Goal: Task Accomplishment & Management: Manage account settings

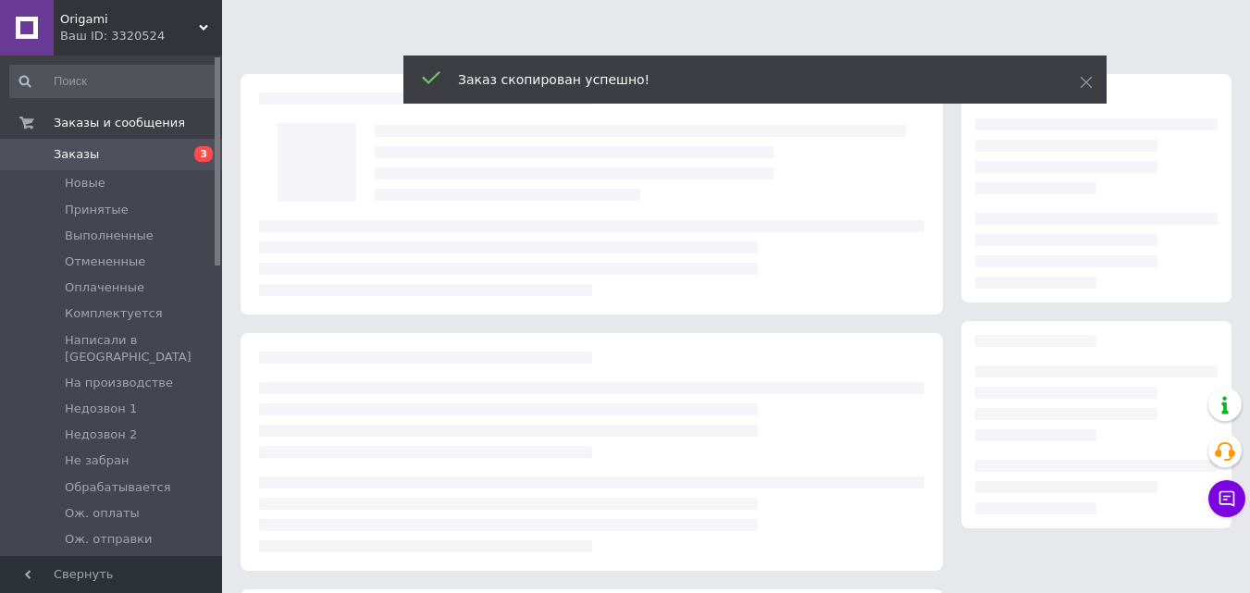
click at [1076, 89] on div "Заказ скопирован успешно!" at bounding box center [754, 80] width 703 height 48
click at [1084, 87] on span at bounding box center [1086, 82] width 13 height 19
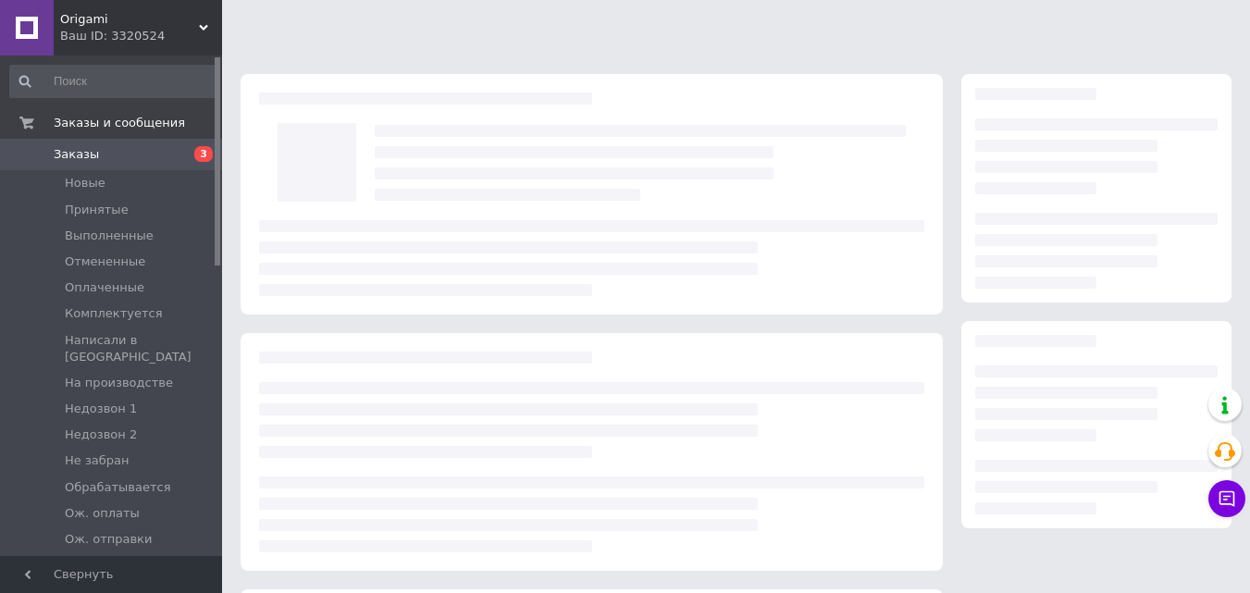
drag, startPoint x: 1085, startPoint y: 87, endPoint x: 1079, endPoint y: 76, distance: 12.9
click at [1085, 86] on icon at bounding box center [1086, 82] width 13 height 13
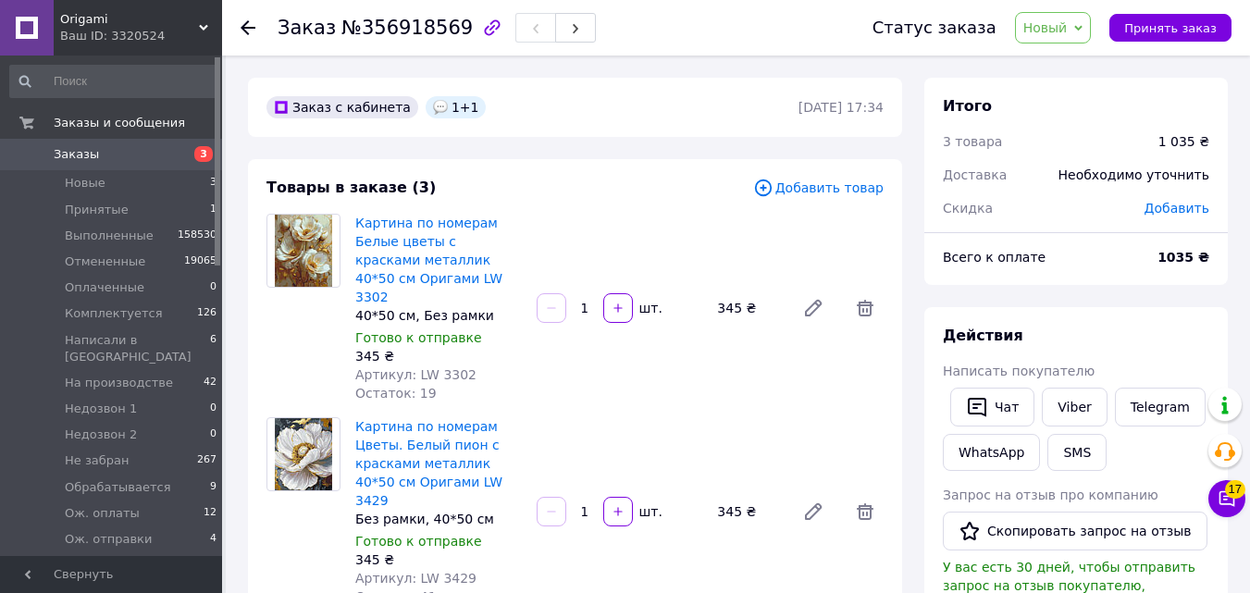
click at [1057, 27] on span "Новый" at bounding box center [1045, 27] width 44 height 15
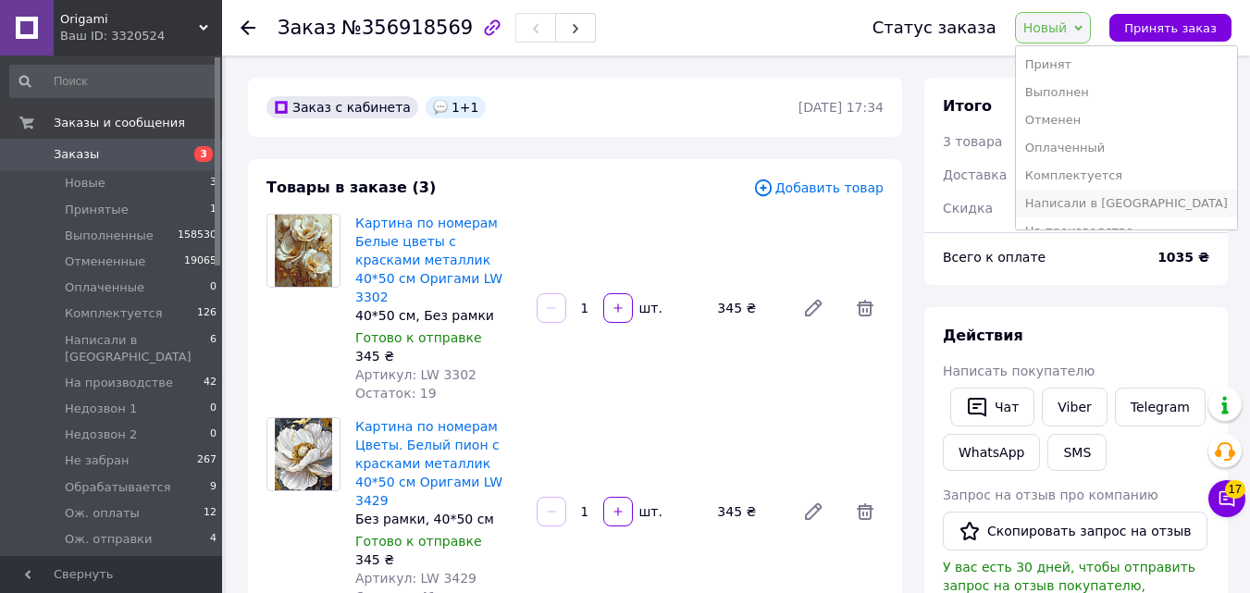
click at [1090, 204] on li "Написали в [GEOGRAPHIC_DATA]" at bounding box center [1126, 204] width 221 height 28
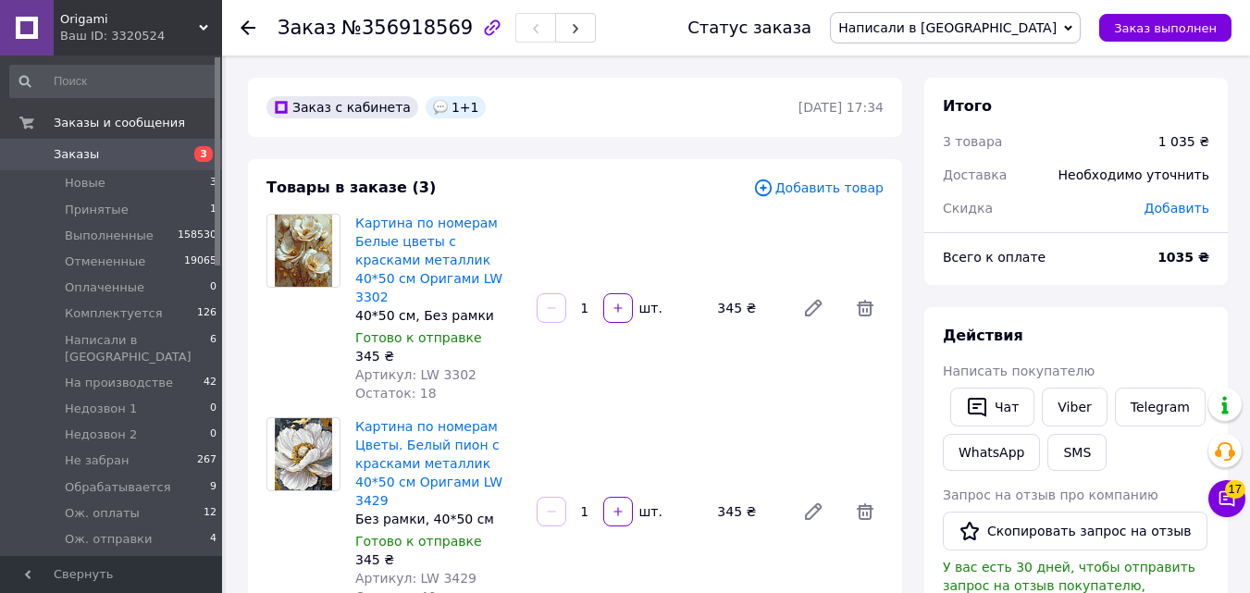
click at [895, 296] on div "Товары в заказе (3) Добавить товар Картина по номерам Белые цветы с красками ме…" at bounding box center [575, 510] width 654 height 702
click at [869, 297] on icon at bounding box center [865, 308] width 22 height 22
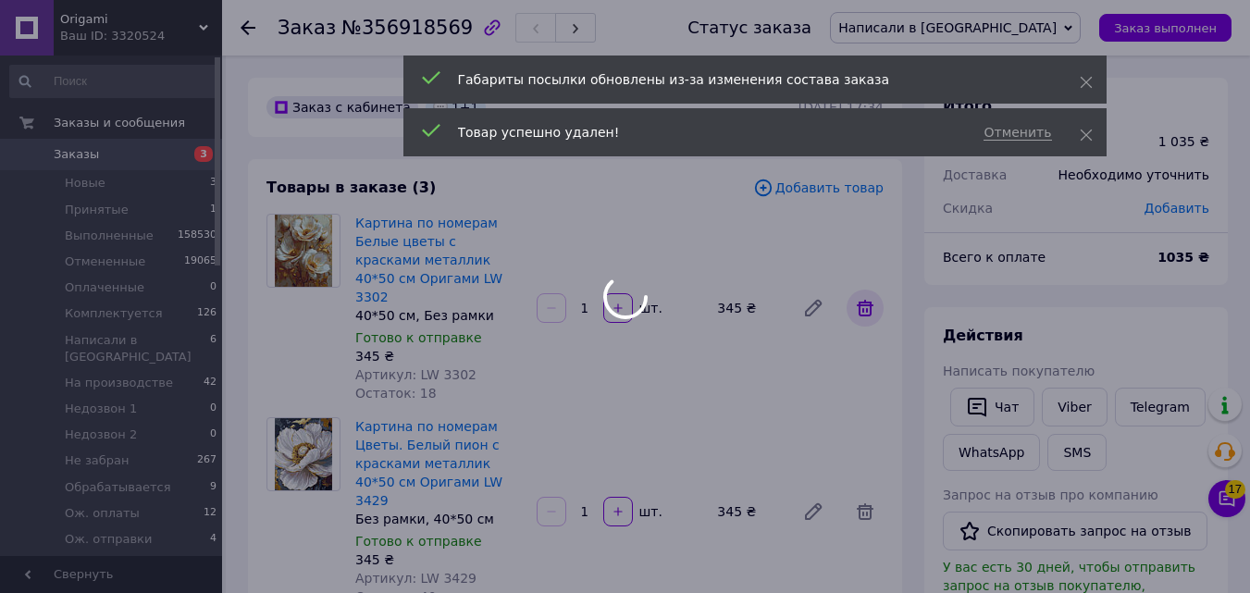
click at [869, 287] on div at bounding box center [625, 296] width 1250 height 593
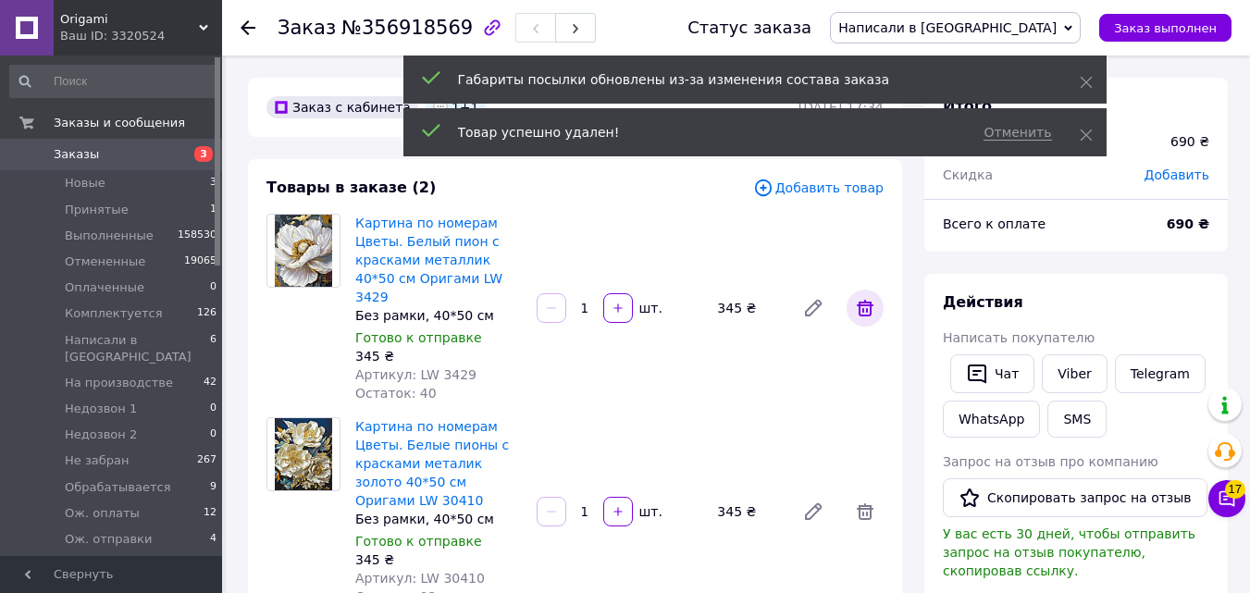
click at [869, 297] on icon at bounding box center [865, 308] width 22 height 22
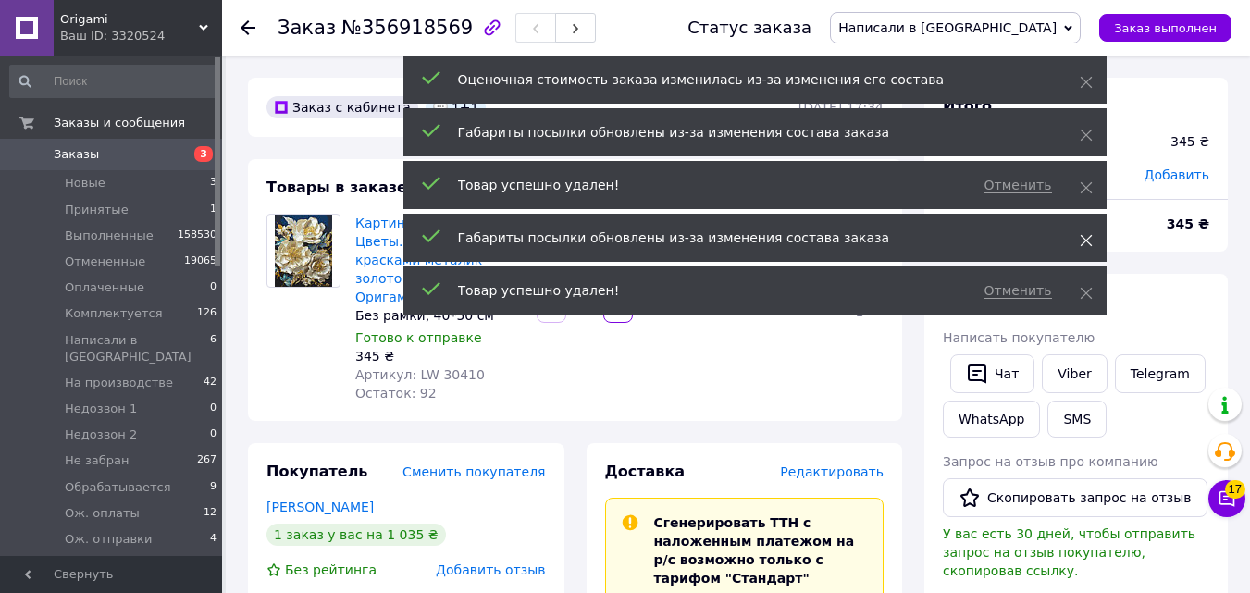
click at [1080, 246] on span at bounding box center [1086, 240] width 13 height 19
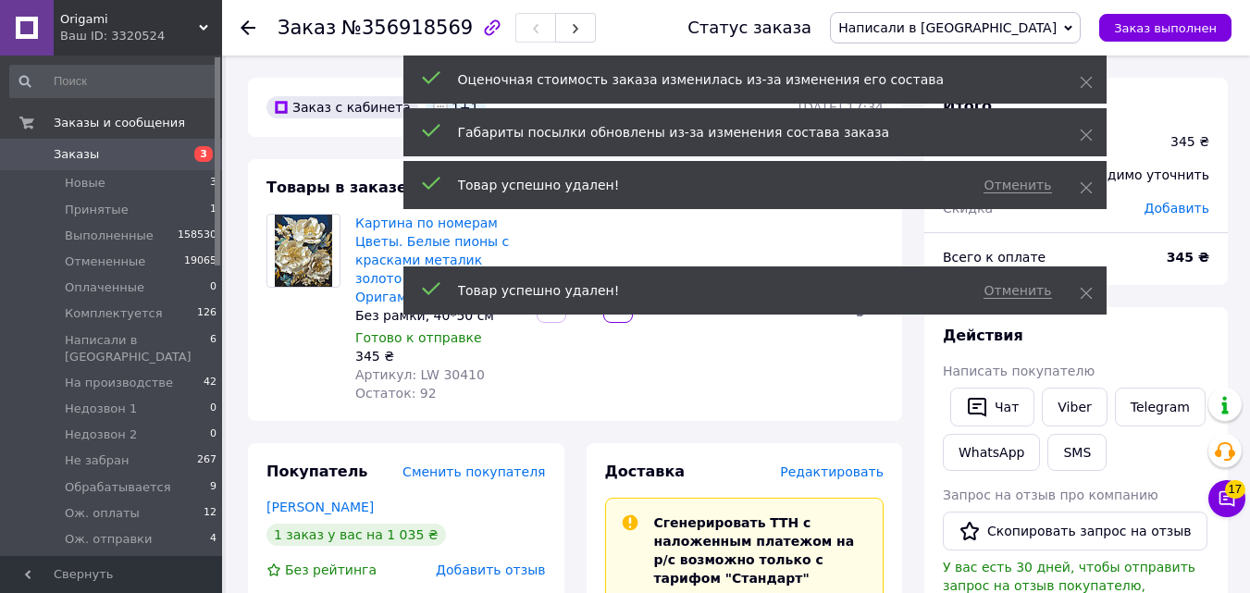
click at [1074, 198] on div "Отменить Товар успешно удален!" at bounding box center [754, 185] width 703 height 48
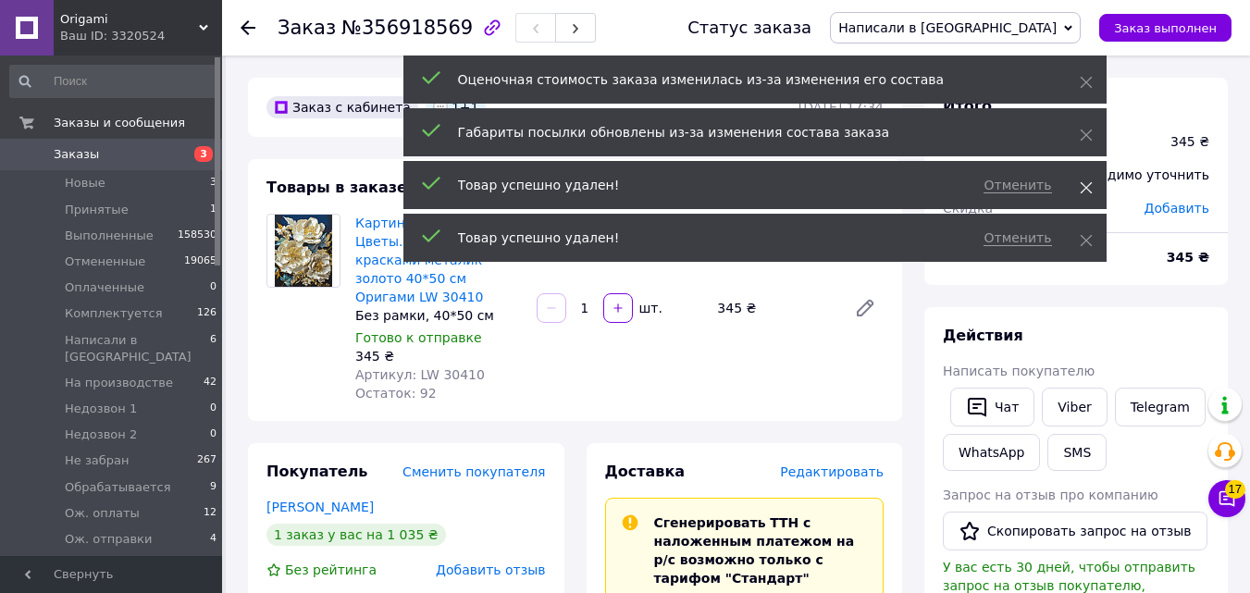
click at [1083, 191] on icon at bounding box center [1086, 187] width 13 height 13
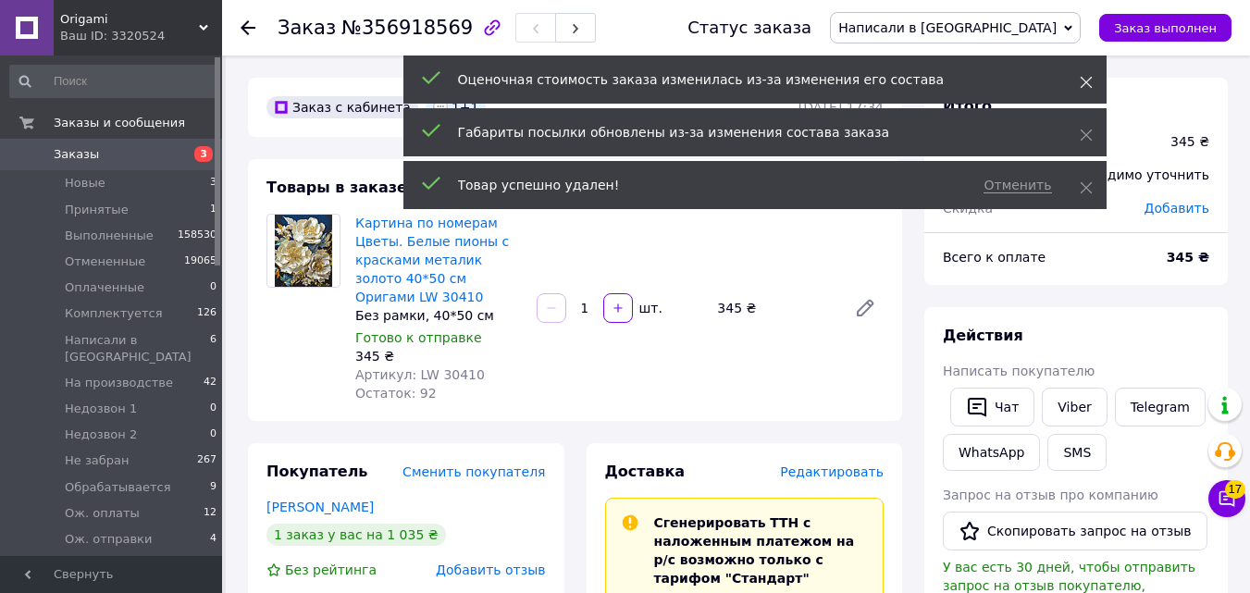
click at [1089, 75] on span at bounding box center [1086, 82] width 13 height 19
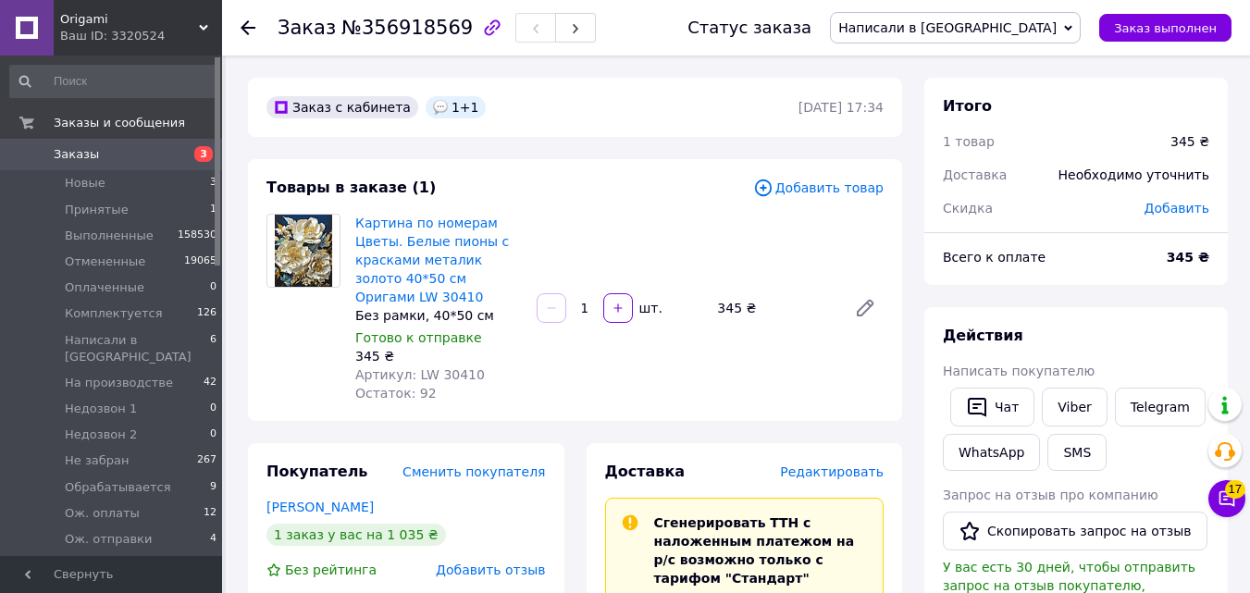
click at [833, 182] on span "Добавить товар" at bounding box center [818, 188] width 130 height 20
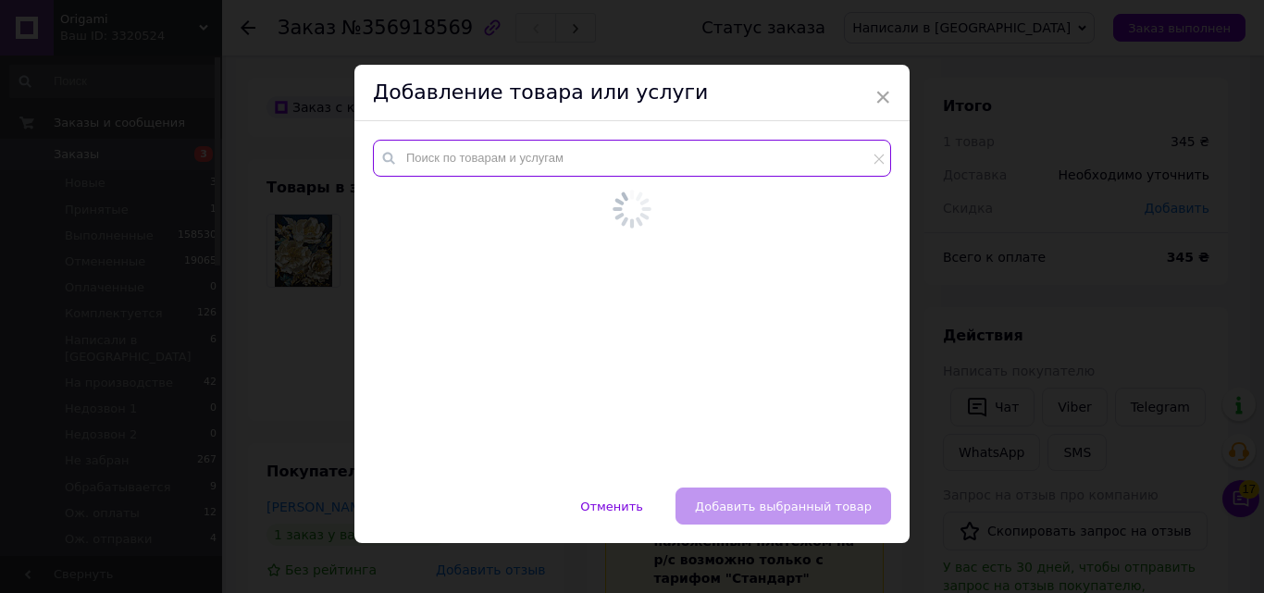
click at [606, 148] on input "text" at bounding box center [632, 158] width 518 height 37
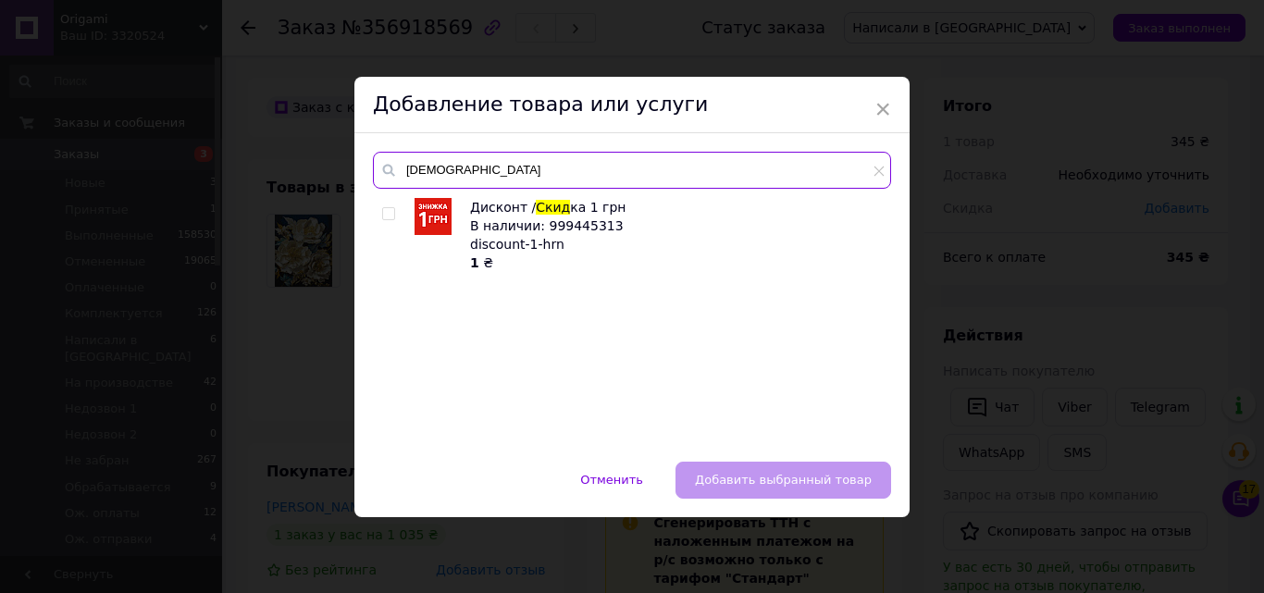
type input "скид"
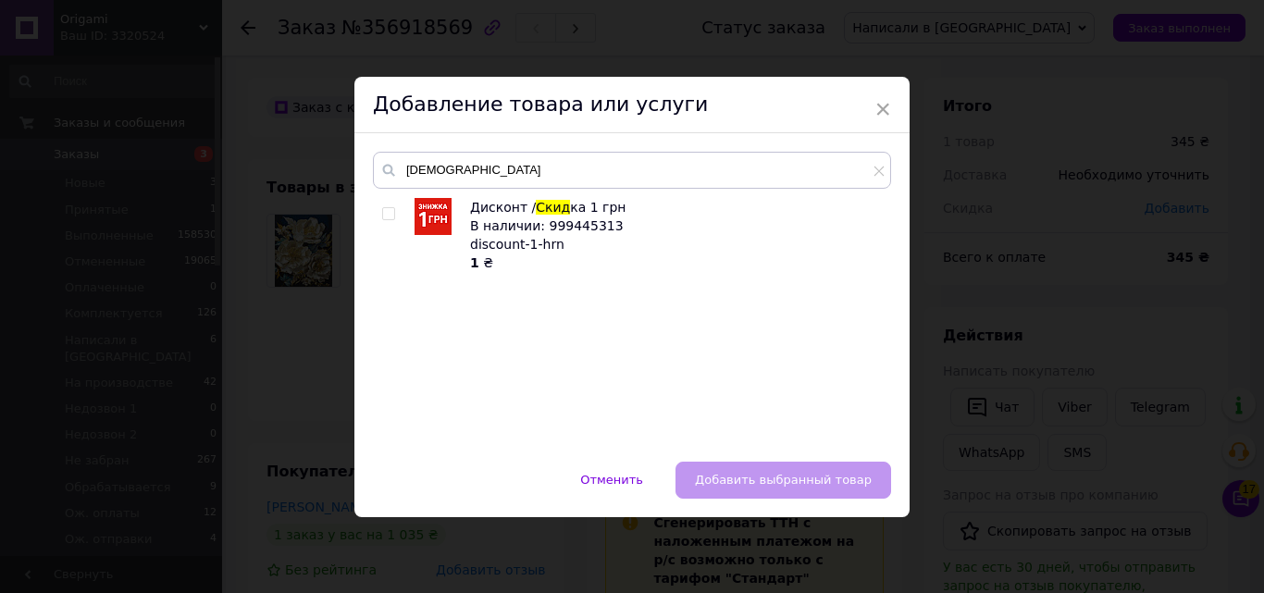
click at [383, 212] on input "checkbox" at bounding box center [388, 214] width 12 height 12
checkbox input "true"
click at [740, 466] on button "Добавить выбранный товар" at bounding box center [783, 480] width 216 height 37
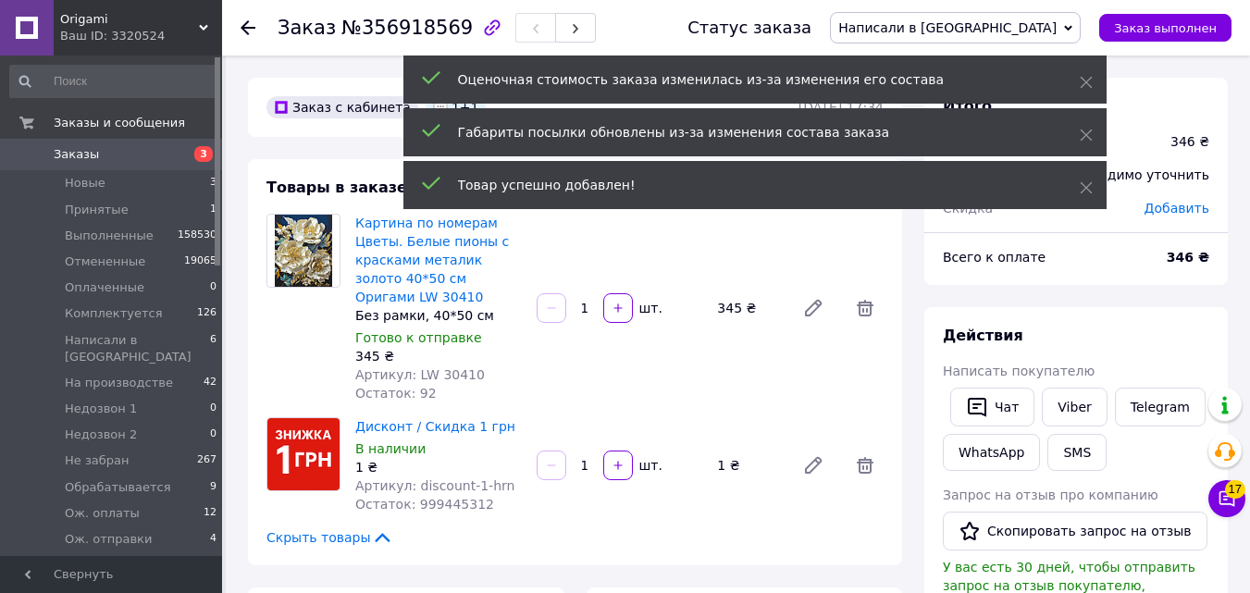
click at [588, 465] on input "1" at bounding box center [585, 466] width 30 height 14
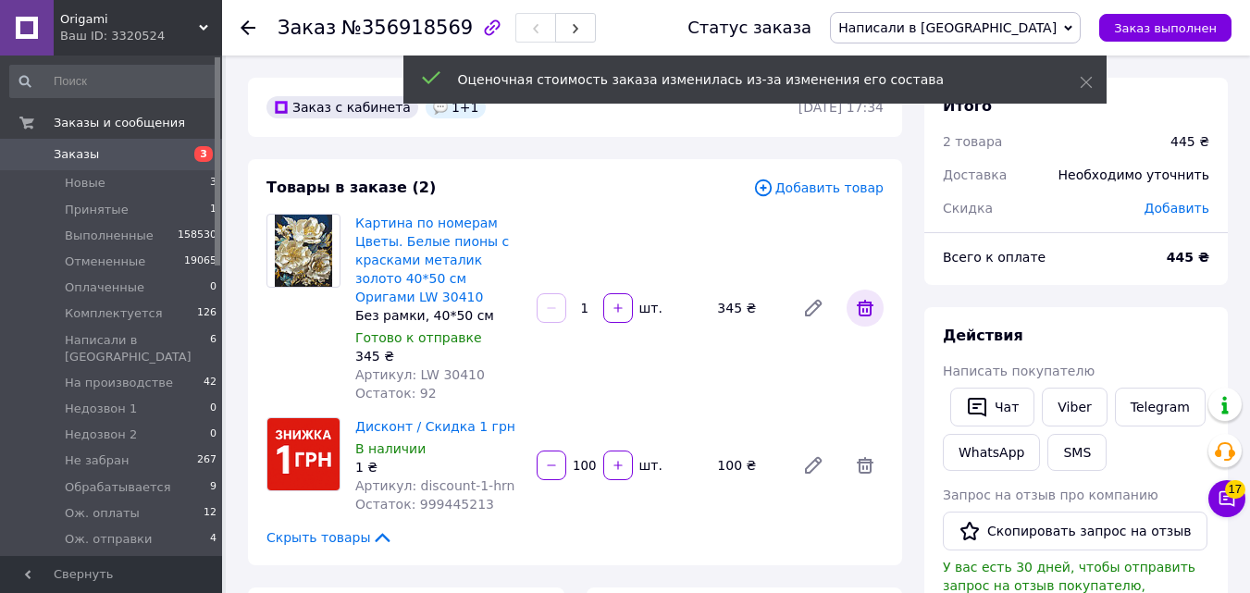
type input "100"
click at [862, 311] on icon at bounding box center [865, 308] width 17 height 17
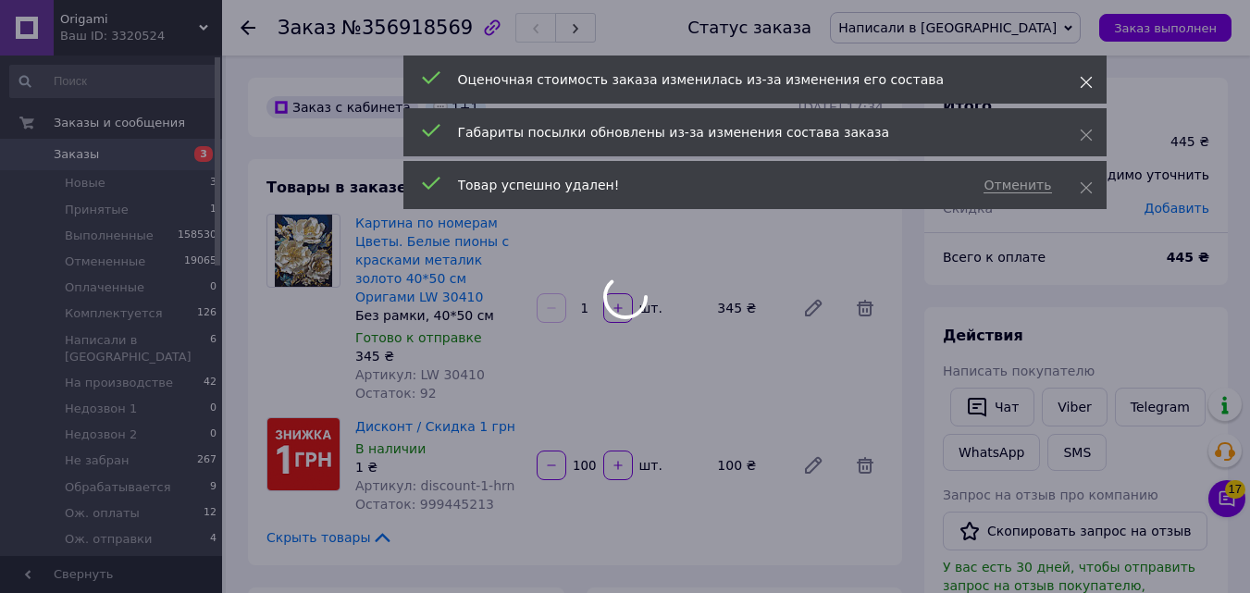
type input "100"
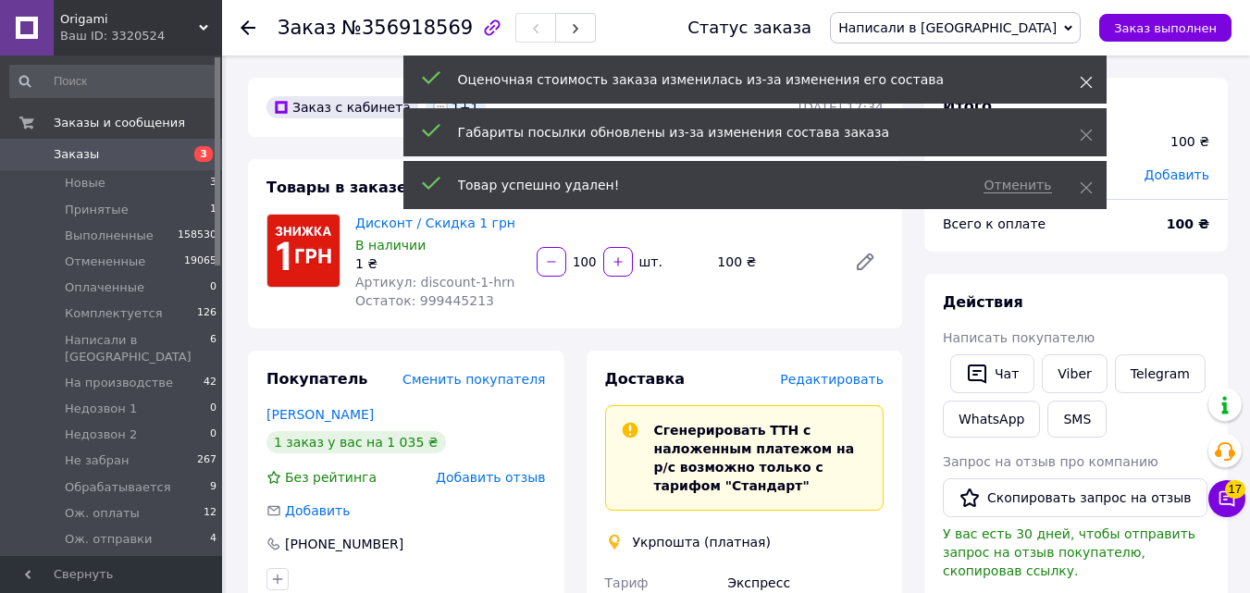
click at [1088, 86] on icon at bounding box center [1086, 82] width 13 height 13
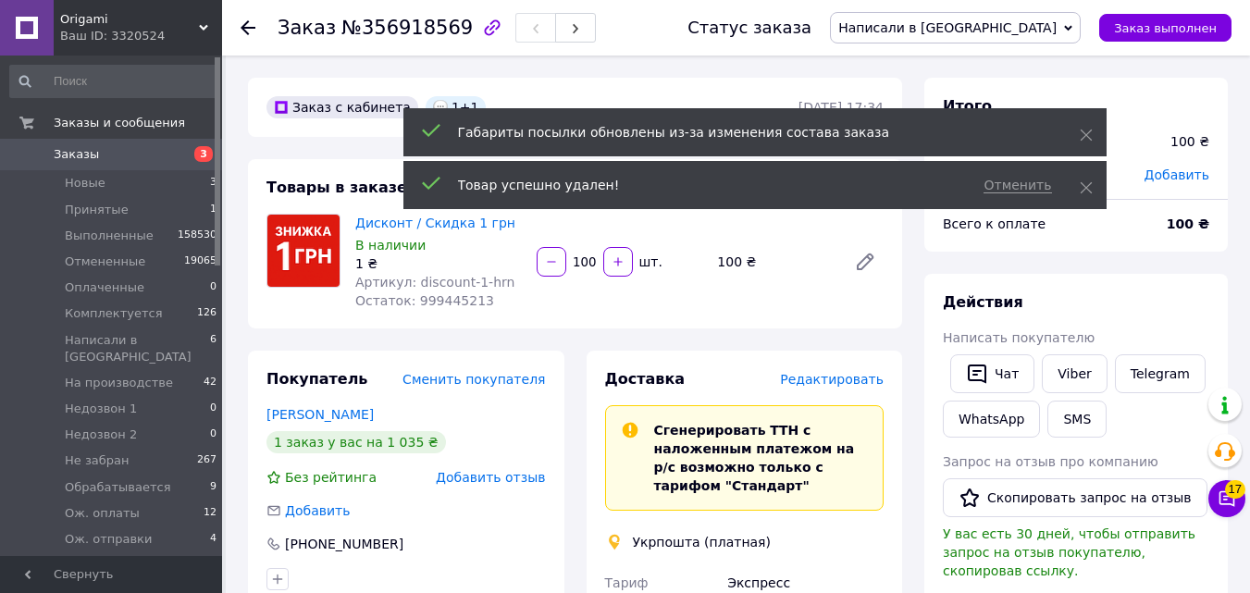
click at [1084, 117] on div "Габариты посылки обновлены из-за изменения состава заказа" at bounding box center [754, 132] width 703 height 48
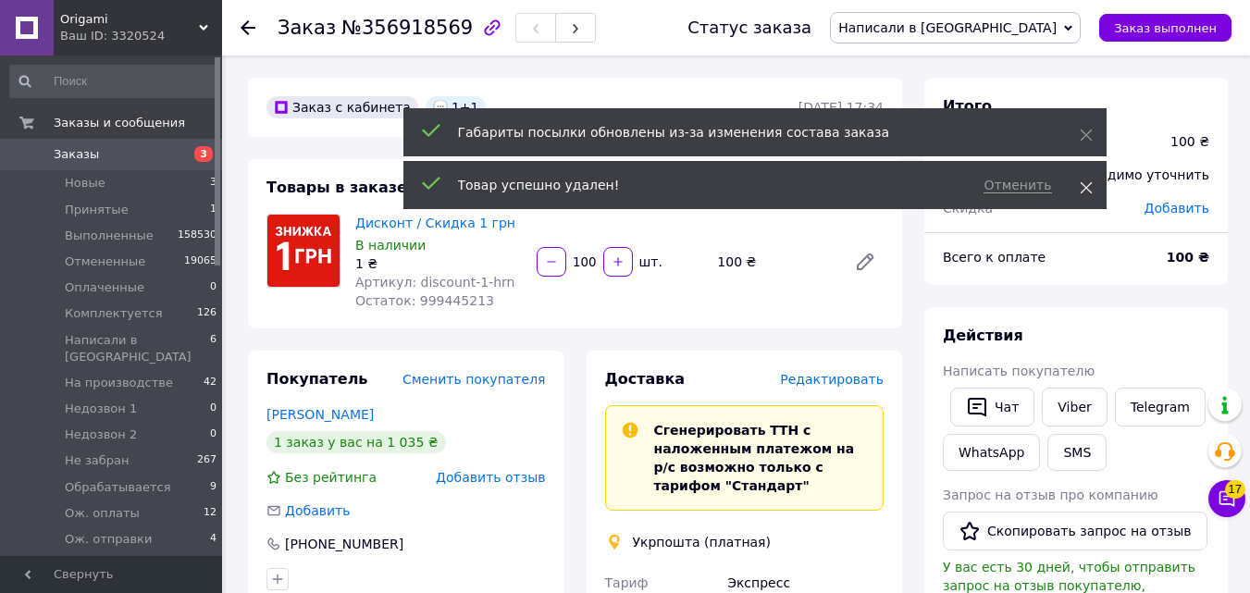
click at [1084, 179] on span at bounding box center [1086, 188] width 13 height 19
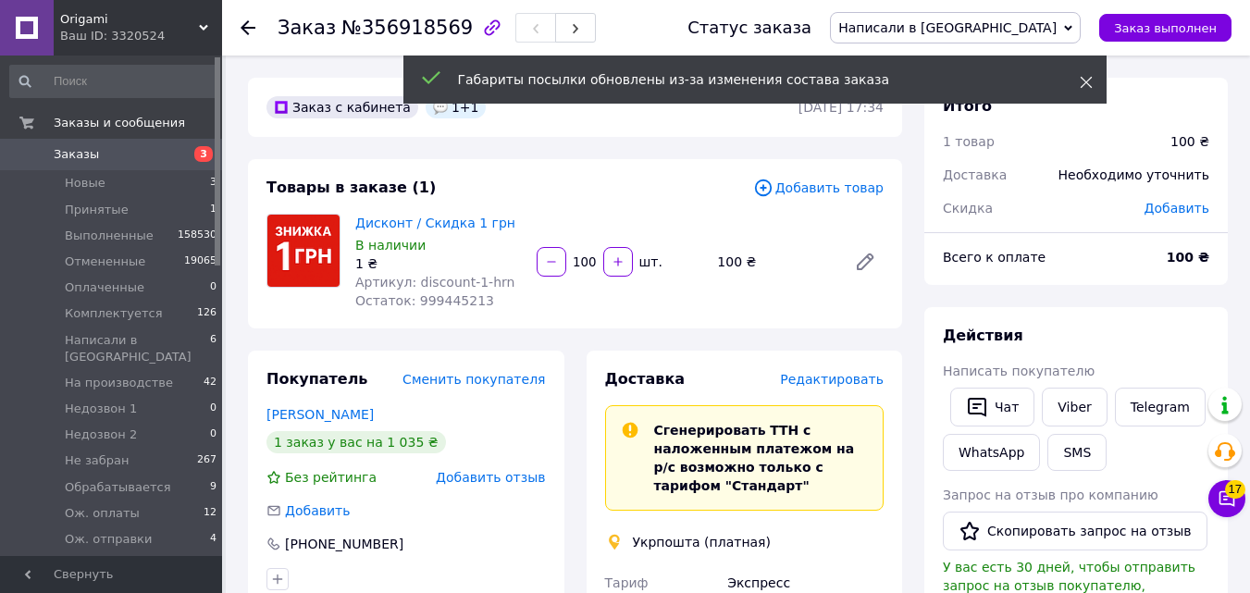
click at [1080, 78] on use at bounding box center [1086, 83] width 12 height 12
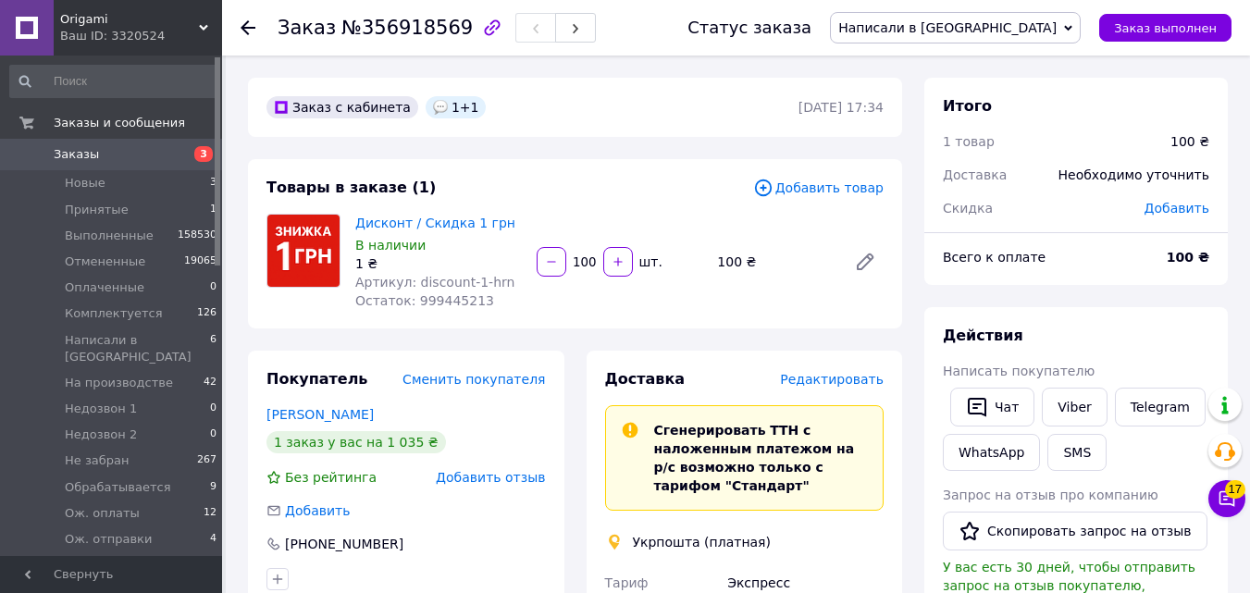
click at [1046, 32] on span "Написали в [GEOGRAPHIC_DATA]" at bounding box center [947, 27] width 218 height 15
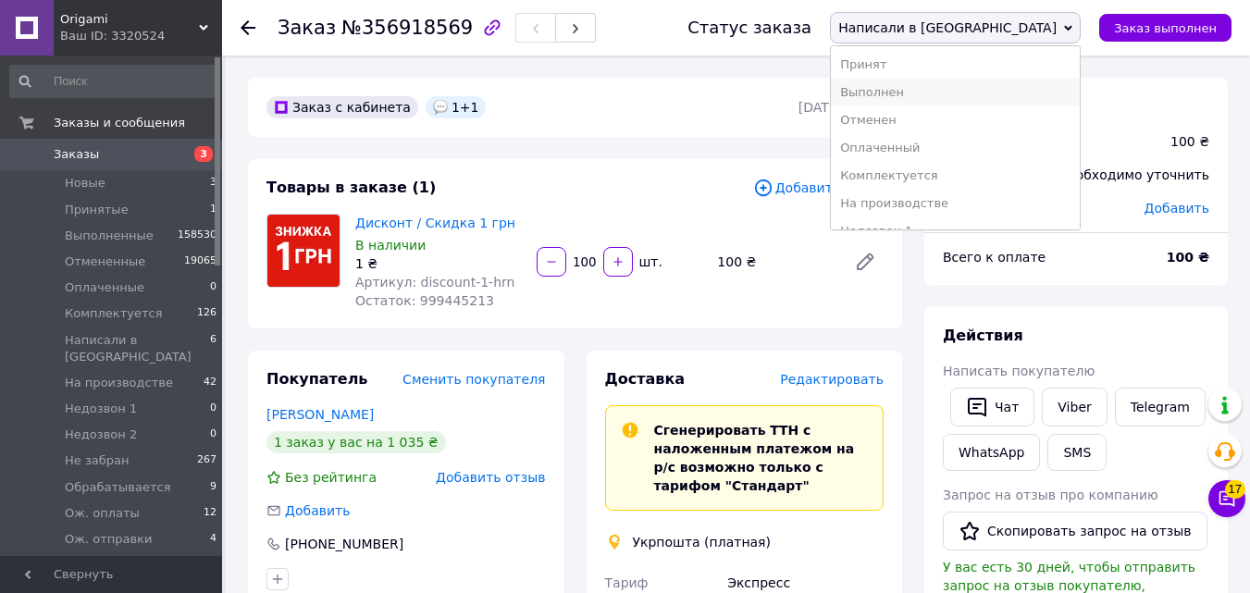
click at [1015, 98] on li "Выполнен" at bounding box center [955, 93] width 249 height 28
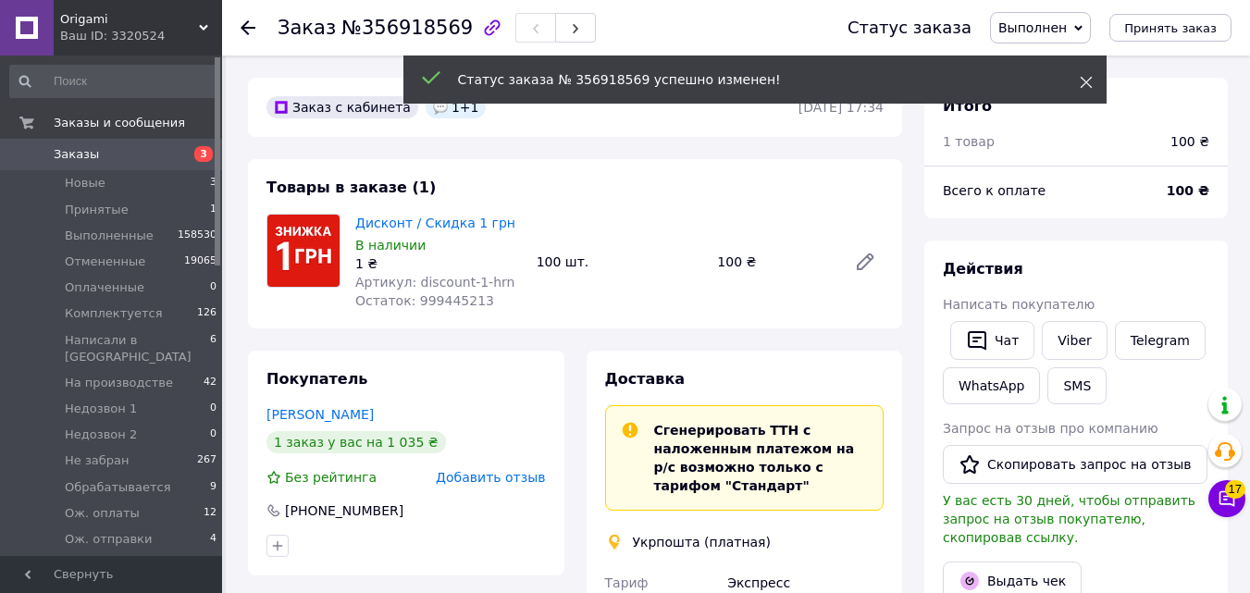
click at [1088, 82] on icon at bounding box center [1086, 82] width 13 height 13
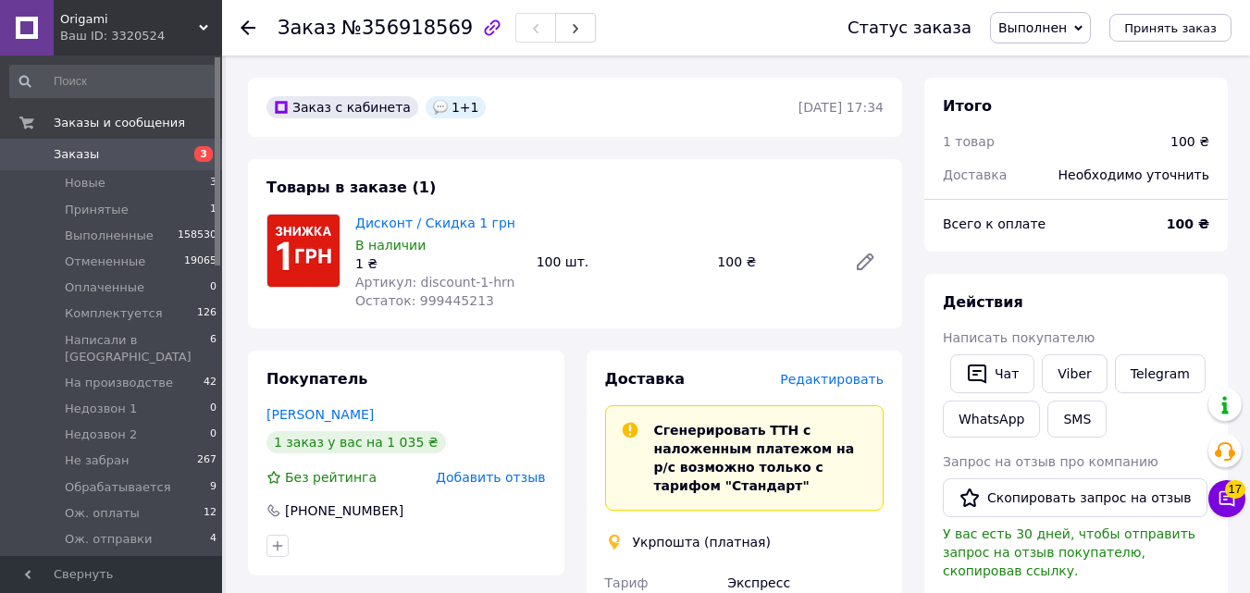
click at [1063, 37] on span "Выполнен" at bounding box center [1040, 27] width 101 height 31
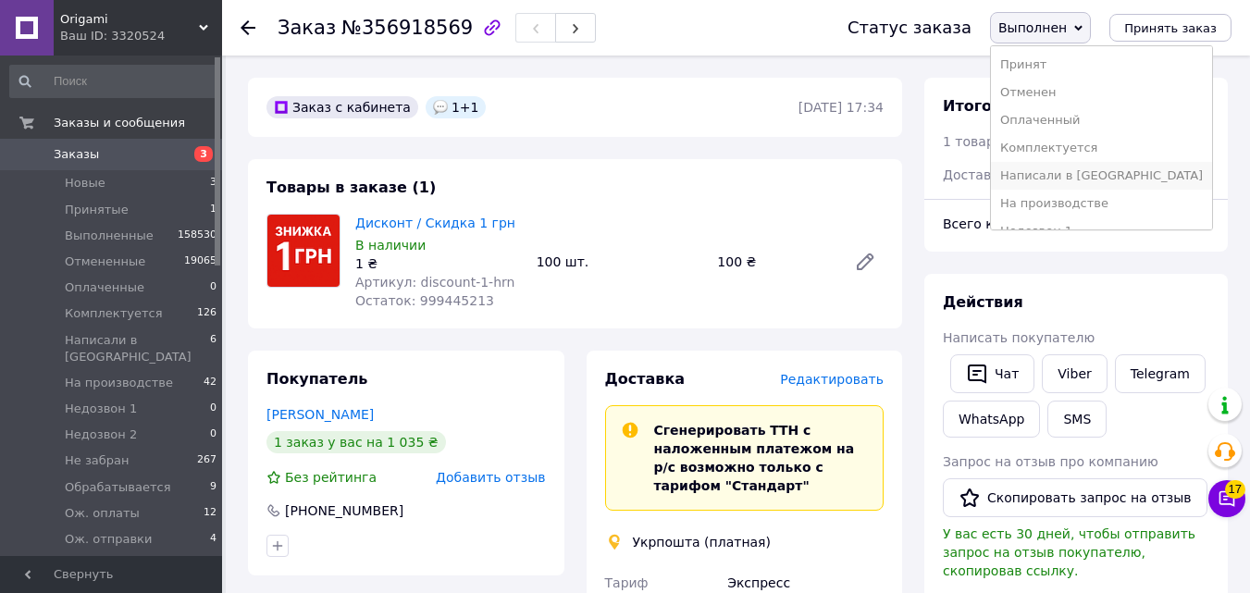
click at [1057, 176] on li "Написали в [GEOGRAPHIC_DATA]" at bounding box center [1101, 176] width 221 height 28
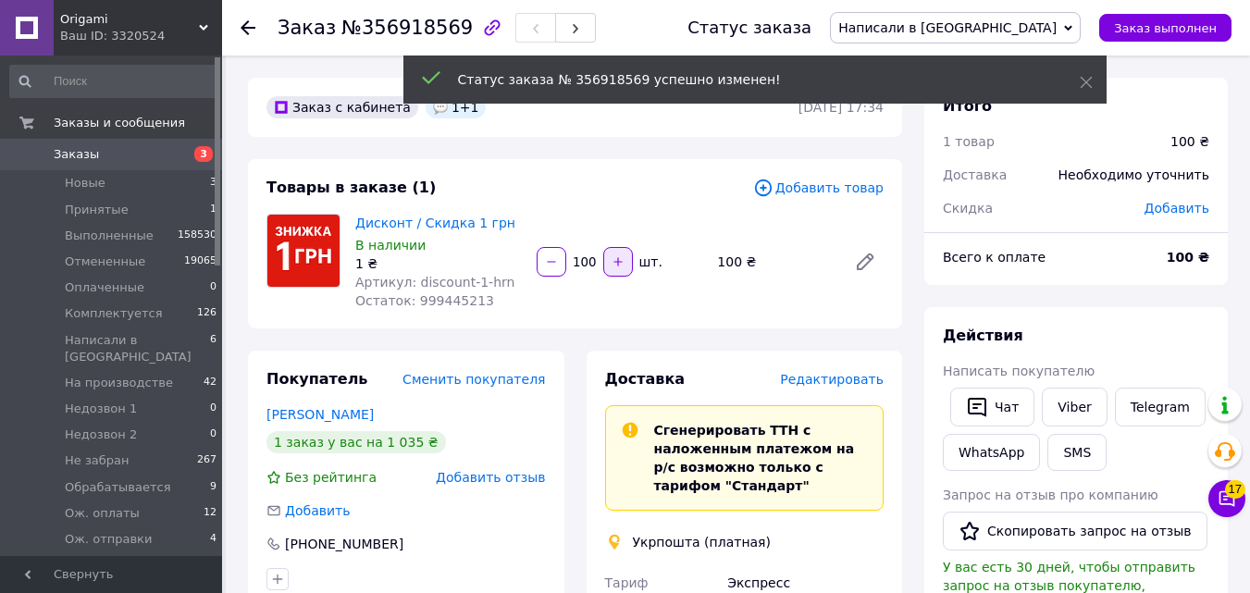
drag, startPoint x: 574, startPoint y: 263, endPoint x: 602, endPoint y: 263, distance: 27.8
click at [600, 263] on div "100   шт." at bounding box center [620, 262] width 170 height 30
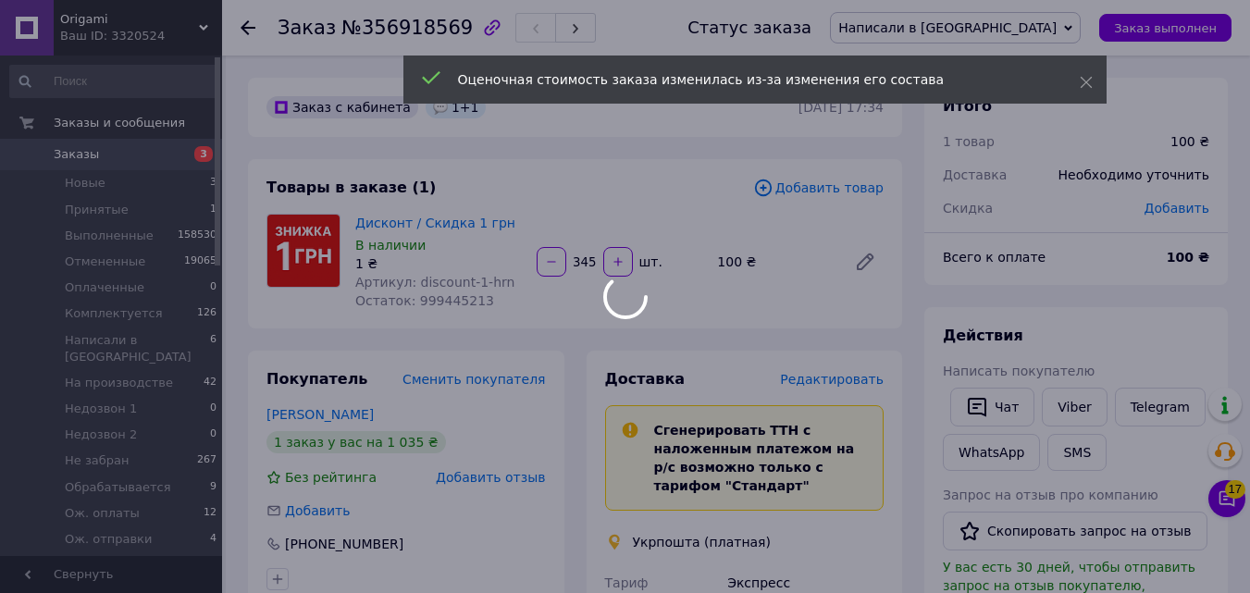
type input "345"
click at [1100, 80] on div "Оценочная стоимость заказа изменилась из-за изменения его состава" at bounding box center [754, 80] width 703 height 48
click at [1088, 80] on icon at bounding box center [1086, 82] width 13 height 13
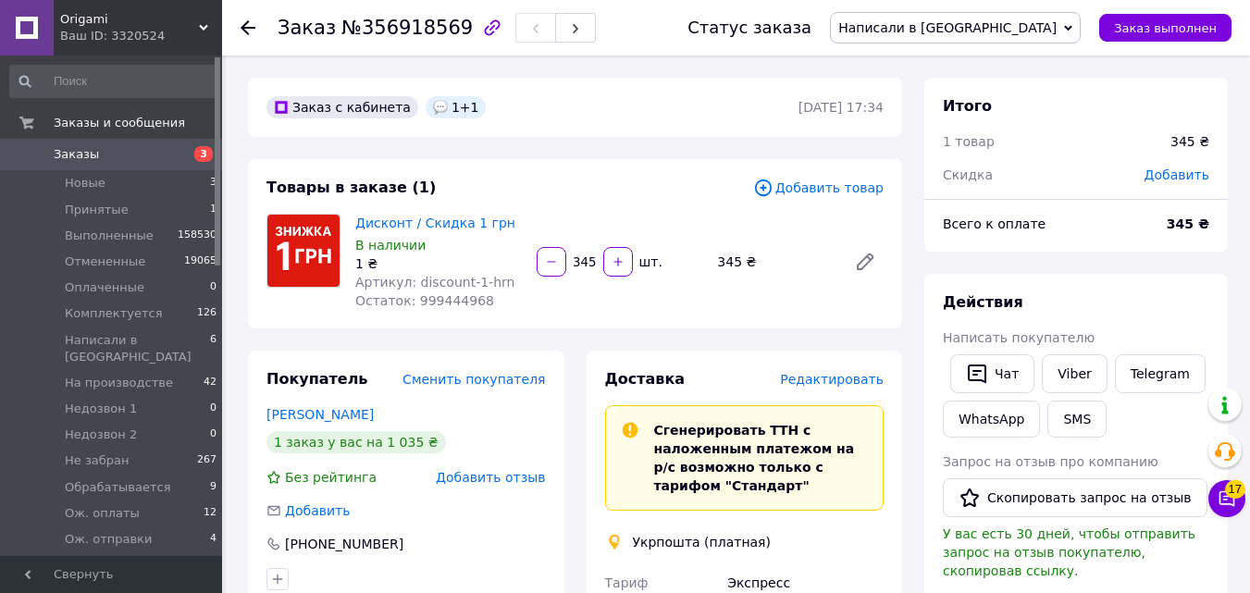
scroll to position [26, 0]
click at [1043, 20] on span "Написали в [GEOGRAPHIC_DATA]" at bounding box center [947, 27] width 218 height 15
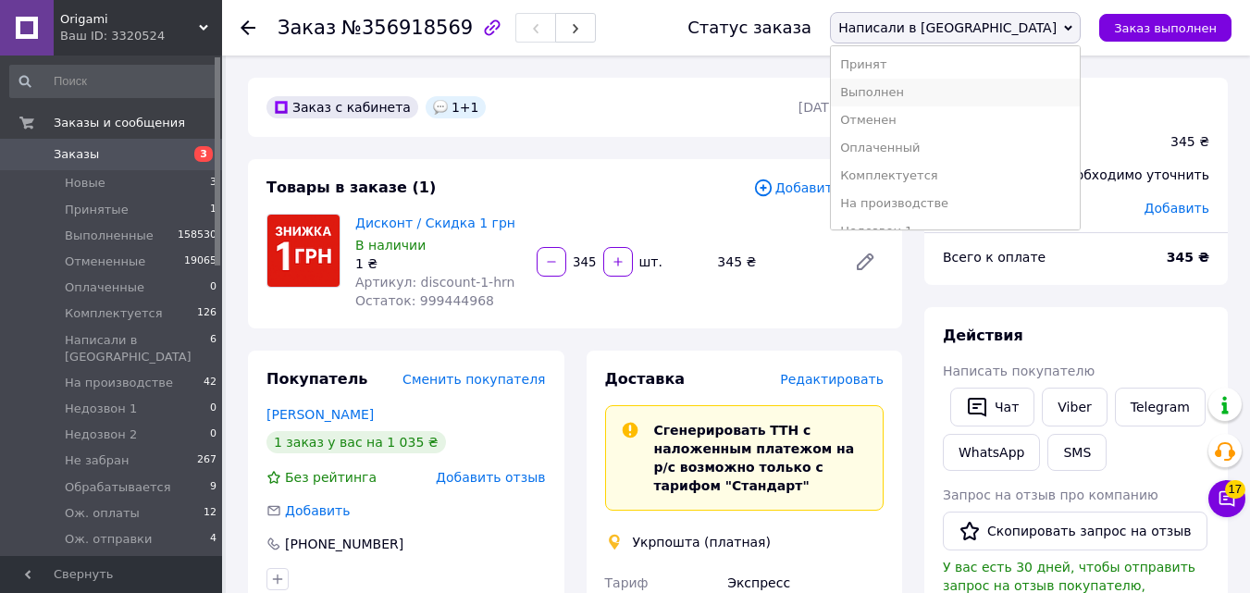
click at [1005, 93] on li "Выполнен" at bounding box center [955, 93] width 249 height 28
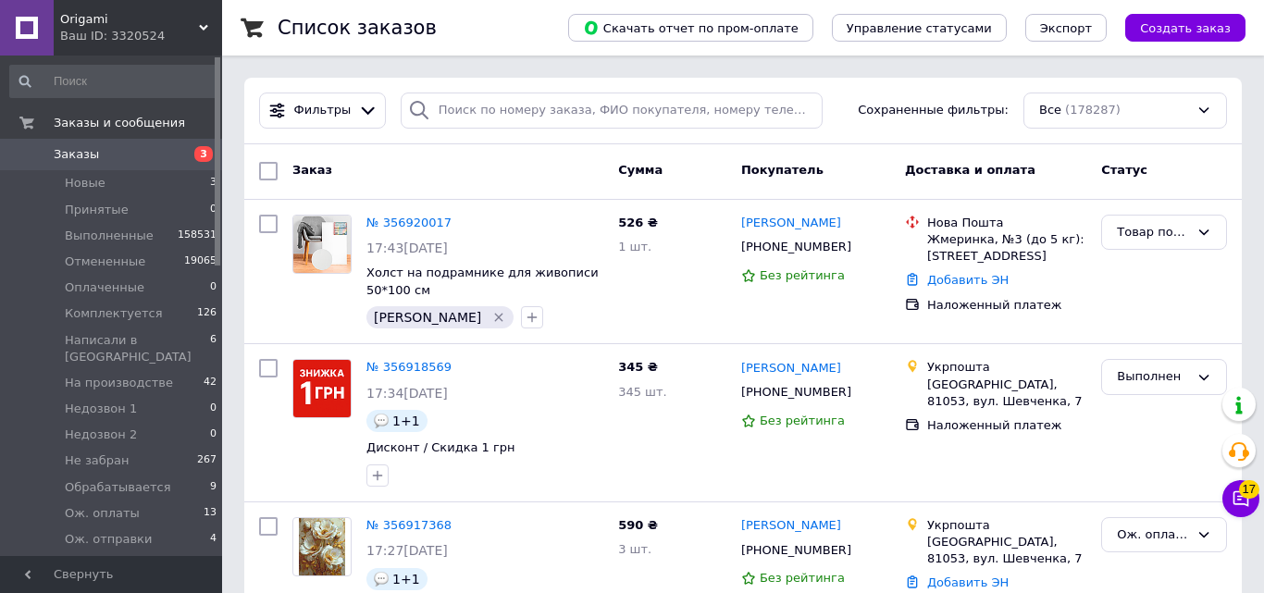
click at [1182, 33] on span "Создать заказ" at bounding box center [1185, 28] width 91 height 14
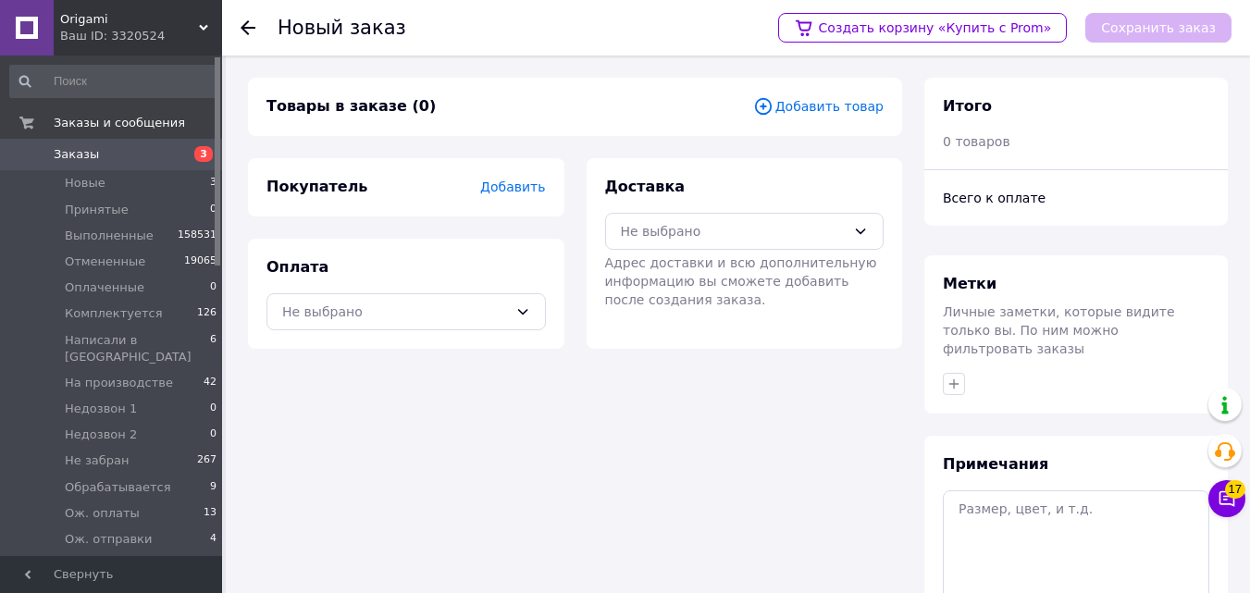
click at [798, 111] on span "Добавить товар" at bounding box center [818, 106] width 130 height 20
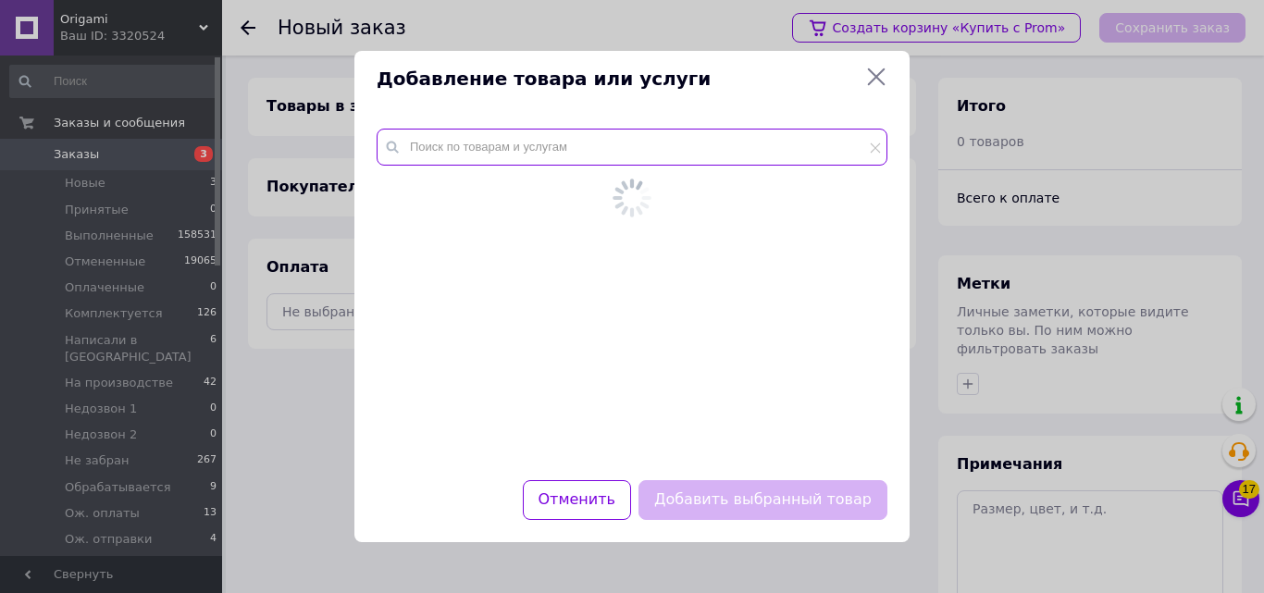
click at [648, 148] on input "text" at bounding box center [632, 147] width 511 height 37
paste input "LW 3068-big"
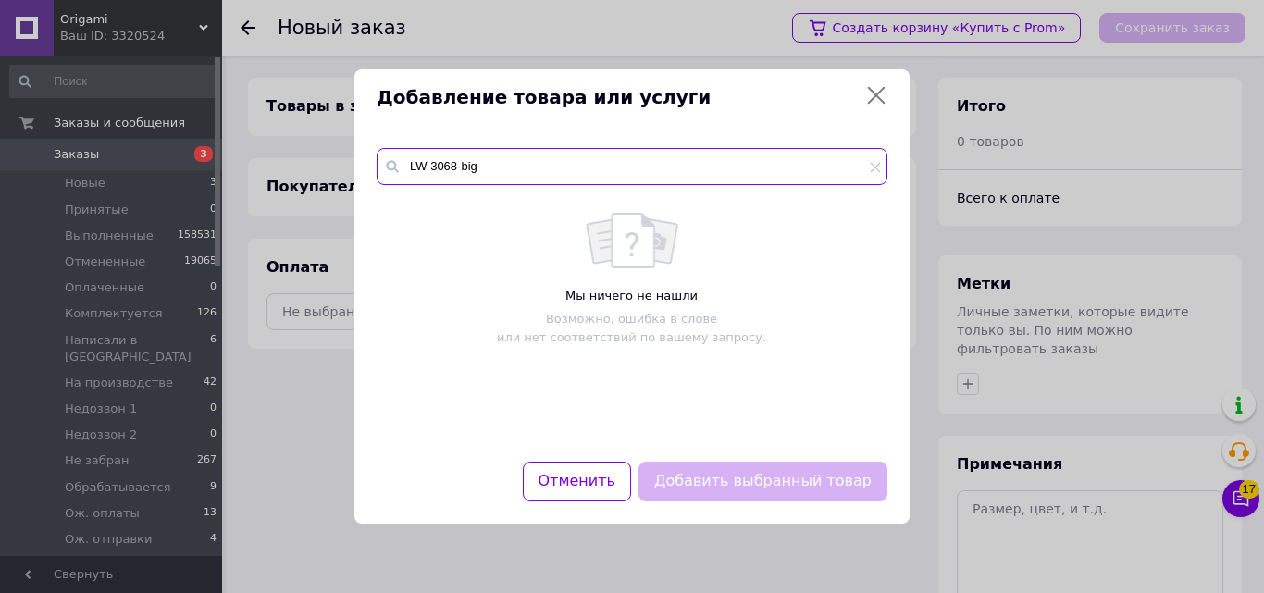
type input "LW 3068-big"
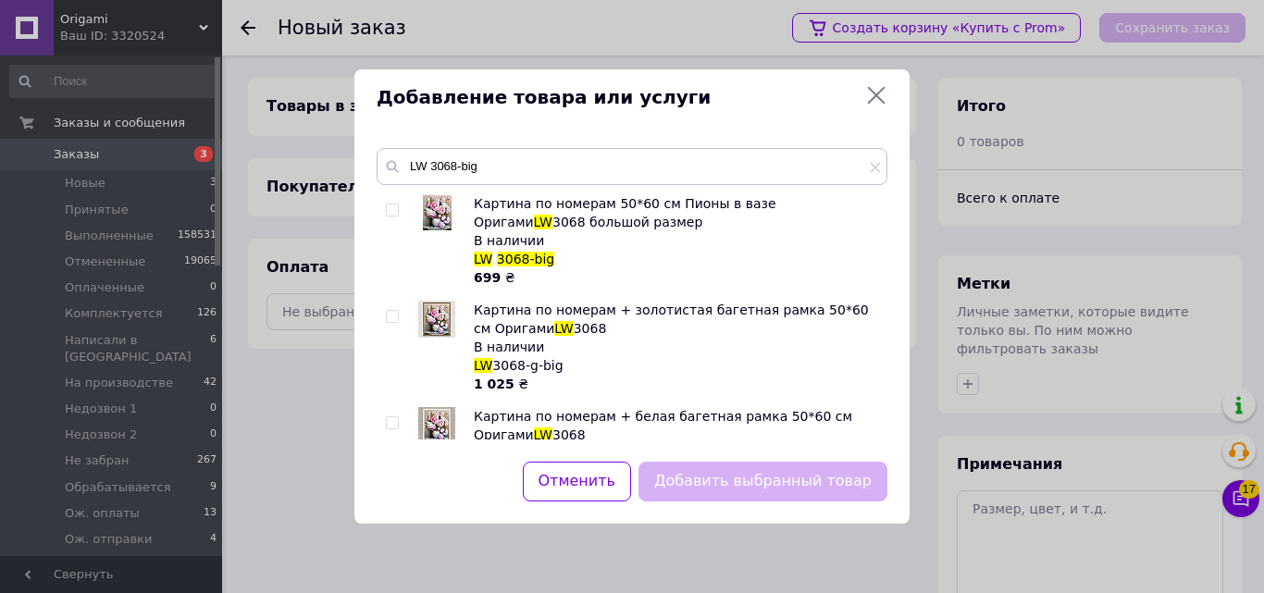
click at [391, 216] on input "checkbox" at bounding box center [392, 210] width 12 height 12
checkbox input "true"
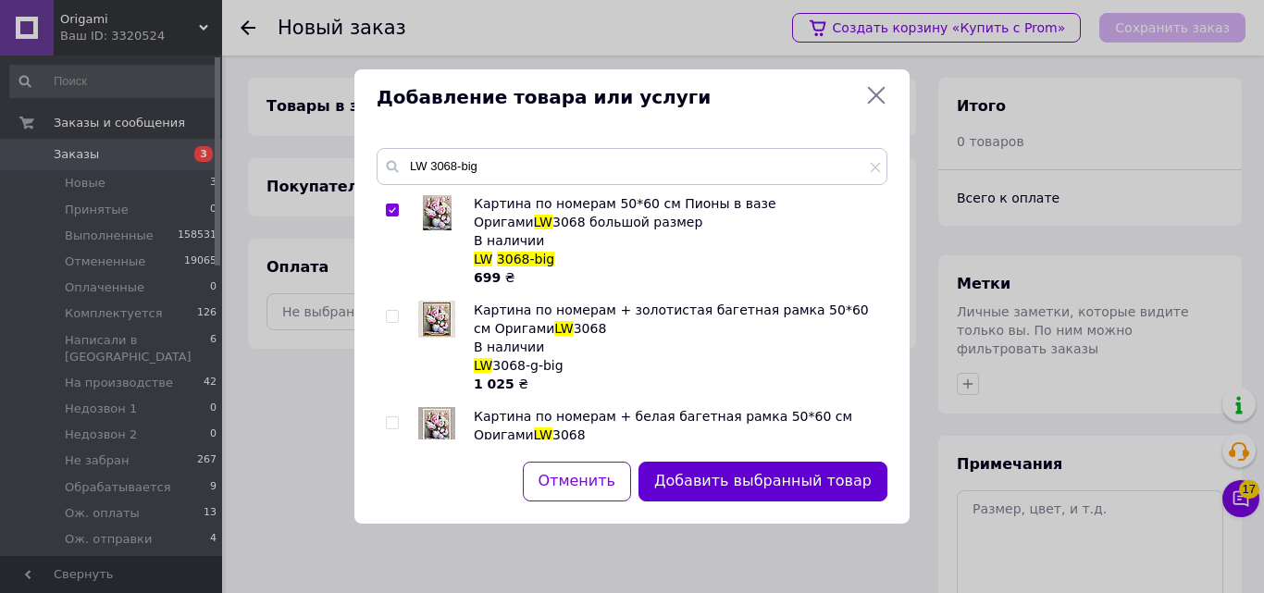
click at [687, 461] on div "Добавить выбранный товар" at bounding box center [763, 481] width 256 height 47
click at [687, 466] on button "Добавить выбранный товар" at bounding box center [762, 482] width 249 height 40
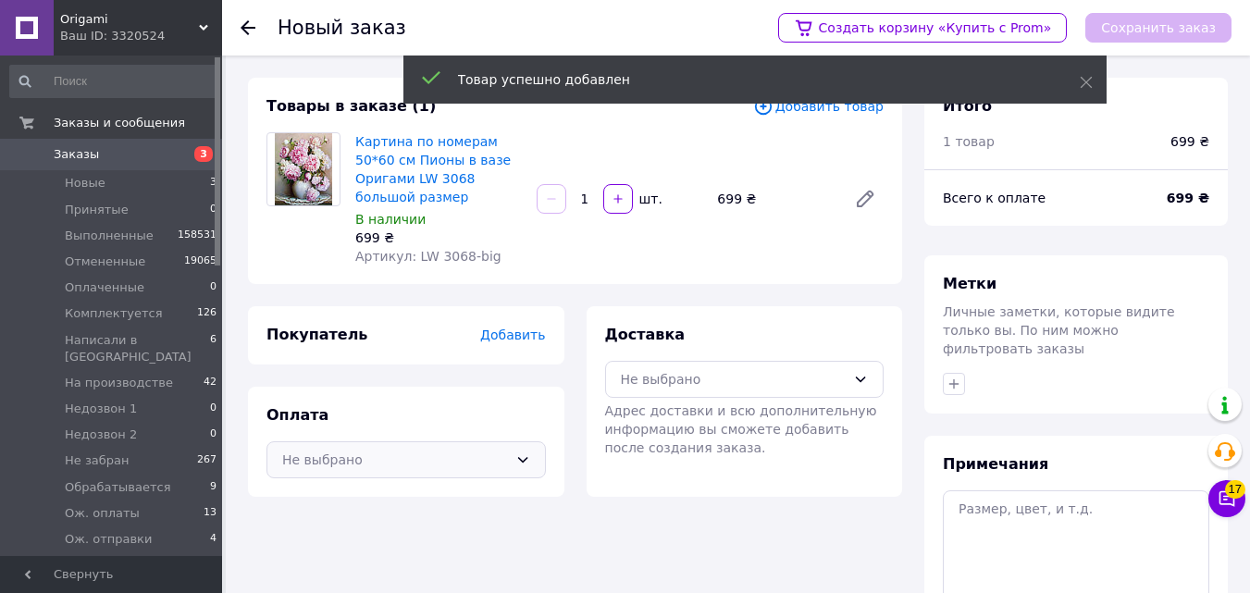
drag, startPoint x: 381, startPoint y: 485, endPoint x: 371, endPoint y: 443, distance: 42.9
click at [381, 483] on div "Товары в заказе (1) Добавить товар Картина по номерам 50*60 см Пионы в вазе Ори…" at bounding box center [575, 418] width 676 height 681
click at [370, 450] on div "Не выбрано" at bounding box center [395, 460] width 226 height 20
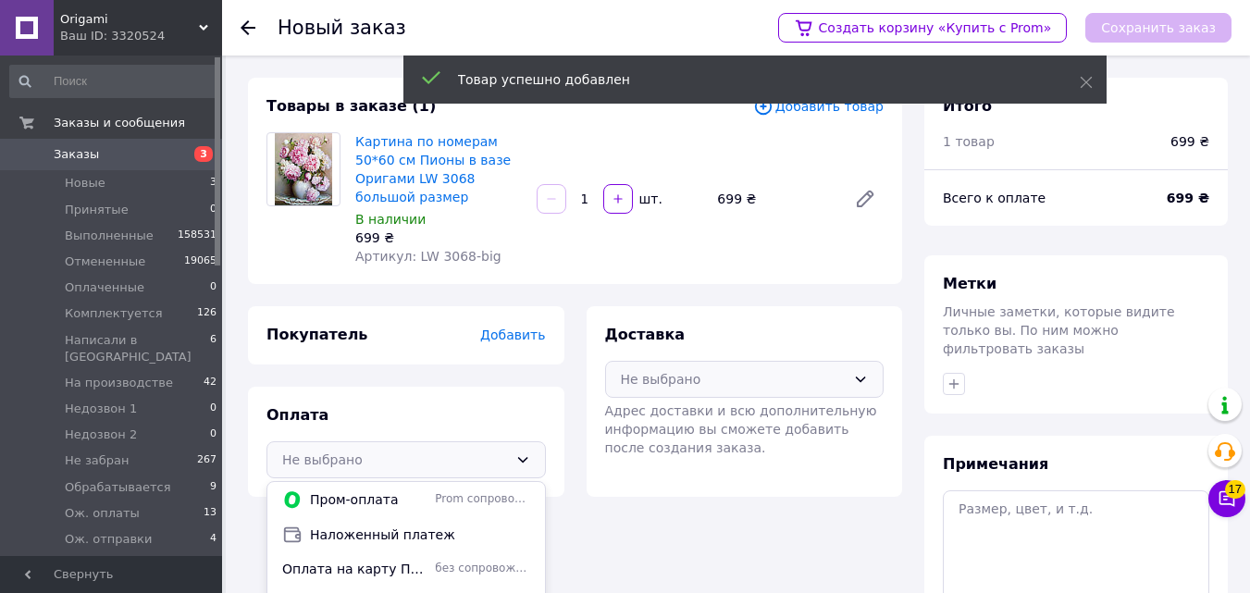
drag, startPoint x: 382, startPoint y: 521, endPoint x: 723, endPoint y: 363, distance: 376.2
click at [383, 525] on span "Наложенный платеж" at bounding box center [420, 534] width 220 height 19
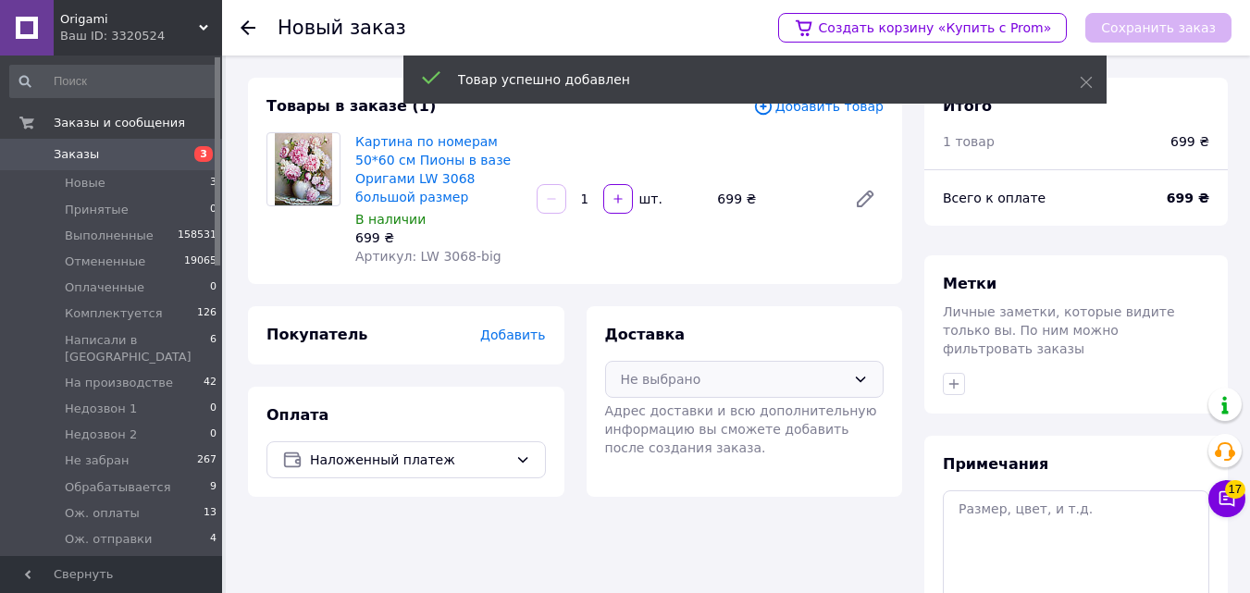
click at [735, 369] on div "Не выбрано" at bounding box center [734, 379] width 226 height 20
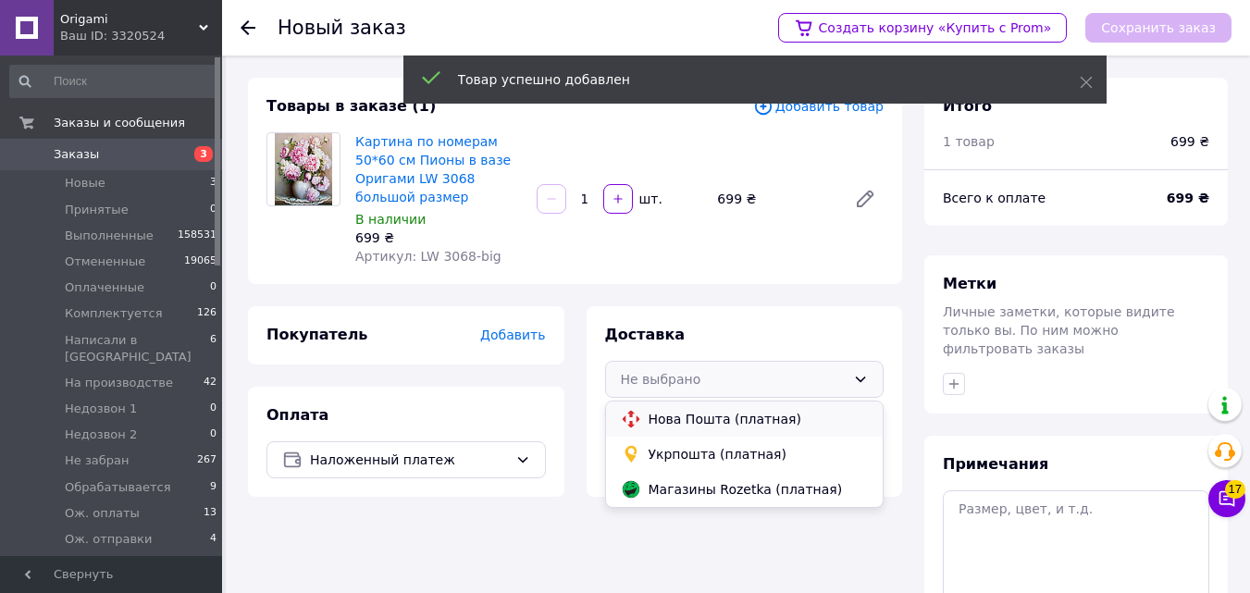
click at [702, 410] on span "Нова Пошта (платная)" at bounding box center [758, 419] width 220 height 19
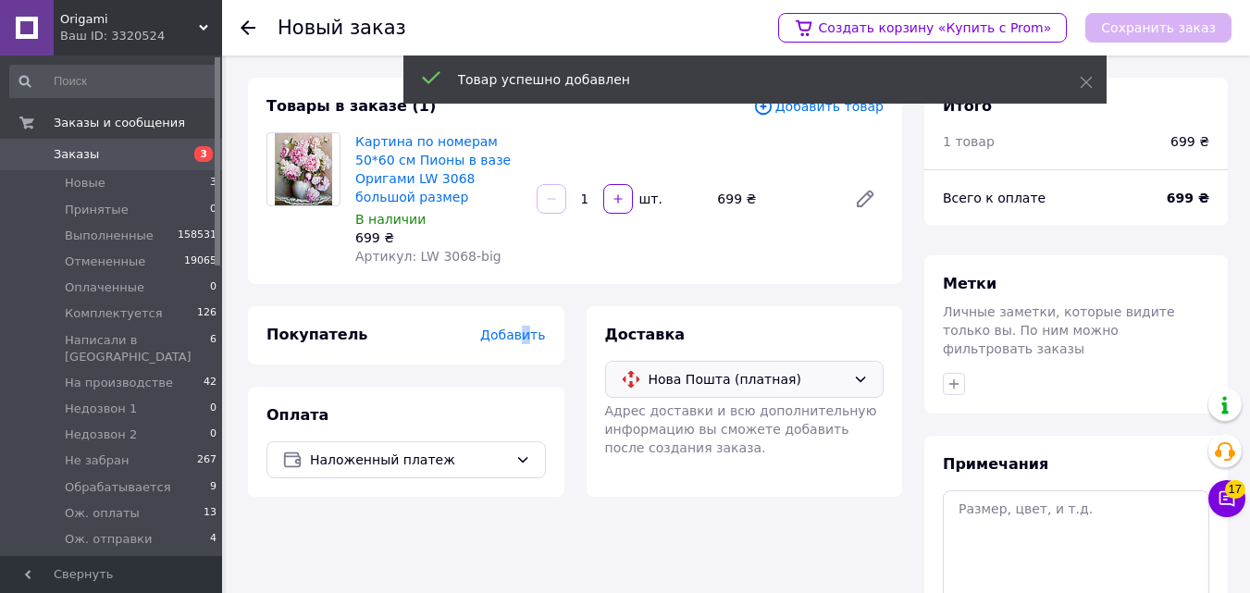
click at [528, 327] on span "Добавить" at bounding box center [512, 334] width 65 height 15
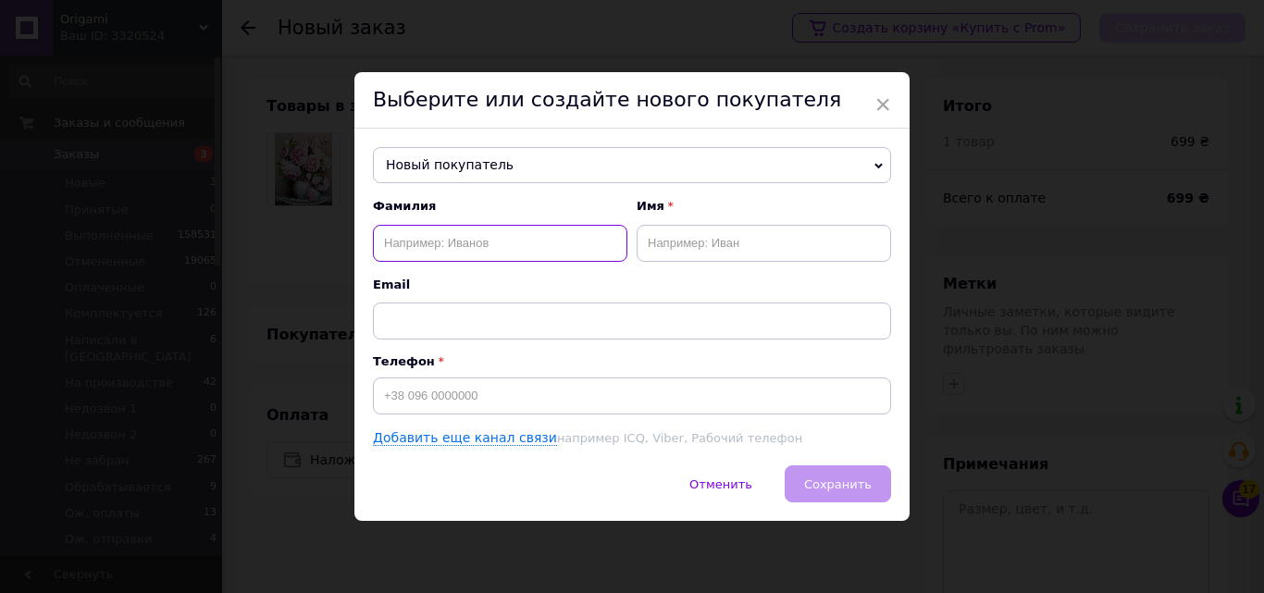
click at [503, 243] on input "text" at bounding box center [500, 243] width 254 height 37
paste input "[PERSON_NAME]"
click at [439, 233] on input "[PERSON_NAME]" at bounding box center [500, 243] width 254 height 37
type input "[PERSON_NAME]"
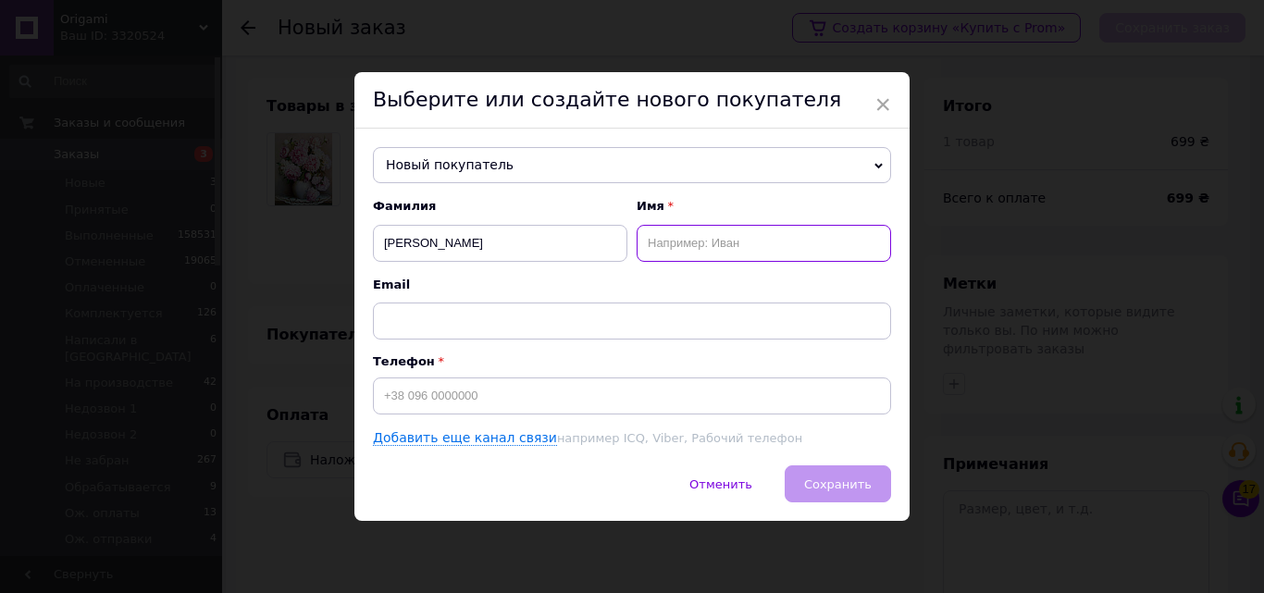
click at [702, 225] on input "text" at bounding box center [763, 243] width 254 height 37
paste input "[PERSON_NAME]"
type input "[PERSON_NAME]"
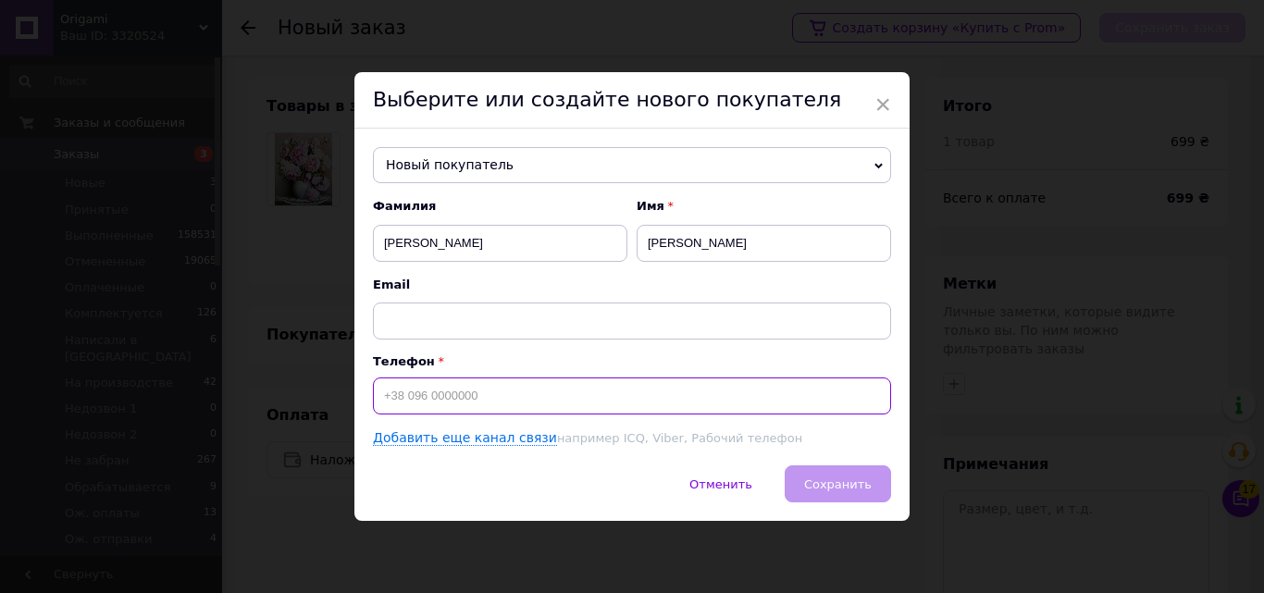
click at [652, 398] on input at bounding box center [632, 395] width 518 height 37
type input "М"
paste input "[PHONE_NUMBER]"
type input "[PHONE_NUMBER]"
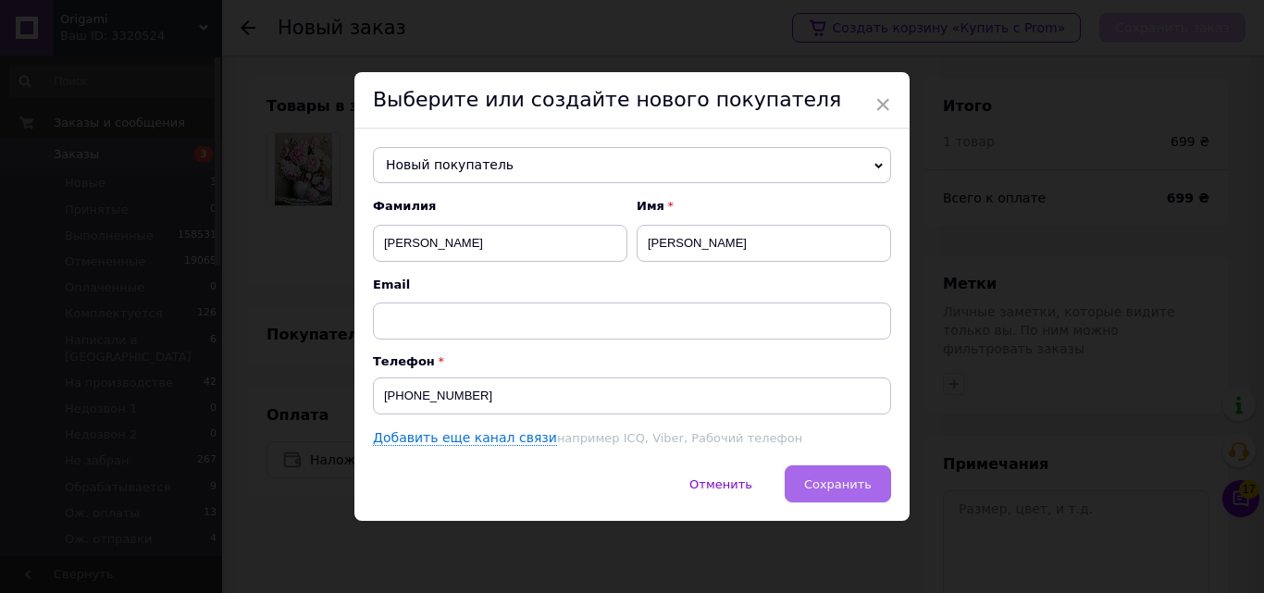
click at [809, 475] on button "Сохранить" at bounding box center [837, 483] width 106 height 37
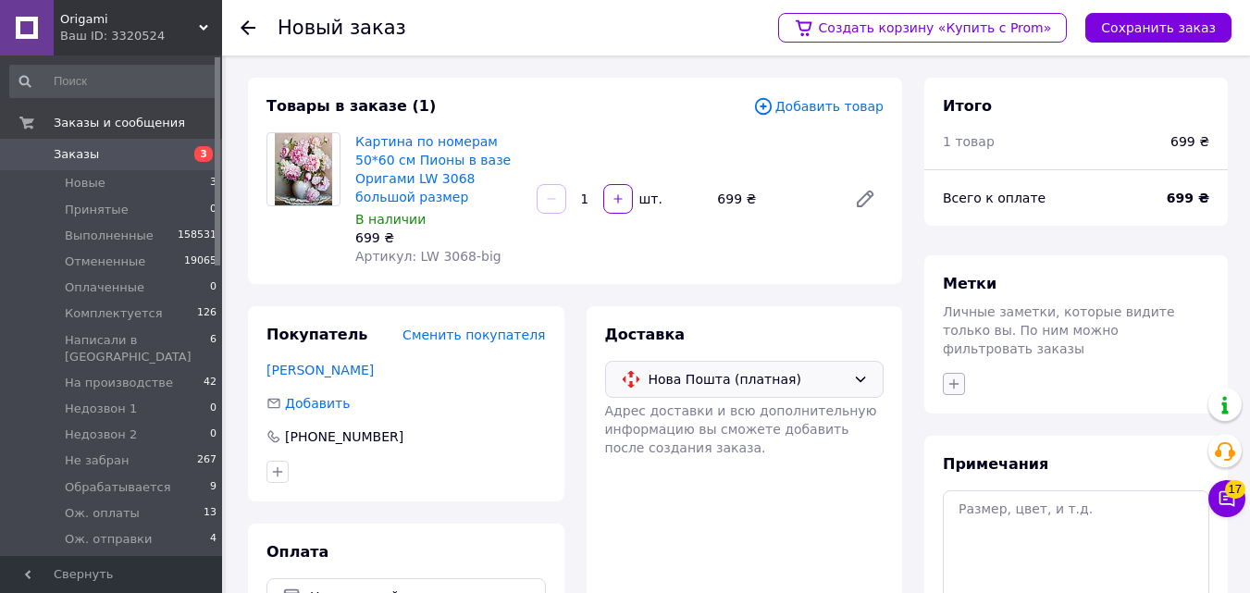
click at [958, 377] on icon "button" at bounding box center [953, 384] width 15 height 15
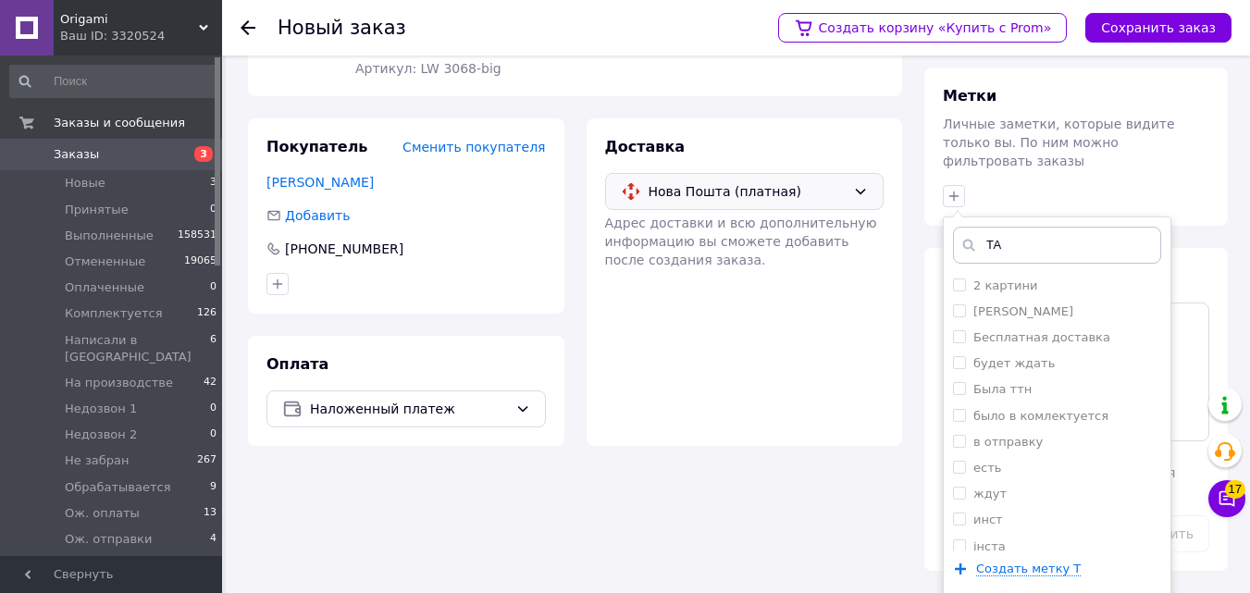
scroll to position [169, 0]
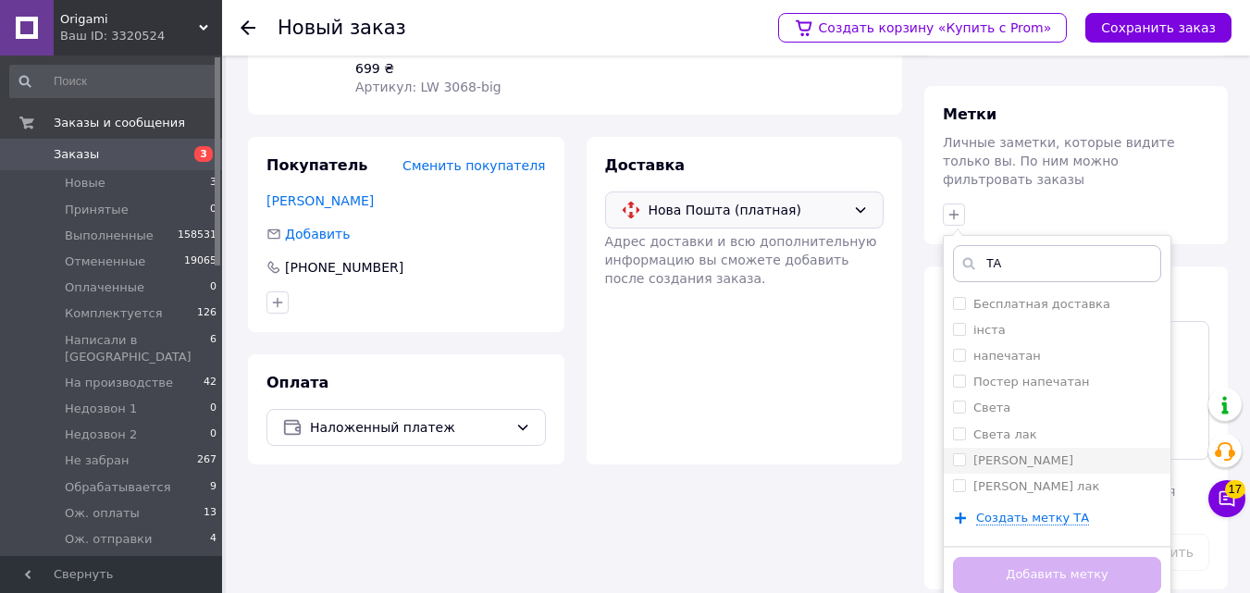
type input "ТА"
click at [1108, 452] on div "[PERSON_NAME]" at bounding box center [1057, 460] width 208 height 17
checkbox input "true"
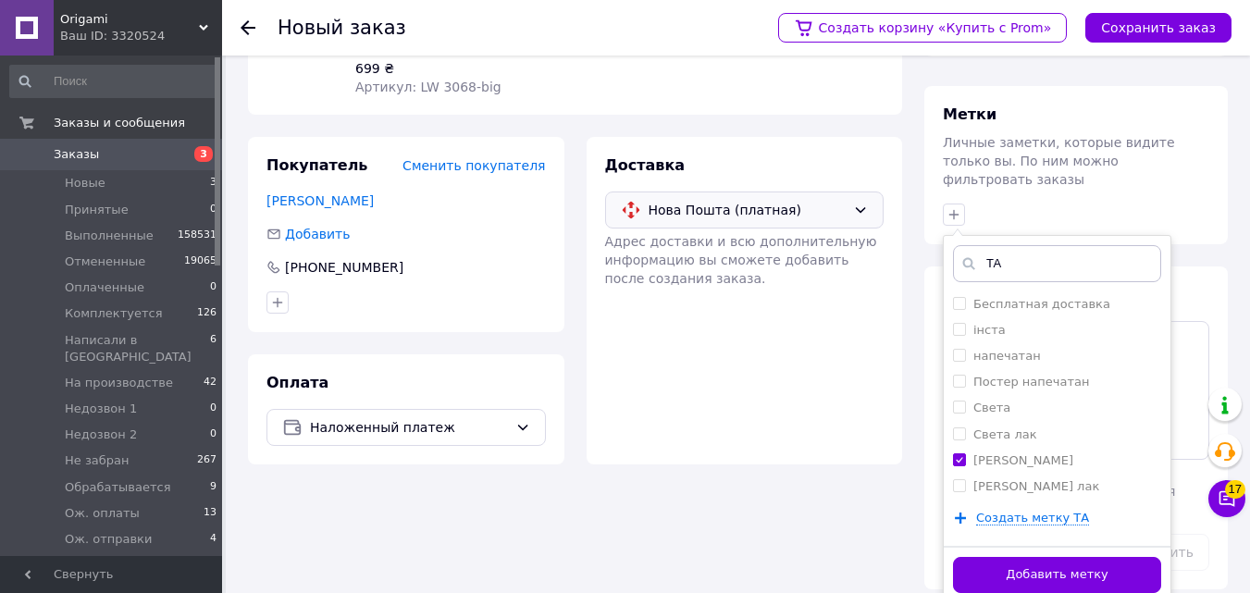
drag, startPoint x: 1068, startPoint y: 550, endPoint x: 1027, endPoint y: 342, distance: 212.3
click at [1068, 557] on button "Добавить метку" at bounding box center [1057, 575] width 208 height 36
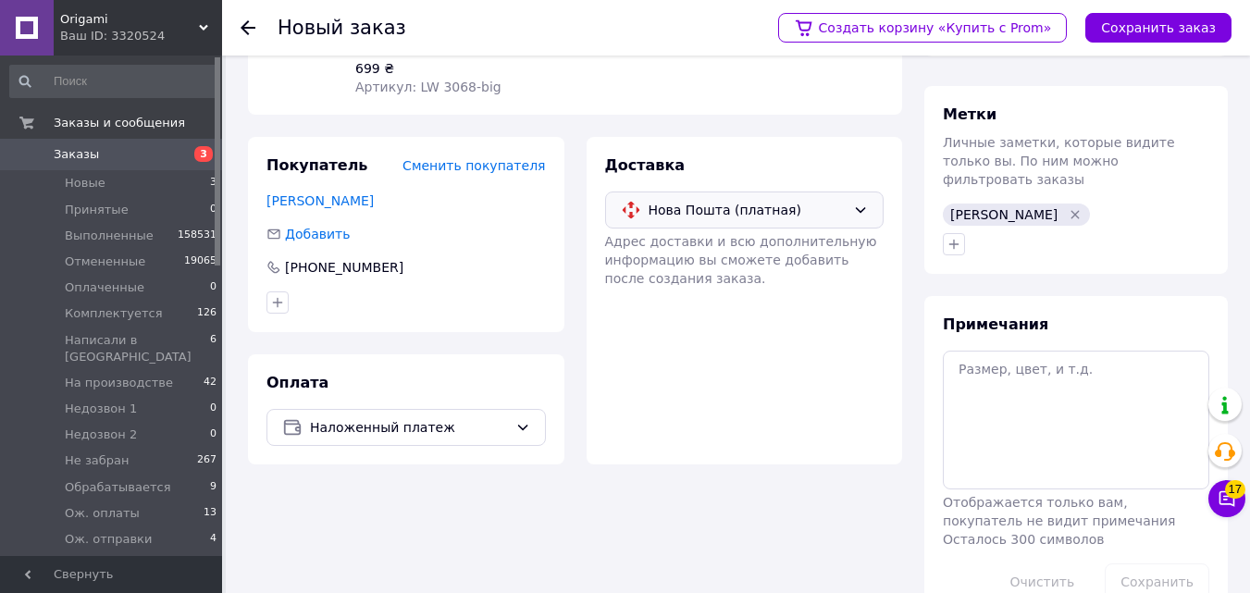
click at [1020, 319] on div "Примечания Отображается только вам, покупатель не видит примечания Осталось 300…" at bounding box center [1075, 457] width 303 height 323
click at [1013, 391] on textarea at bounding box center [1076, 420] width 266 height 139
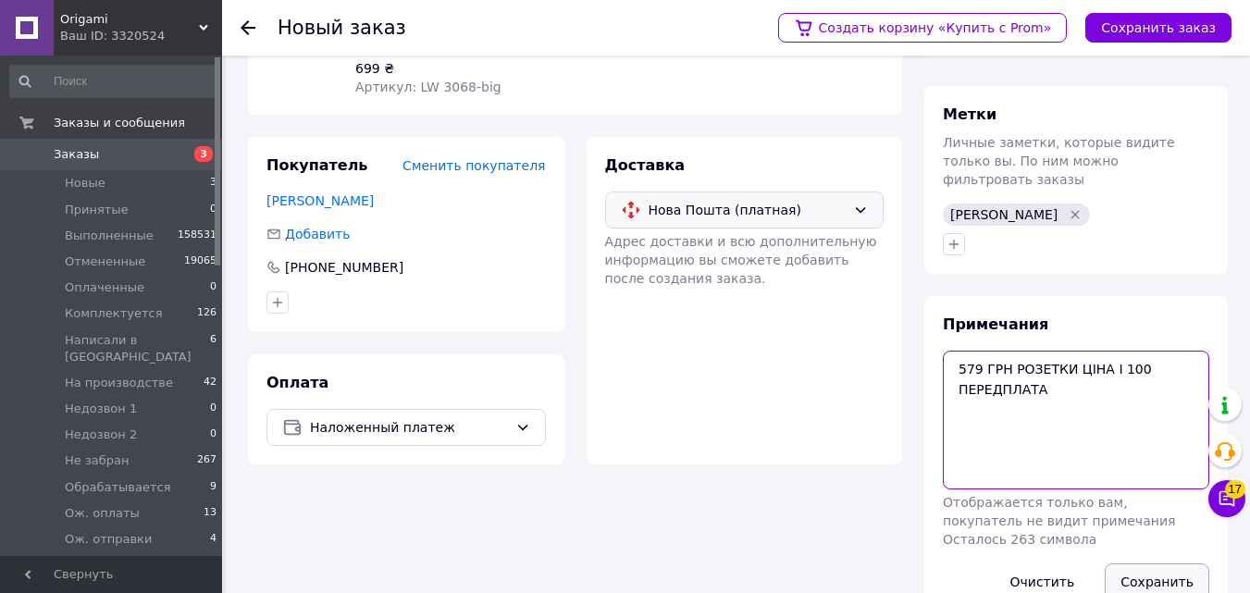
type textarea "579 ГРН РОЗЕТКИ ЦІНА І 100 ПЕРЕДПЛАТА"
click at [1125, 563] on button "Сохранить" at bounding box center [1157, 581] width 105 height 37
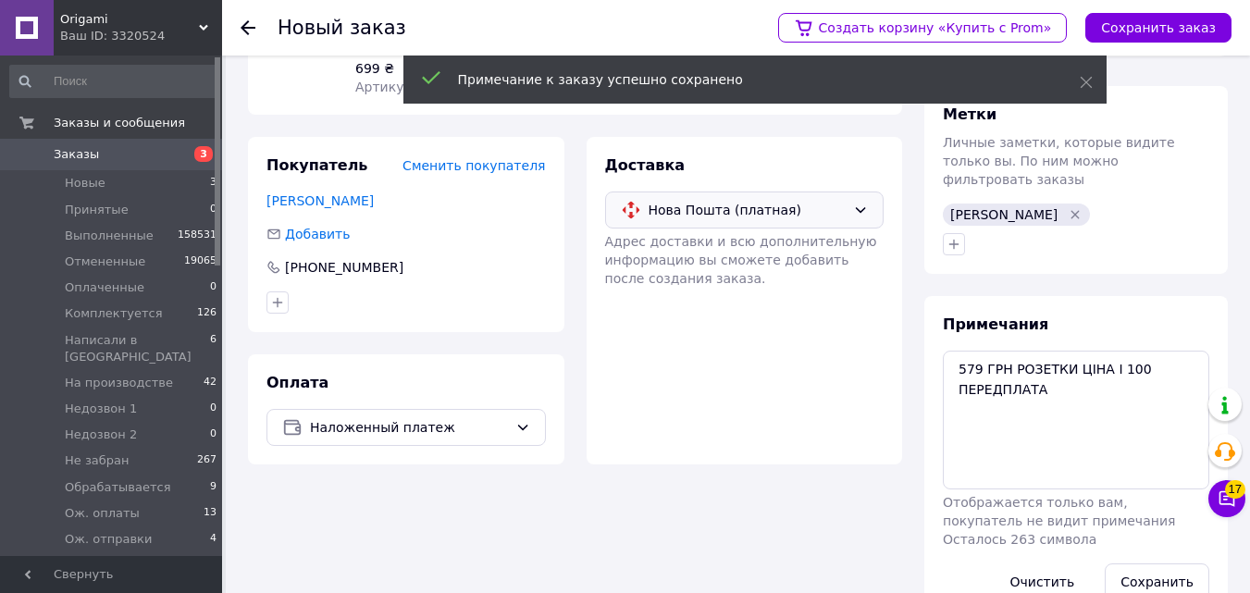
click at [1155, 54] on div "Создать корзину «Купить с Prom» Сохранить заказ" at bounding box center [995, 28] width 472 height 56
click at [1155, 36] on button "Сохранить заказ" at bounding box center [1158, 28] width 146 height 30
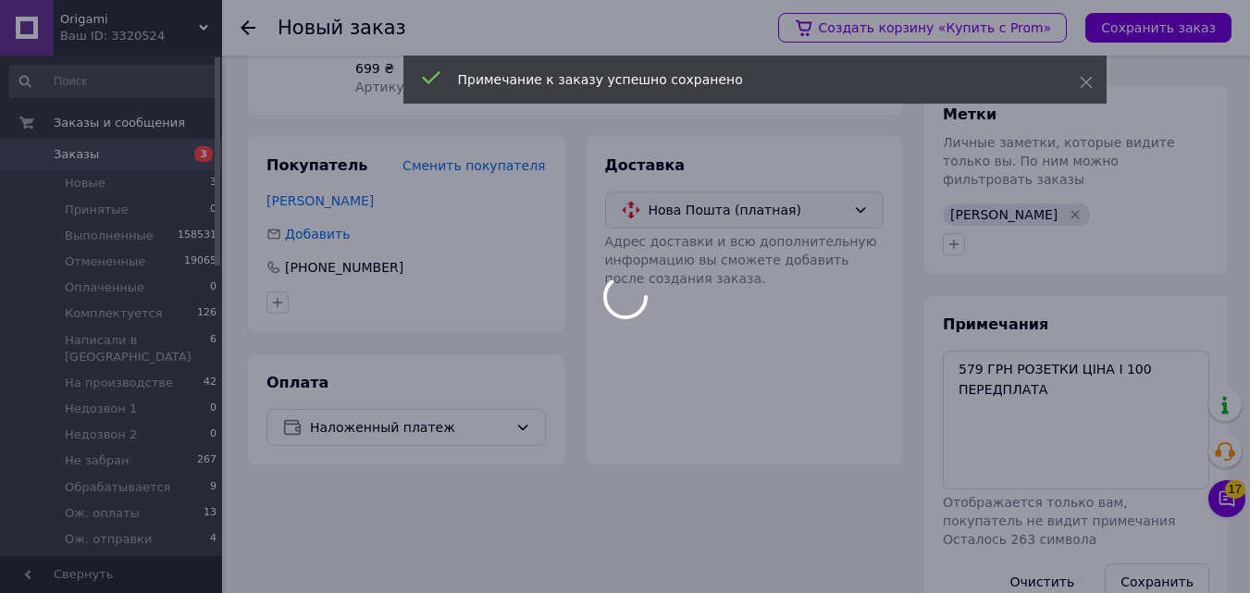
scroll to position [0, 0]
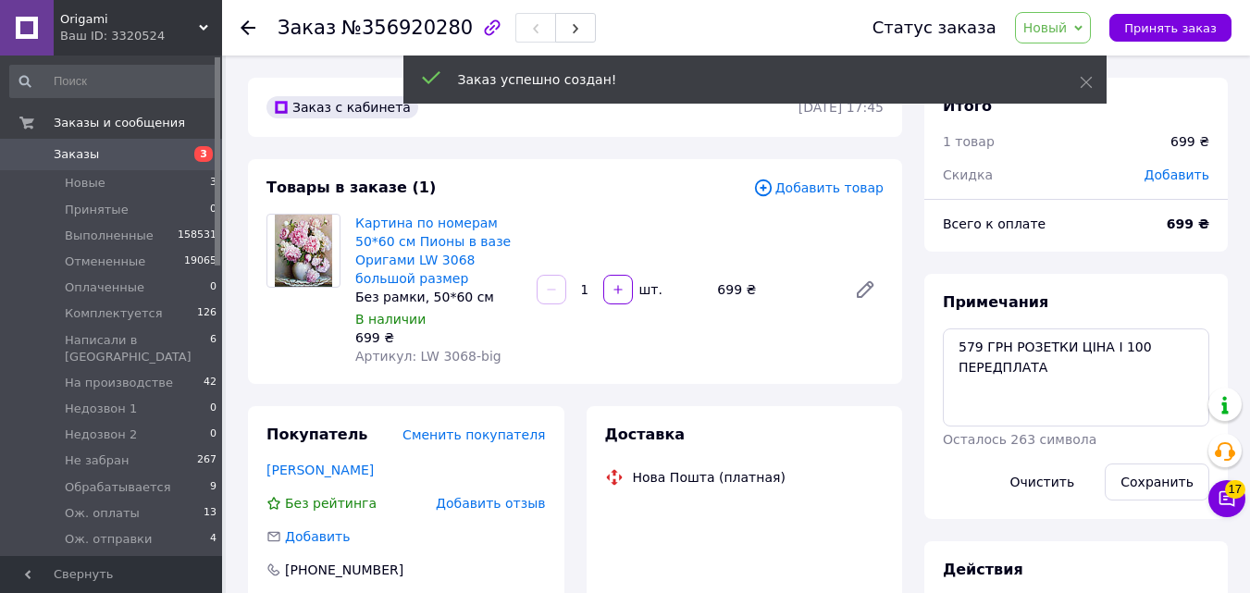
click at [1062, 43] on span "Новый" at bounding box center [1053, 27] width 77 height 31
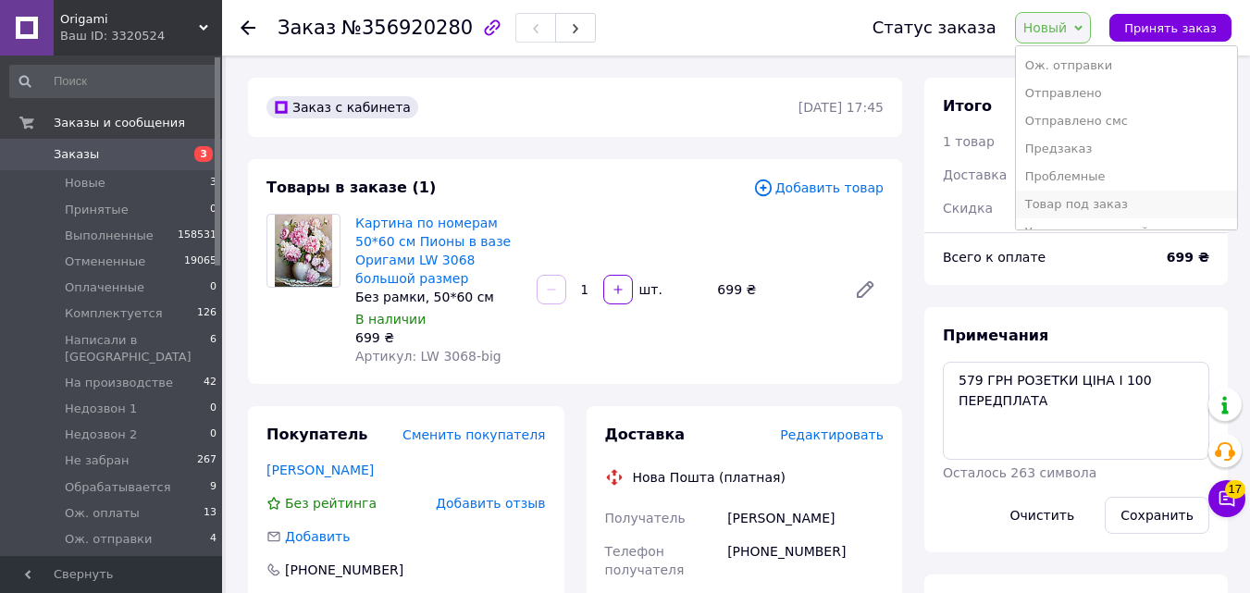
scroll to position [334, 0]
click at [1146, 208] on li "Товар под заказ" at bounding box center [1126, 203] width 221 height 28
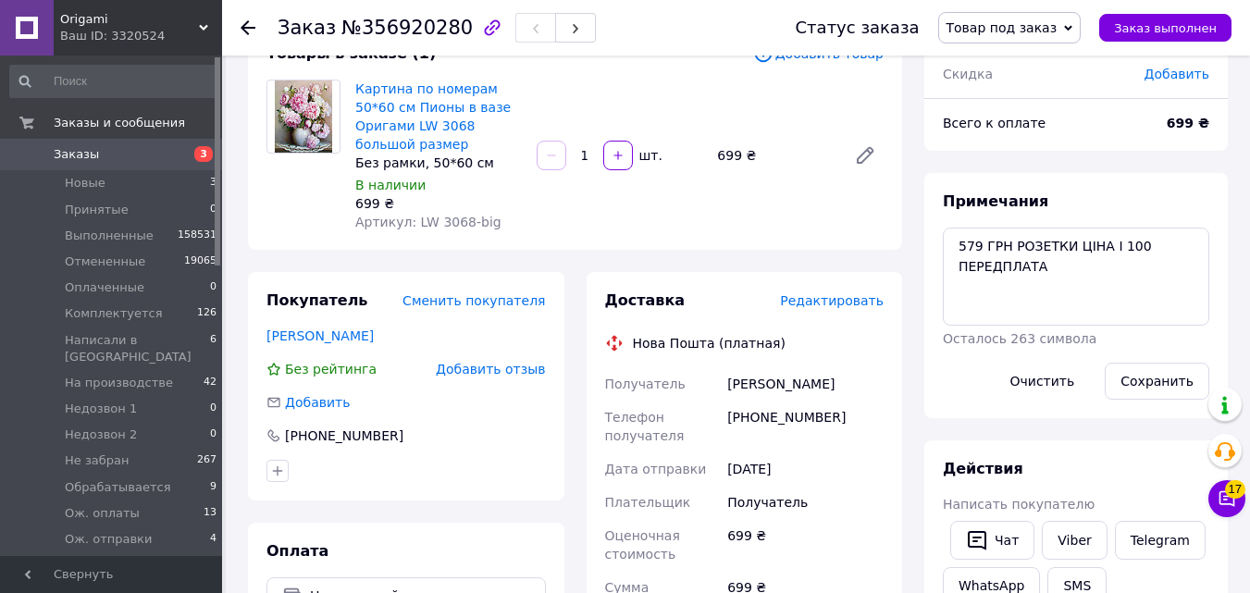
scroll to position [141, 0]
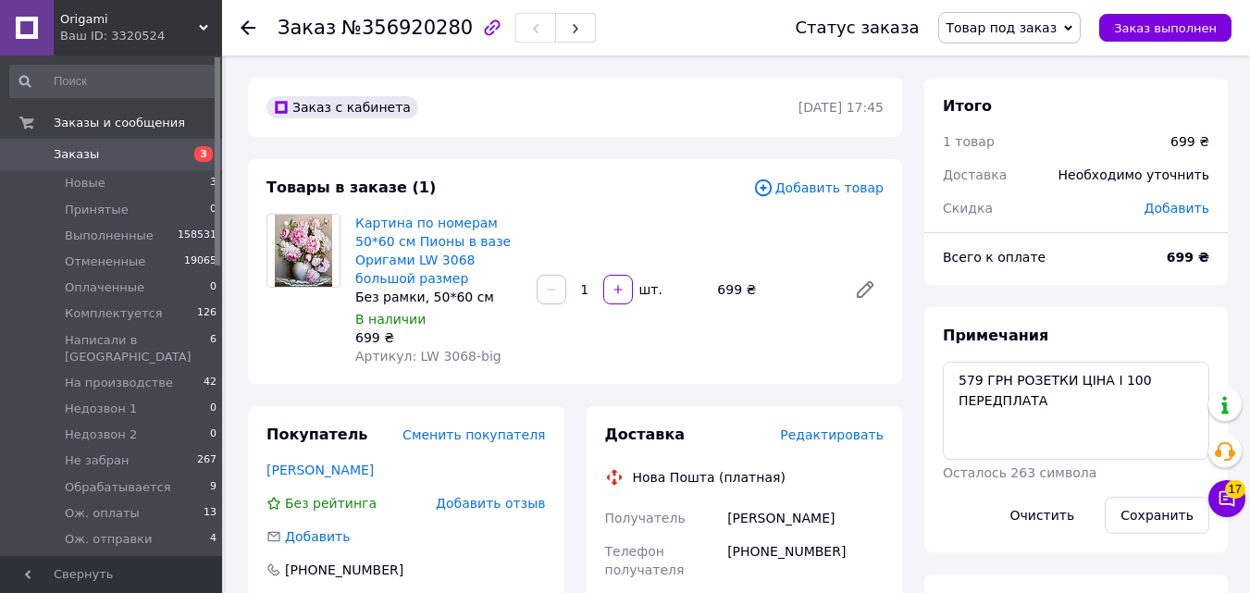
click at [1186, 201] on span "Добавить" at bounding box center [1176, 208] width 65 height 15
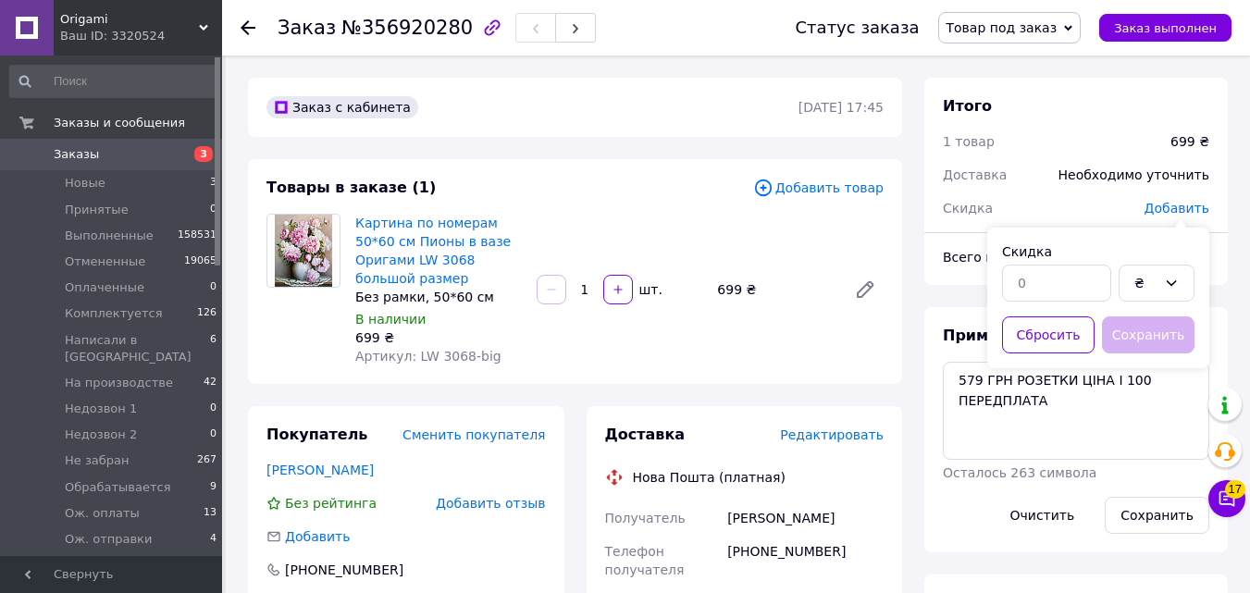
click at [1026, 302] on div at bounding box center [1056, 283] width 117 height 44
click at [1019, 288] on input "text" at bounding box center [1056, 283] width 109 height 37
type input "479"
click at [1141, 335] on button "Сохранить" at bounding box center [1148, 334] width 93 height 37
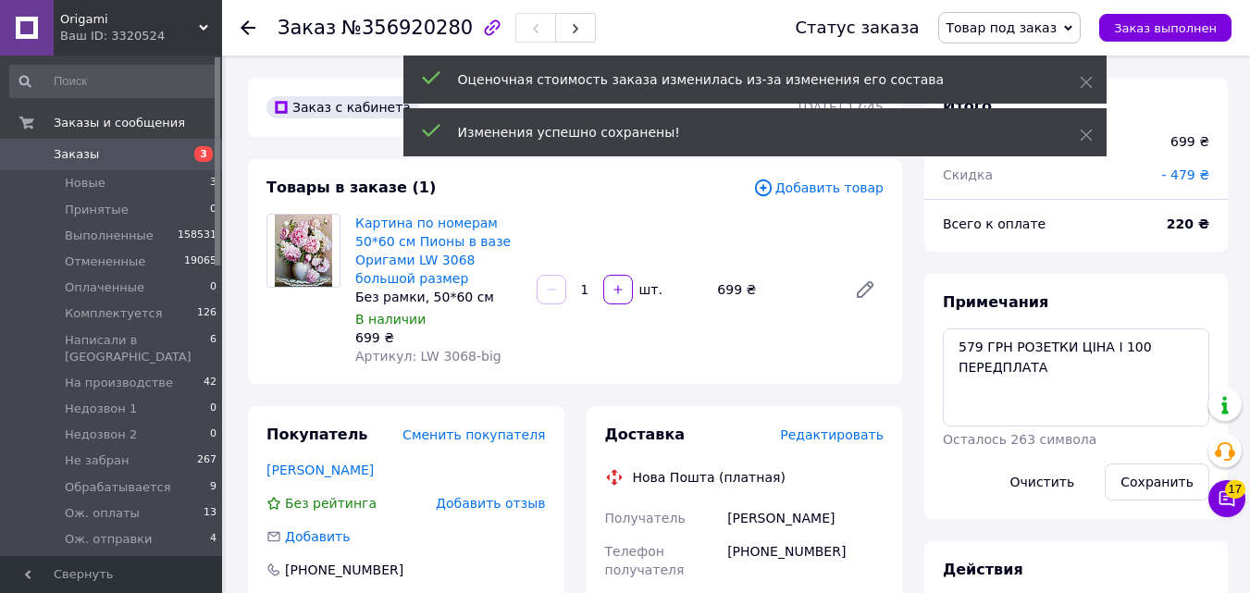
click at [1181, 205] on div "220 ₴" at bounding box center [1187, 224] width 65 height 41
click at [1180, 180] on span "- 479 ₴" at bounding box center [1185, 174] width 48 height 15
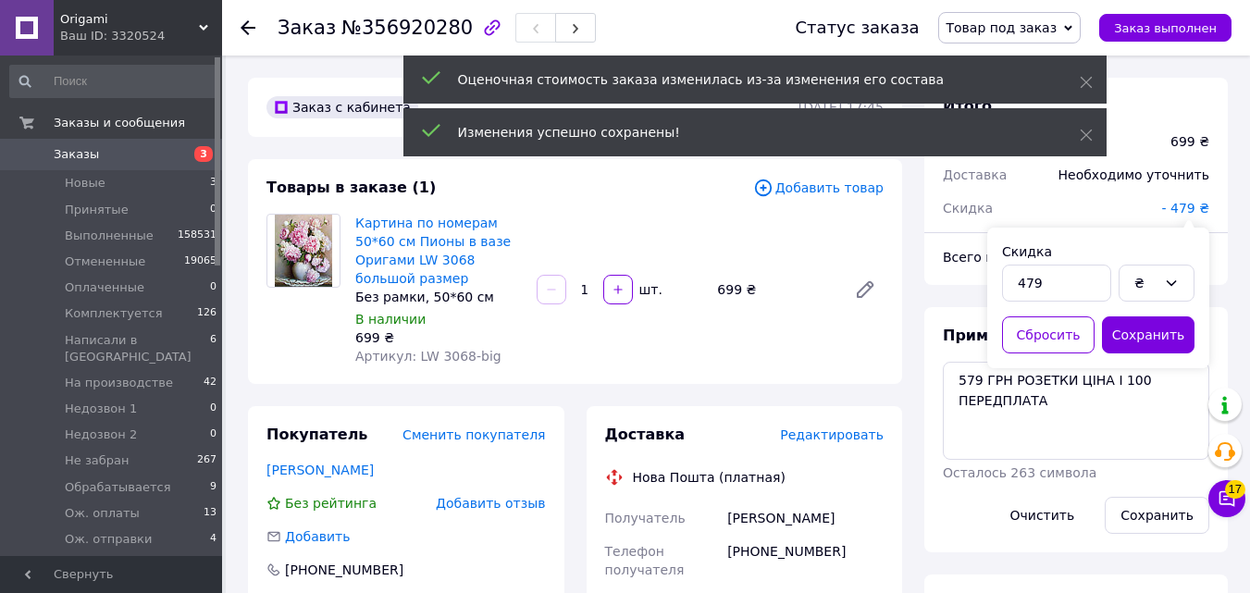
click at [1094, 260] on div "479 ₴" at bounding box center [1098, 283] width 192 height 52
click at [1094, 288] on input "479" at bounding box center [1056, 283] width 109 height 37
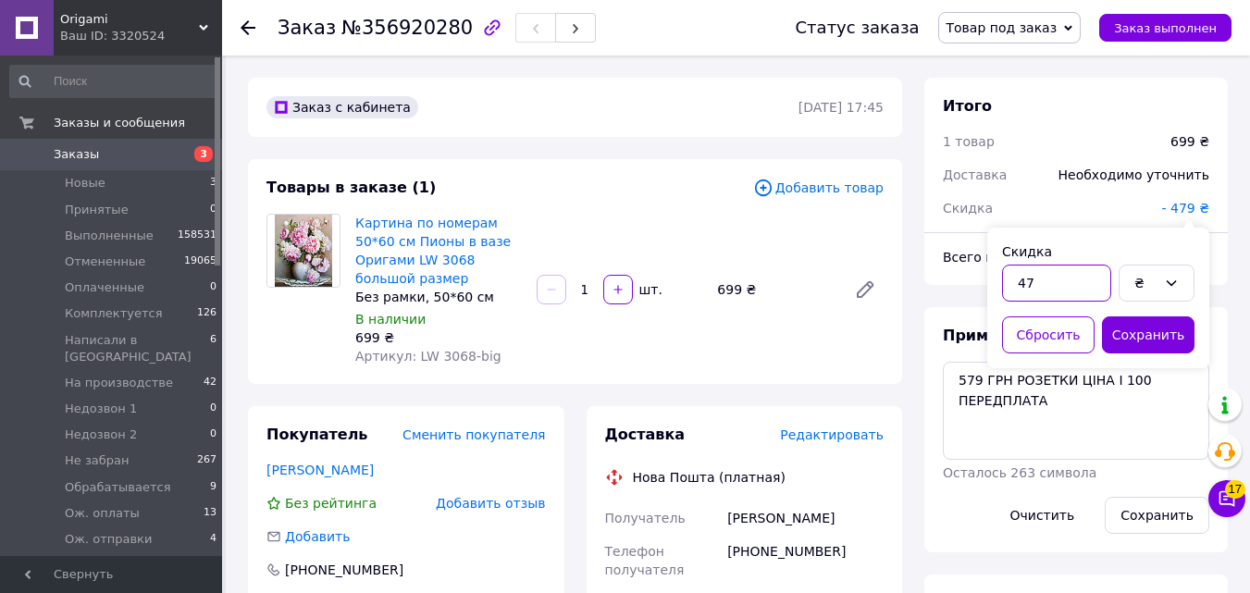
type input "4"
type input "220"
click at [1134, 323] on button "Сохранить" at bounding box center [1148, 334] width 93 height 37
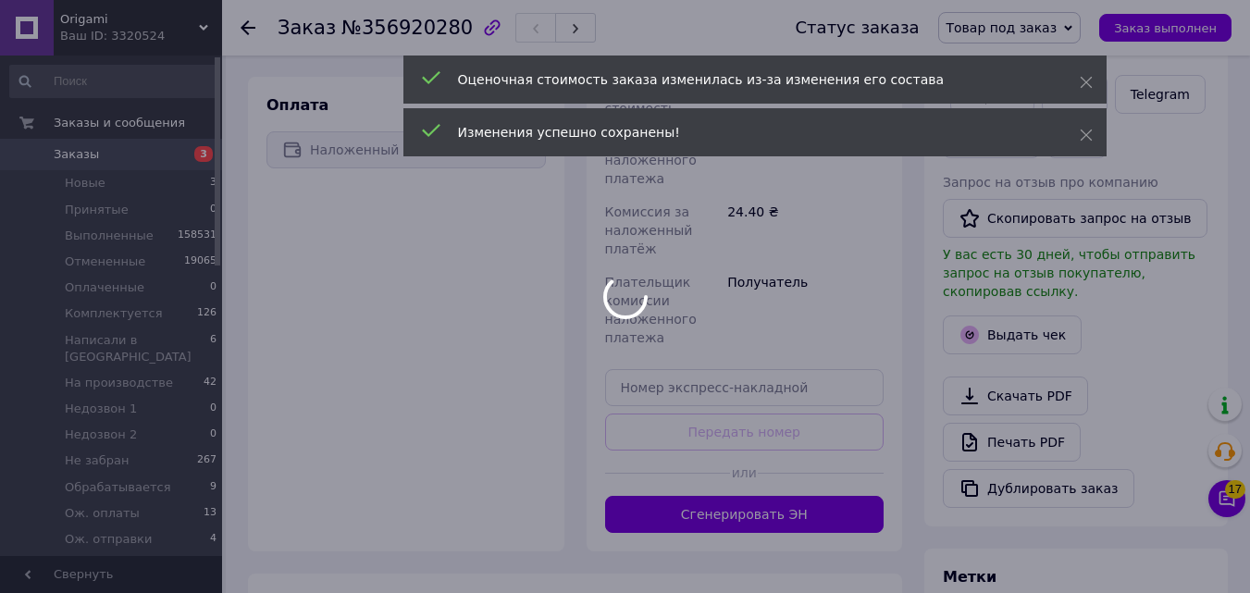
scroll to position [606, 0]
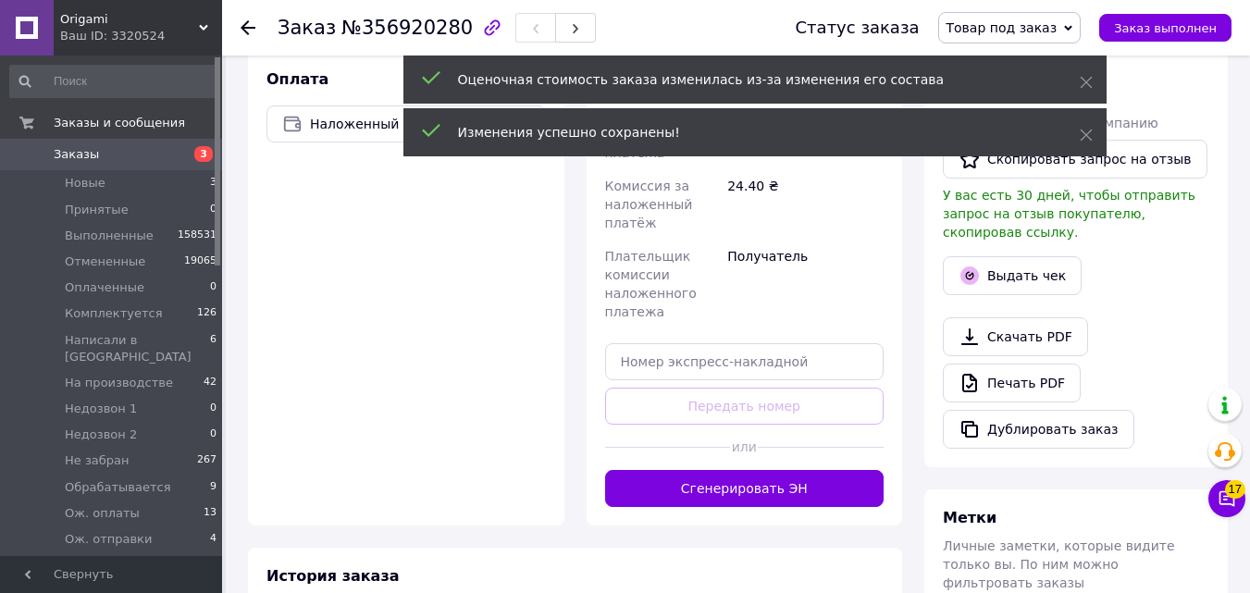
click at [999, 386] on div "Скачать PDF   Печать PDF   Дублировать заказ" at bounding box center [1076, 382] width 266 height 131
click at [1000, 410] on button "Дублировать заказ" at bounding box center [1038, 429] width 191 height 39
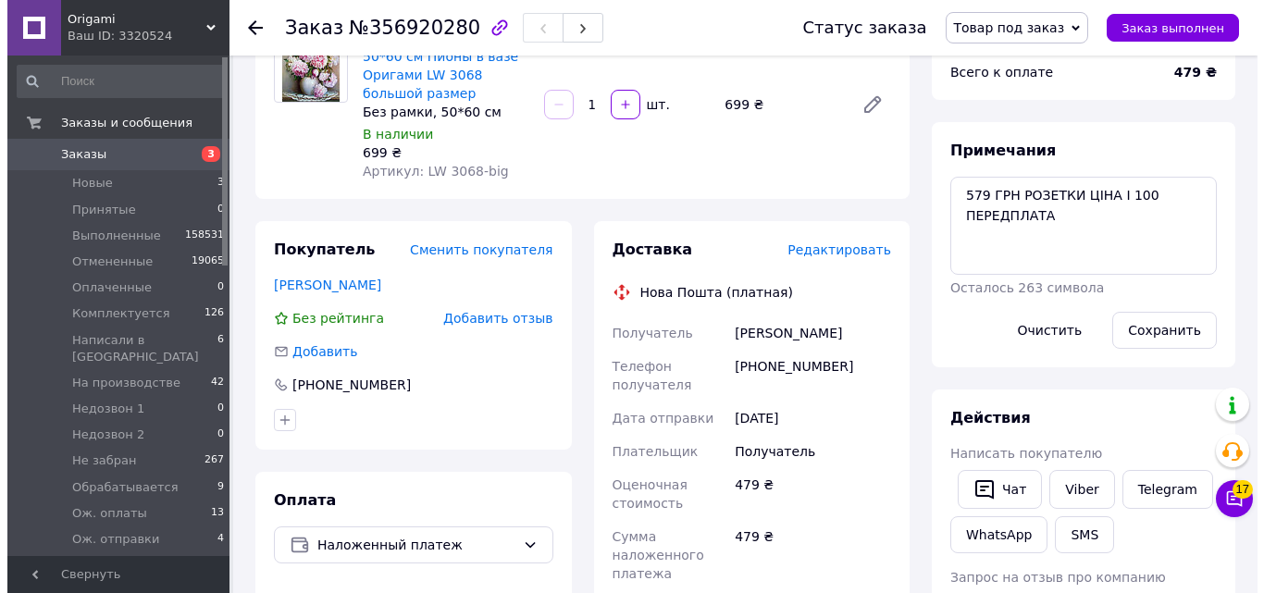
scroll to position [259, 0]
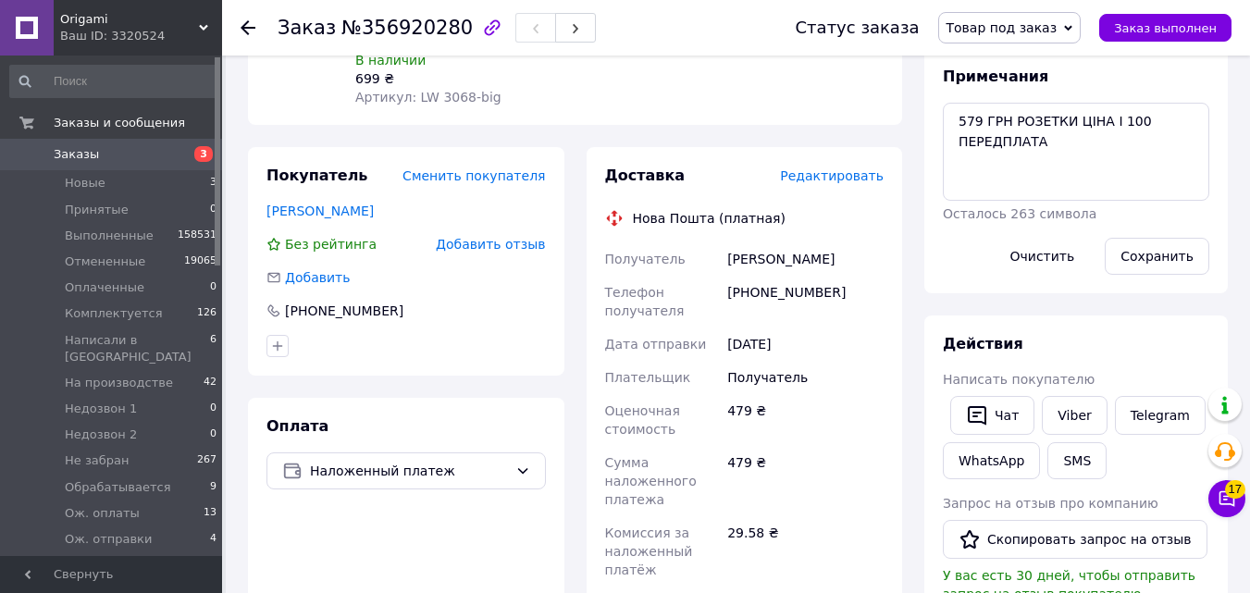
click at [824, 168] on span "Редактировать" at bounding box center [832, 175] width 104 height 15
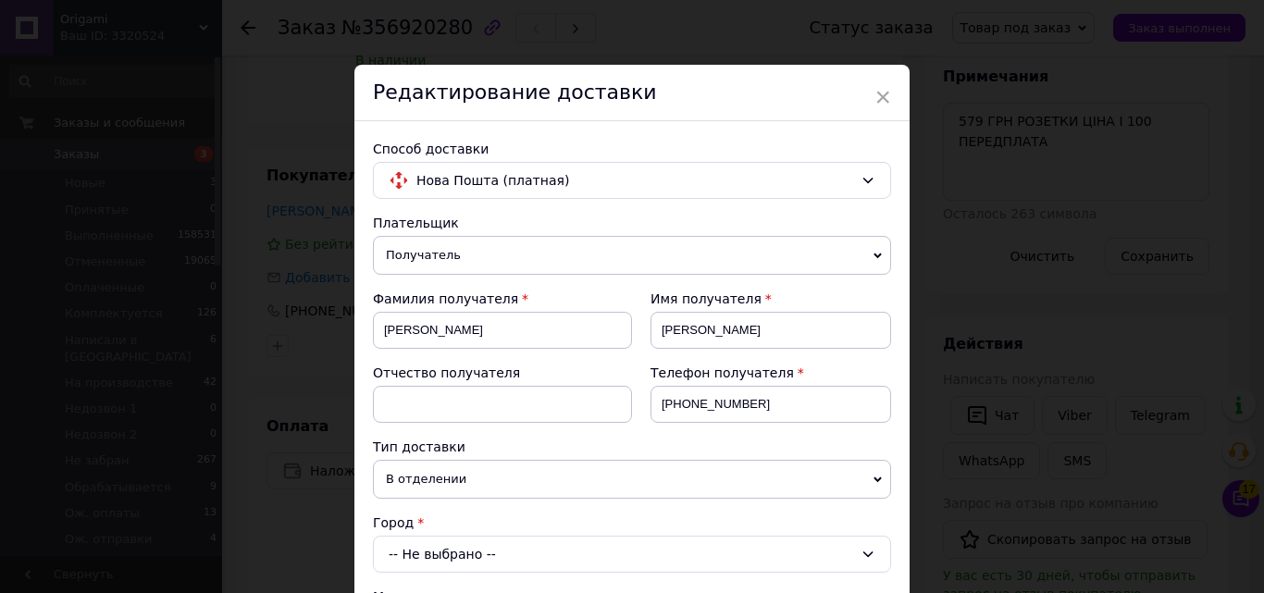
scroll to position [215, 0]
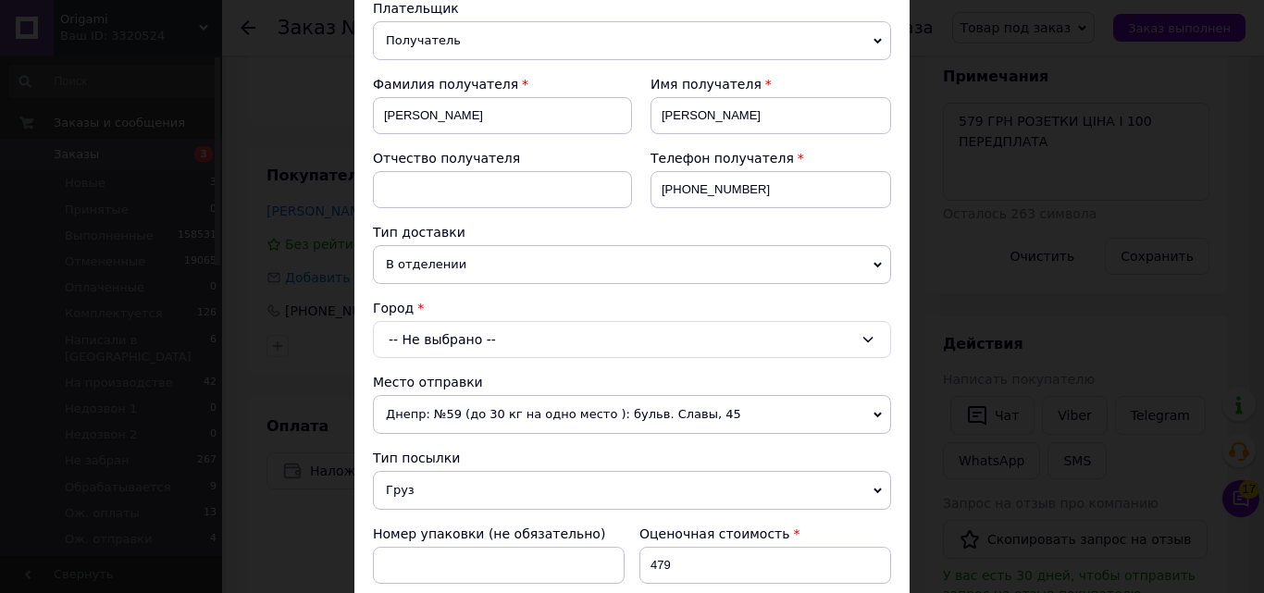
click at [568, 344] on div "-- Не выбрано --" at bounding box center [632, 339] width 518 height 37
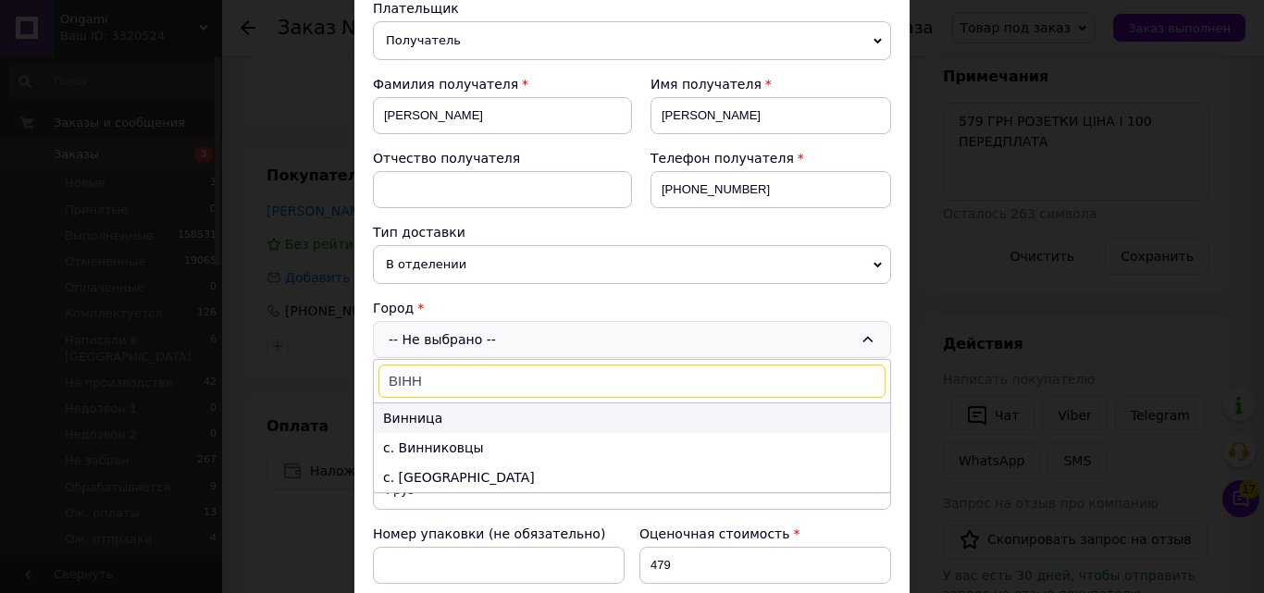
type input "ВІНН"
click at [512, 416] on li "Винница" at bounding box center [632, 418] width 516 height 30
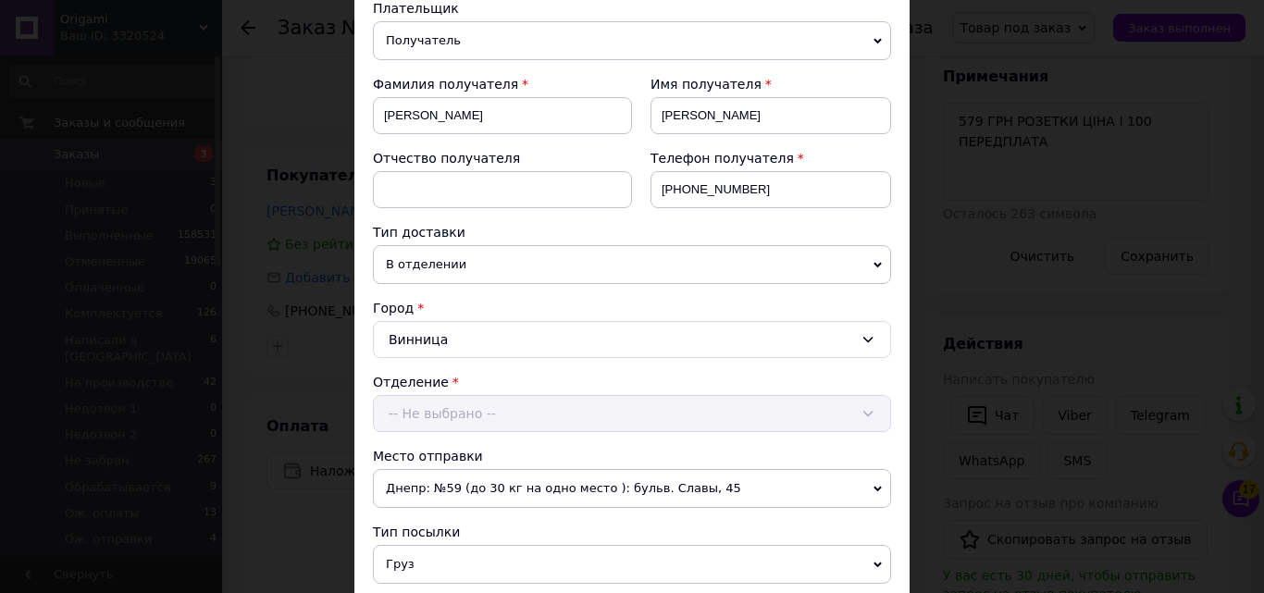
click at [506, 416] on div "Отделение -- Не выбрано --" at bounding box center [632, 402] width 518 height 59
click at [498, 414] on div "-- Не выбрано --" at bounding box center [632, 413] width 518 height 37
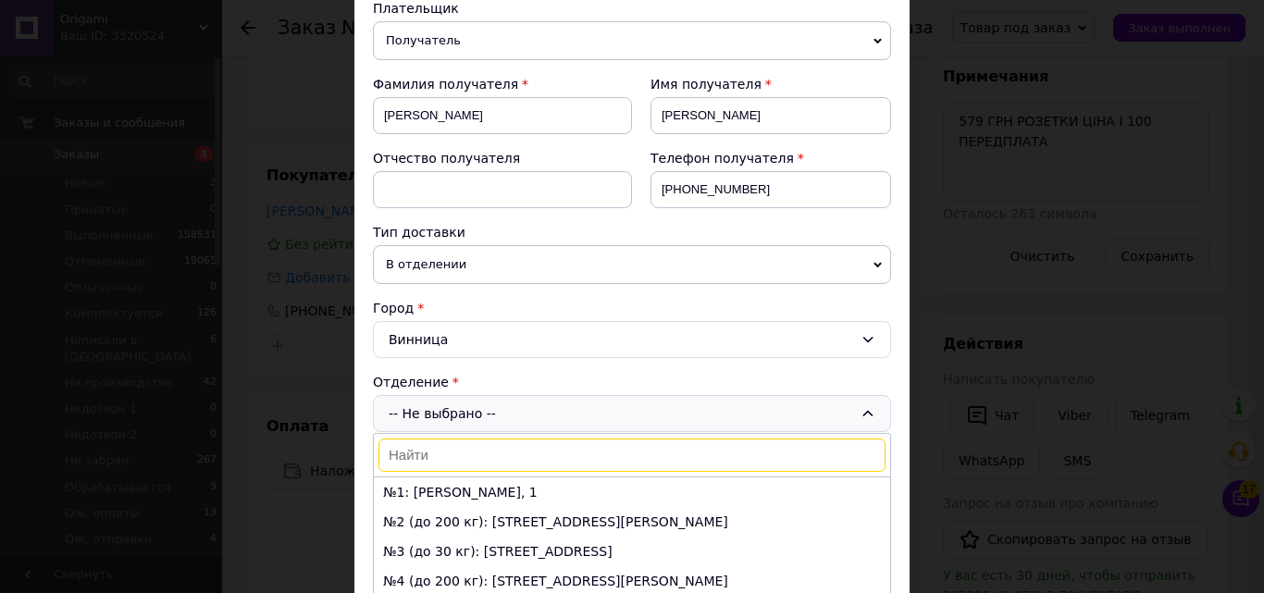
click at [499, 463] on input at bounding box center [631, 454] width 507 height 33
click at [506, 501] on li "№1: [PERSON_NAME], 1" at bounding box center [632, 492] width 516 height 30
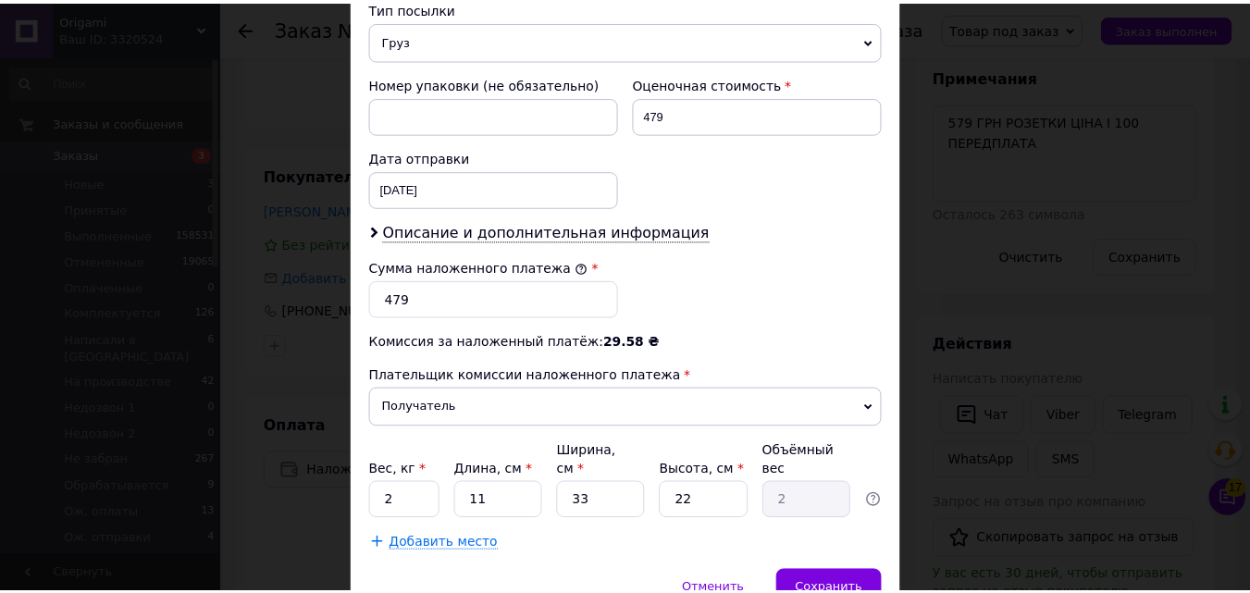
scroll to position [819, 0]
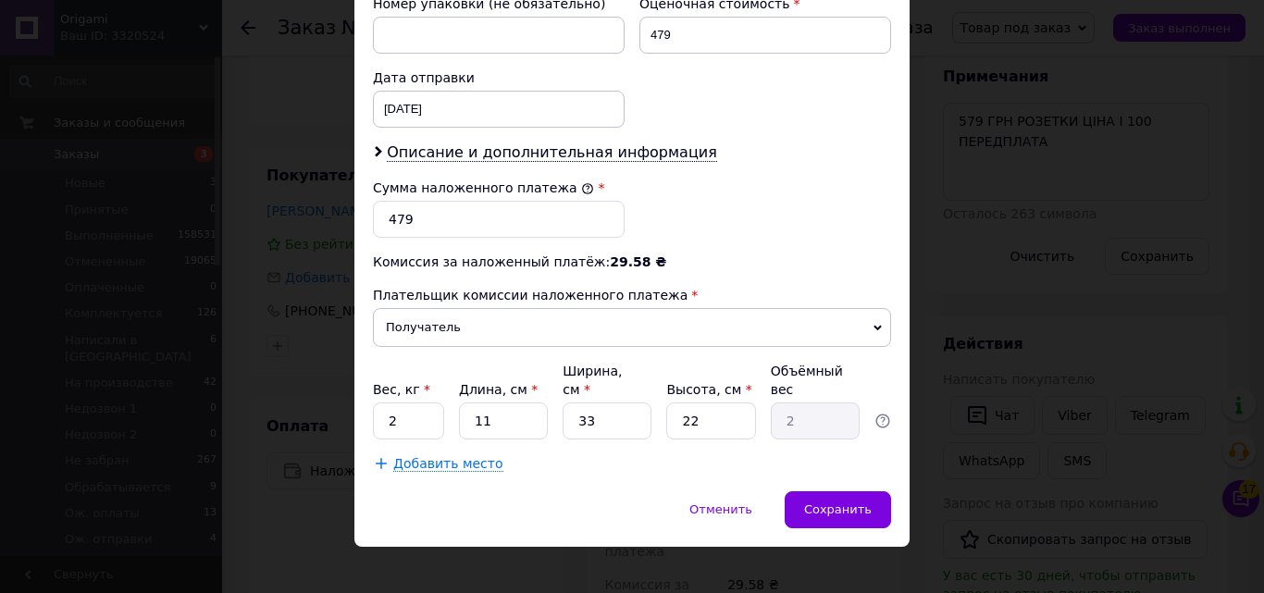
click at [867, 502] on span "Сохранить" at bounding box center [838, 509] width 68 height 14
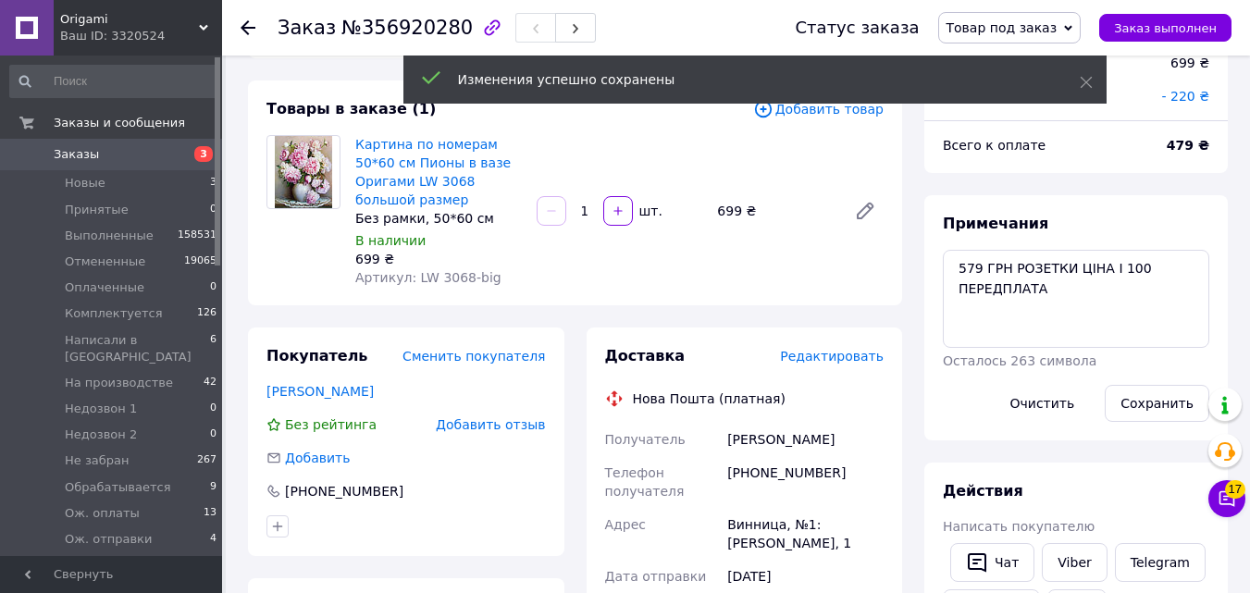
scroll to position [18, 0]
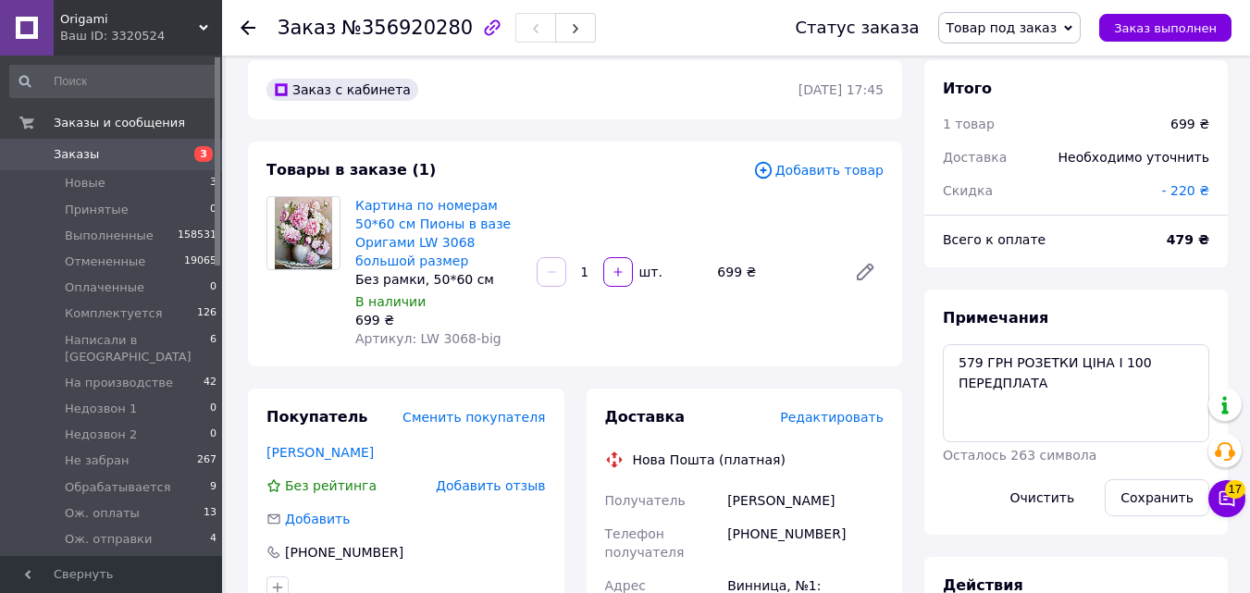
click at [200, 159] on span "3" at bounding box center [203, 154] width 19 height 16
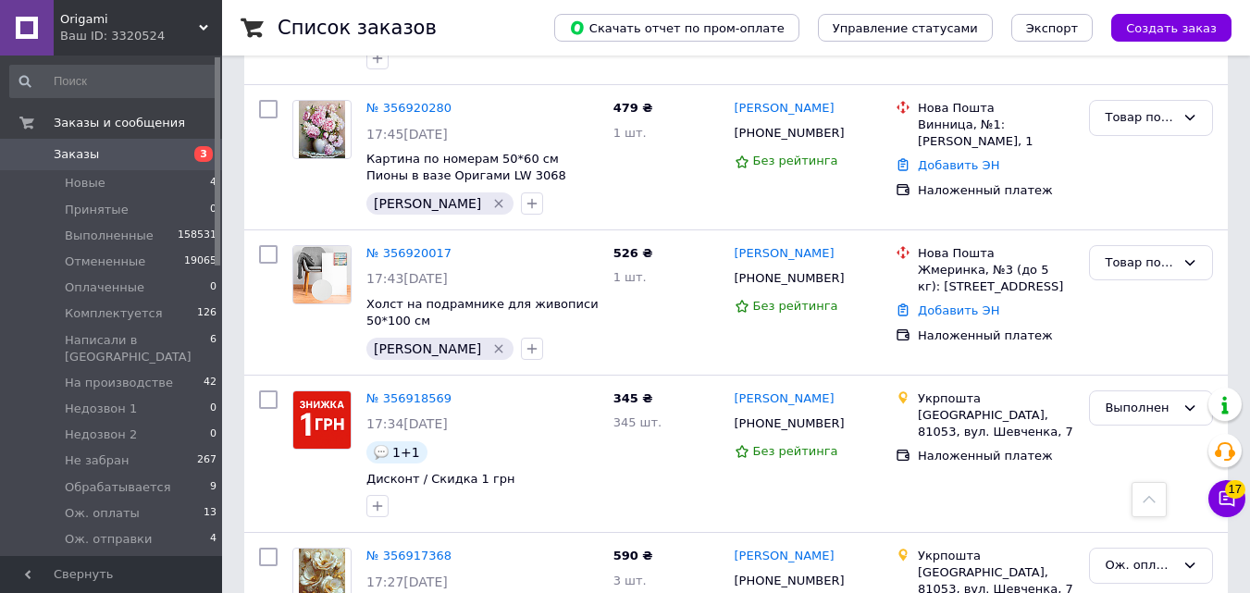
scroll to position [47, 0]
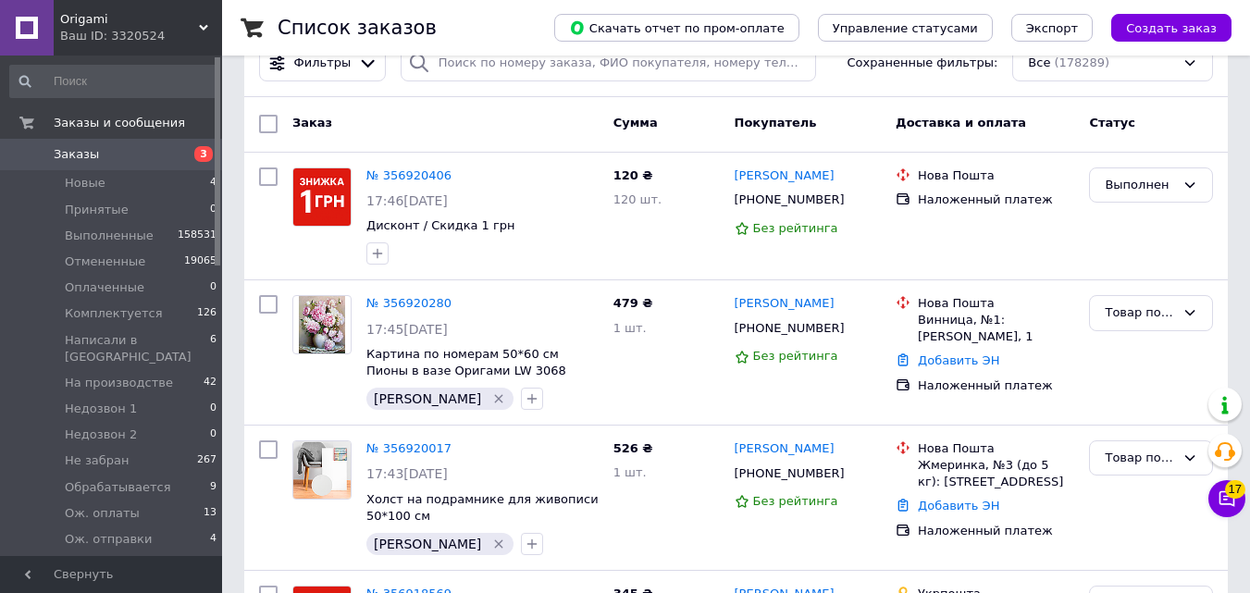
click at [648, 92] on div "Фильтры Сохраненные фильтры: Все (178289)" at bounding box center [735, 64] width 983 height 67
click at [635, 72] on input "search" at bounding box center [608, 63] width 415 height 36
paste input "[PHONE_NUMBER]"
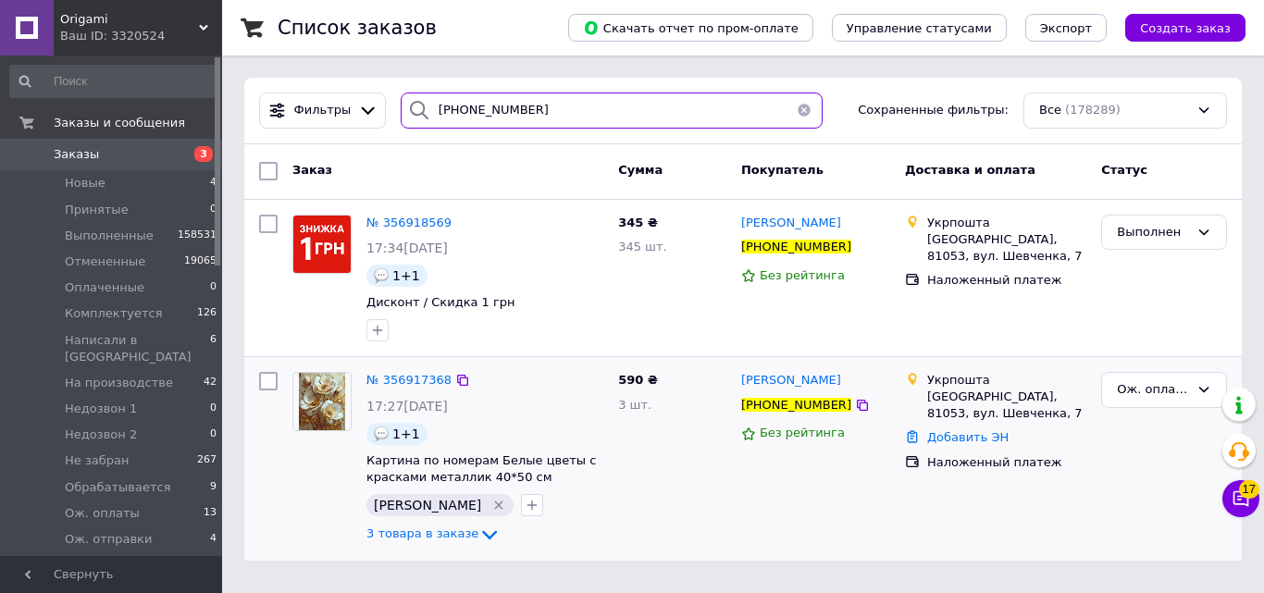
type input "[PHONE_NUMBER]"
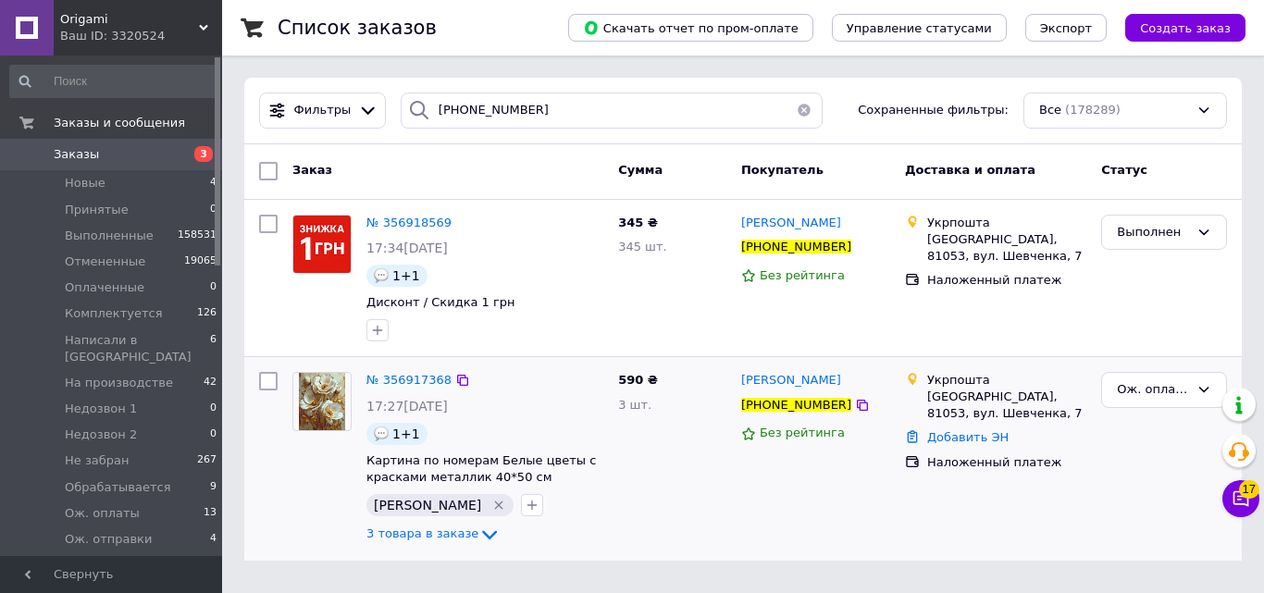
click at [377, 370] on div "№ 356917368" at bounding box center [408, 380] width 89 height 21
click at [389, 381] on span "№ 356917368" at bounding box center [408, 380] width 85 height 14
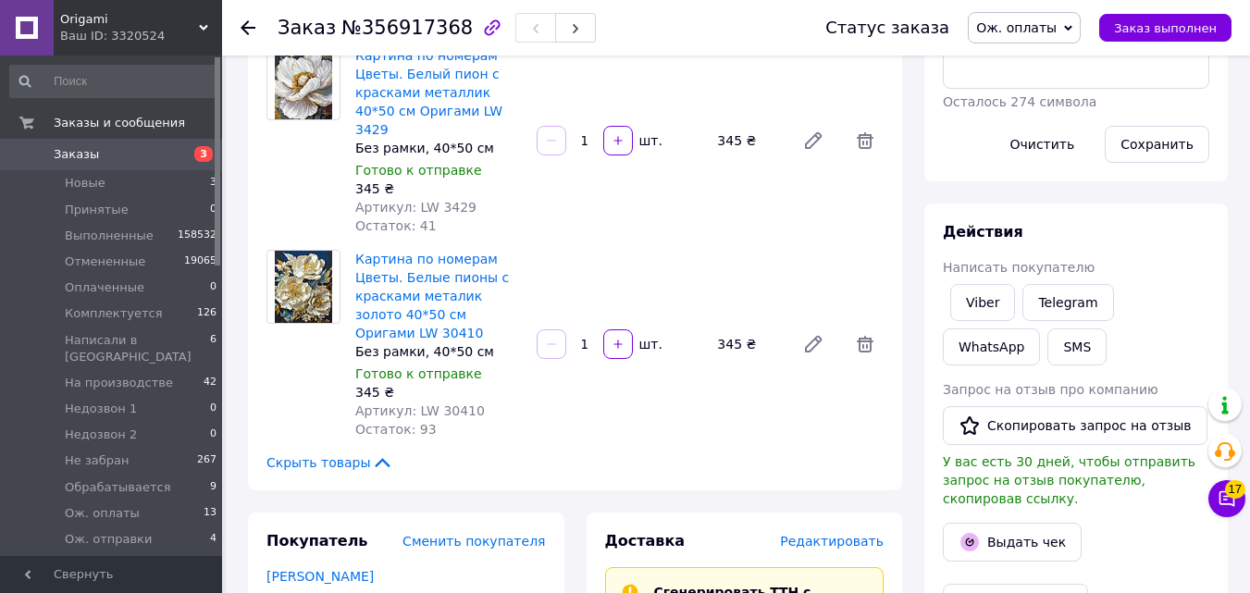
scroll to position [367, 0]
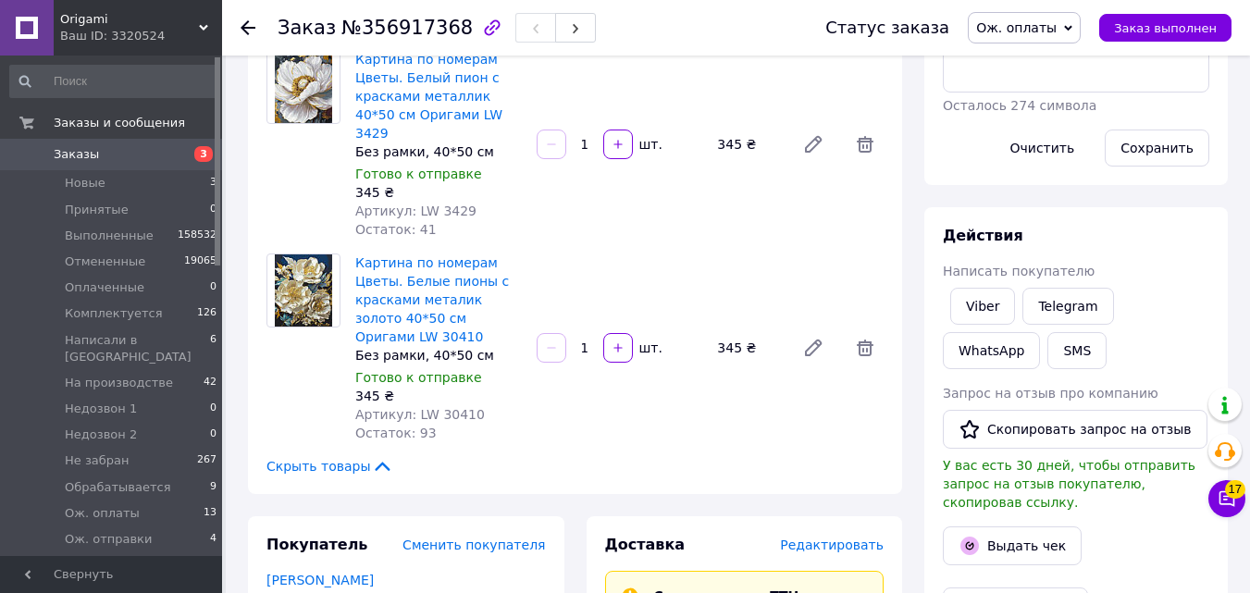
click at [1058, 37] on span "Ож. оплаты" at bounding box center [1024, 27] width 113 height 31
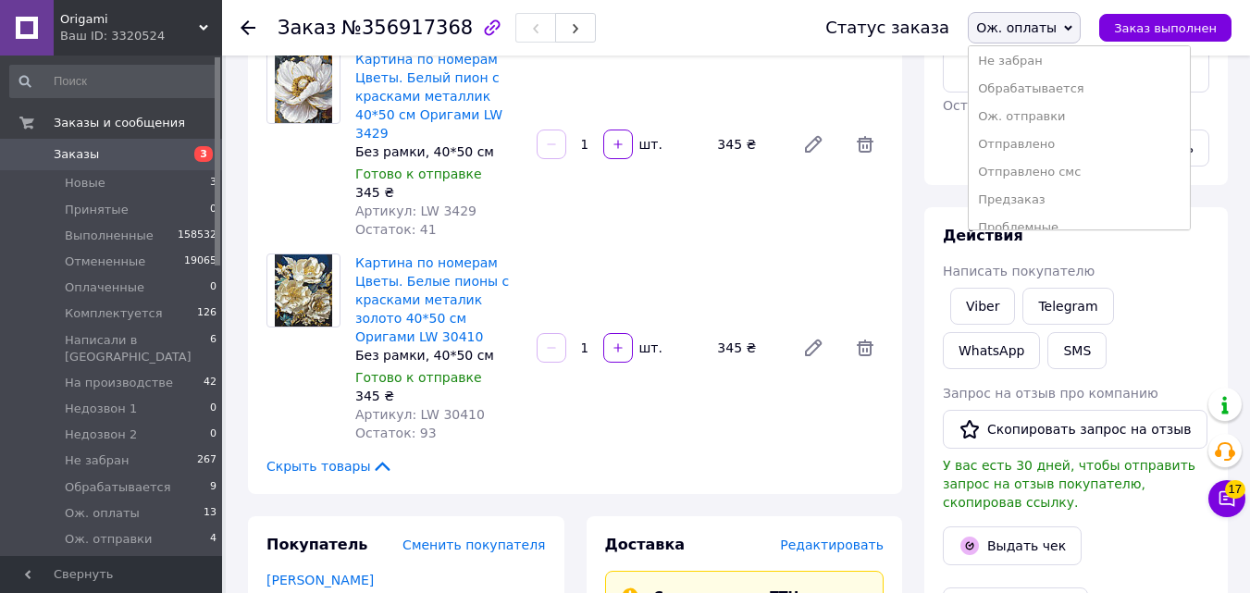
scroll to position [256, 0]
click at [1067, 108] on li "Ож. отправки" at bounding box center [1079, 114] width 221 height 28
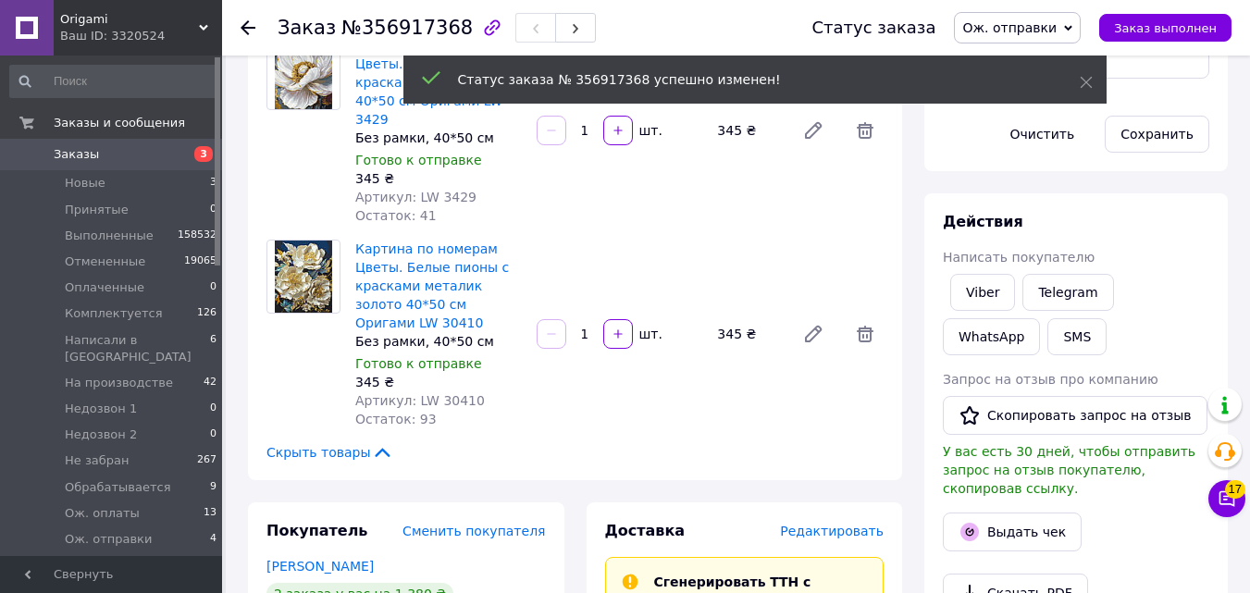
scroll to position [0, 0]
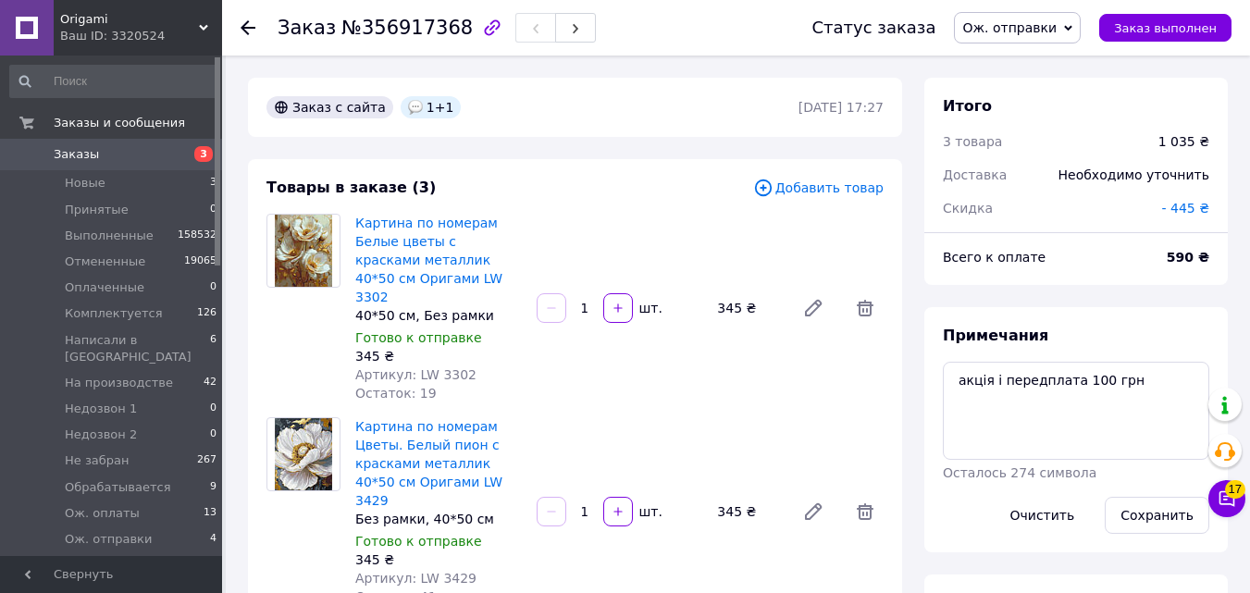
click at [206, 159] on span "3" at bounding box center [203, 154] width 19 height 16
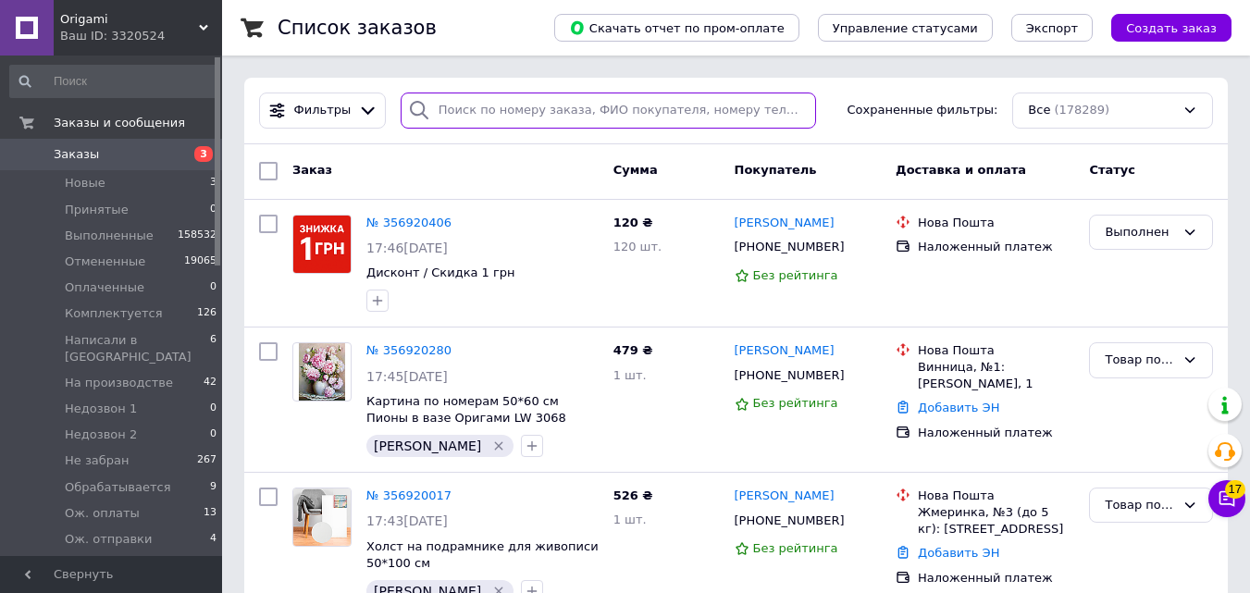
click at [504, 107] on input "search" at bounding box center [608, 111] width 415 height 36
paste input "[PHONE_NUMBER]"
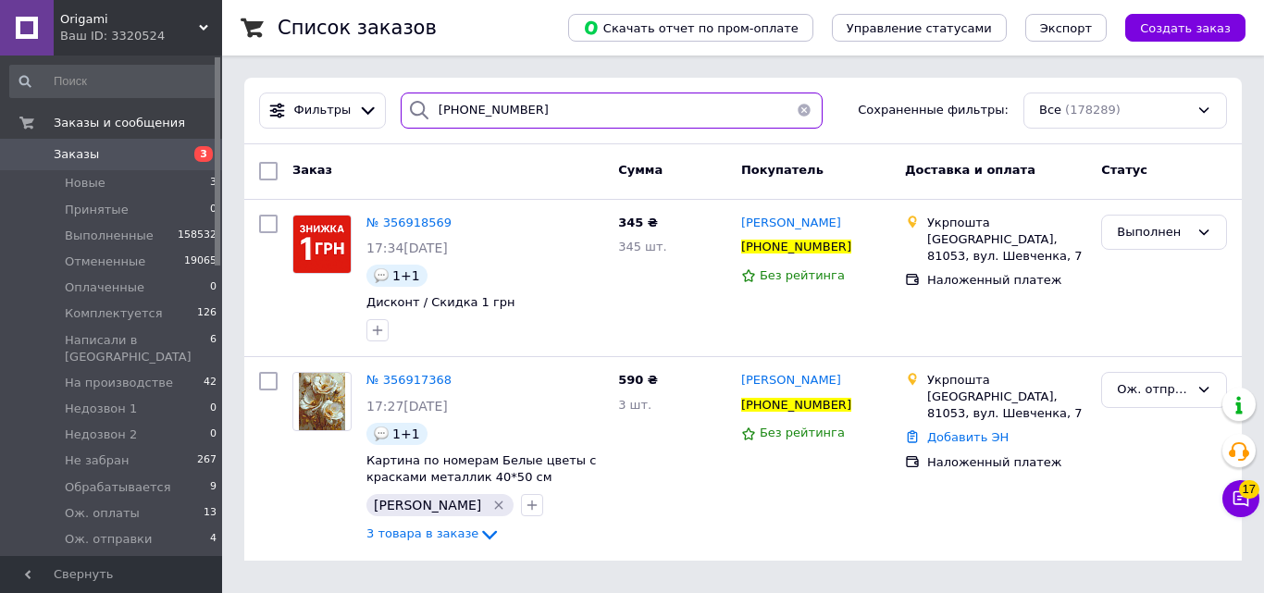
type input "[PHONE_NUMBER]"
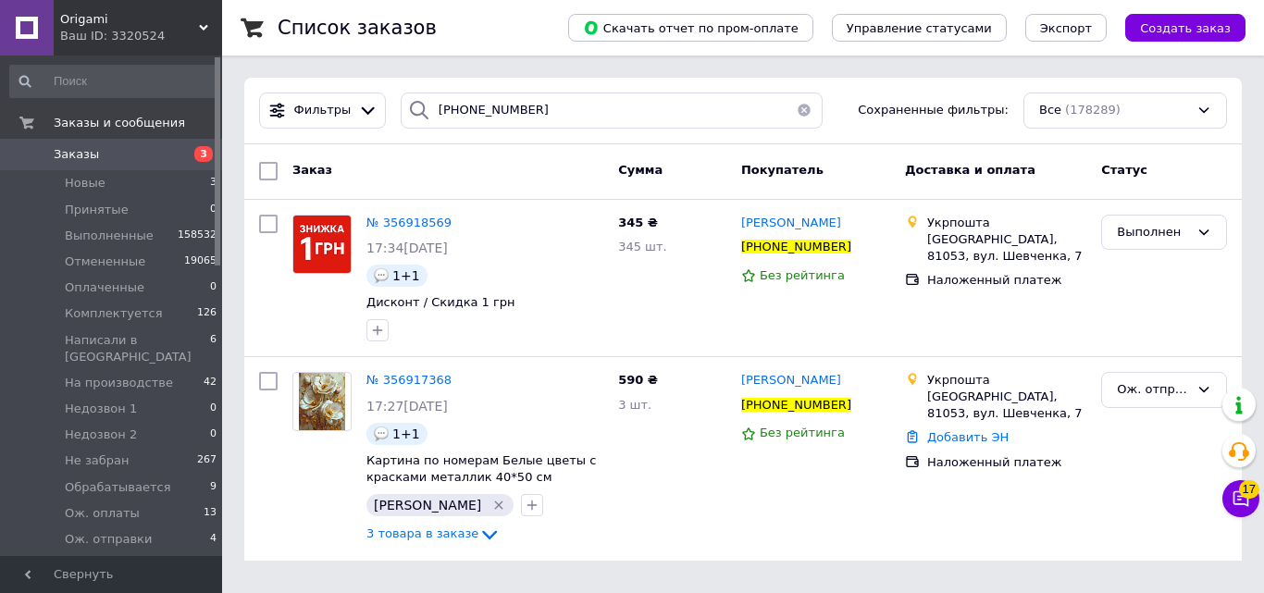
click at [169, 151] on span "Заказы" at bounding box center [112, 154] width 117 height 17
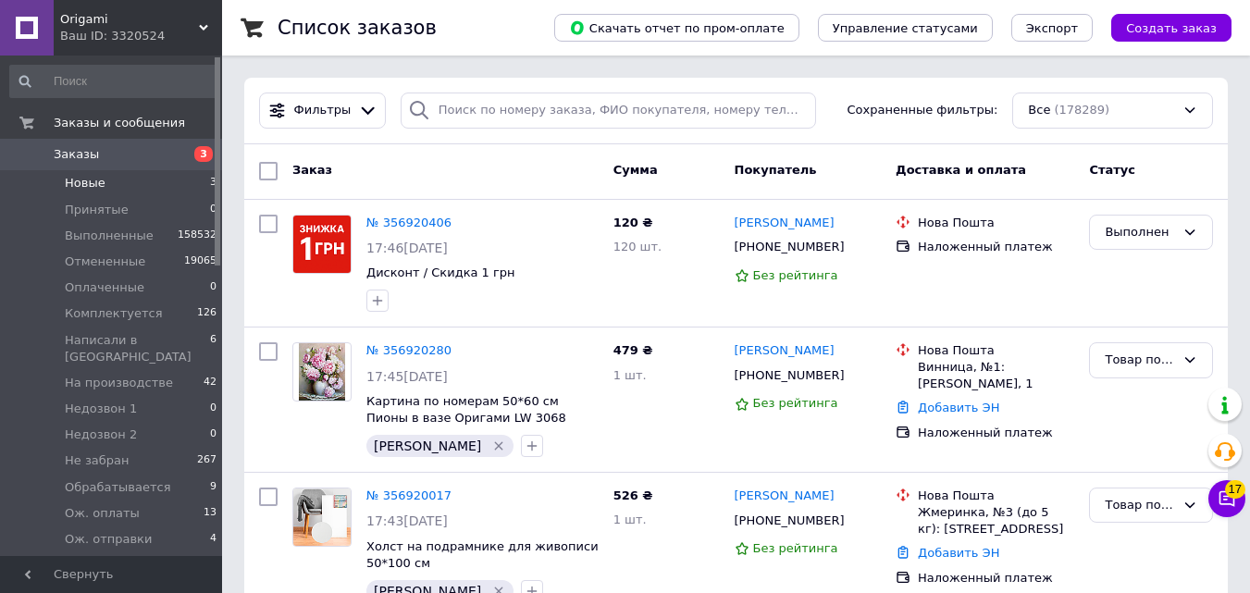
click at [196, 178] on li "Новые 3" at bounding box center [114, 183] width 228 height 26
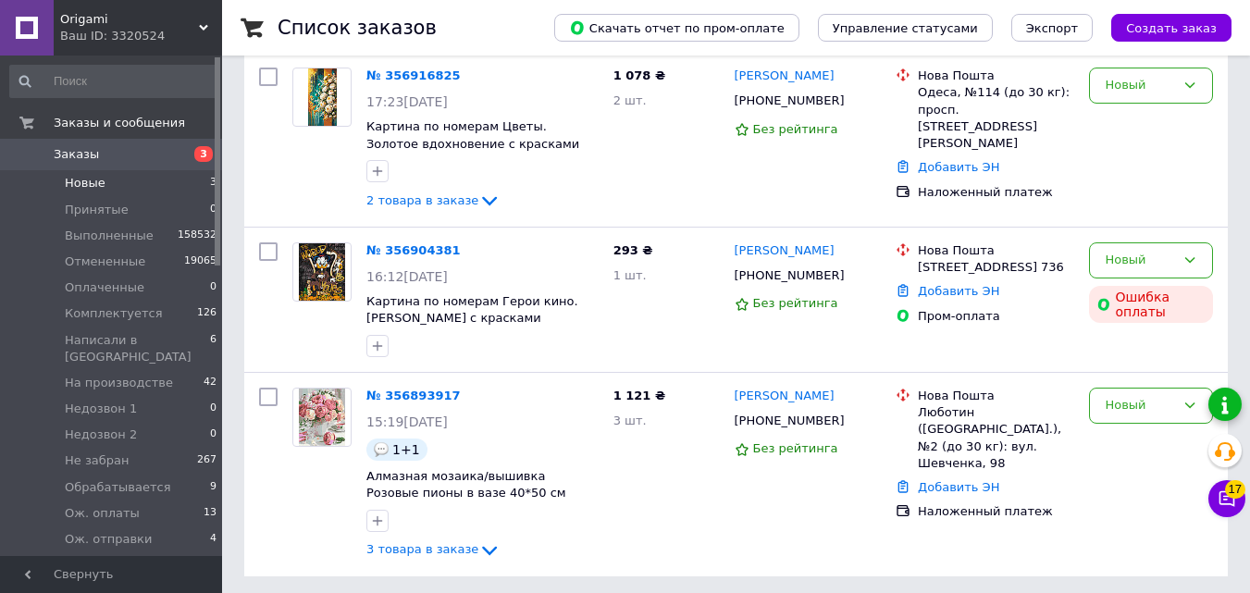
scroll to position [219, 0]
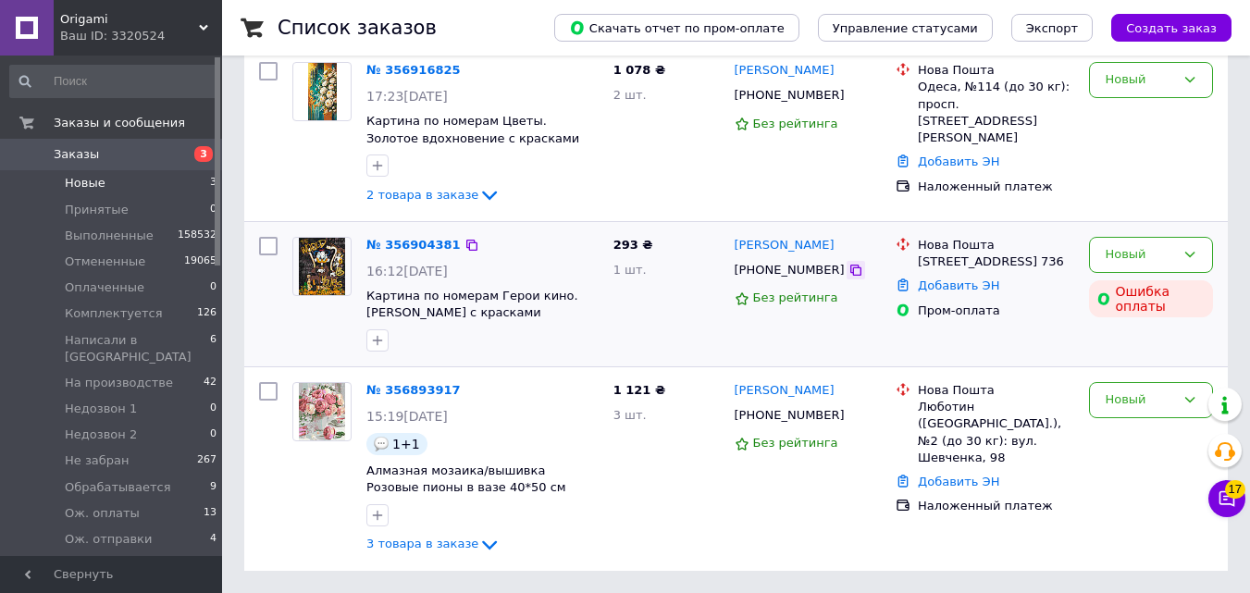
click at [848, 265] on icon at bounding box center [855, 270] width 15 height 15
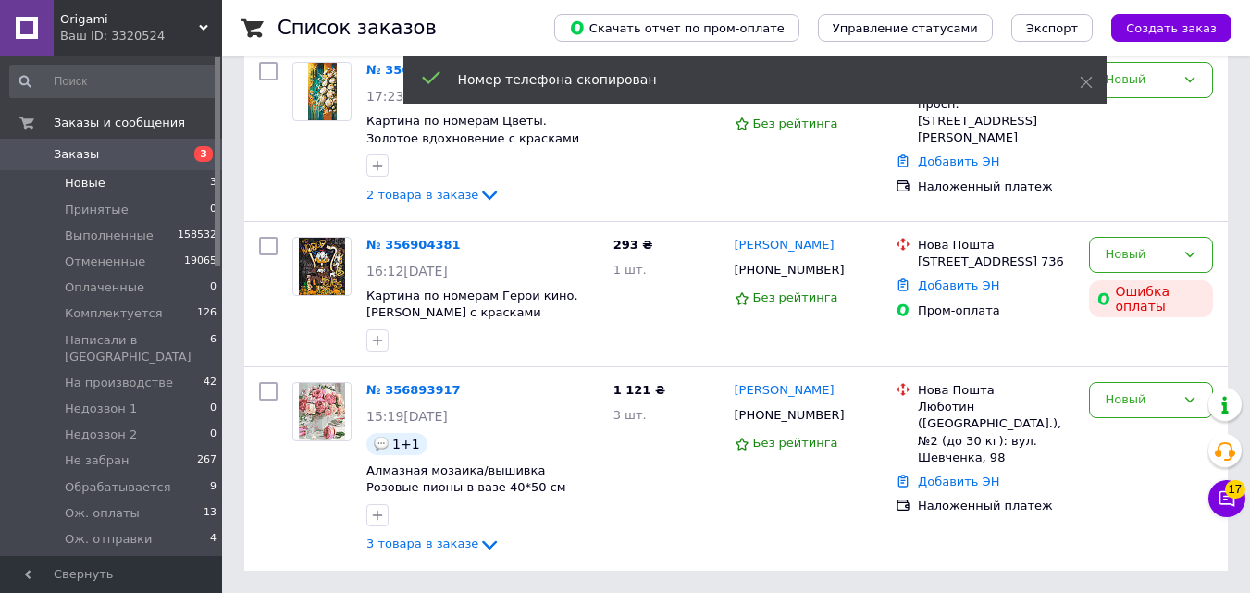
click at [183, 165] on link "Заказы 3" at bounding box center [114, 154] width 228 height 31
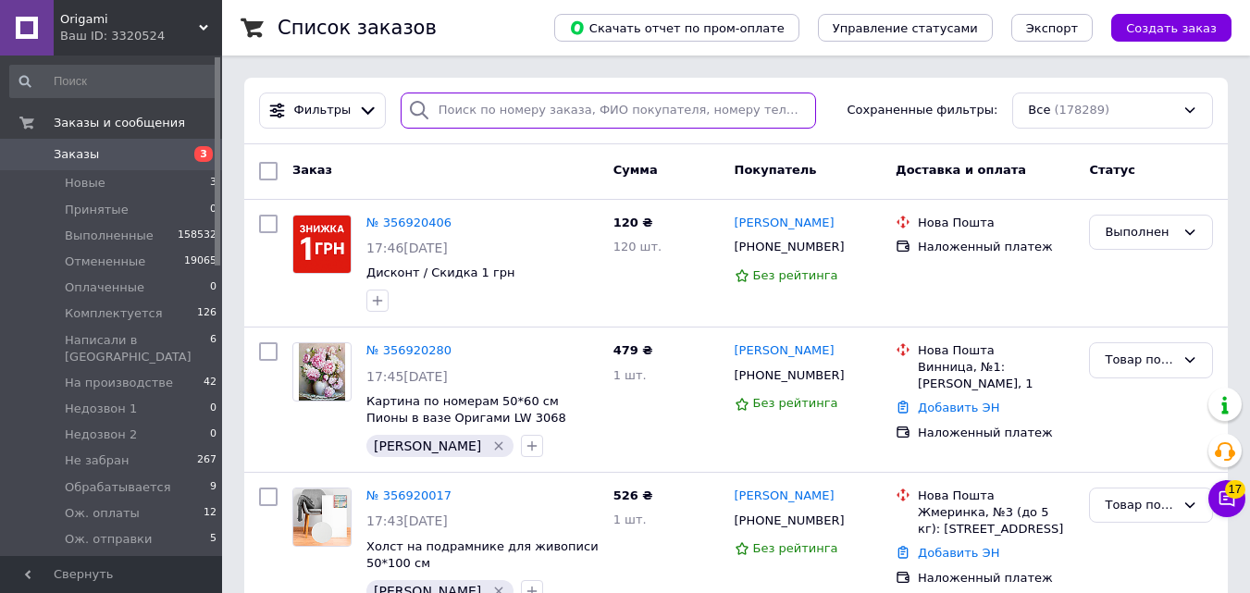
click at [556, 115] on input "search" at bounding box center [608, 111] width 415 height 36
paste input "[PHONE_NUMBER]"
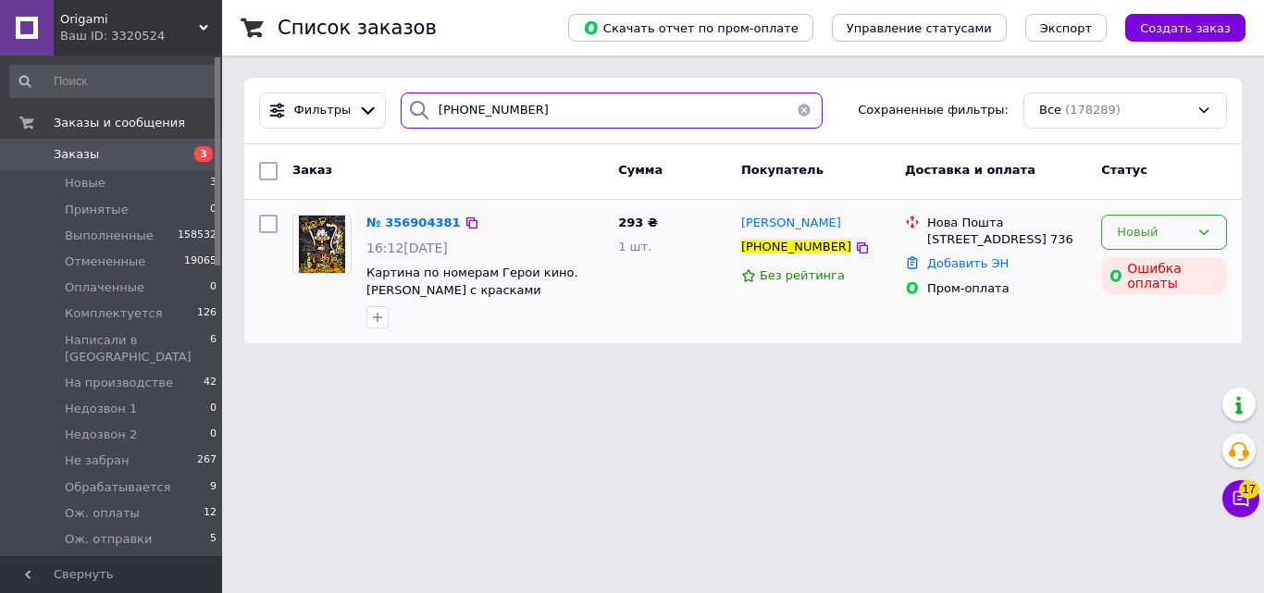
type input "[PHONE_NUMBER]"
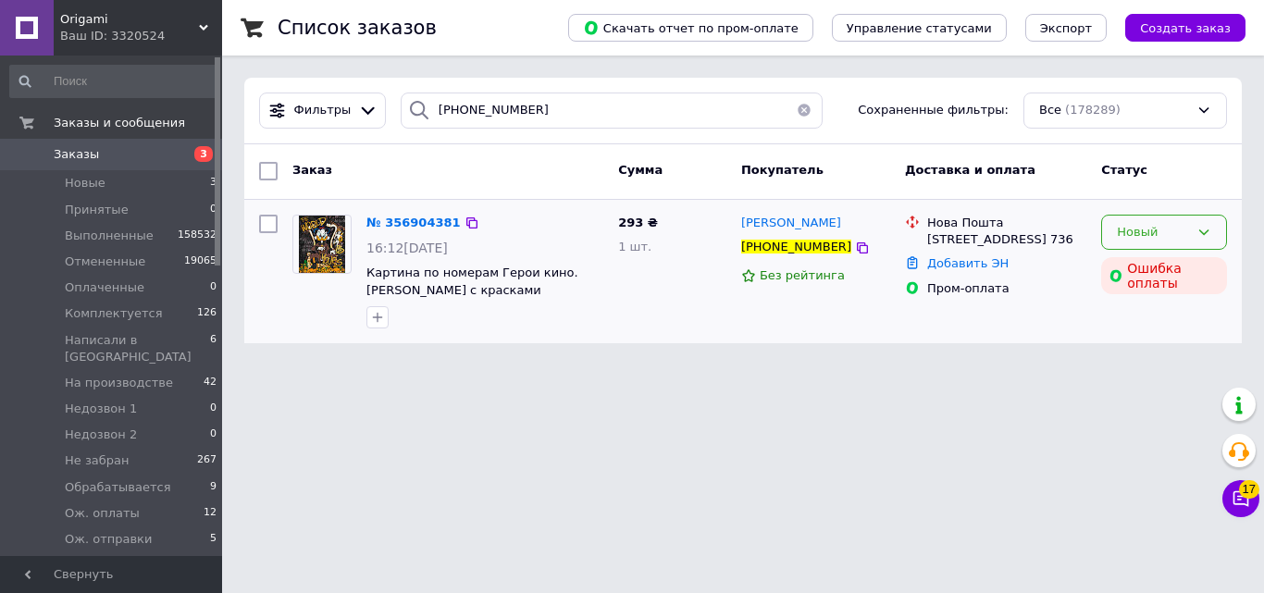
click at [1117, 219] on div "Новый" at bounding box center [1164, 233] width 126 height 36
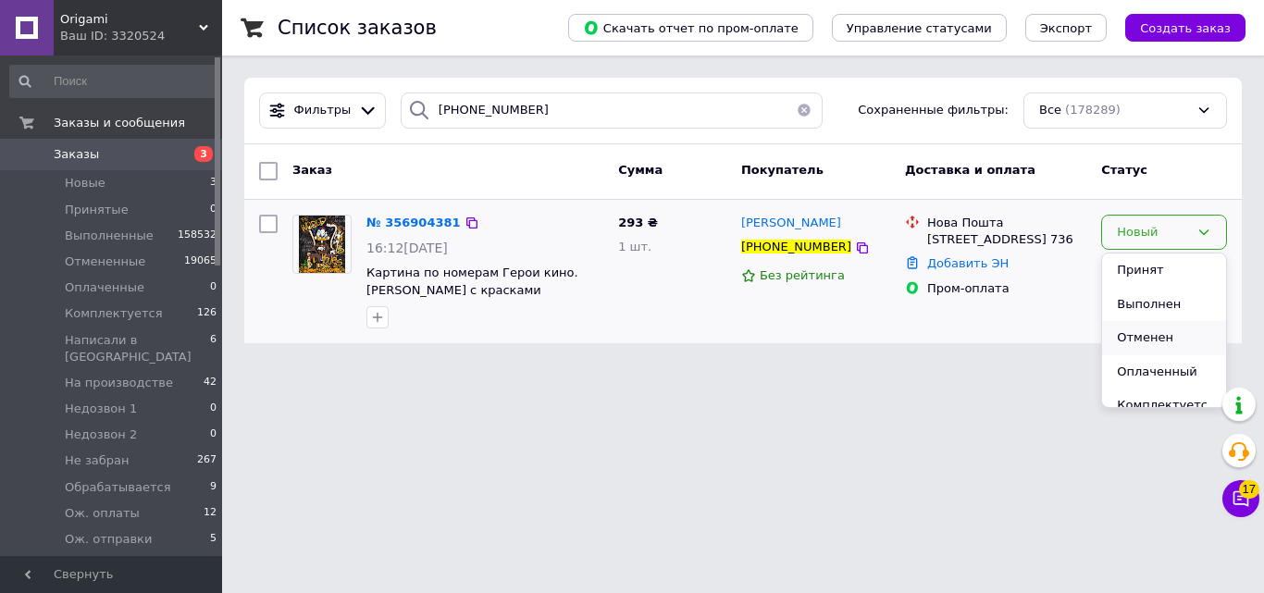
click at [1131, 327] on li "Отменен" at bounding box center [1164, 338] width 124 height 34
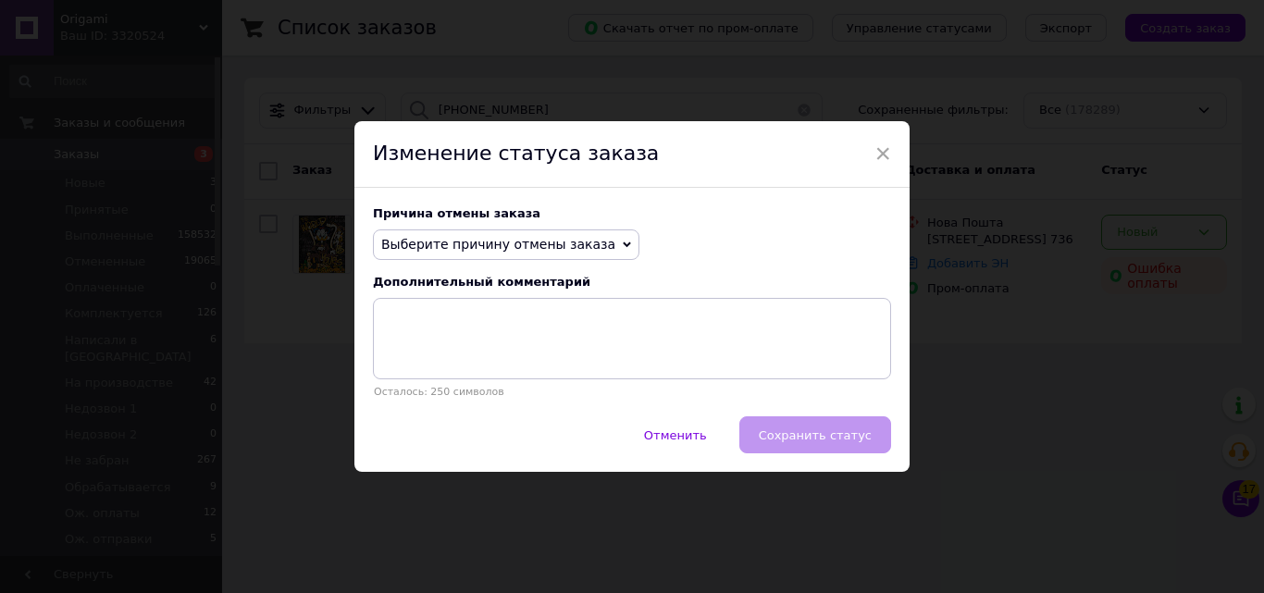
click at [546, 270] on div "Причина отмены заказа Выберите причину отмены заказа Нет в наличии Нет разновид…" at bounding box center [631, 302] width 555 height 229
click at [540, 254] on span "Выберите причину отмены заказа" at bounding box center [506, 244] width 266 height 31
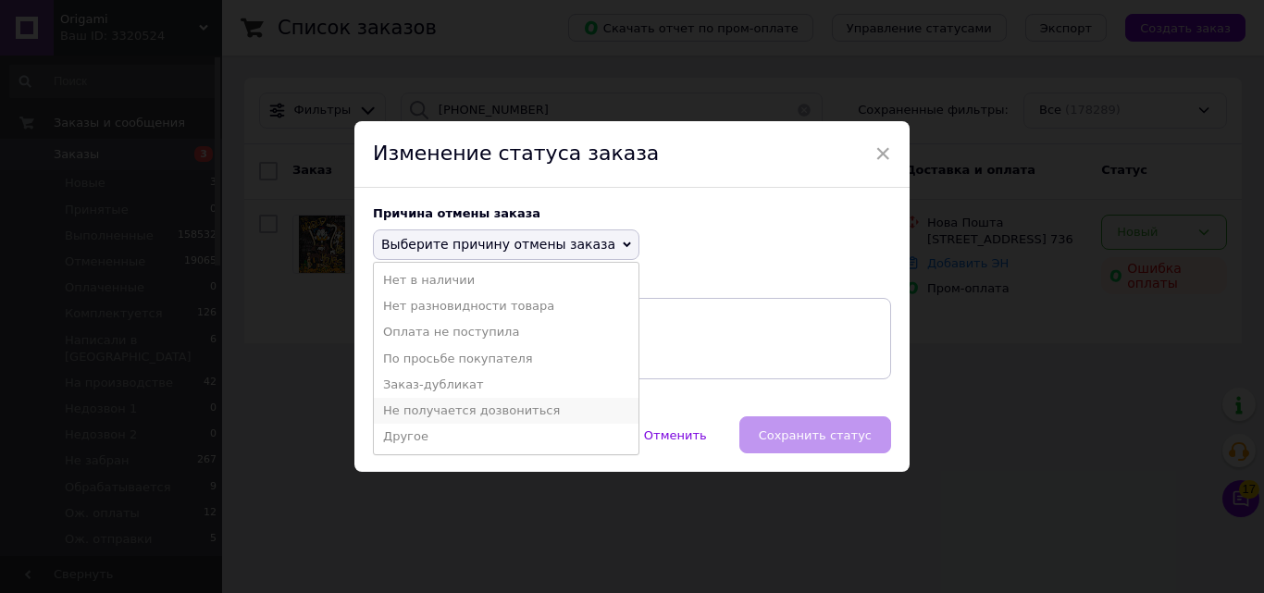
click at [469, 403] on li "Не получается дозвониться" at bounding box center [506, 411] width 265 height 26
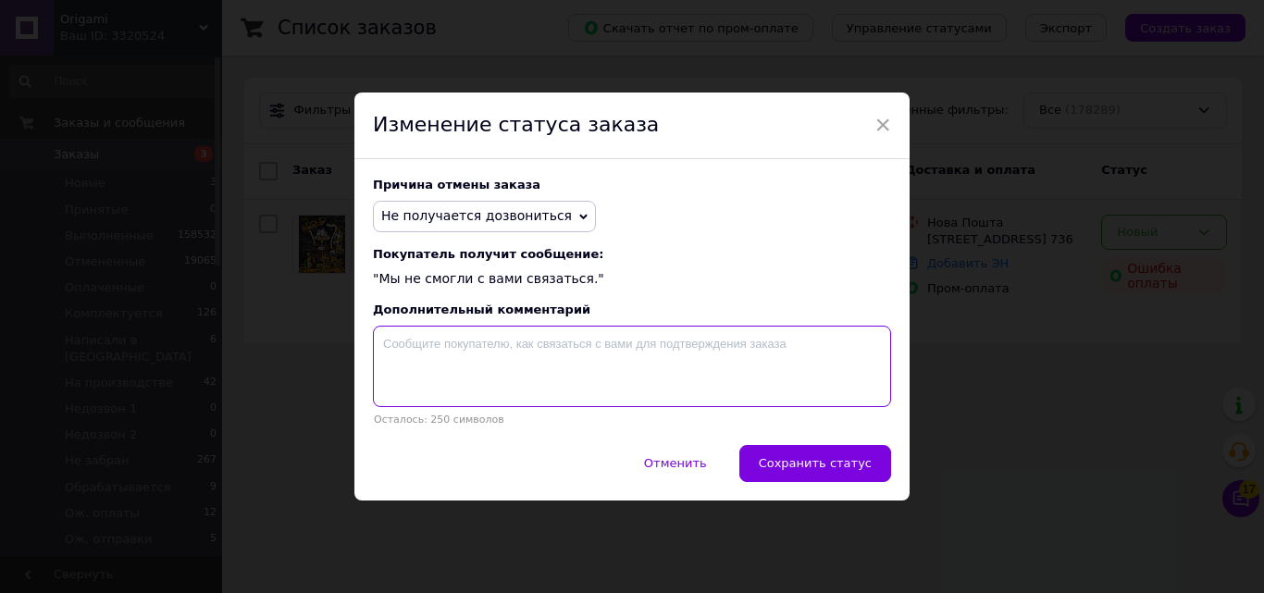
click at [448, 369] on textarea at bounding box center [632, 366] width 518 height 81
type textarea "недійсний номер 077, і не пройшла оплата. немає як звязатись з ним"
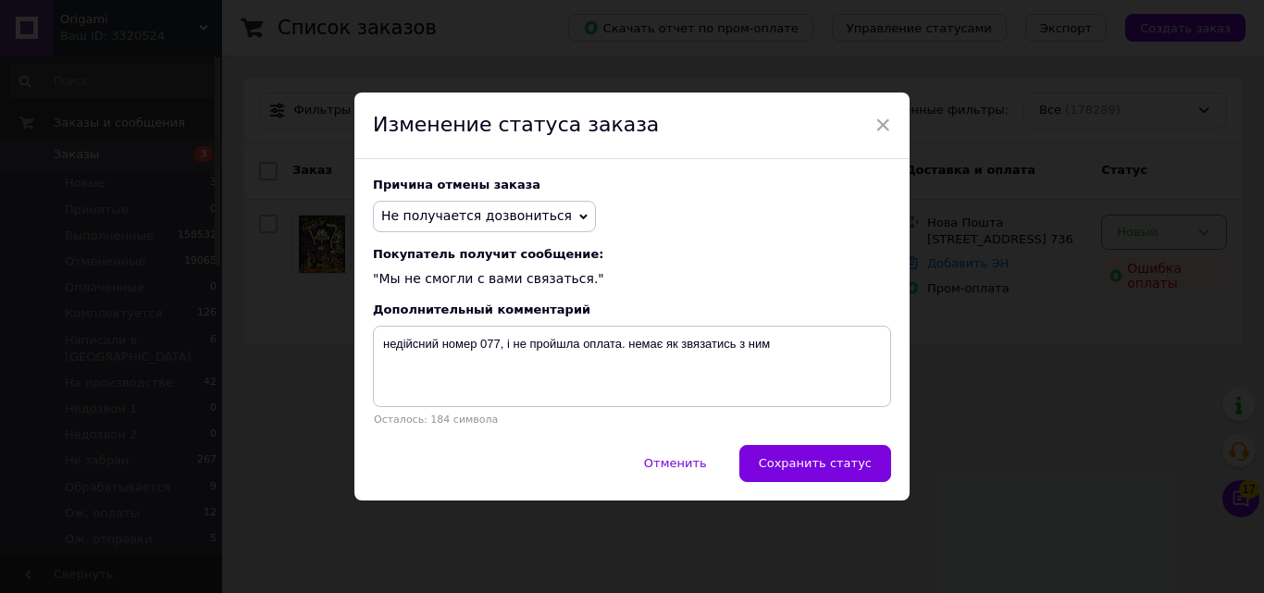
click at [802, 470] on span "Сохранить статус" at bounding box center [815, 463] width 113 height 14
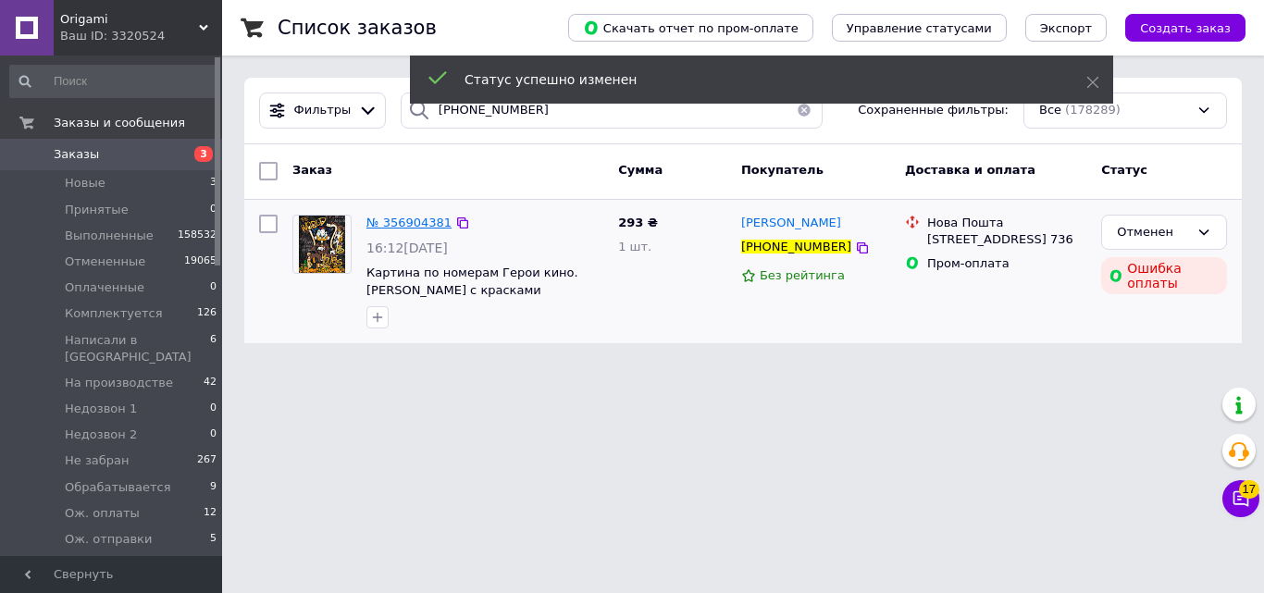
click at [430, 223] on span "№ 356904381" at bounding box center [408, 223] width 85 height 14
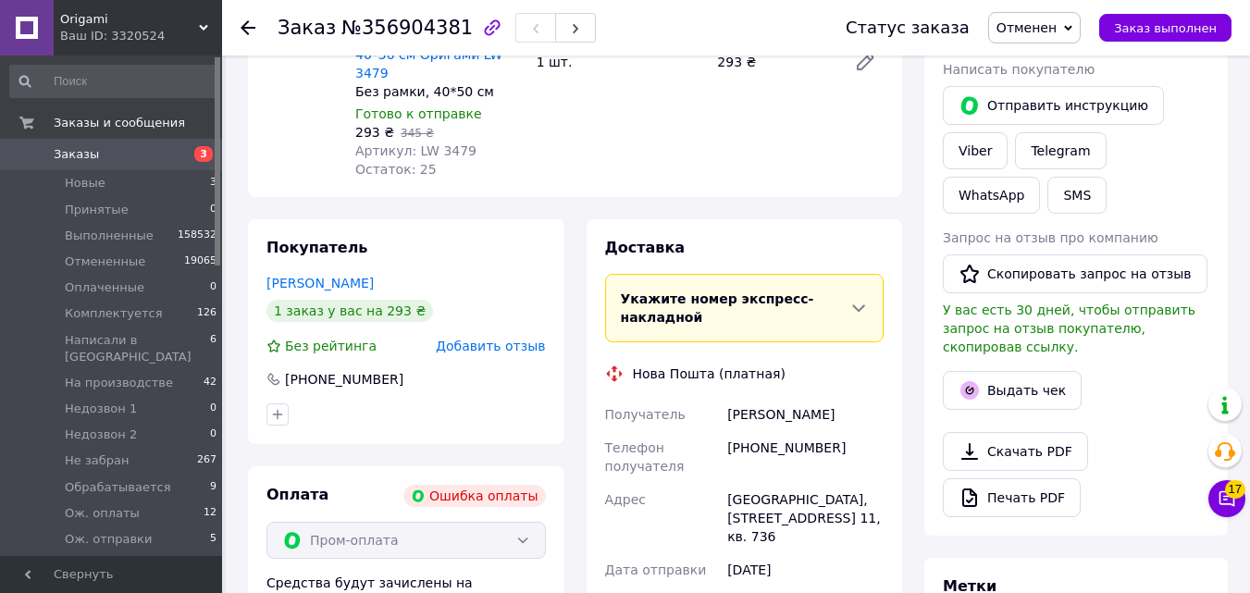
scroll to position [353, 0]
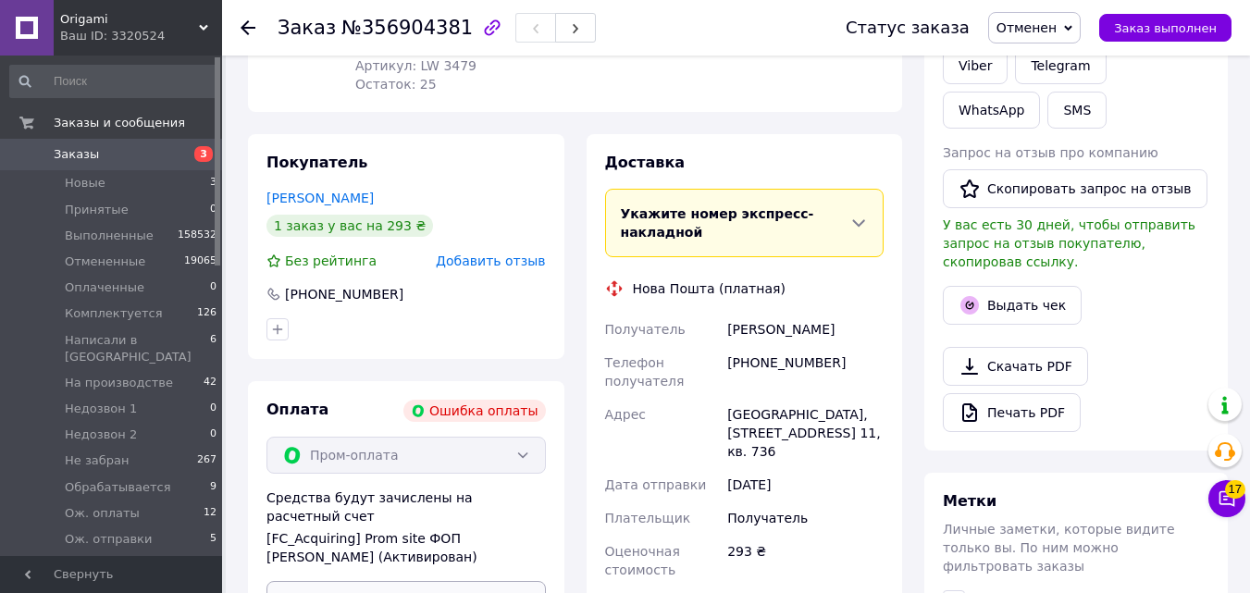
click at [445, 581] on button "Отправить запрос на оплату" at bounding box center [405, 599] width 279 height 37
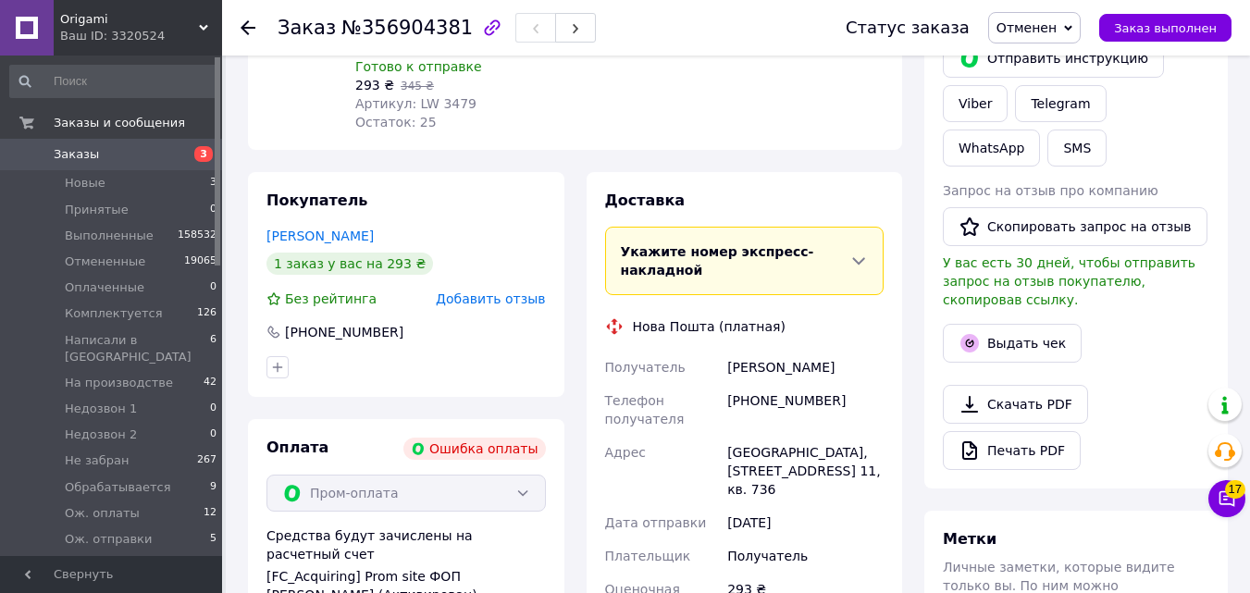
scroll to position [122, 0]
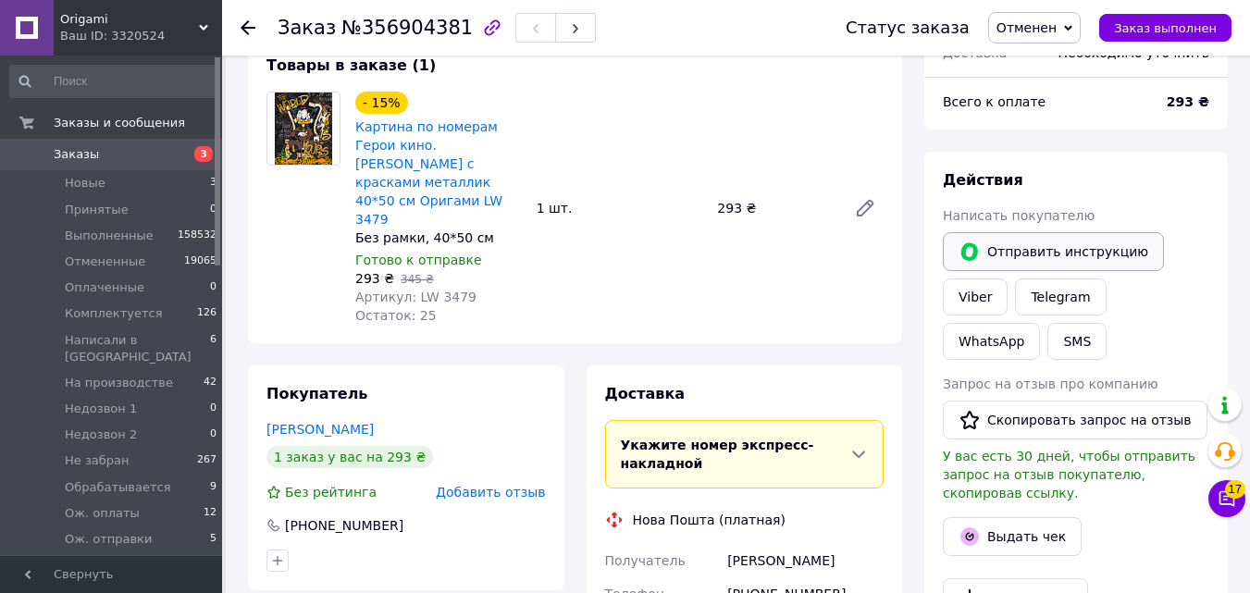
click at [1069, 257] on button "Отправить инструкцию" at bounding box center [1053, 251] width 221 height 39
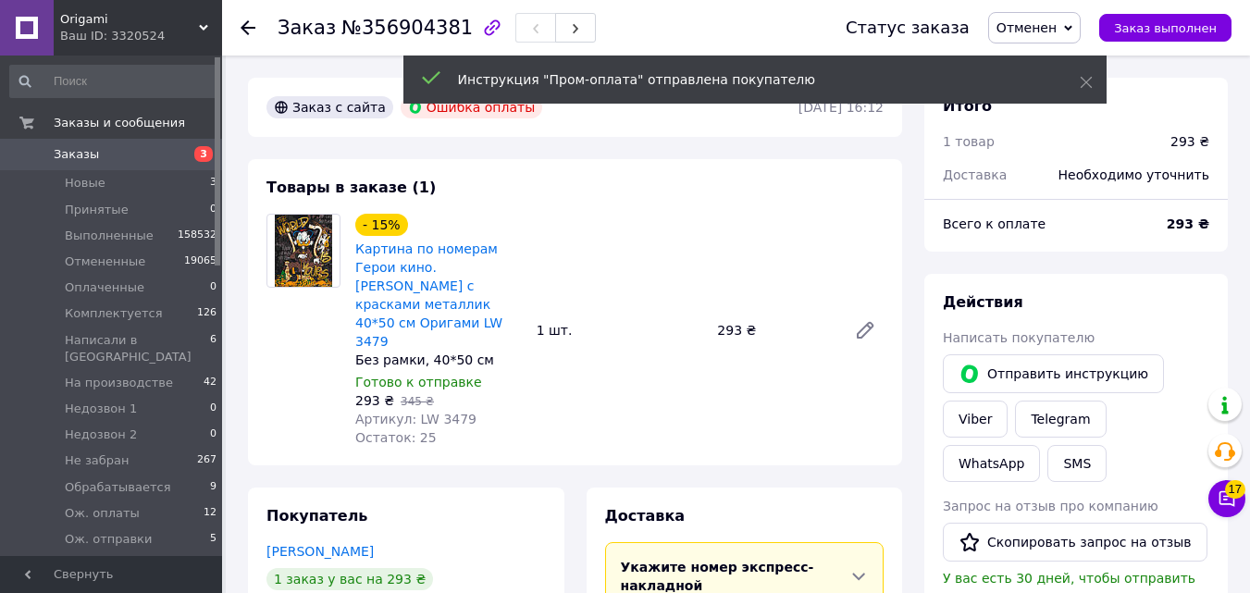
click at [198, 150] on span "3" at bounding box center [203, 154] width 19 height 16
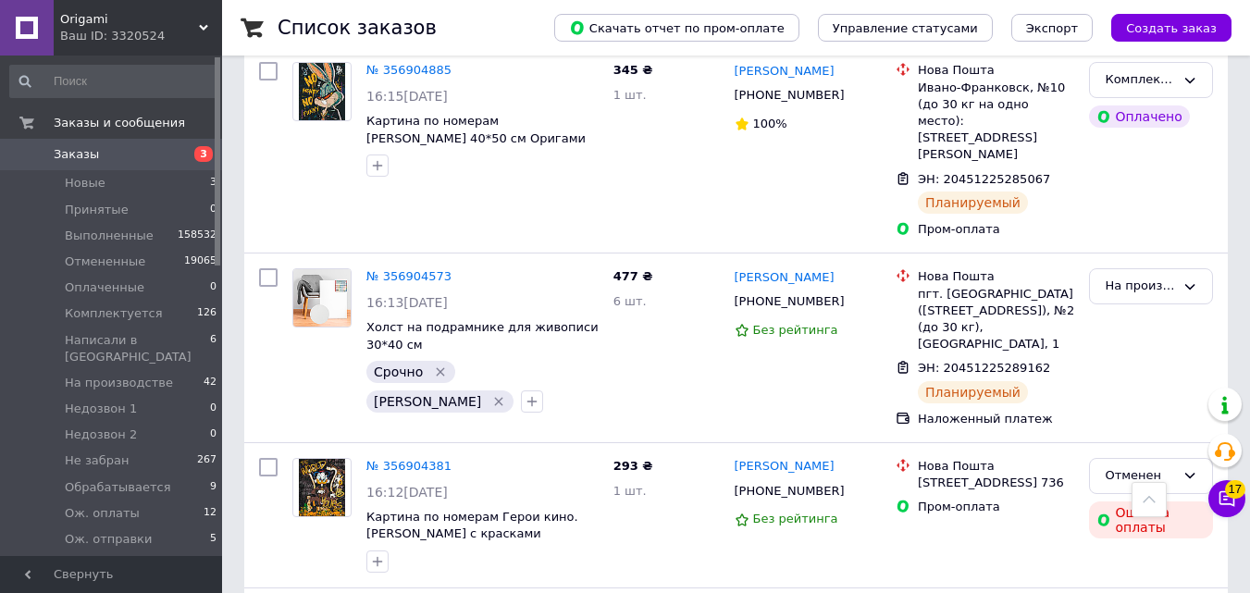
scroll to position [2212, 0]
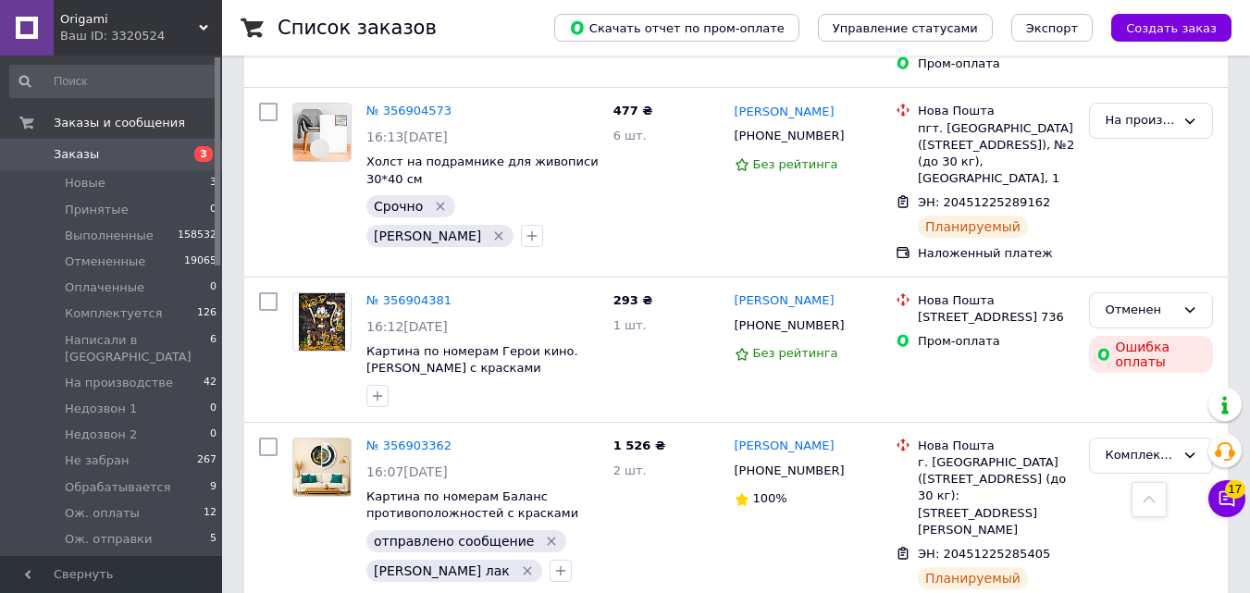
click at [218, 181] on div at bounding box center [218, 161] width 6 height 208
click at [212, 183] on li "Новые 3" at bounding box center [114, 183] width 228 height 26
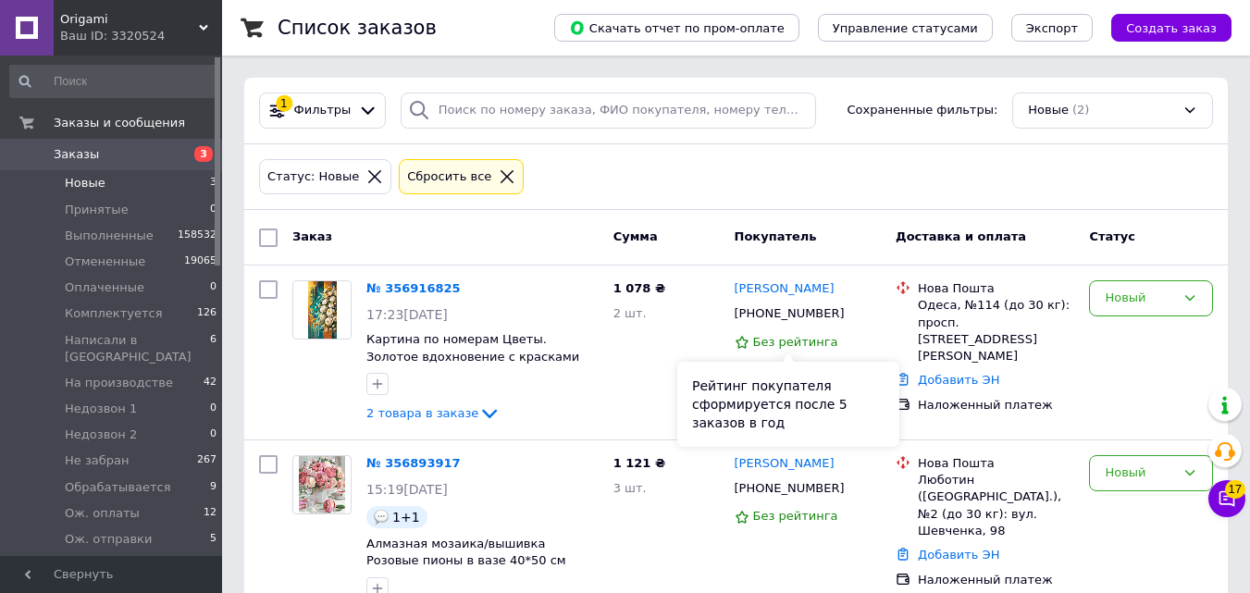
scroll to position [73, 0]
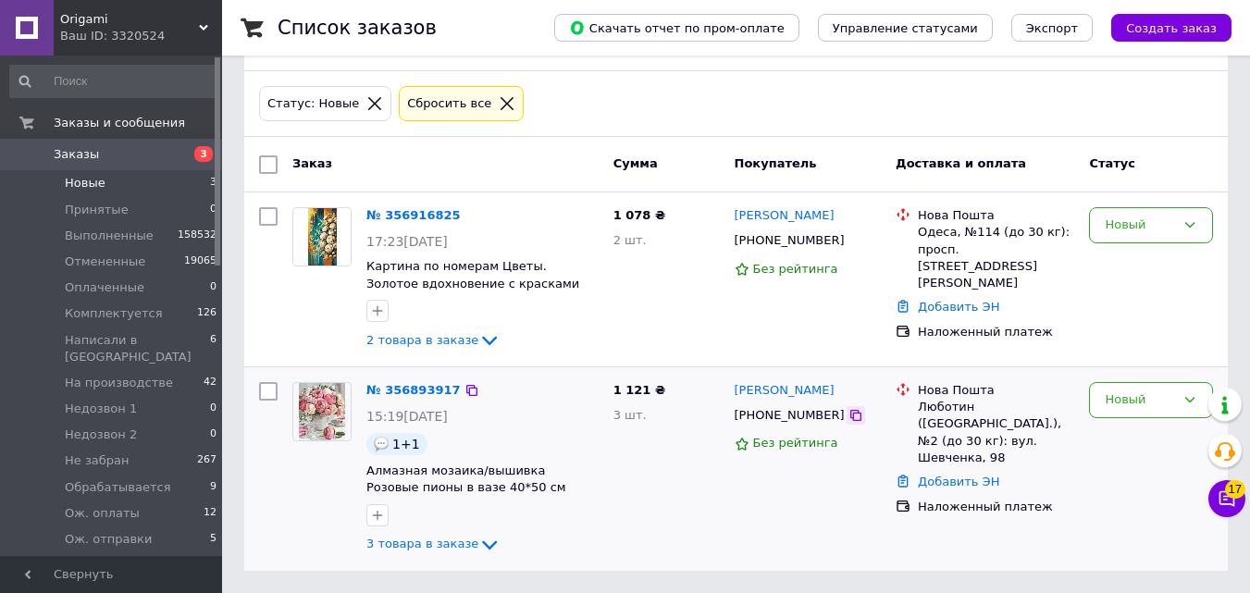
click at [848, 415] on icon at bounding box center [855, 415] width 15 height 15
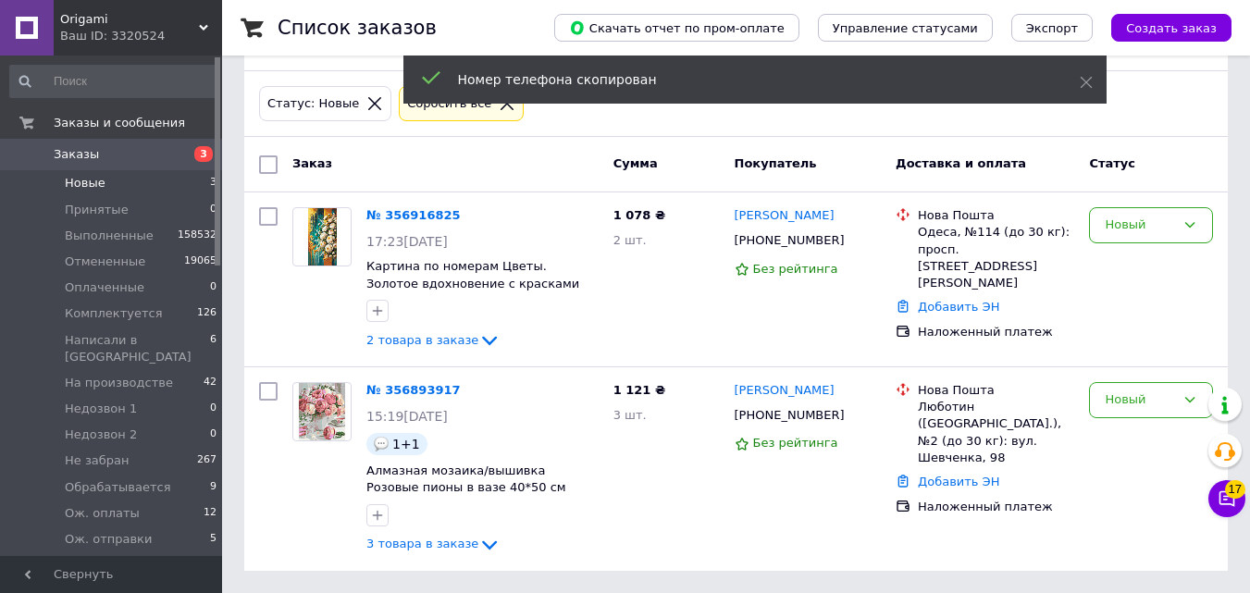
click at [155, 159] on span "Заказы" at bounding box center [112, 154] width 117 height 17
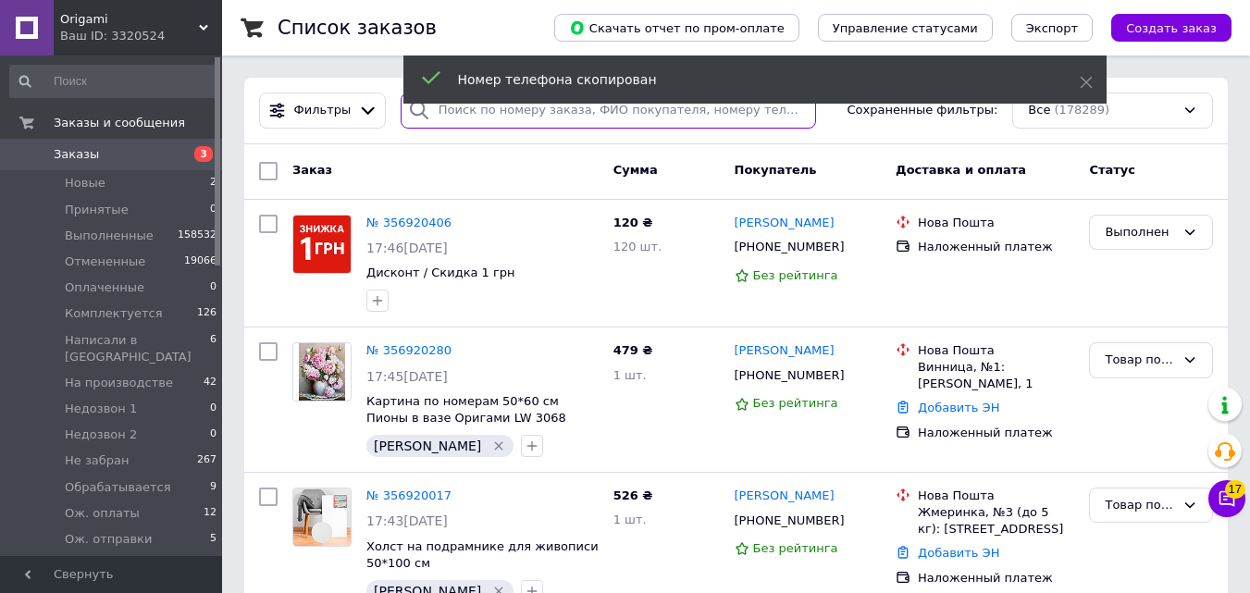
click at [516, 120] on input "search" at bounding box center [608, 111] width 415 height 36
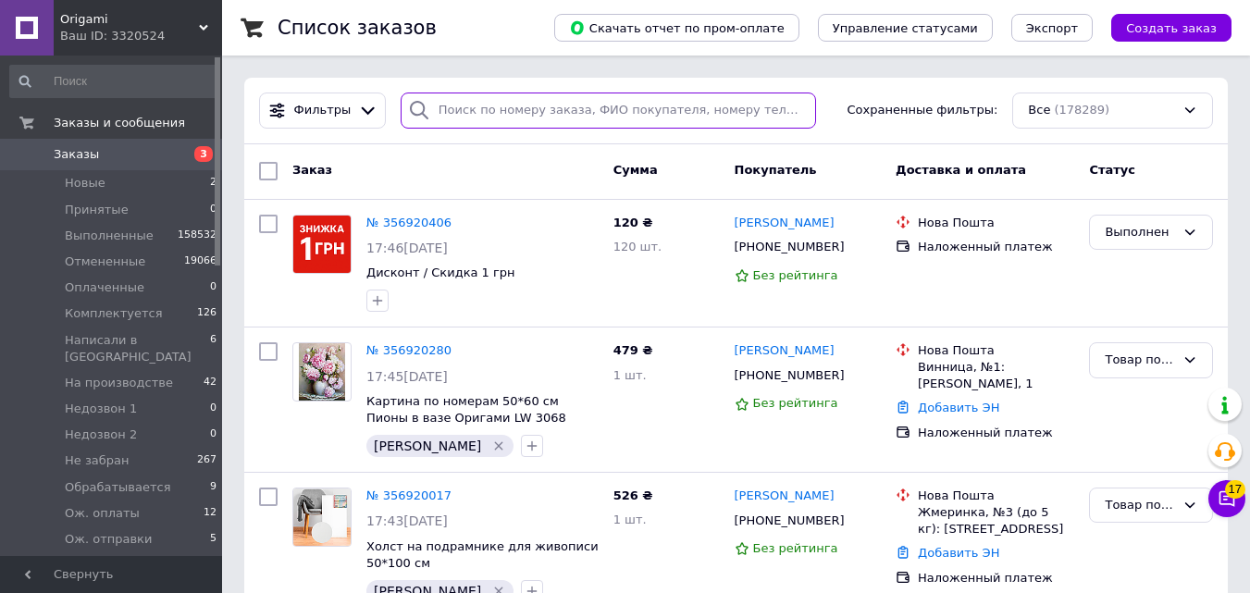
paste input "[PHONE_NUMBER]"
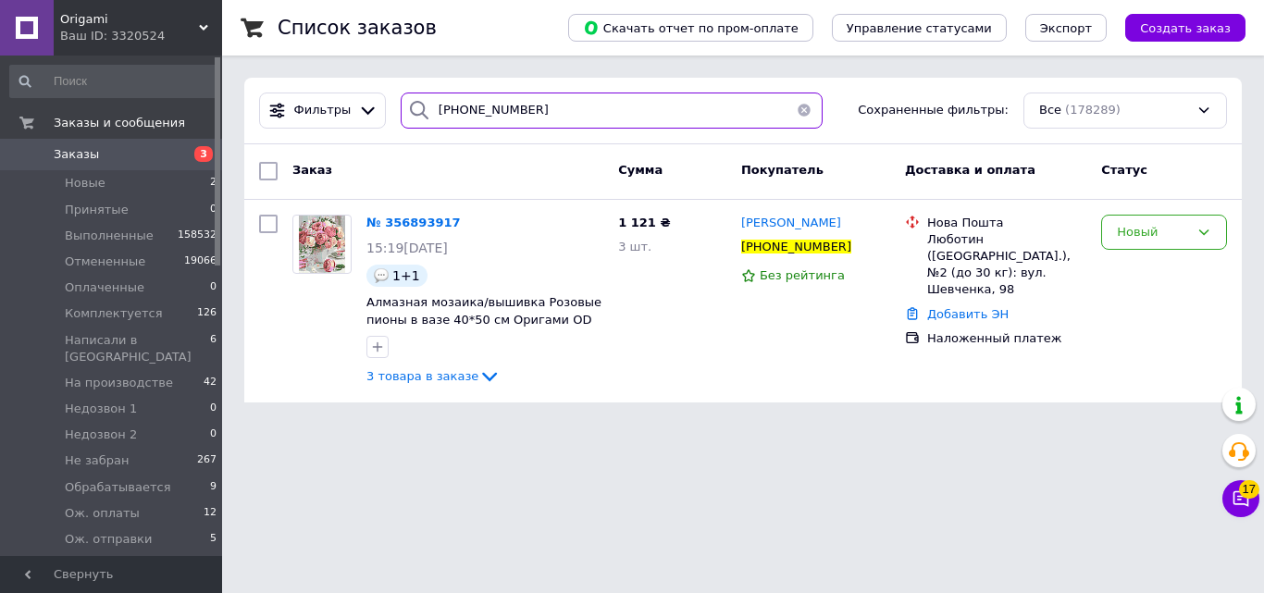
type input "[PHONE_NUMBER]"
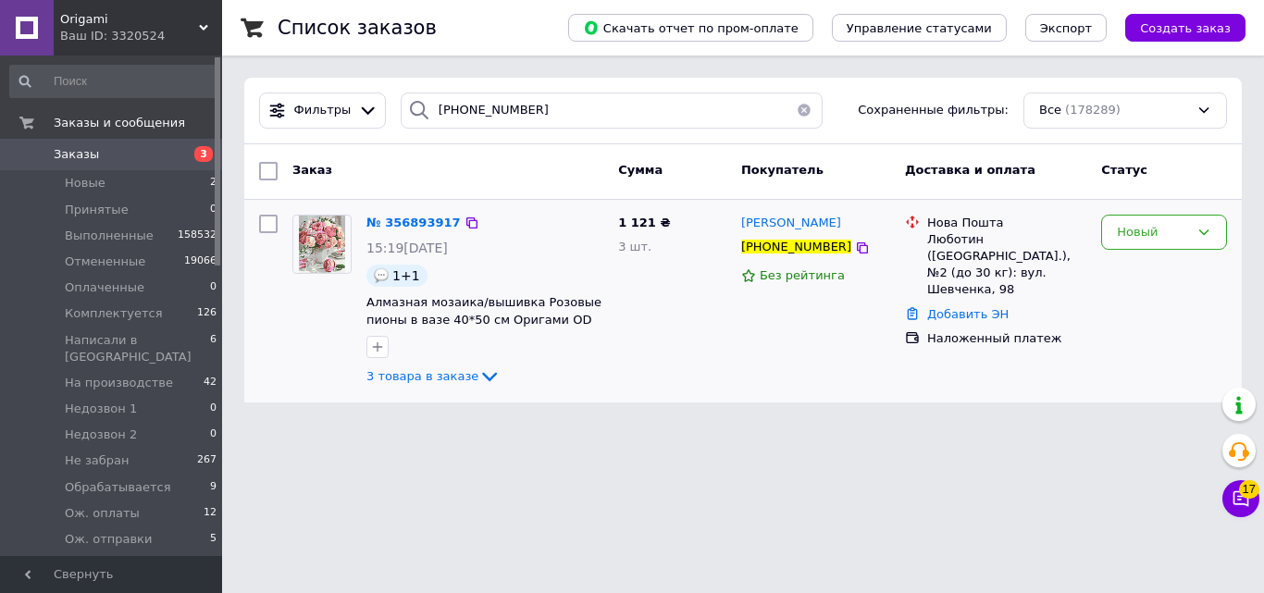
click at [1237, 256] on div "№ 356893917 15:19[DATE] 1+1 Алмазная мозаика/вышивка Розовые пионы в вазе 40*50…" at bounding box center [742, 302] width 997 height 204
click at [1195, 228] on div "Новый" at bounding box center [1164, 233] width 126 height 36
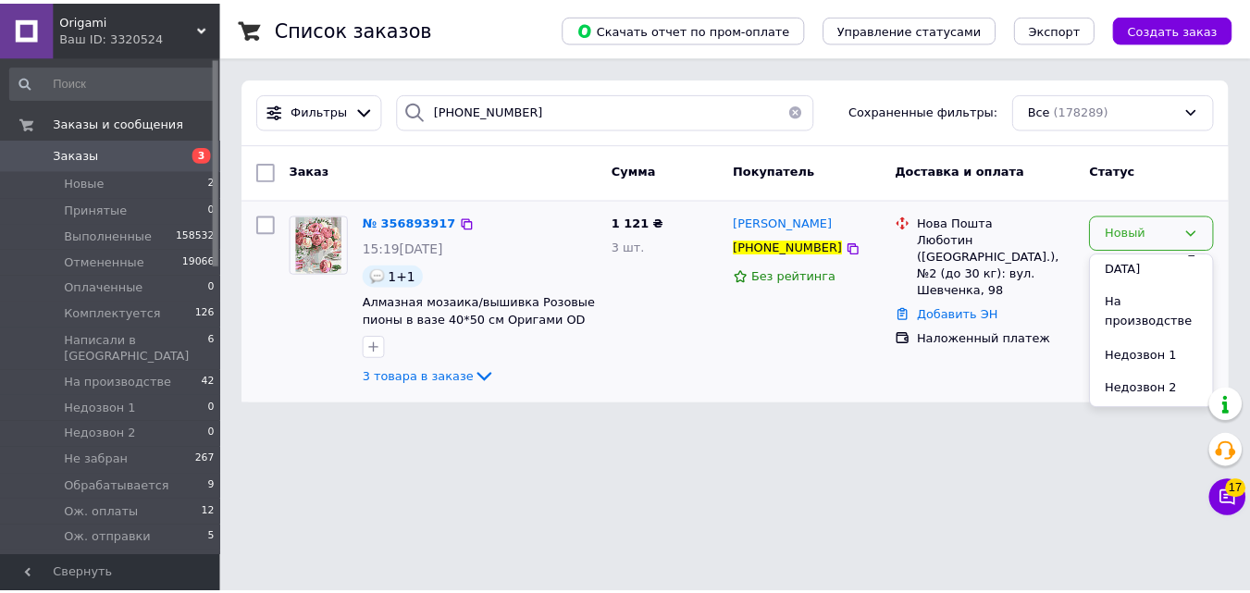
scroll to position [237, 0]
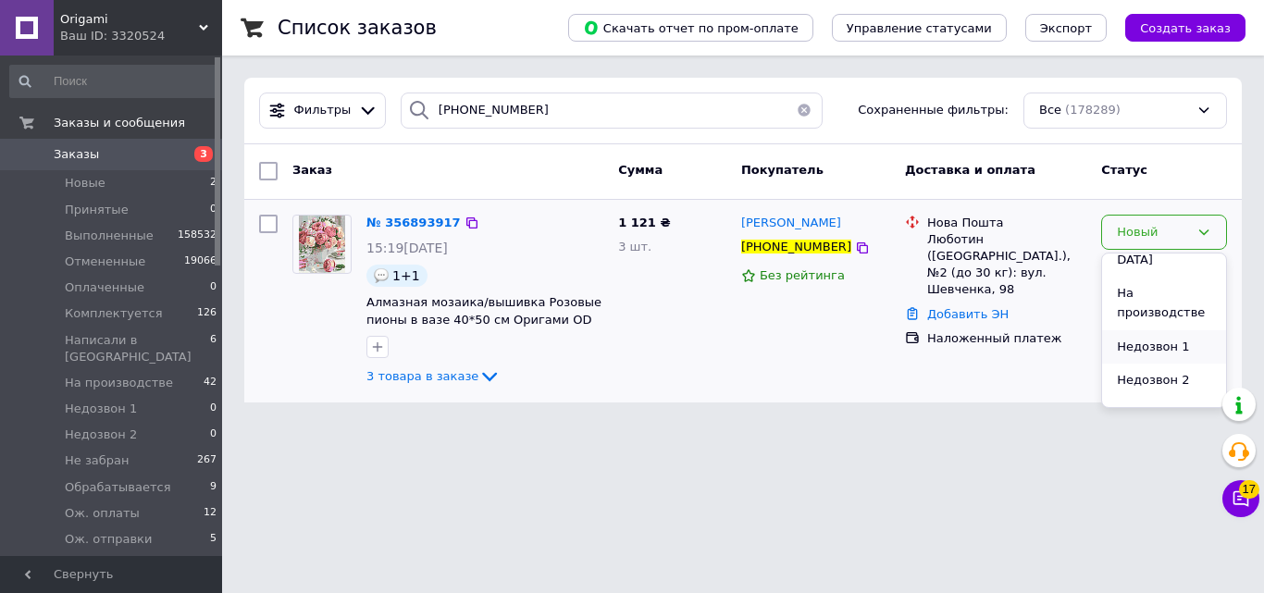
click at [1179, 330] on li "Недозвон 1" at bounding box center [1164, 347] width 124 height 34
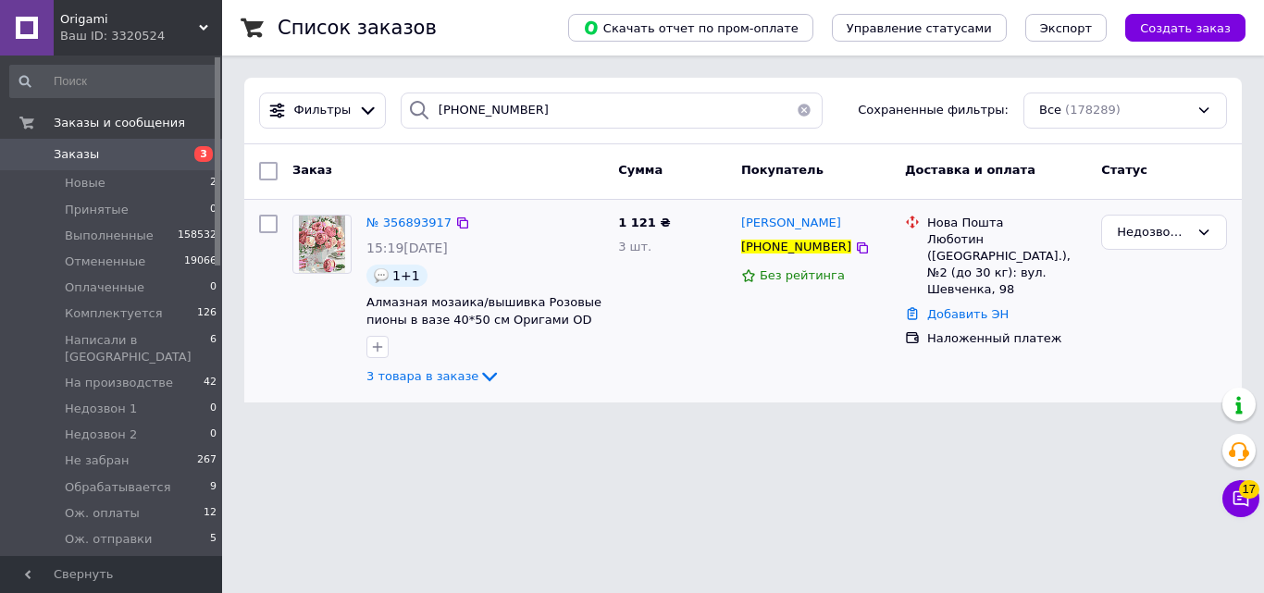
click at [449, 410] on div "Список заказов Скачать отчет по пром-оплате Управление статусами Экспорт Создат…" at bounding box center [743, 212] width 1042 height 425
click at [447, 369] on link "3 товара в заказе" at bounding box center [433, 376] width 134 height 14
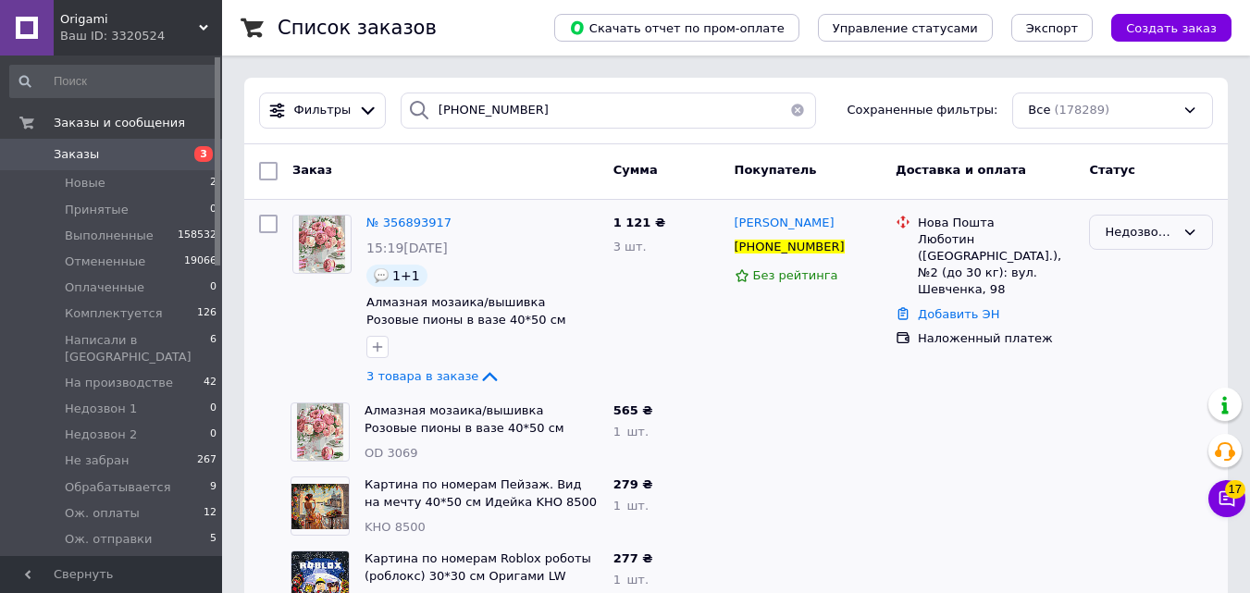
click at [1139, 242] on div "Недозвон 1" at bounding box center [1151, 233] width 124 height 36
click at [1153, 333] on li "Написали в [GEOGRAPHIC_DATA]" at bounding box center [1151, 369] width 122 height 72
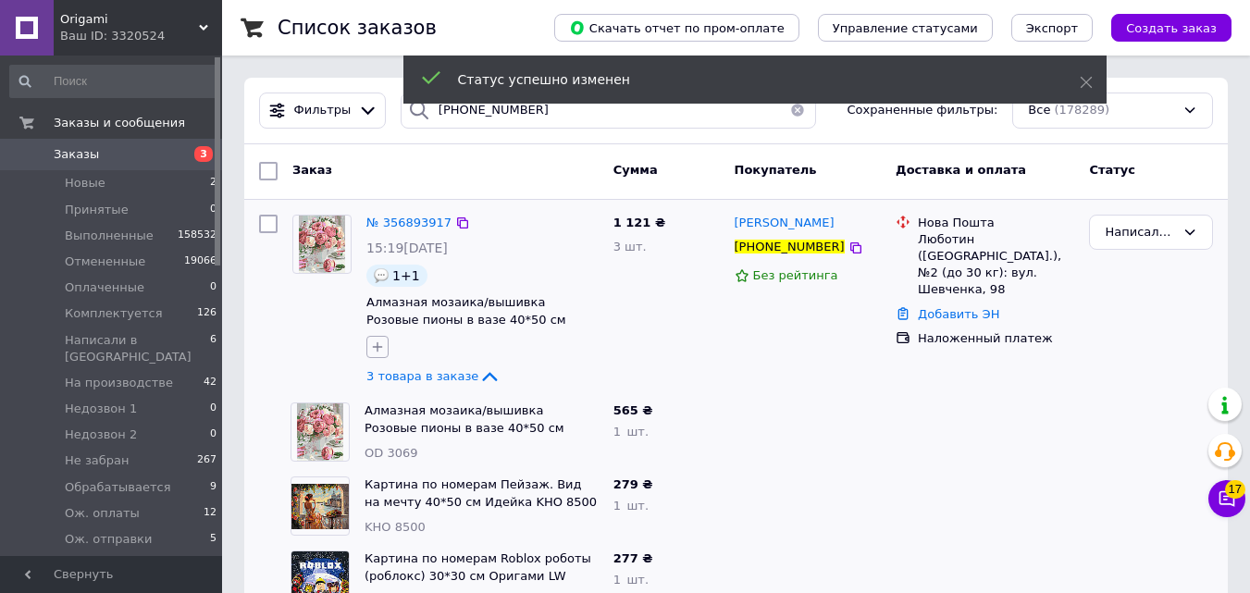
click at [375, 354] on button "button" at bounding box center [377, 347] width 22 height 22
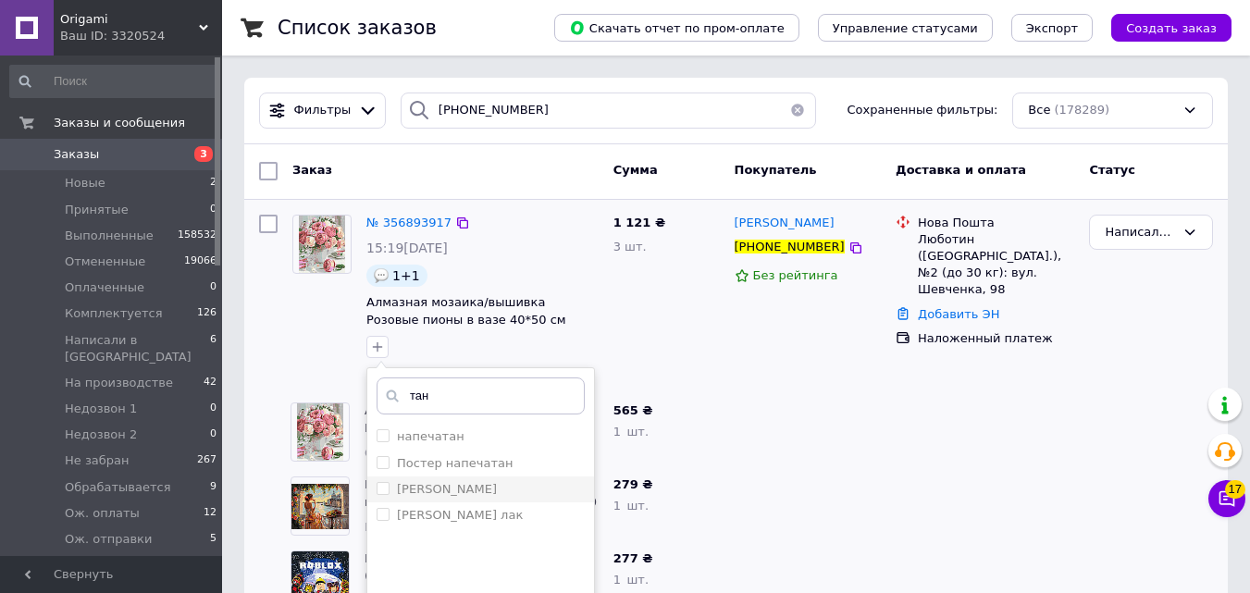
type input "тан"
click at [381, 487] on input "[PERSON_NAME]" at bounding box center [383, 488] width 12 height 12
checkbox input "true"
click at [444, 398] on input "тан" at bounding box center [481, 395] width 208 height 37
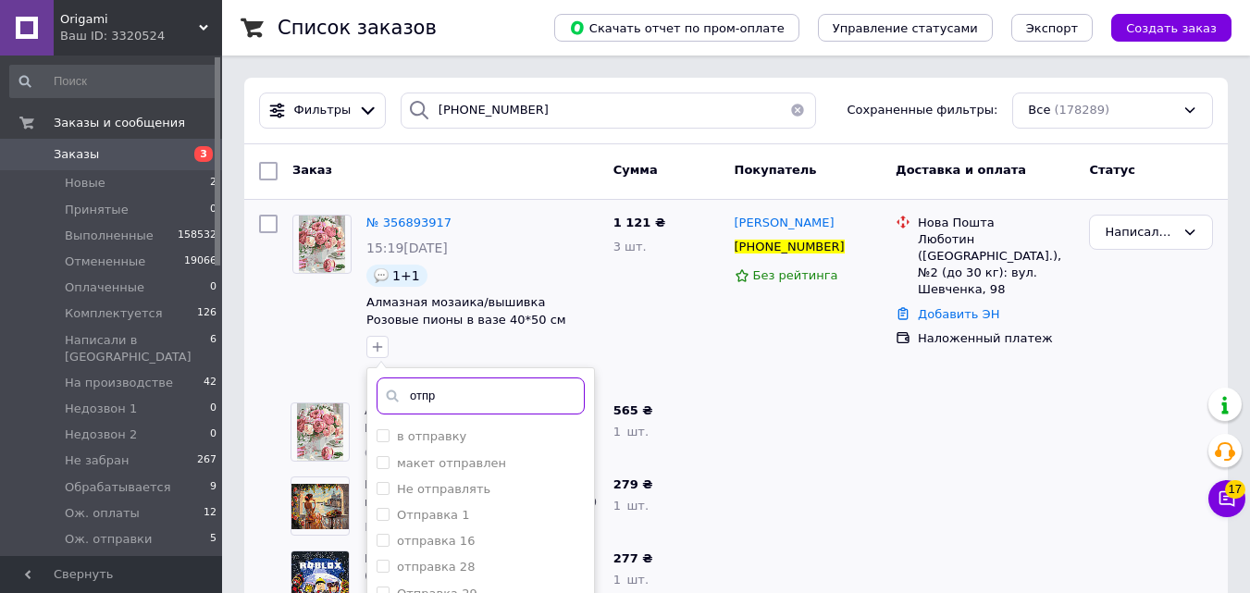
scroll to position [167, 0]
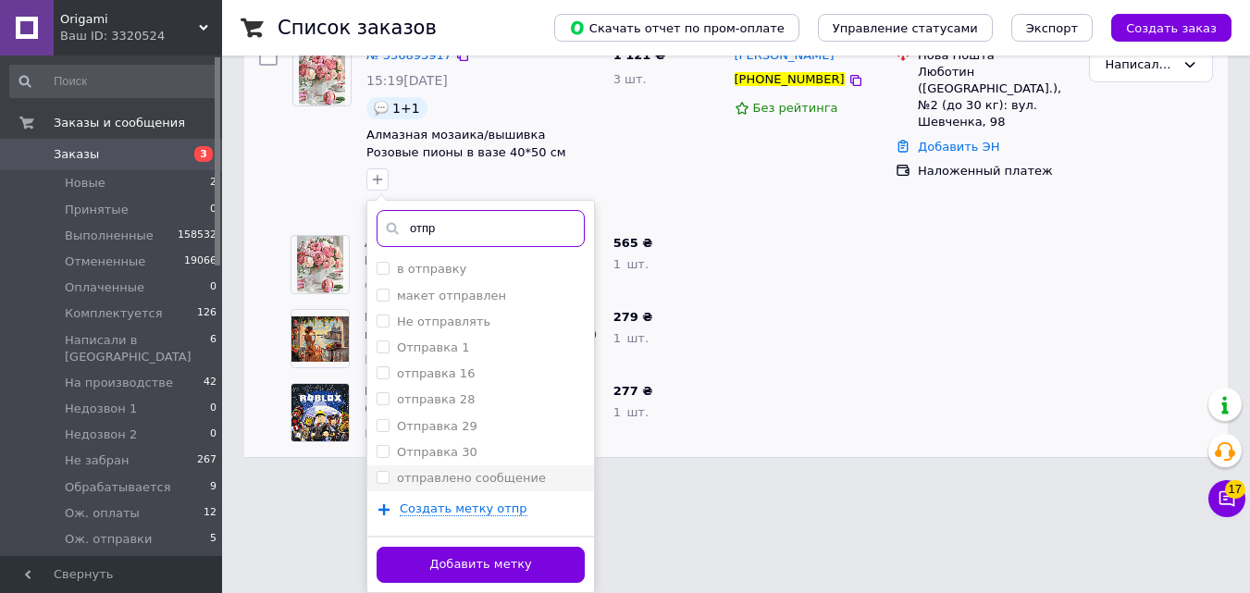
type input "отпр"
click at [498, 476] on label "отправлено сообщение" at bounding box center [471, 478] width 149 height 14
checkbox input "true"
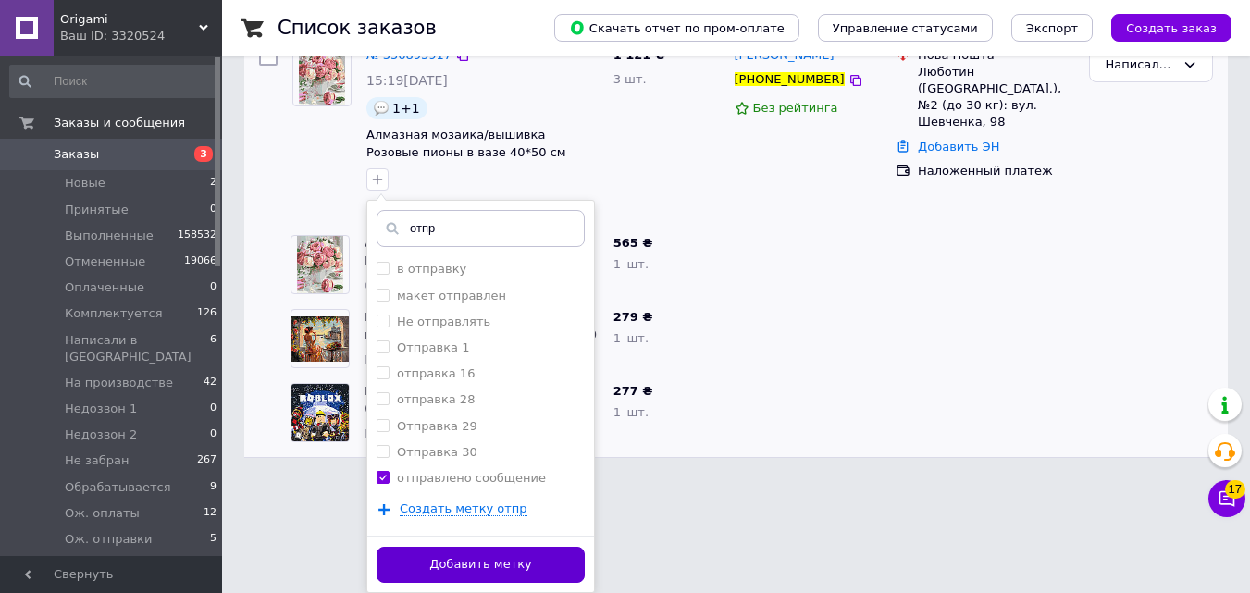
click at [495, 556] on button "Добавить метку" at bounding box center [481, 565] width 208 height 36
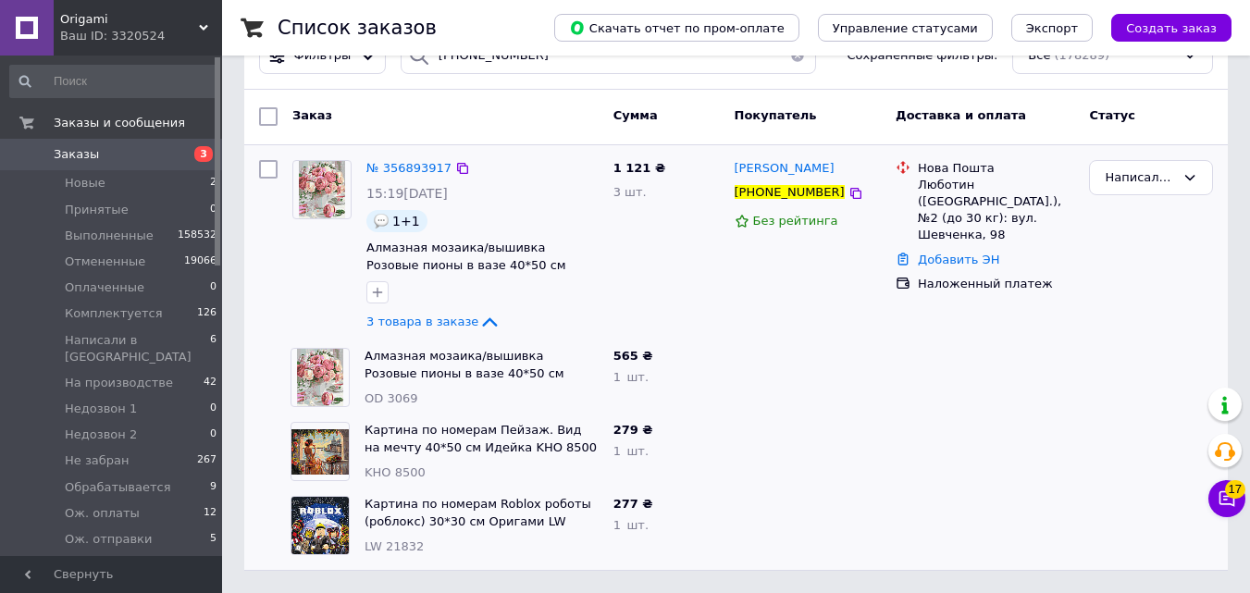
scroll to position [84, 0]
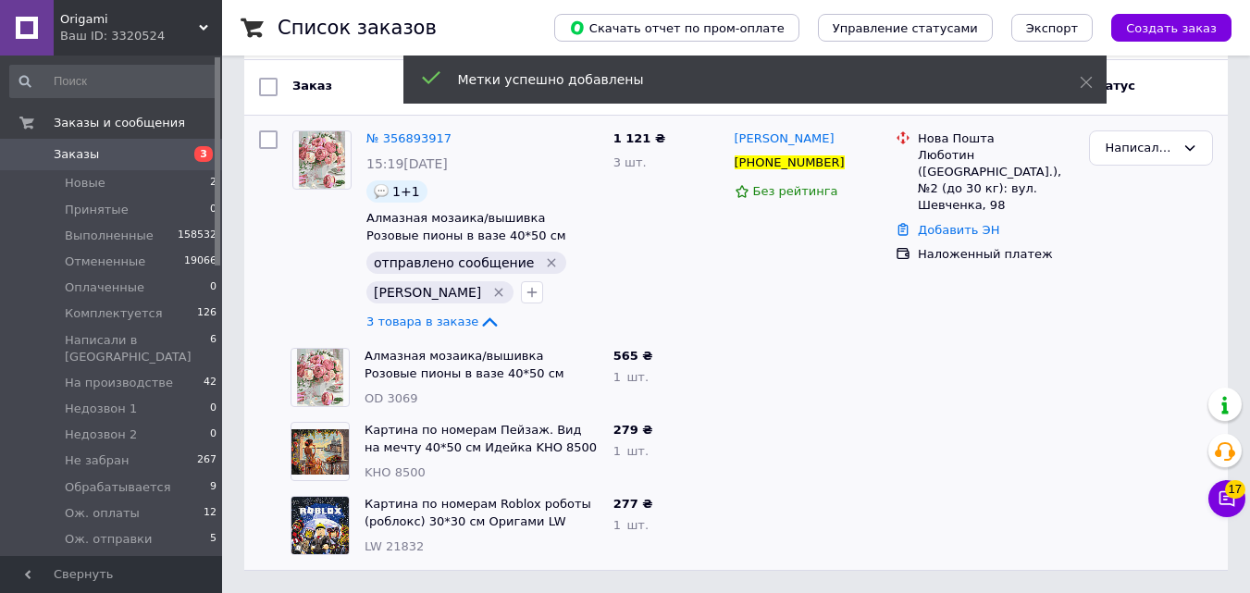
click at [203, 154] on span "3" at bounding box center [203, 154] width 19 height 16
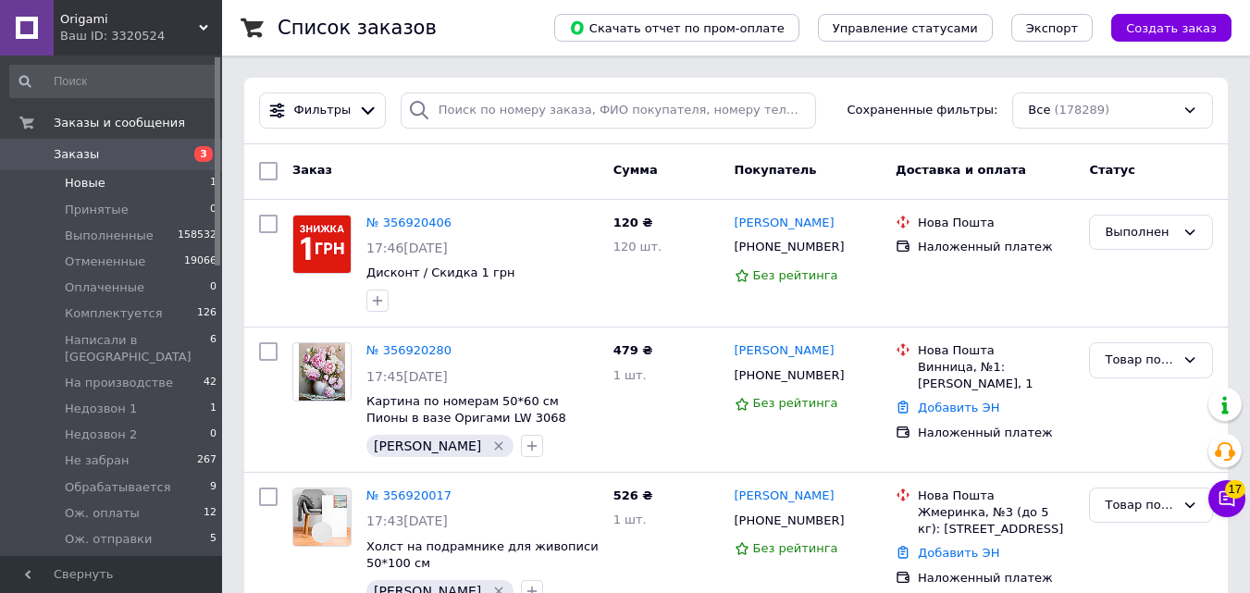
click at [204, 172] on li "Новые 1" at bounding box center [114, 183] width 228 height 26
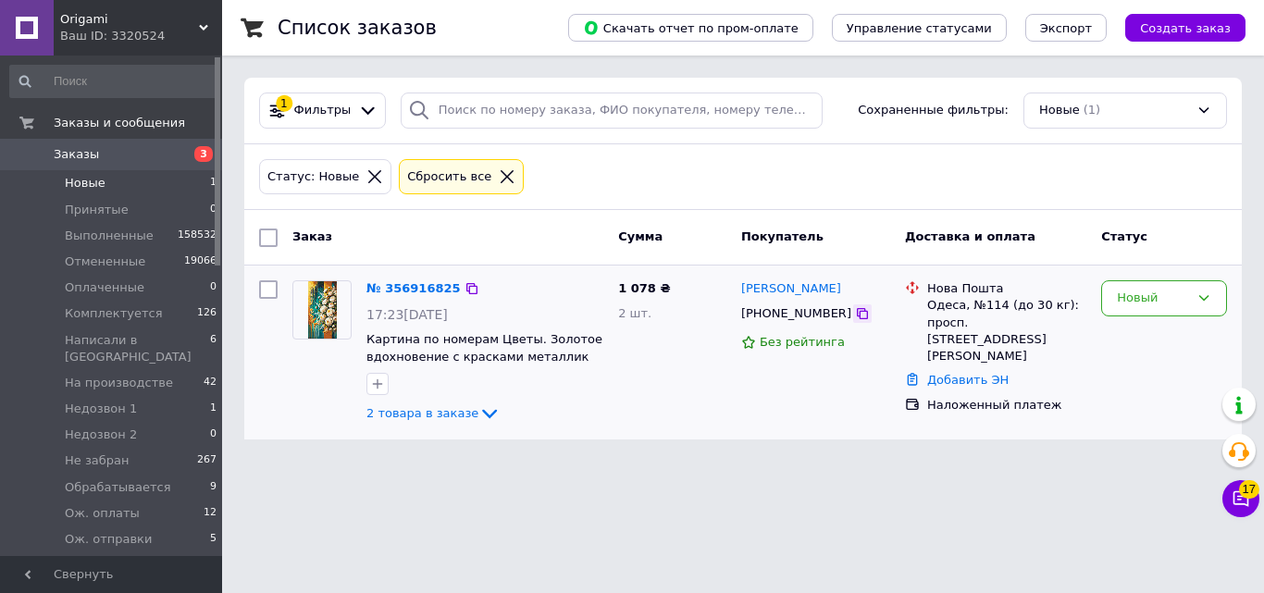
click at [855, 315] on icon at bounding box center [862, 313] width 15 height 15
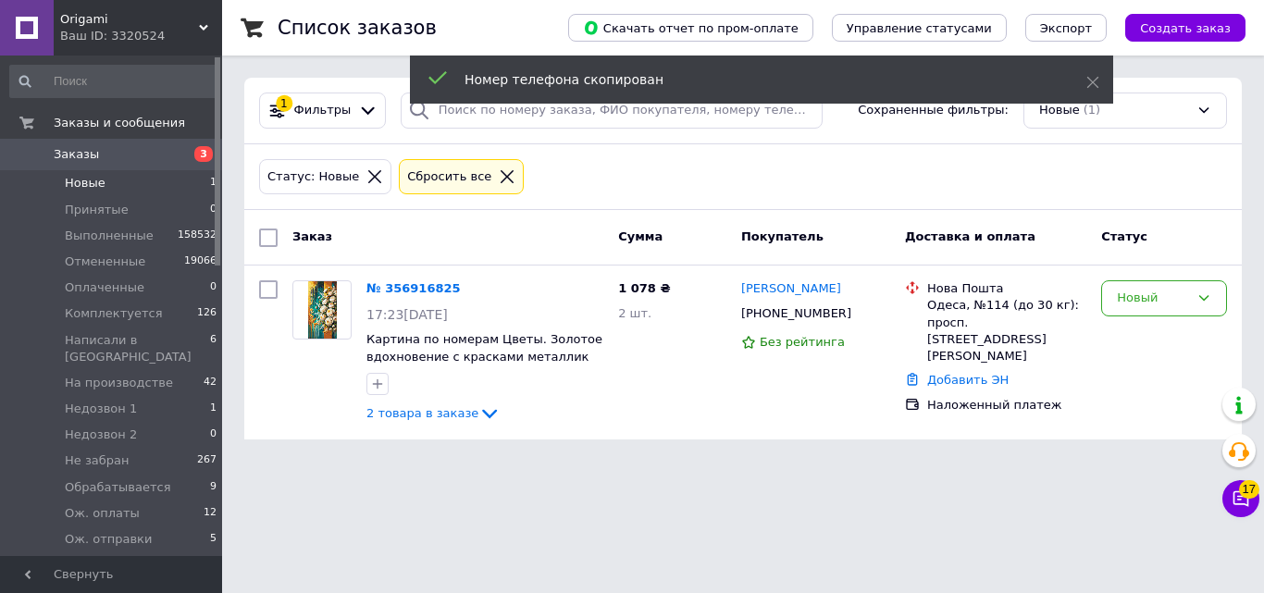
click at [203, 157] on span "3" at bounding box center [203, 154] width 19 height 16
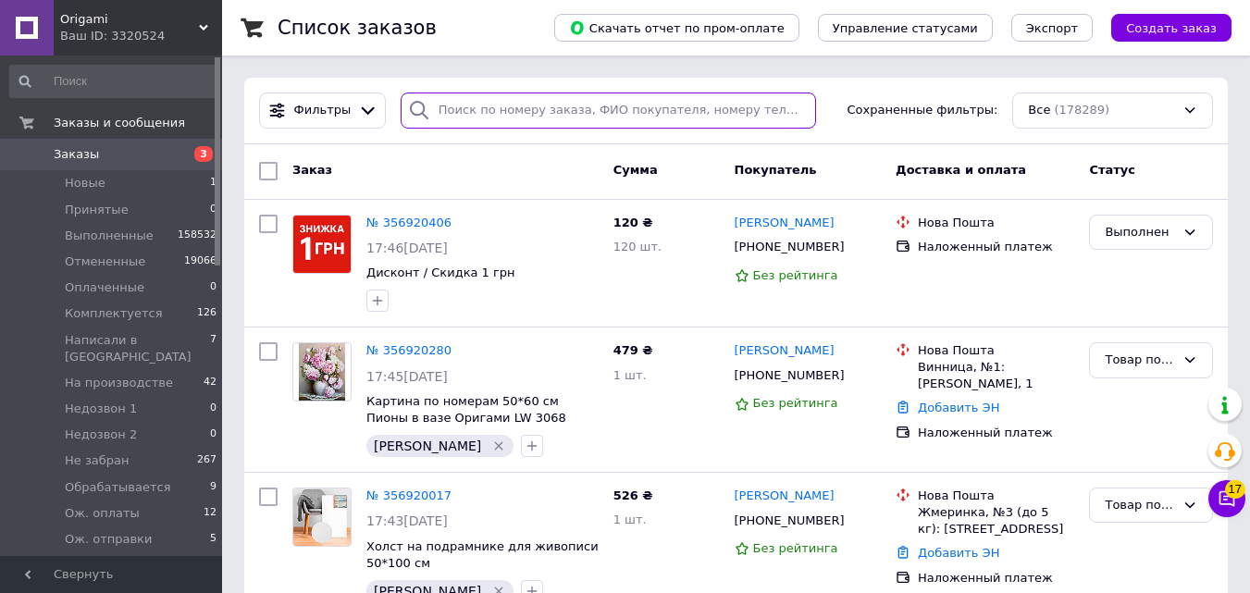
click at [539, 101] on input "search" at bounding box center [608, 111] width 415 height 36
paste input "[PHONE_NUMBER]"
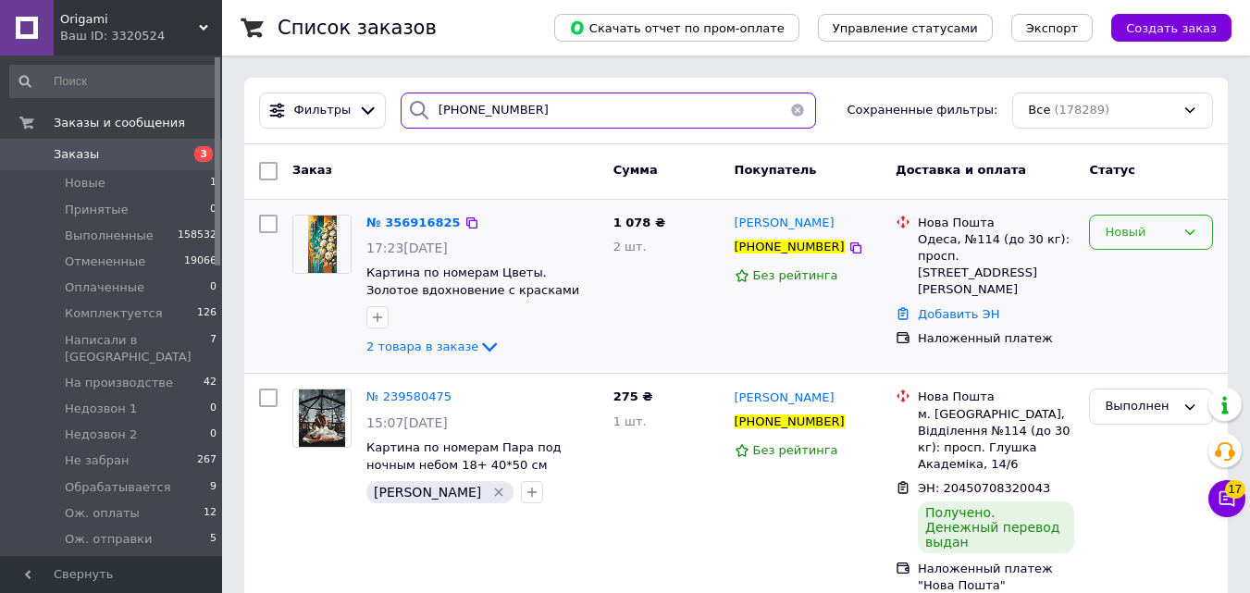
type input "[PHONE_NUMBER]"
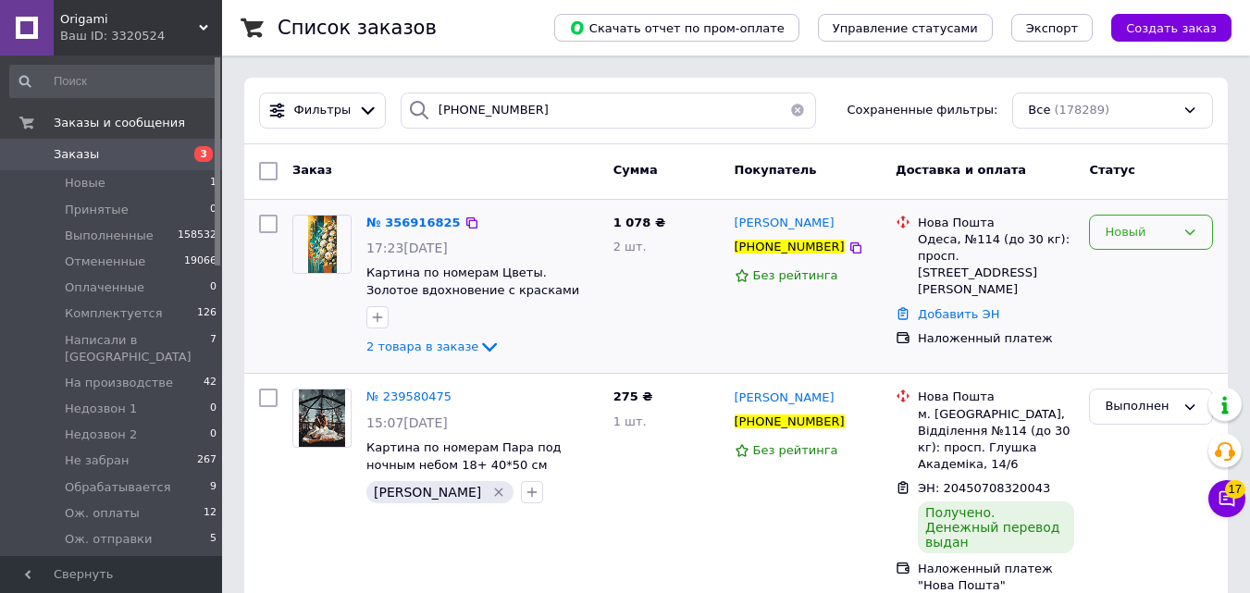
click at [1157, 249] on div "Новый" at bounding box center [1151, 233] width 124 height 36
click at [1154, 330] on li "Написали в [GEOGRAPHIC_DATA]" at bounding box center [1151, 360] width 122 height 72
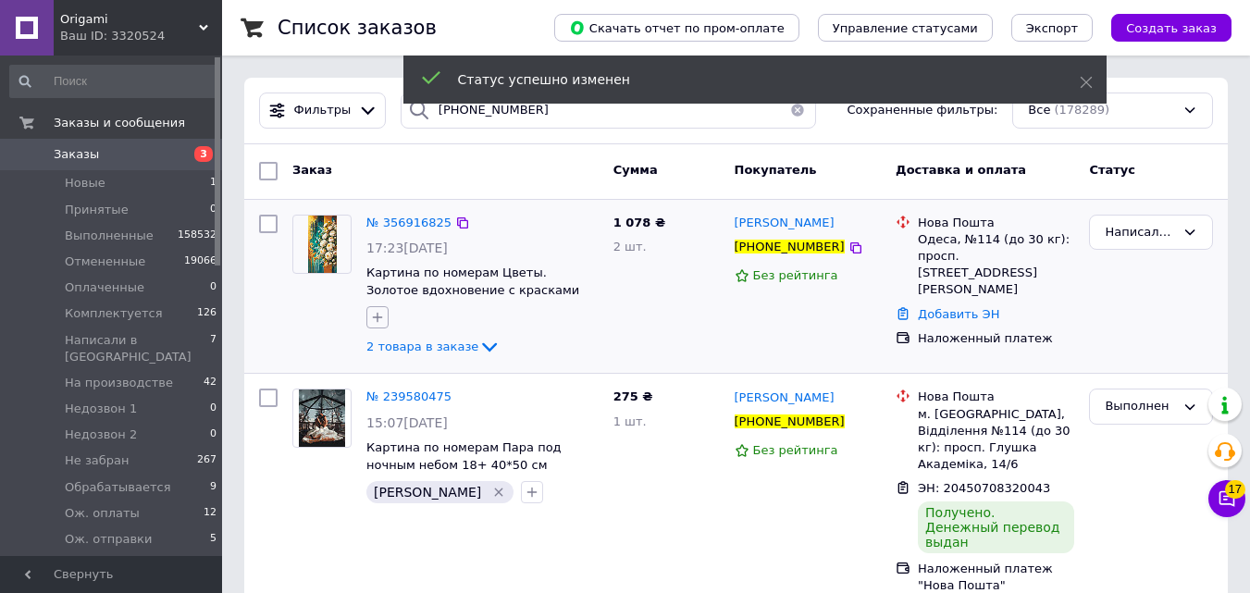
click at [380, 324] on button "button" at bounding box center [377, 317] width 22 height 22
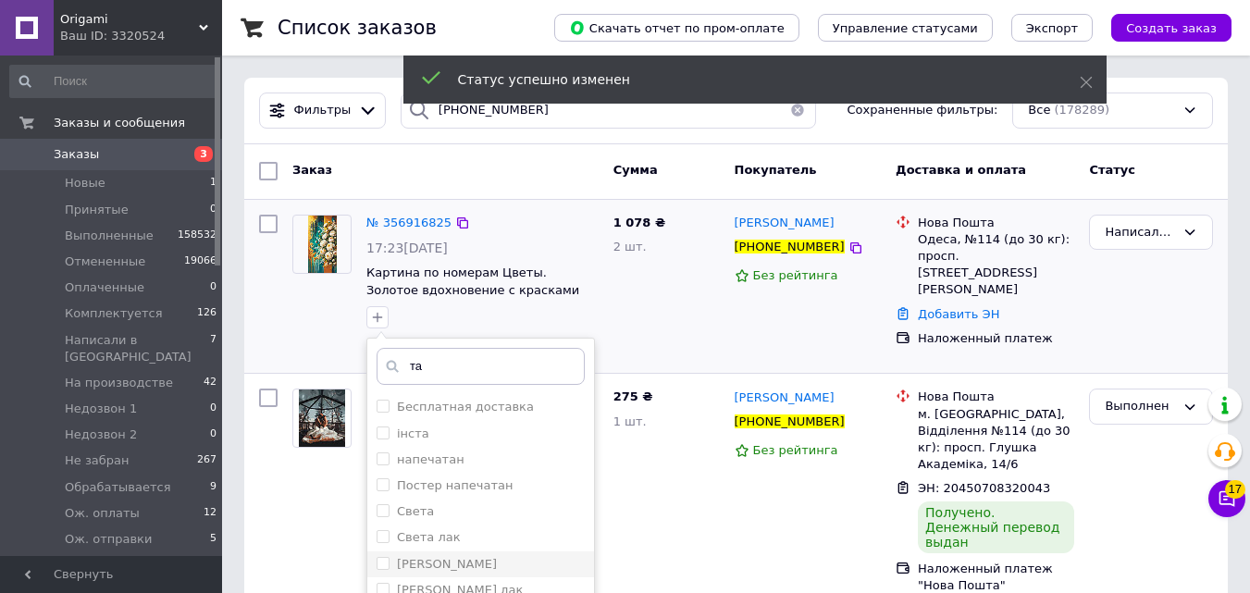
type input "та"
click at [387, 561] on input "[PERSON_NAME]" at bounding box center [383, 563] width 12 height 12
checkbox input "true"
click at [442, 353] on input "та" at bounding box center [481, 366] width 208 height 37
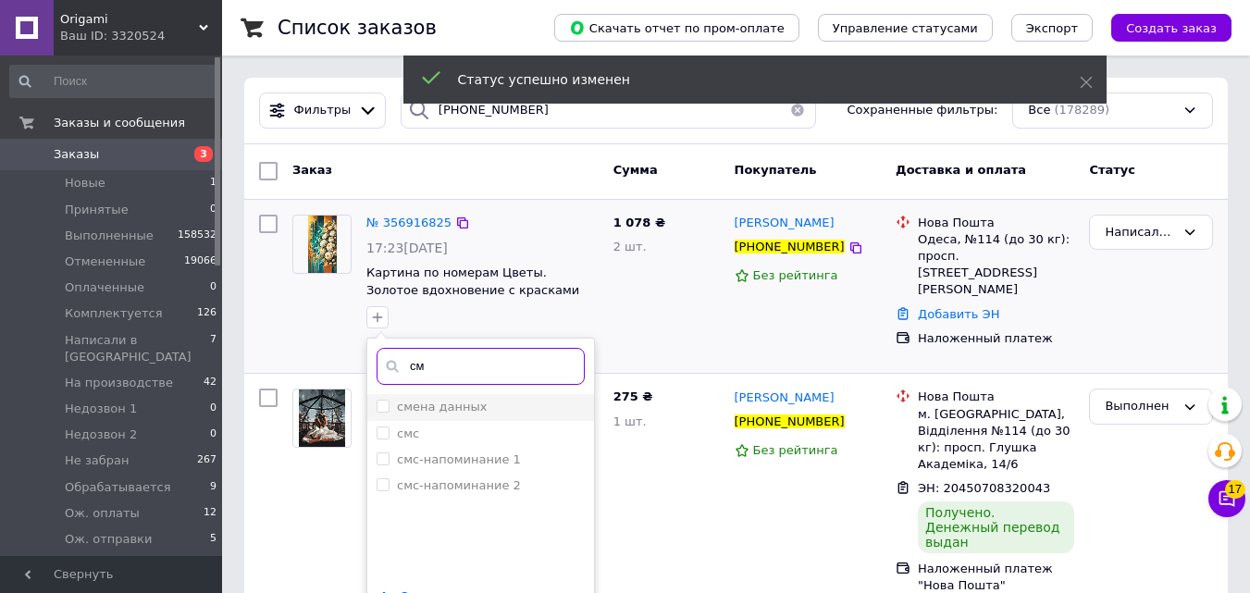
type input "см"
click at [446, 419] on li "смена данных" at bounding box center [480, 407] width 227 height 26
checkbox input "false"
click at [446, 440] on div "смс" at bounding box center [481, 434] width 208 height 17
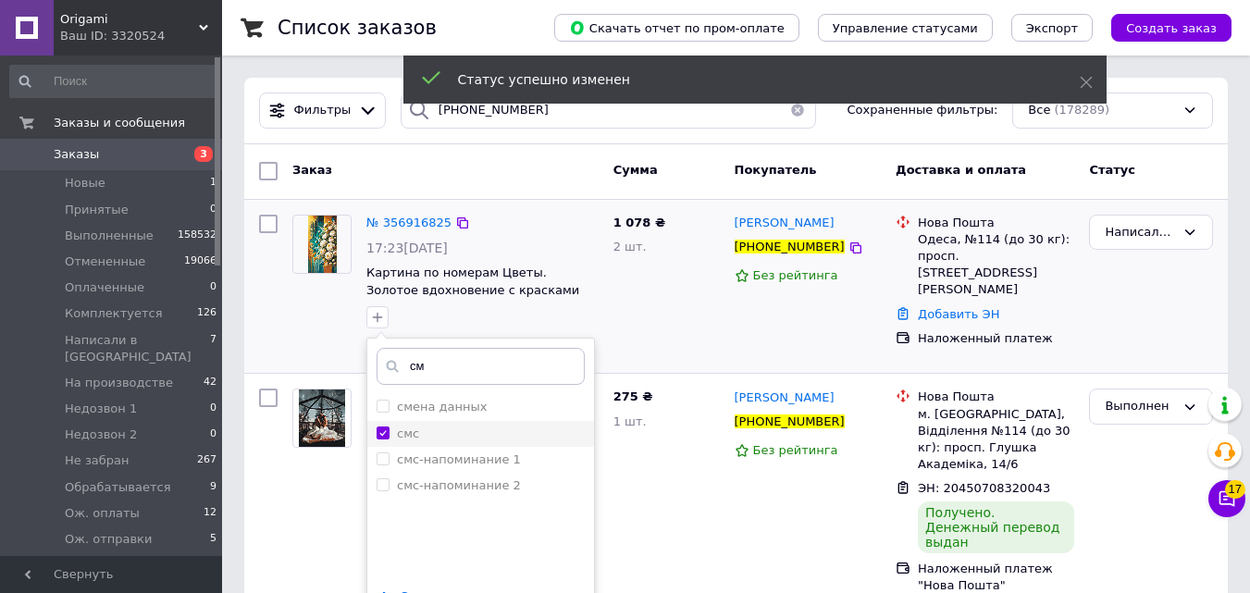
checkbox input "true"
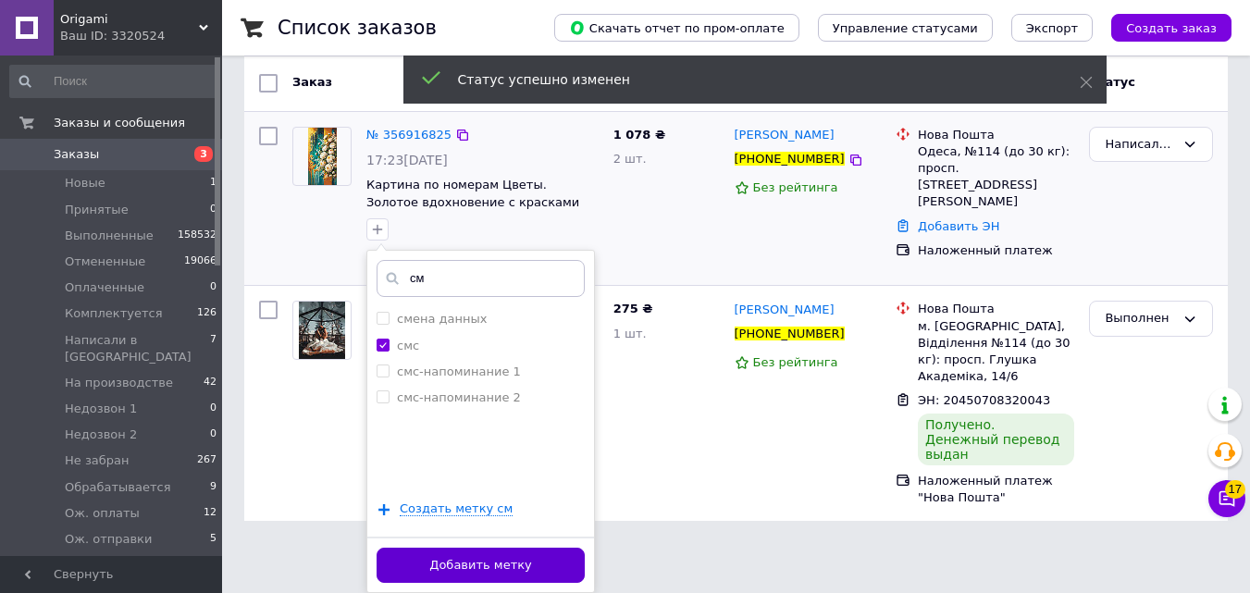
click at [515, 579] on button "Добавить метку" at bounding box center [481, 566] width 208 height 36
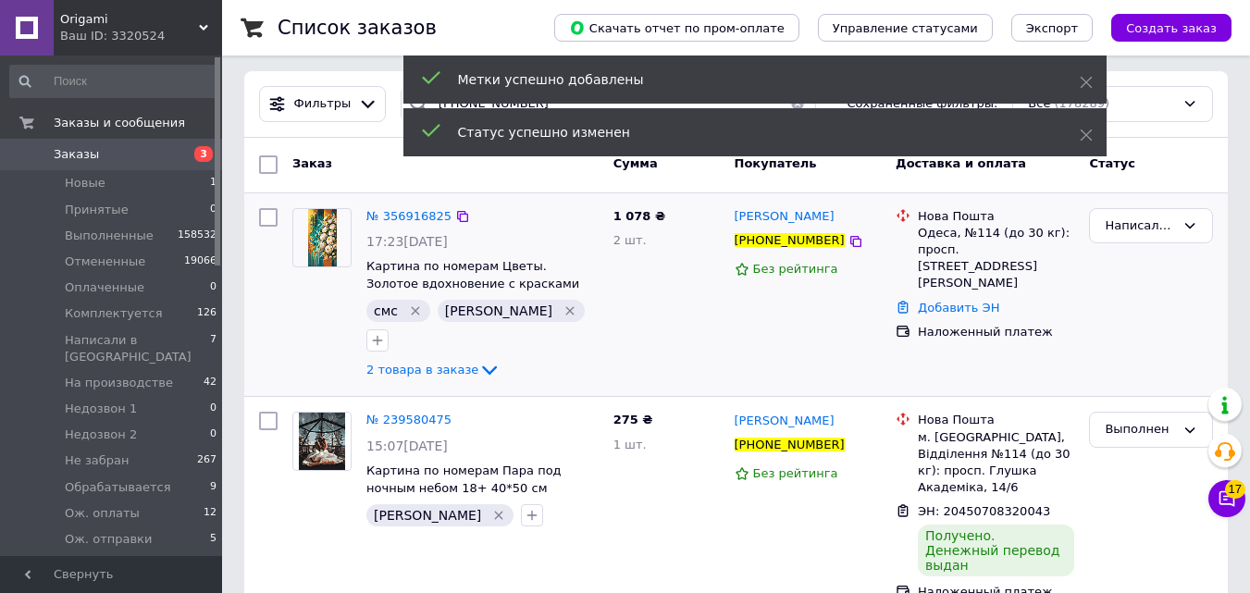
click at [201, 157] on span "3" at bounding box center [203, 154] width 19 height 16
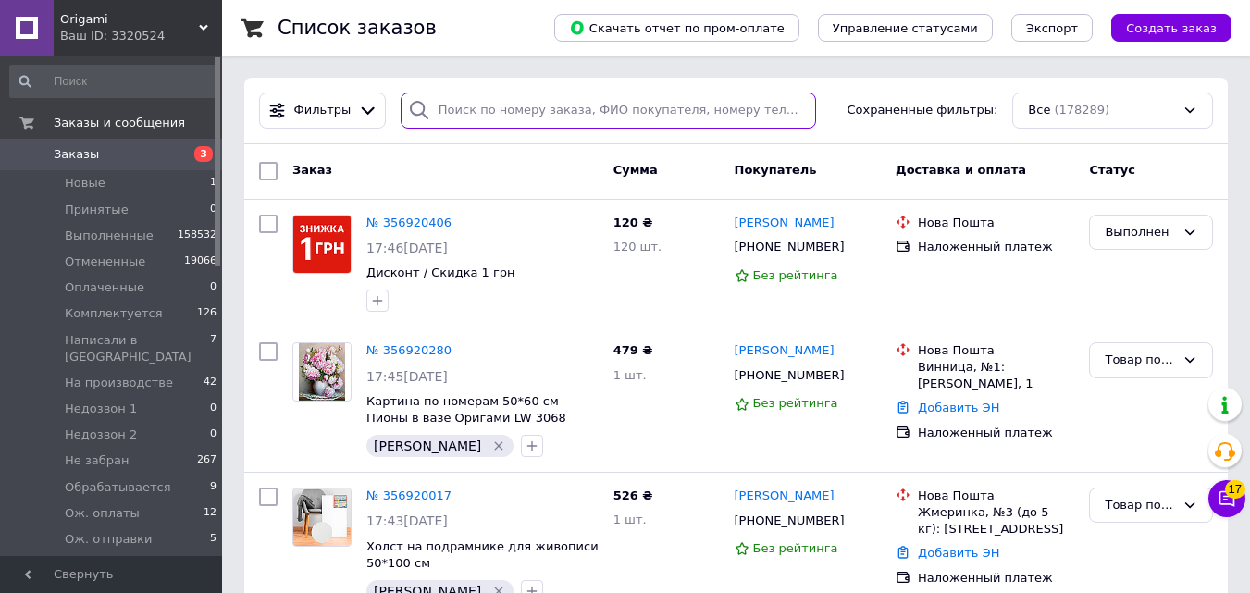
click at [492, 102] on input "search" at bounding box center [608, 111] width 415 height 36
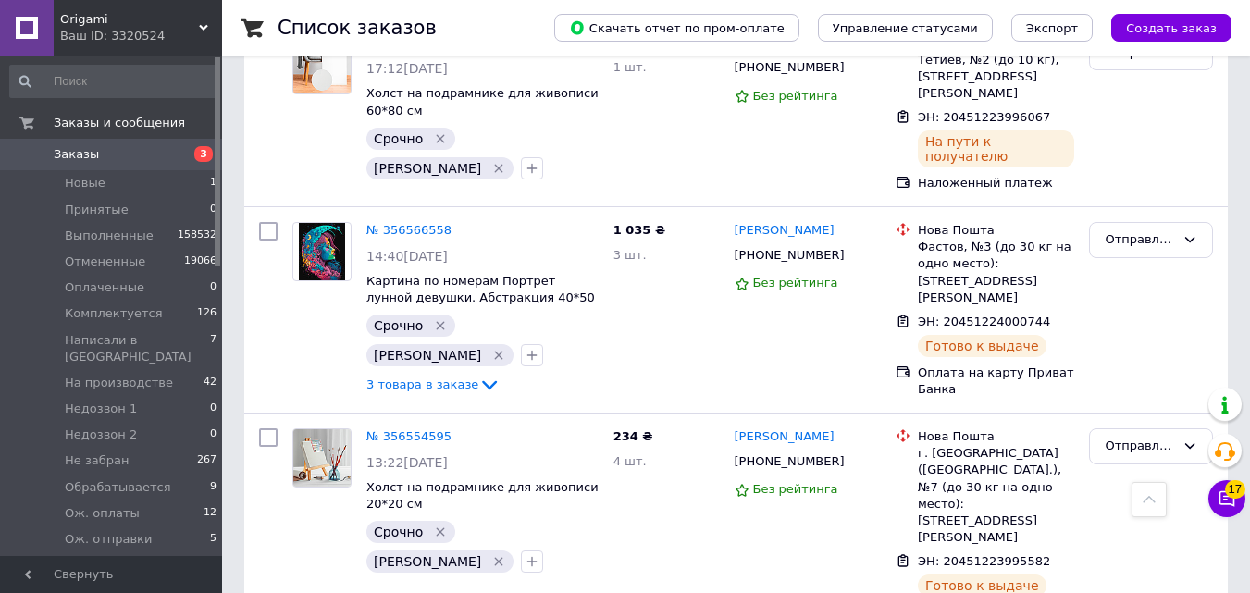
scroll to position [3520, 0]
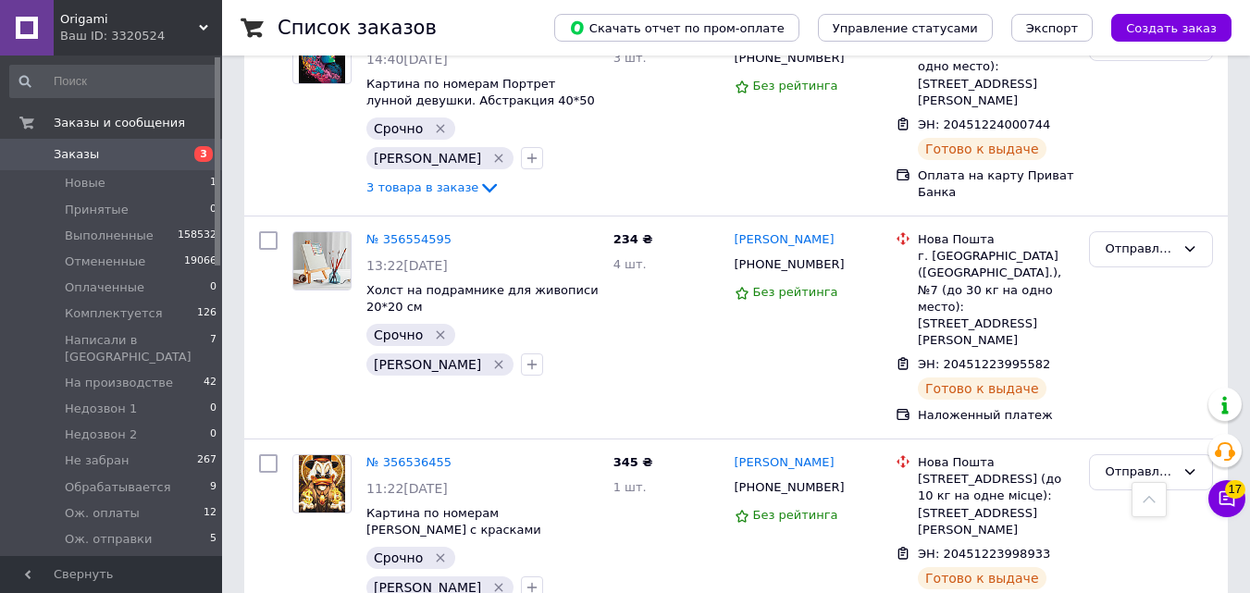
type input "срочно"
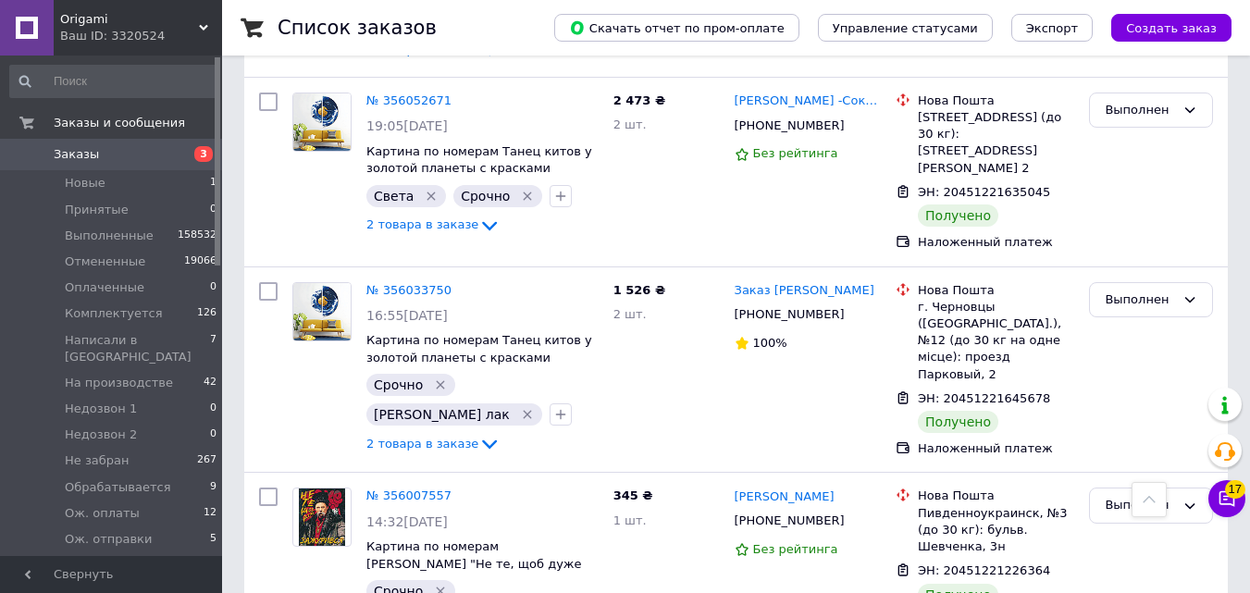
scroll to position [3513, 0]
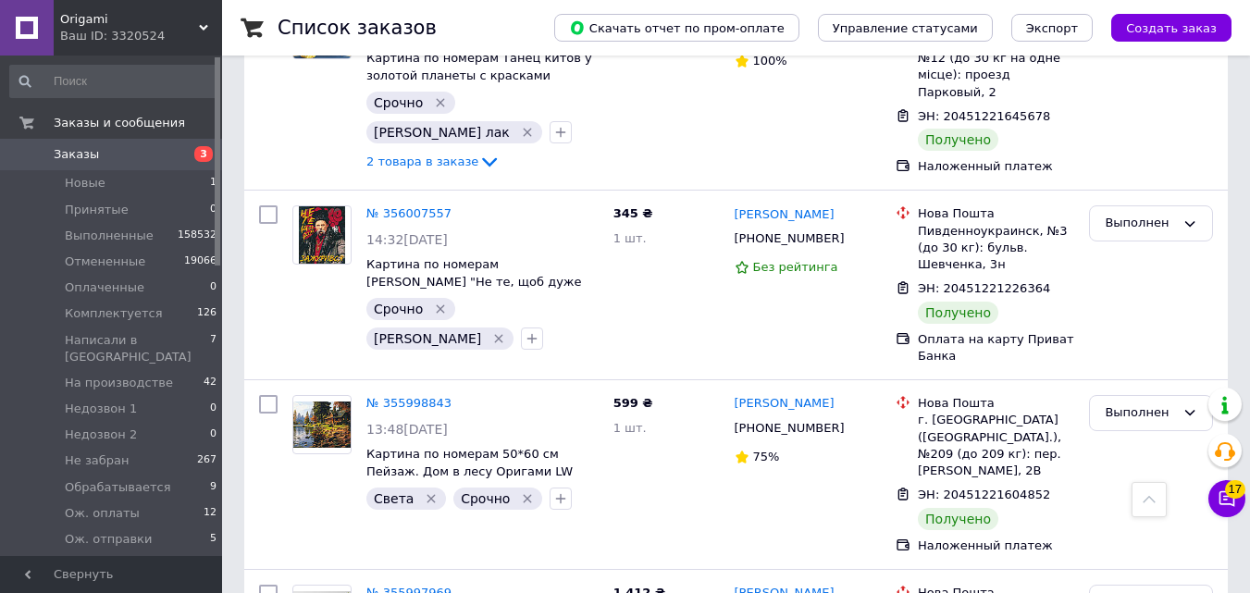
click at [191, 154] on span "3" at bounding box center [196, 154] width 51 height 17
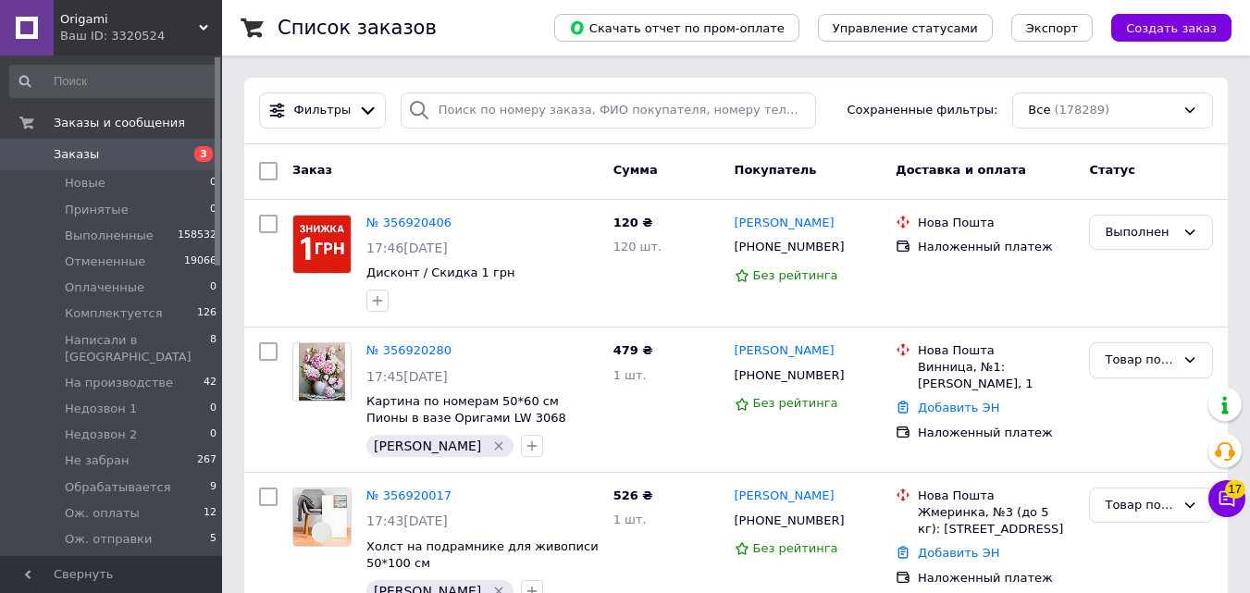
click at [192, 154] on span "3" at bounding box center [196, 154] width 51 height 17
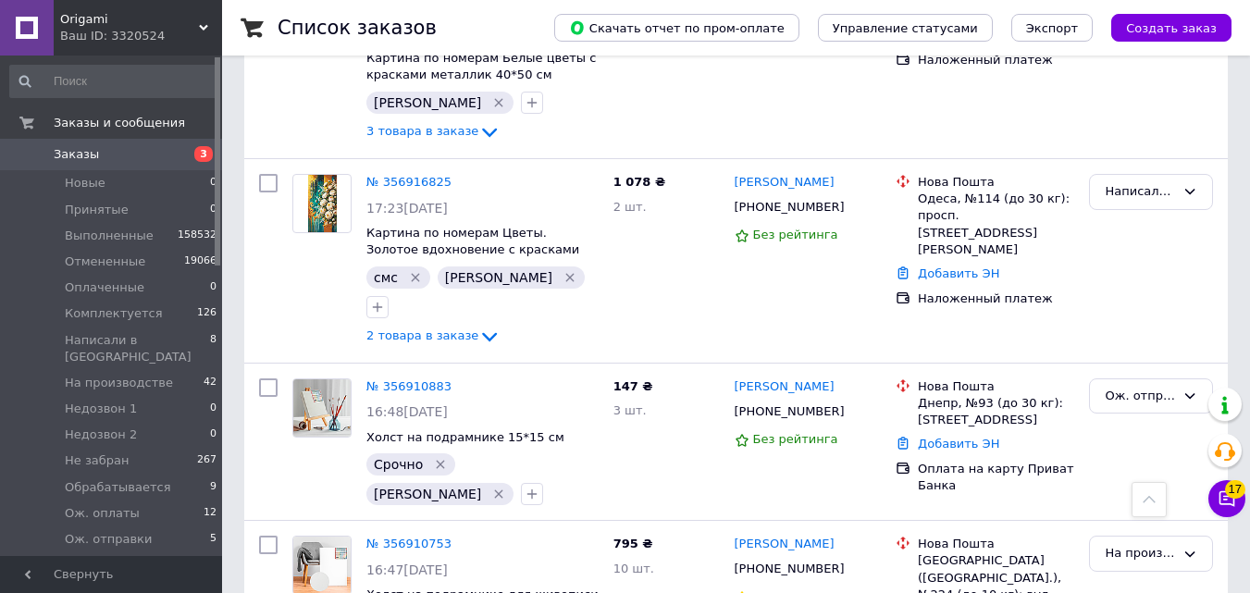
scroll to position [844, 0]
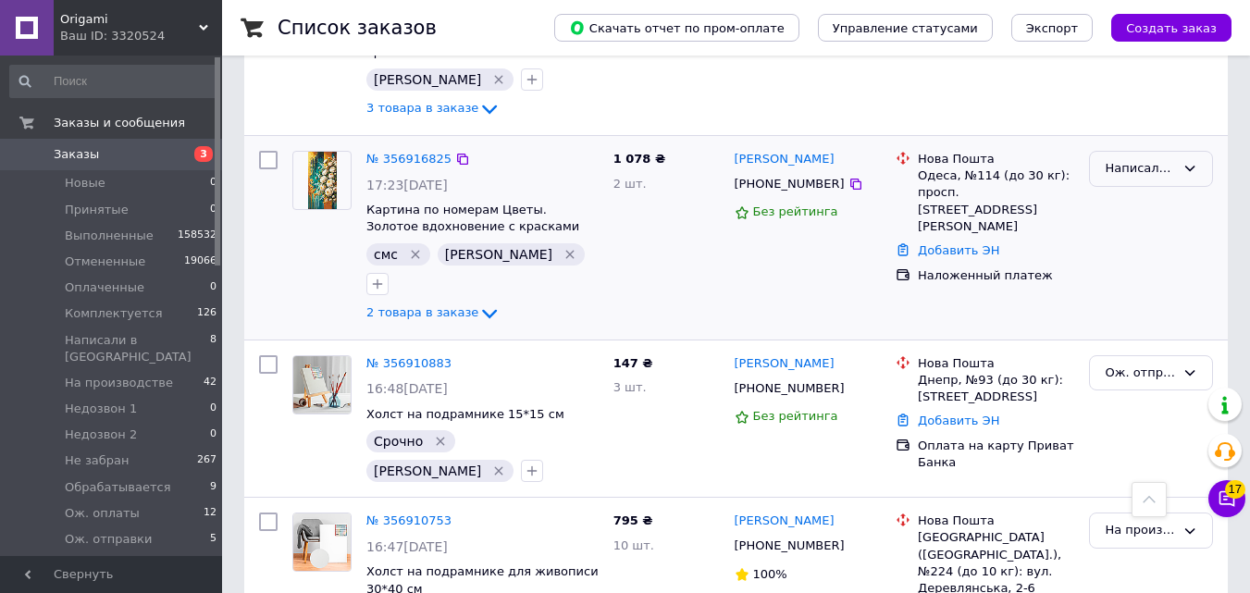
drag, startPoint x: 1179, startPoint y: 176, endPoint x: 1185, endPoint y: 185, distance: 10.8
click at [1178, 175] on div "Написали в [GEOGRAPHIC_DATA]" at bounding box center [1151, 169] width 124 height 36
click at [1172, 201] on li "Ож. отправки" at bounding box center [1151, 210] width 122 height 34
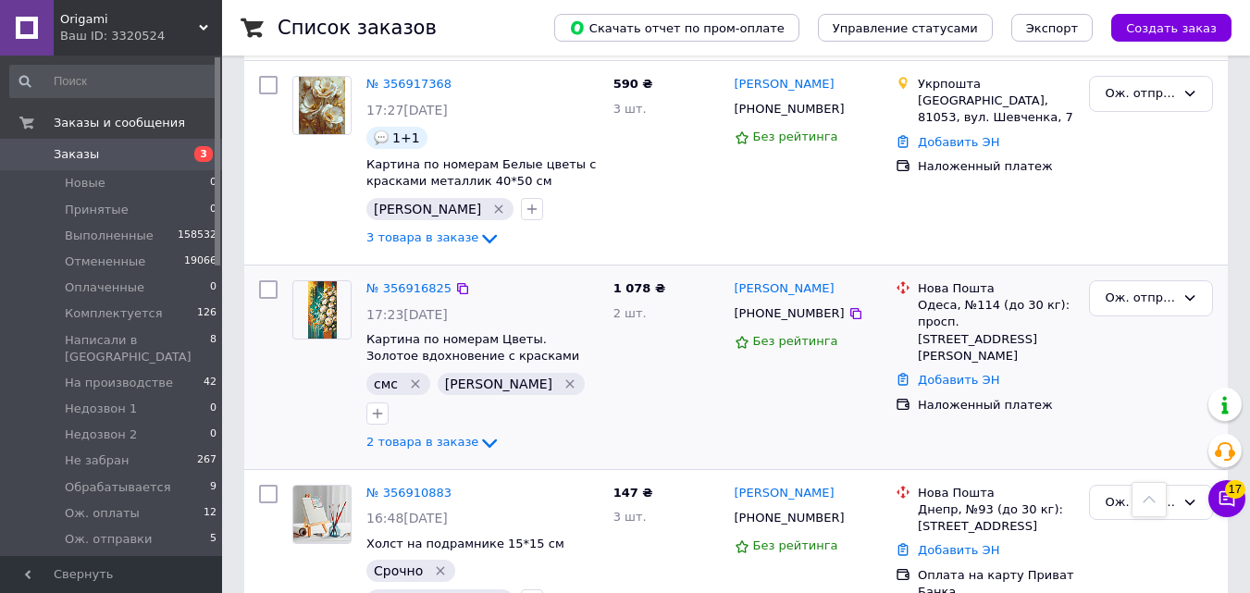
scroll to position [0, 0]
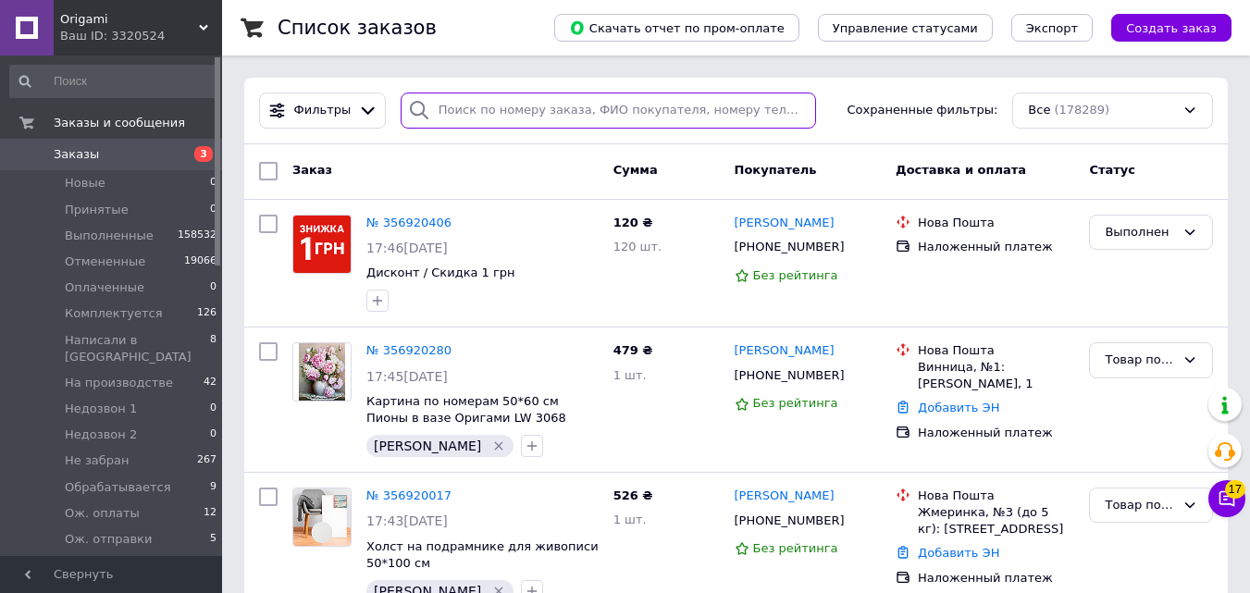
click at [622, 111] on input "search" at bounding box center [608, 111] width 415 height 36
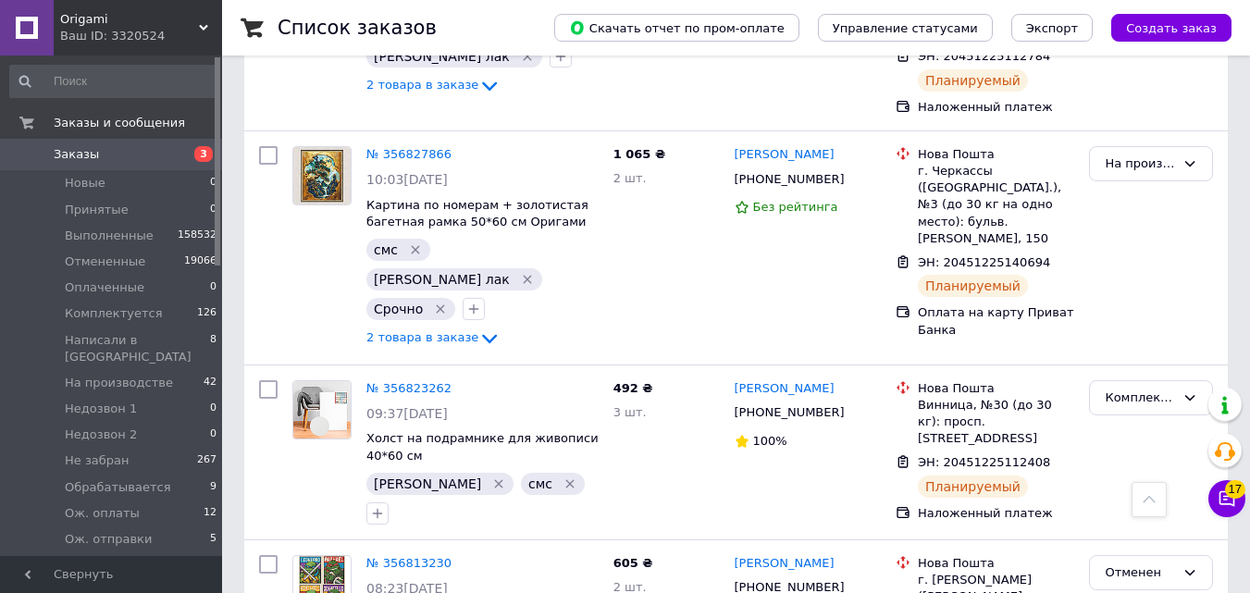
scroll to position [2044, 0]
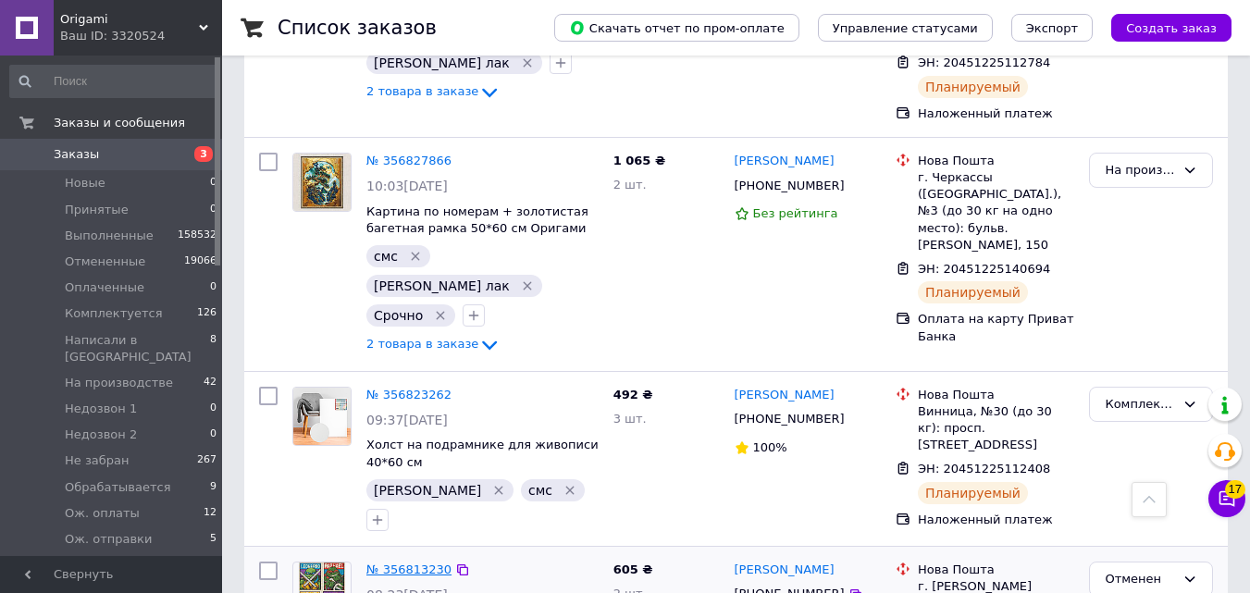
type input "смс"
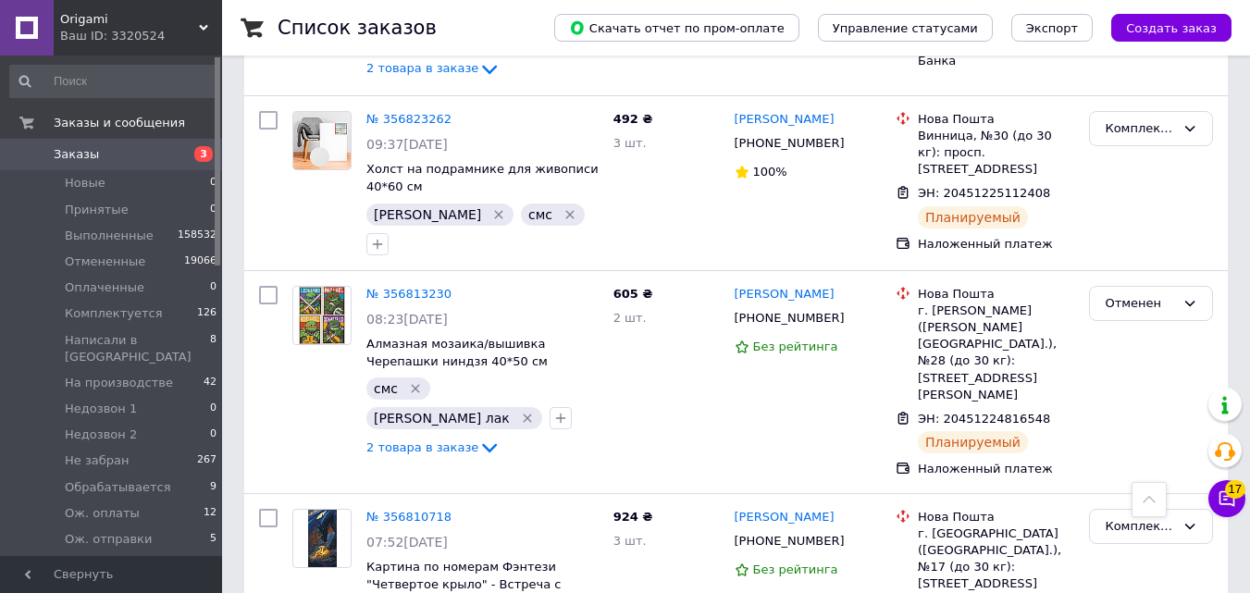
scroll to position [3368, 0]
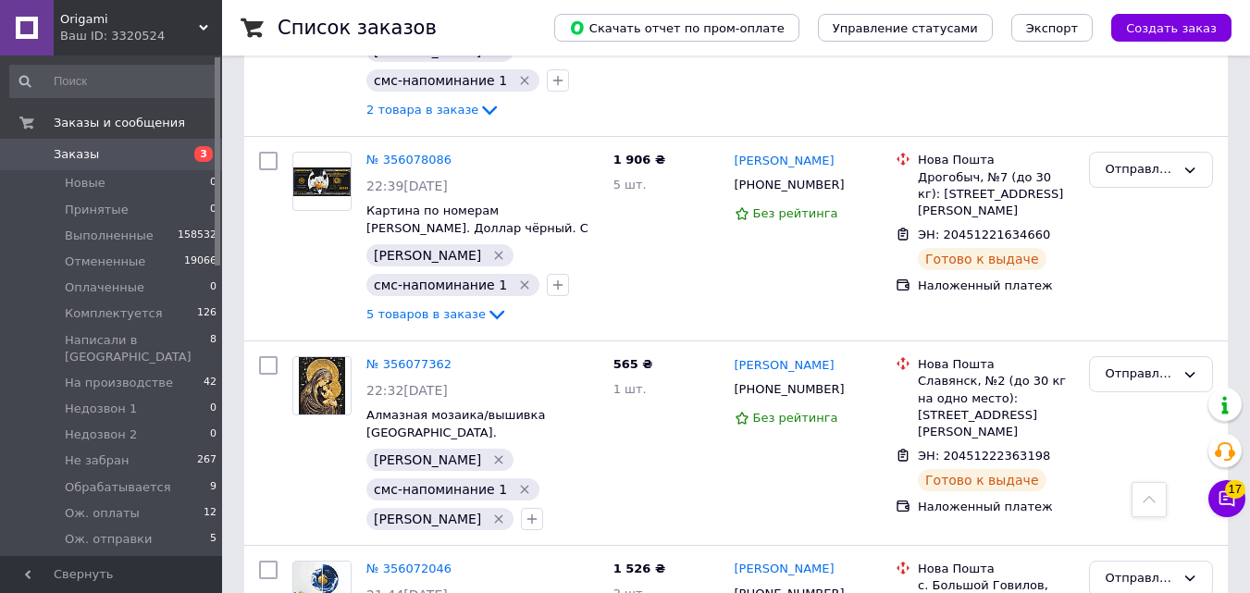
scroll to position [3834, 0]
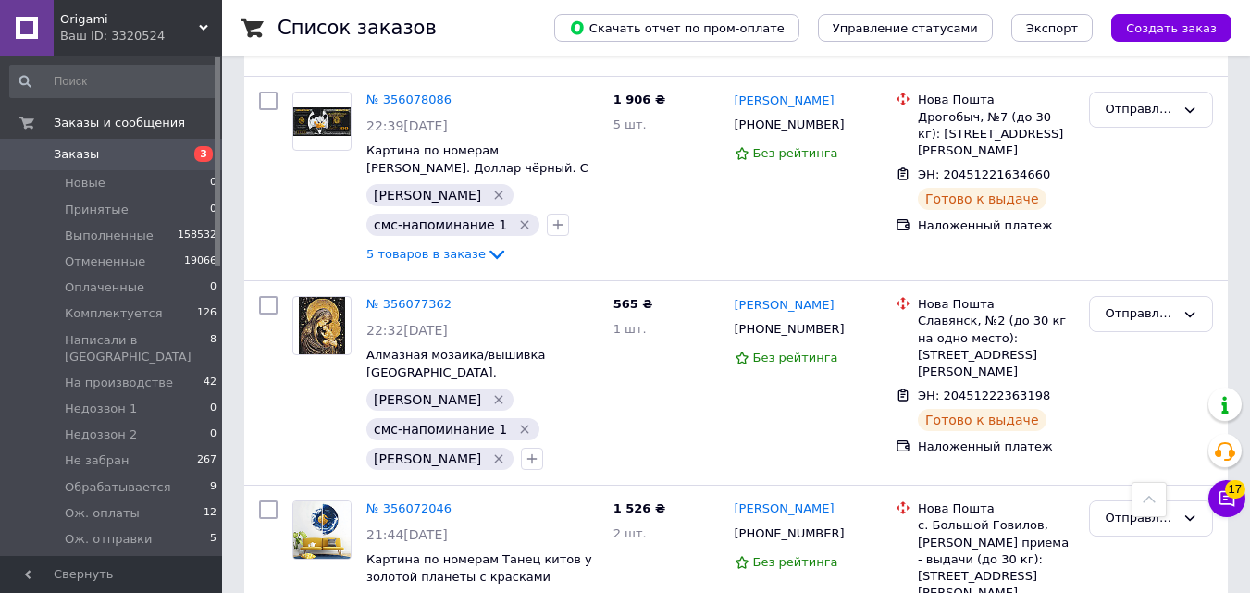
click at [208, 153] on span "3" at bounding box center [203, 154] width 19 height 16
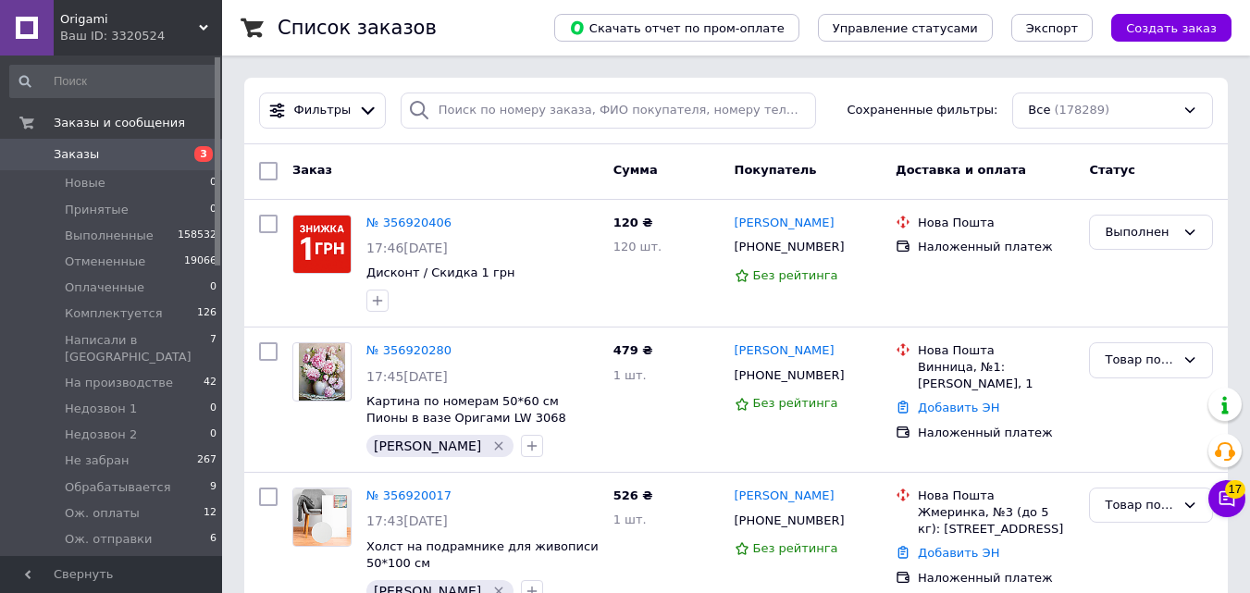
click at [203, 557] on span "210" at bounding box center [206, 565] width 19 height 17
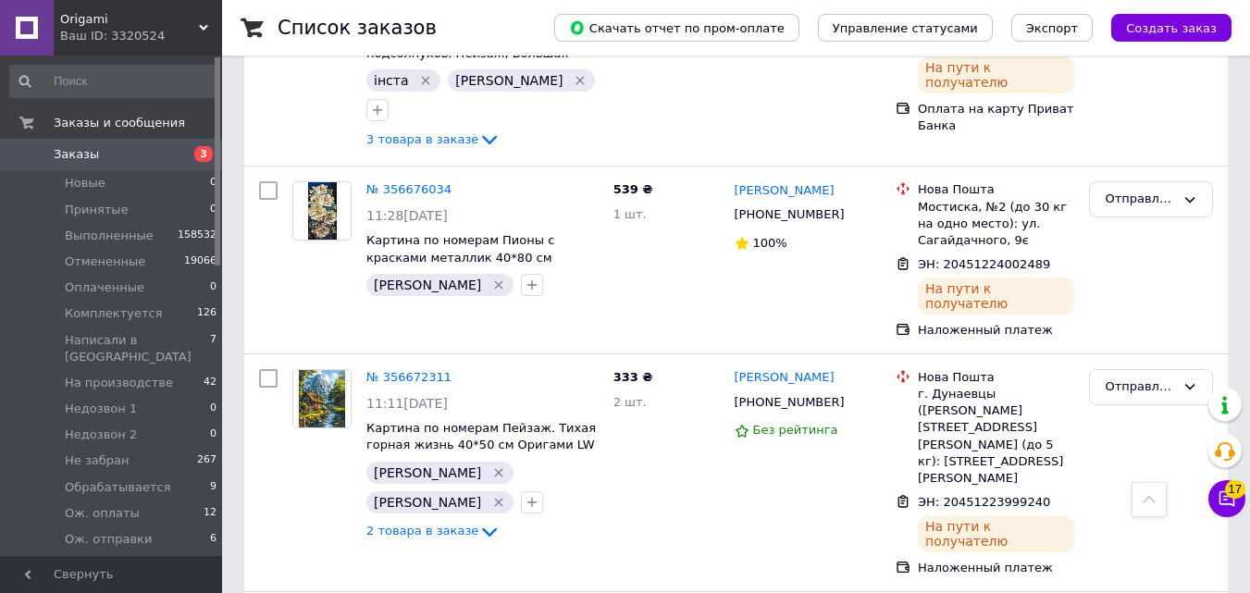
scroll to position [3403, 0]
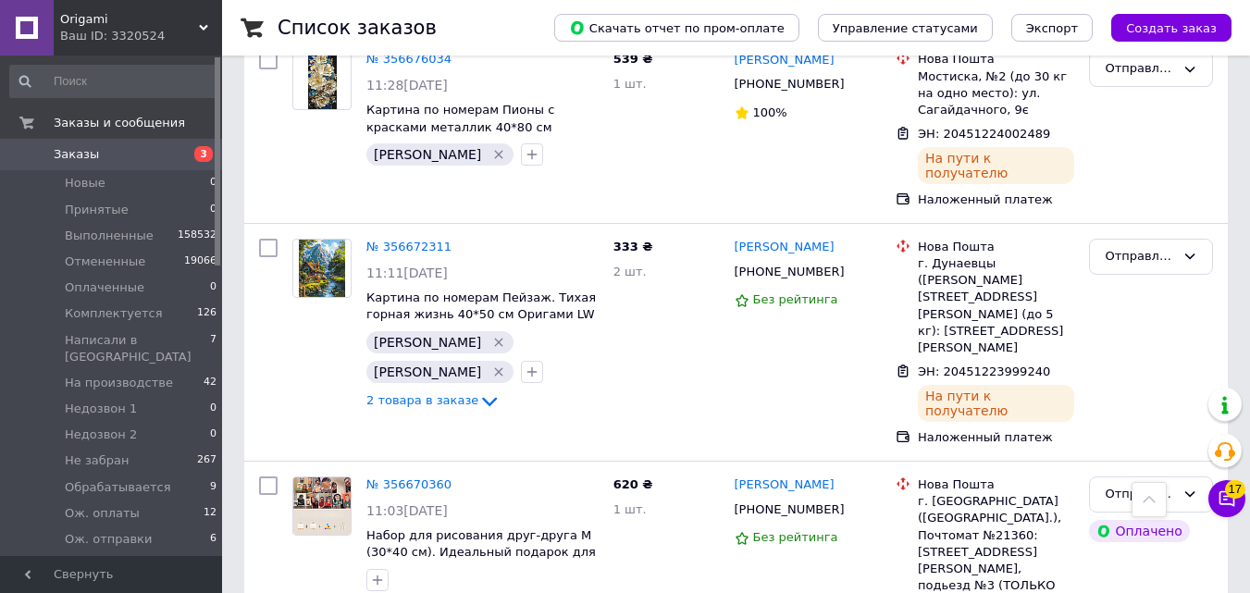
click at [208, 154] on span "3" at bounding box center [203, 154] width 19 height 16
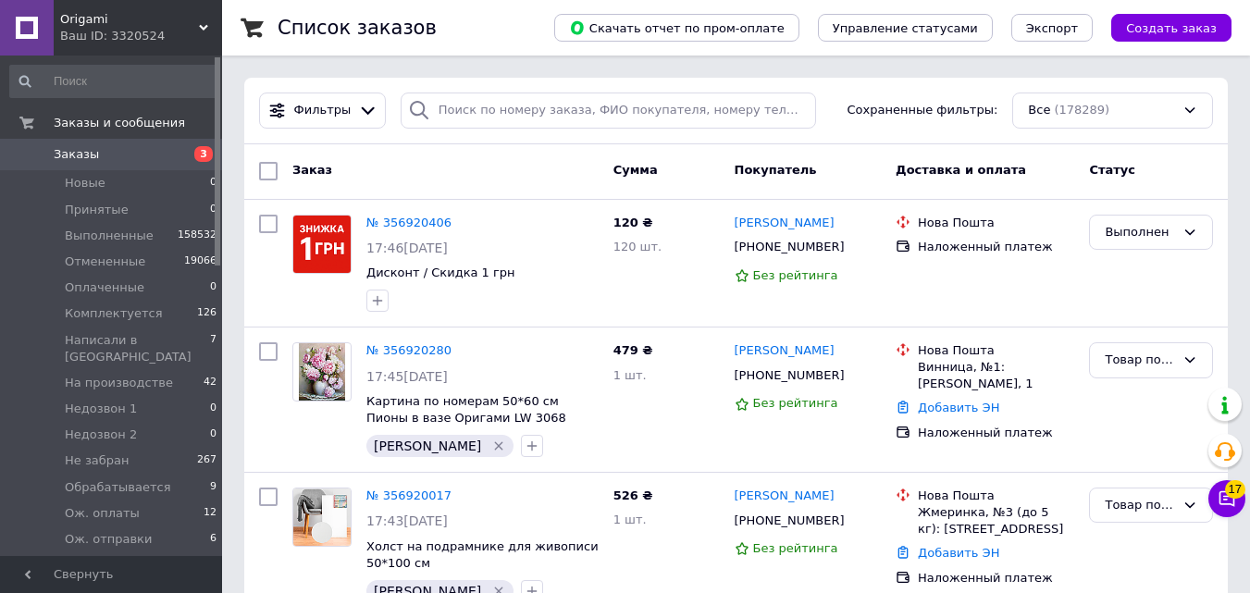
click at [208, 154] on span "3" at bounding box center [203, 154] width 19 height 16
click at [1193, 39] on button "Создать заказ" at bounding box center [1171, 28] width 120 height 28
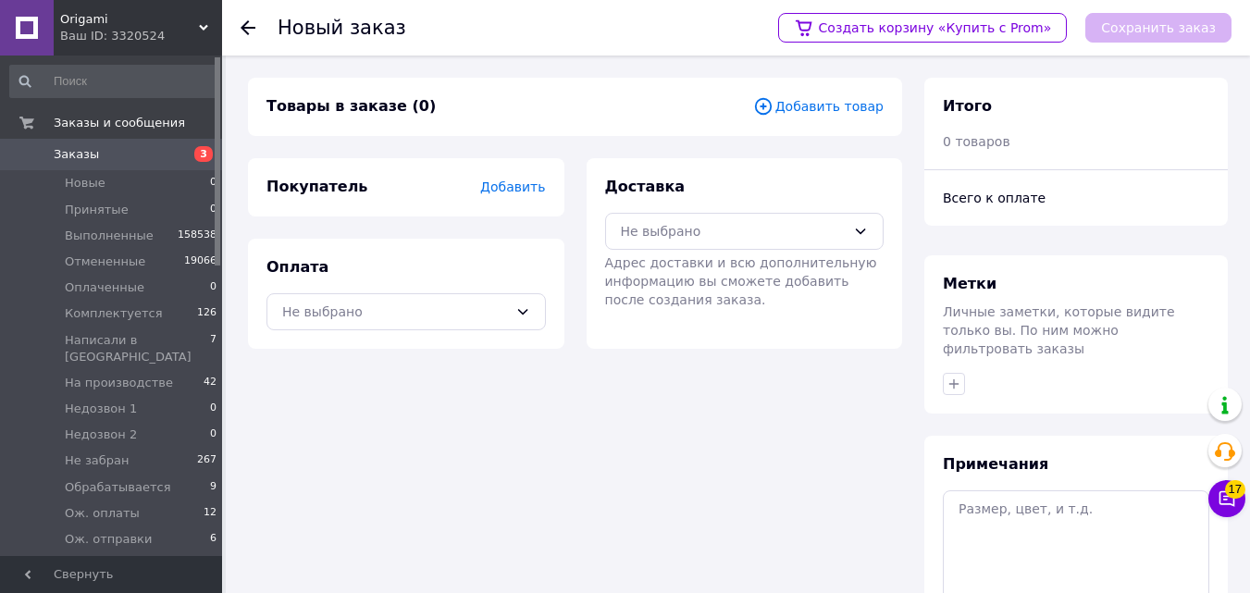
click at [784, 83] on div "Товары в заказе (0) Добавить товар" at bounding box center [575, 107] width 654 height 58
click at [796, 104] on span "Добавить товар" at bounding box center [818, 106] width 130 height 20
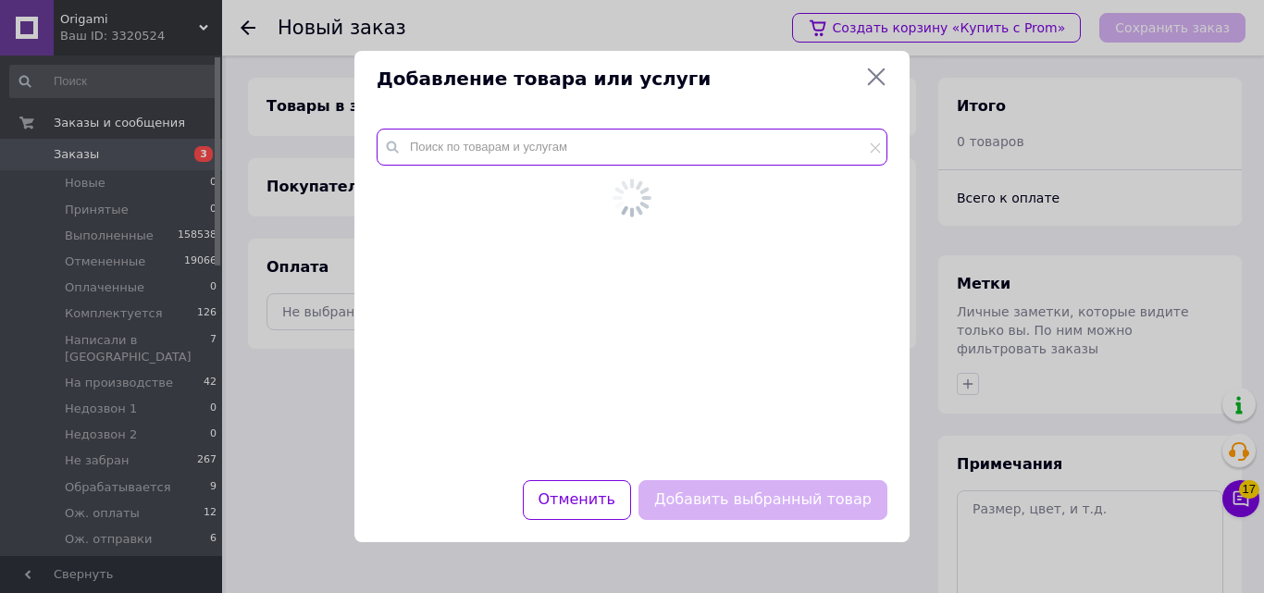
click at [670, 139] on input "text" at bounding box center [632, 147] width 511 height 37
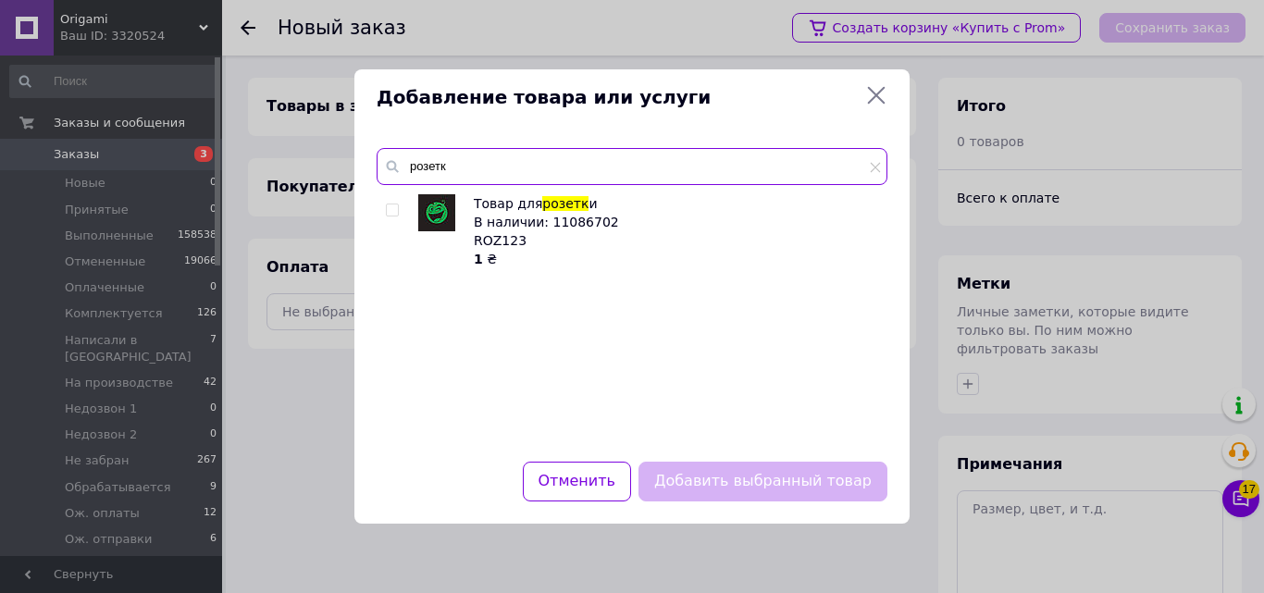
type input "розетк"
click at [392, 211] on input "checkbox" at bounding box center [392, 210] width 12 height 12
checkbox input "true"
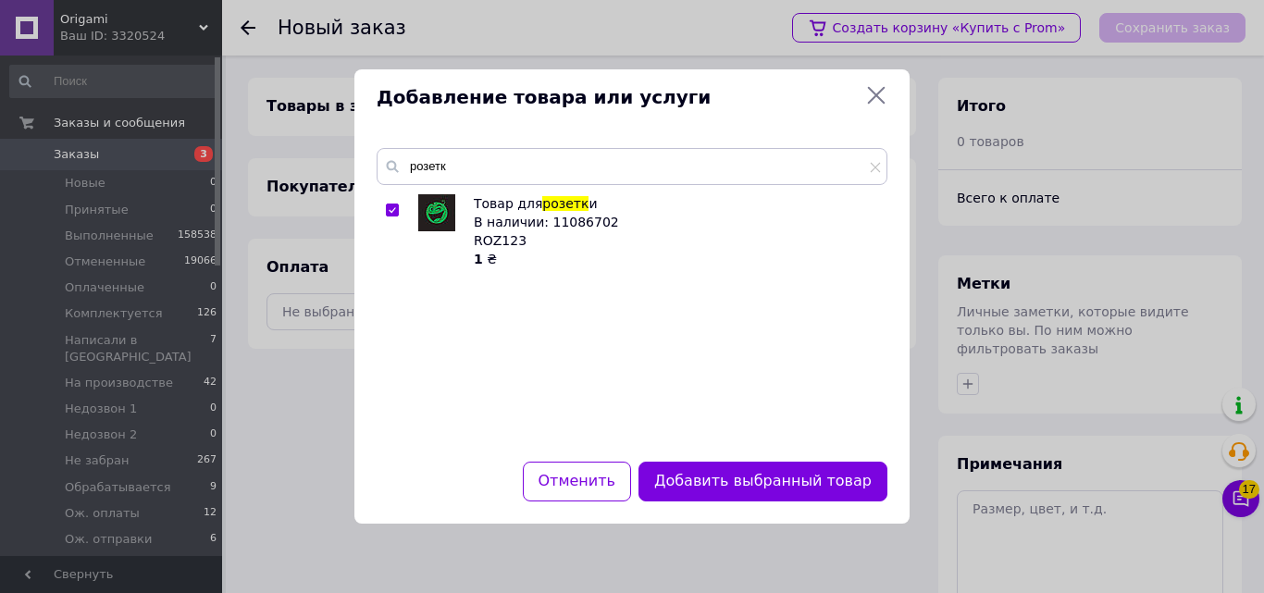
click at [752, 458] on div "Добавить выбранный товар" at bounding box center [763, 481] width 256 height 47
drag, startPoint x: 750, startPoint y: 475, endPoint x: 728, endPoint y: 460, distance: 26.7
click at [749, 475] on button "Добавить выбранный товар" at bounding box center [762, 482] width 249 height 40
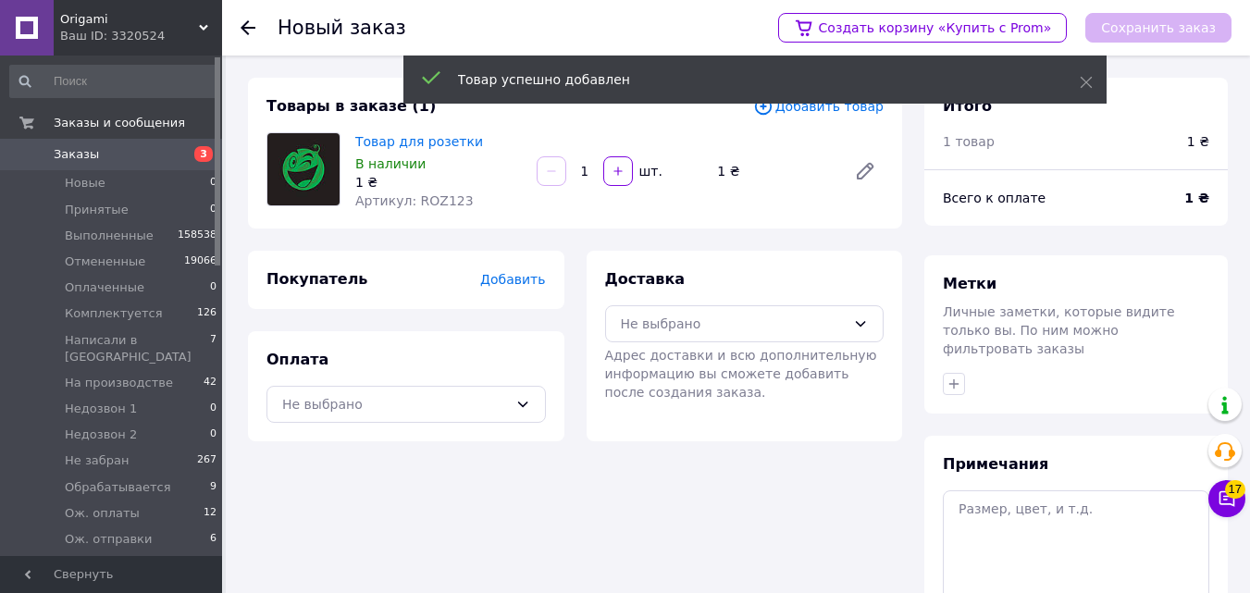
drag, startPoint x: 588, startPoint y: 173, endPoint x: 577, endPoint y: 173, distance: 11.1
click at [577, 173] on input "1" at bounding box center [585, 172] width 30 height 14
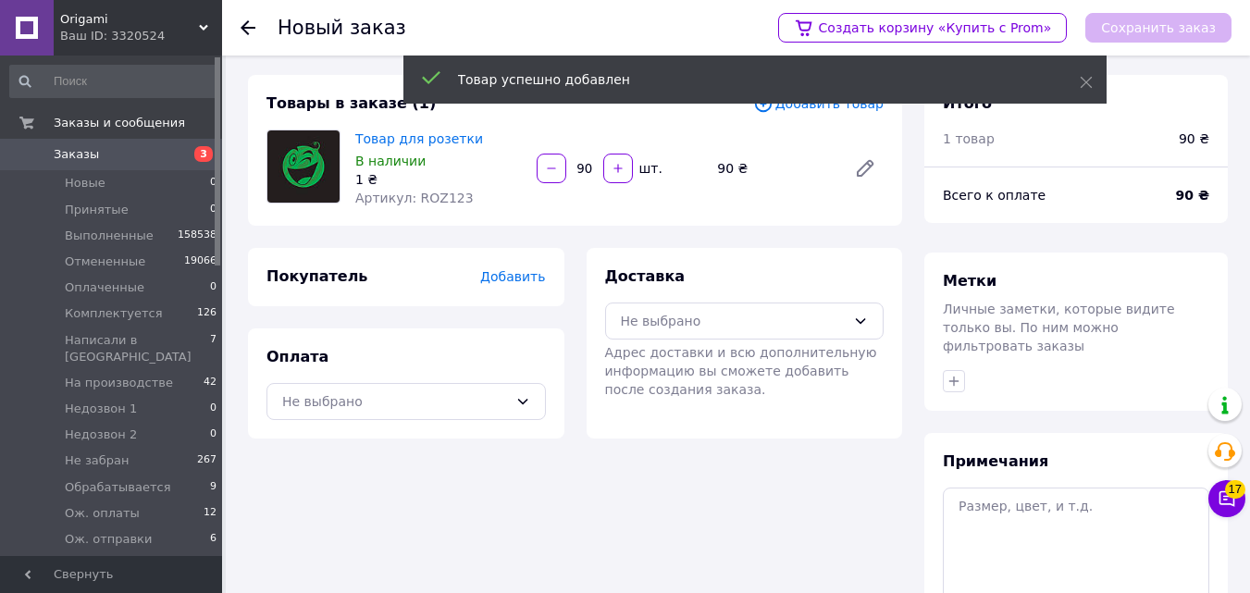
scroll to position [169, 0]
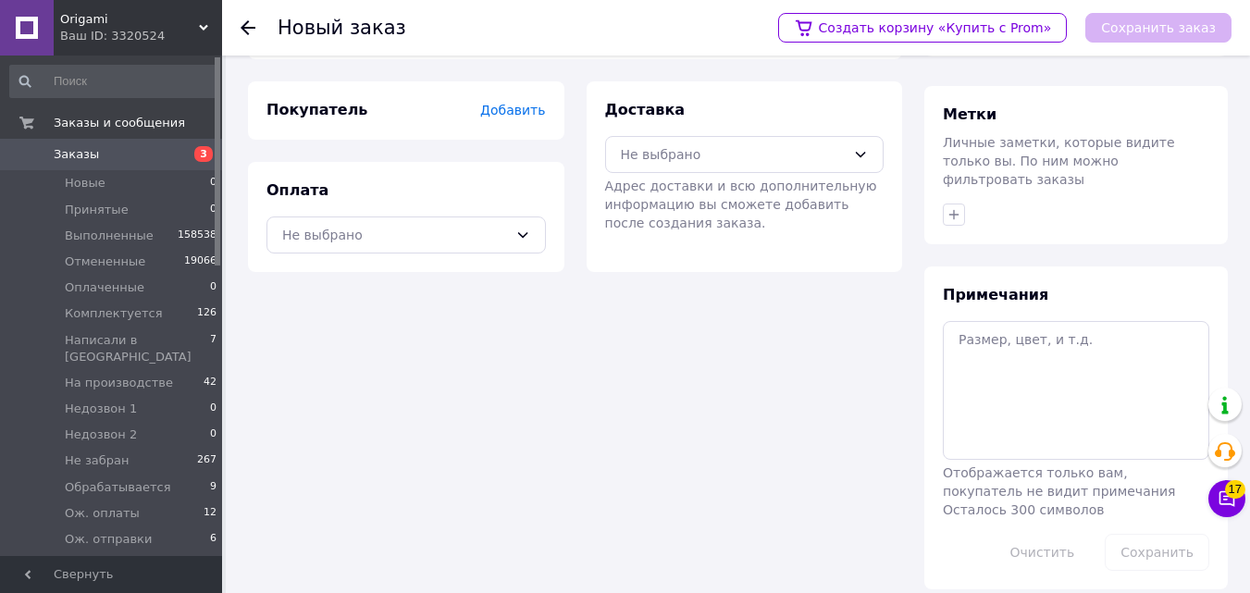
type input "90"
click at [1017, 373] on textarea at bounding box center [1076, 390] width 266 height 139
click at [949, 204] on button "button" at bounding box center [954, 215] width 22 height 22
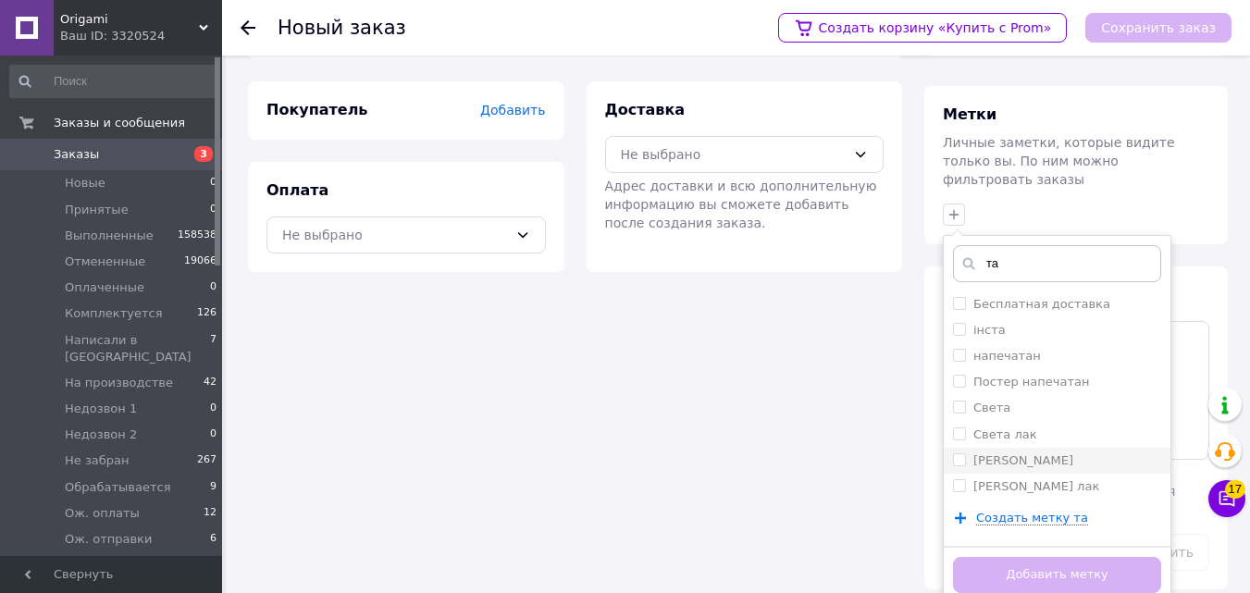
type input "та"
click at [955, 453] on input "[PERSON_NAME]" at bounding box center [959, 459] width 12 height 12
checkbox input "true"
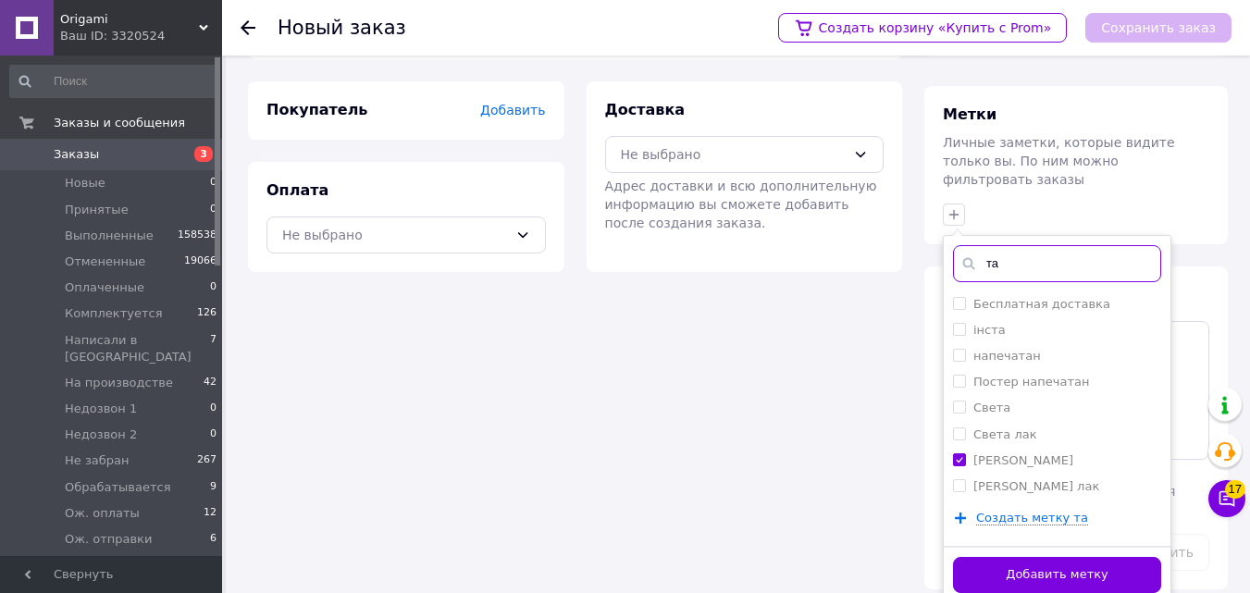
click at [1021, 245] on input "та" at bounding box center [1057, 263] width 208 height 37
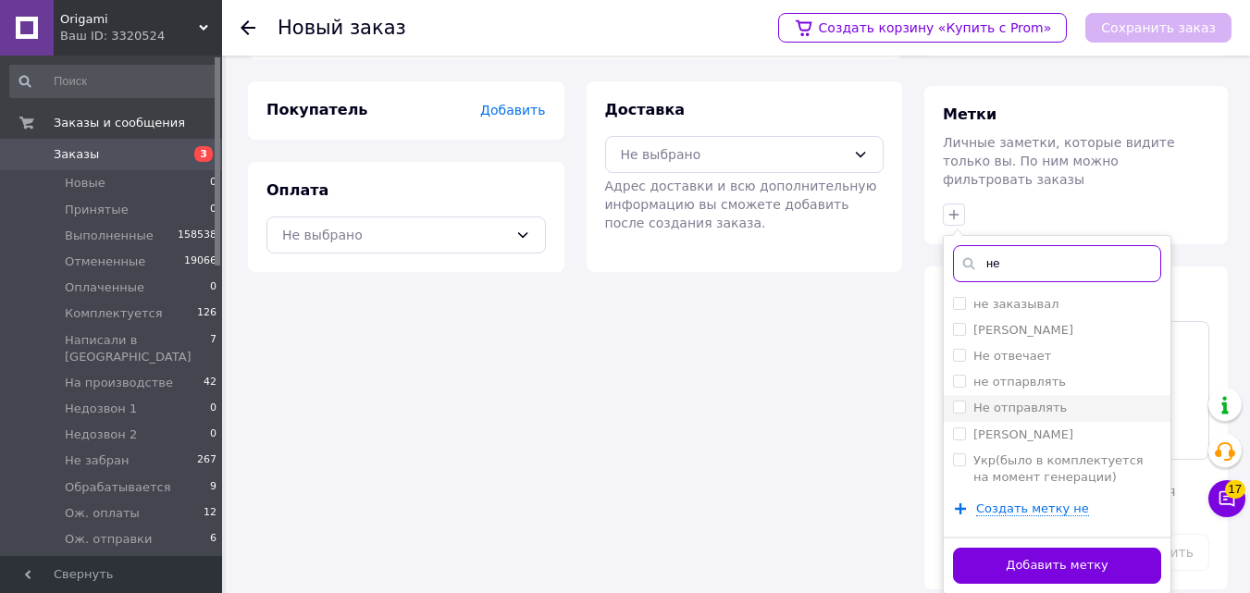
type input "не"
click at [955, 401] on input "Не отправлять" at bounding box center [959, 407] width 12 height 12
checkbox input "true"
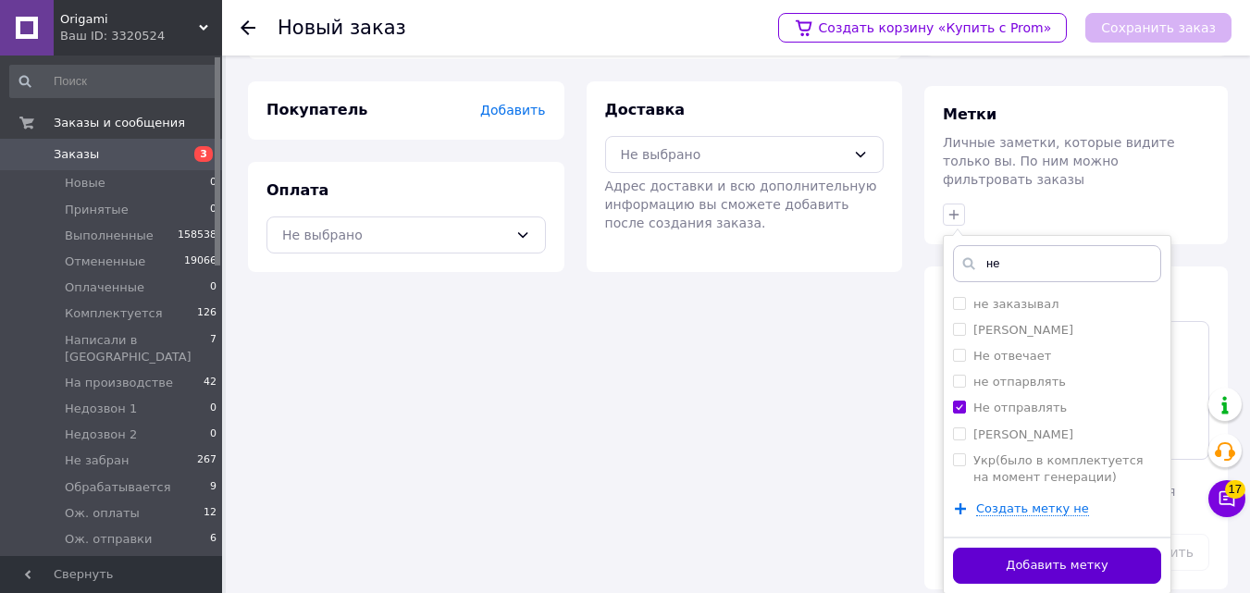
click at [1006, 548] on button "Добавить метку" at bounding box center [1057, 566] width 208 height 36
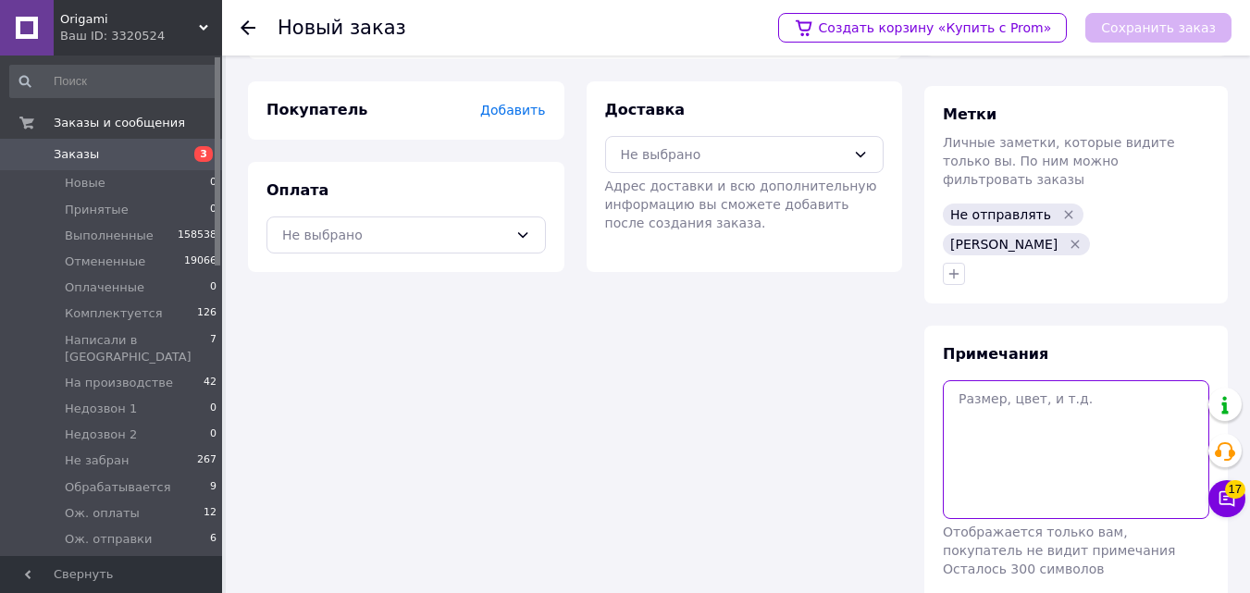
click at [1072, 389] on textarea at bounding box center [1076, 449] width 266 height 139
type textarea "Фарби до [DATE] оплачен"
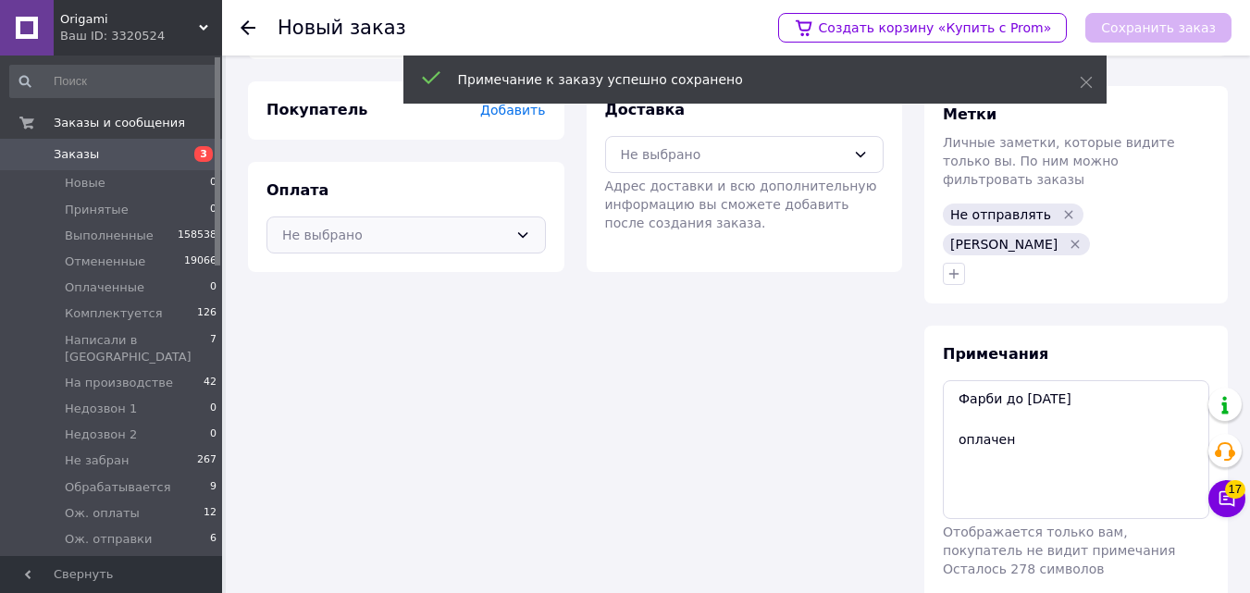
click at [488, 234] on div "Не выбрано" at bounding box center [395, 235] width 226 height 20
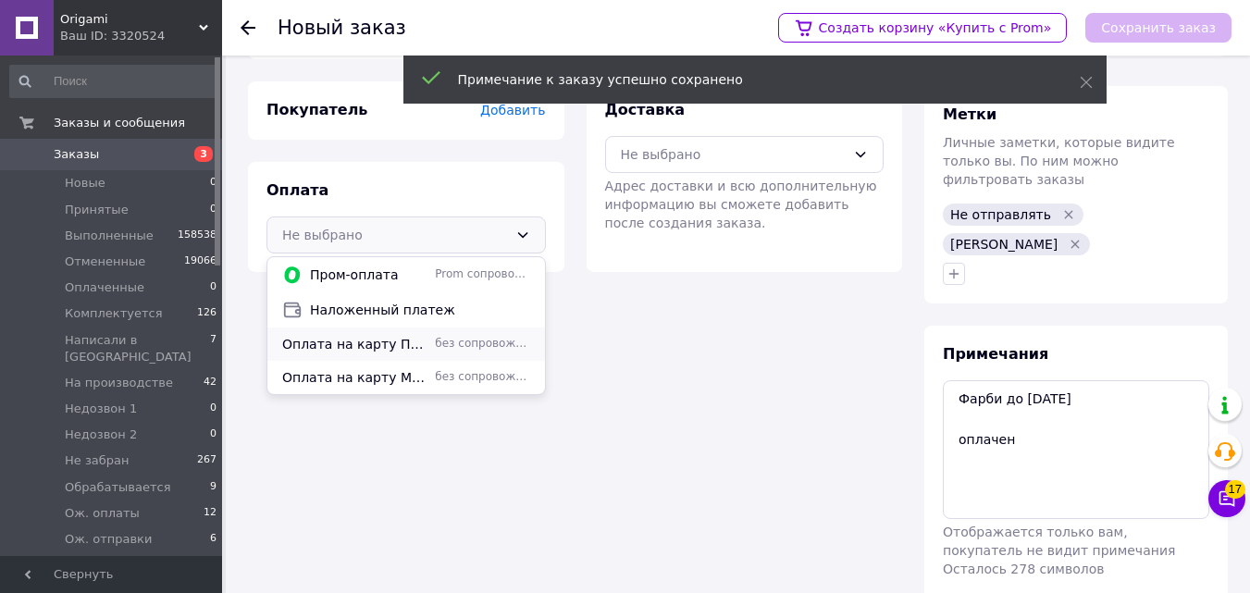
click at [473, 346] on span "без сопровождения Prom" at bounding box center [482, 344] width 94 height 16
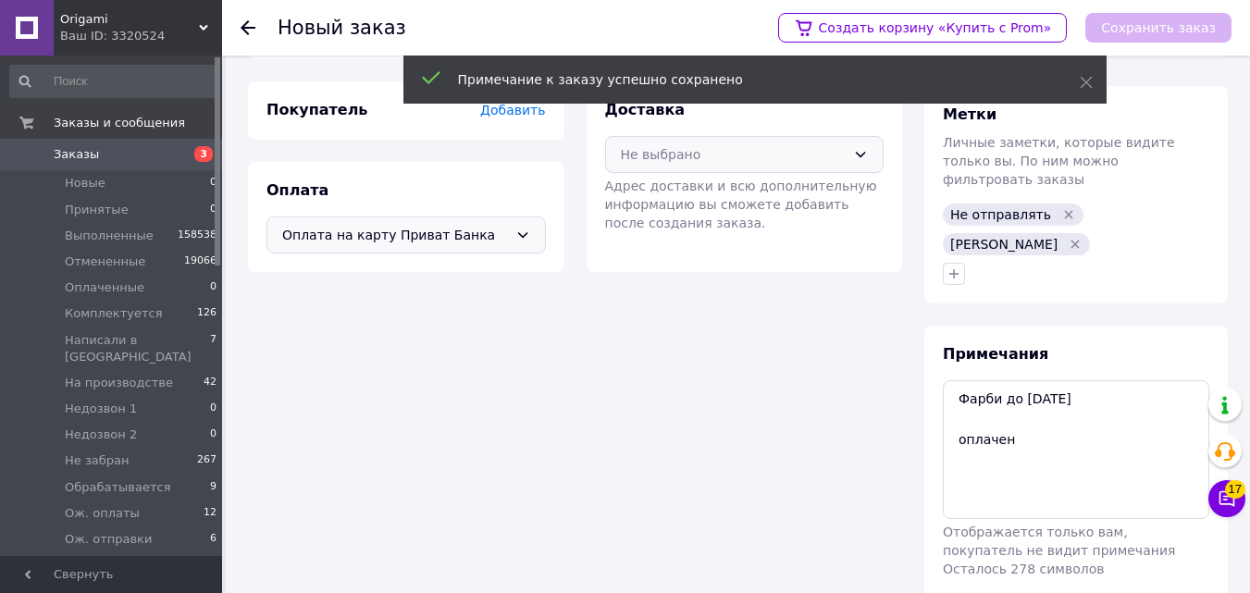
click at [662, 156] on div "Не выбрано" at bounding box center [734, 154] width 226 height 20
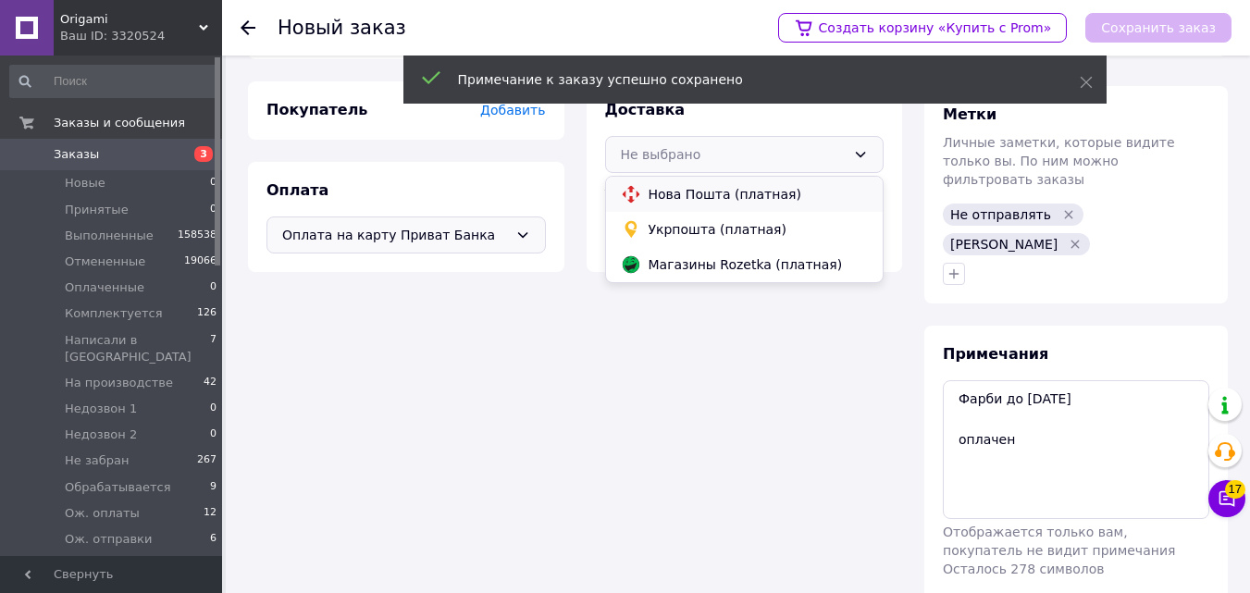
click at [670, 181] on div "Нова Пошта (платная)" at bounding box center [745, 194] width 278 height 35
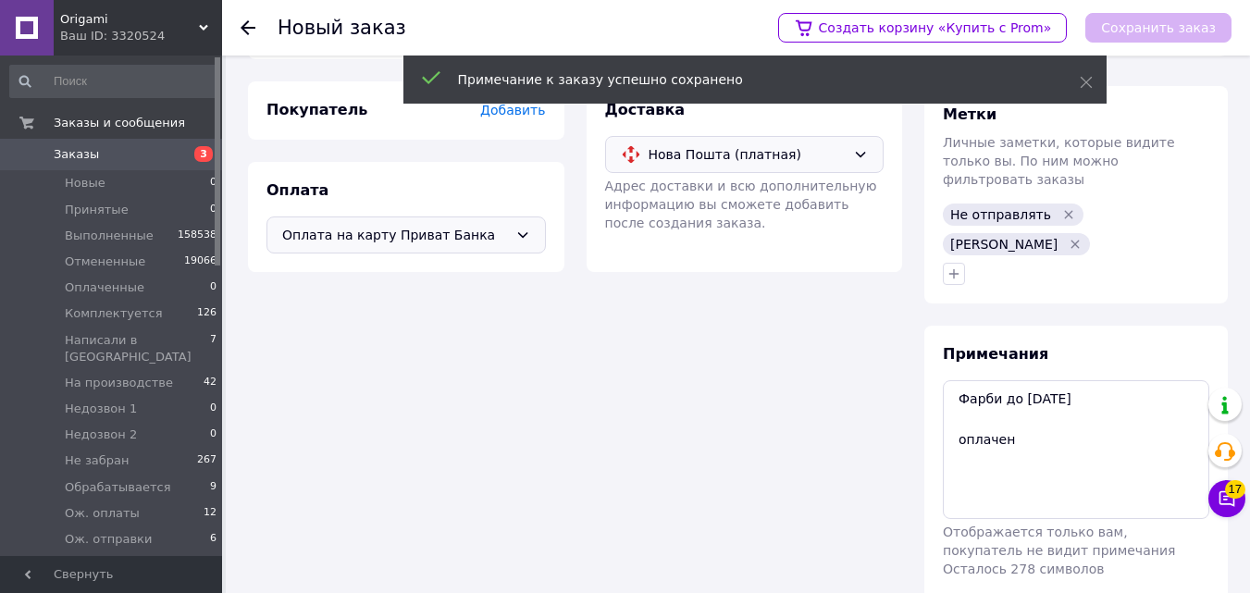
click at [508, 109] on span "Добавить" at bounding box center [512, 110] width 65 height 15
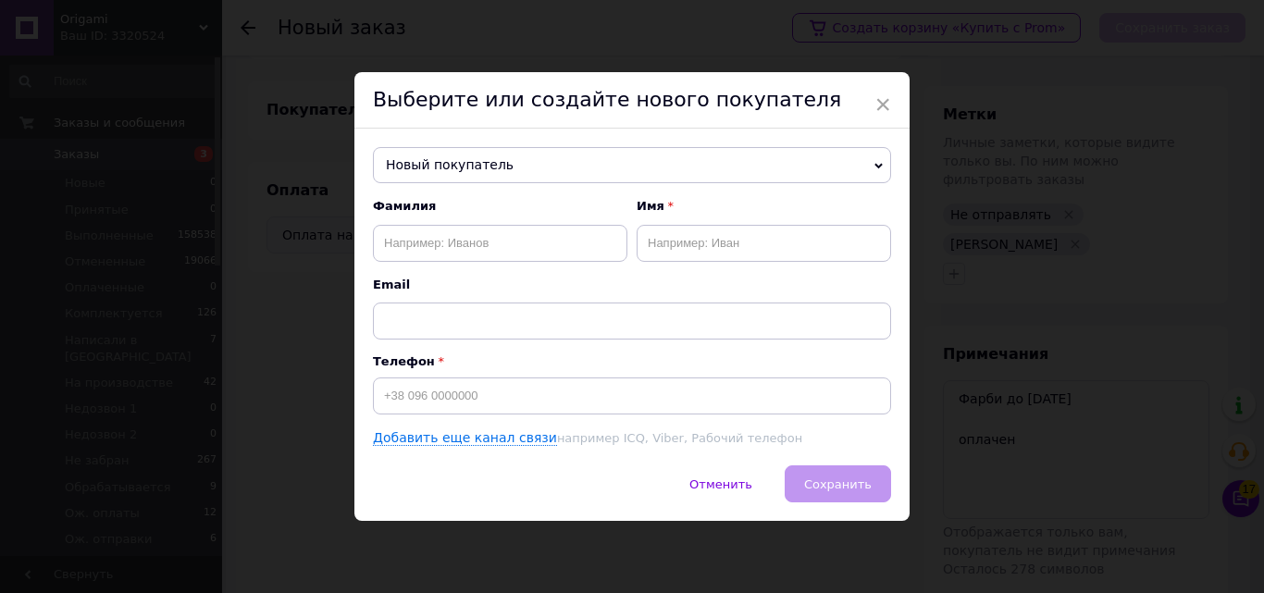
click at [535, 263] on div "Фамилия Имя Email" at bounding box center [632, 268] width 518 height 141
click at [533, 248] on input "text" at bounding box center [500, 243] width 254 height 37
paste input "[PERSON_NAME]"
click at [433, 241] on input "[PERSON_NAME]" at bounding box center [500, 243] width 254 height 37
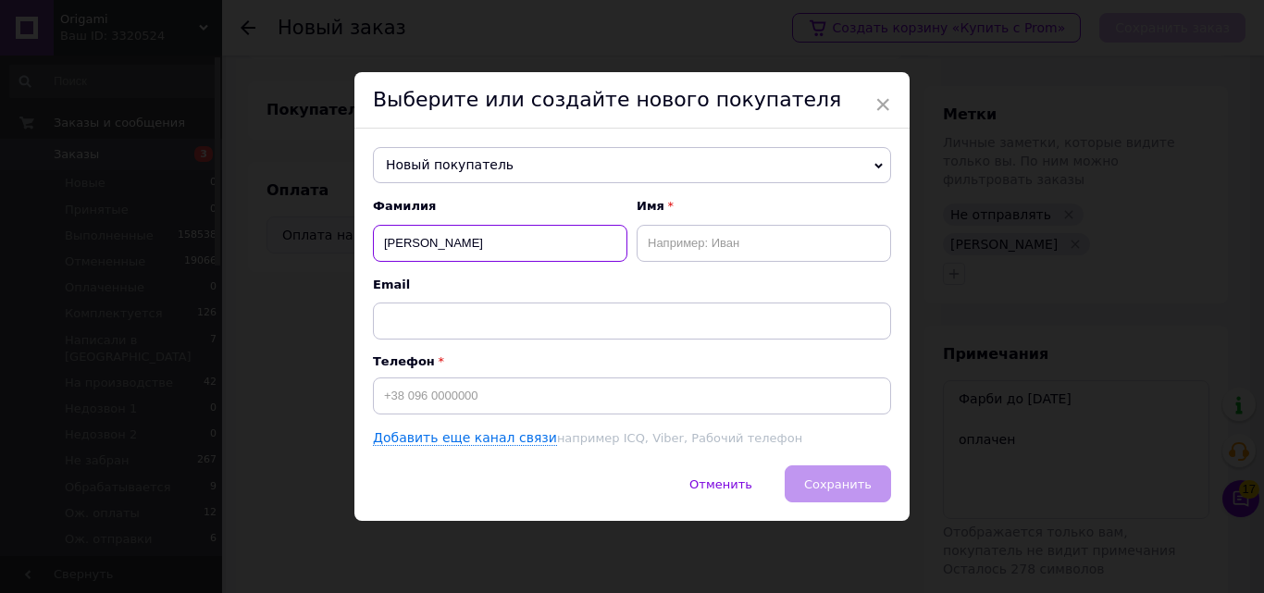
type input "[PERSON_NAME]"
paste input "Вікторія"
click at [688, 241] on input "text" at bounding box center [763, 243] width 254 height 37
type input "Вікторія"
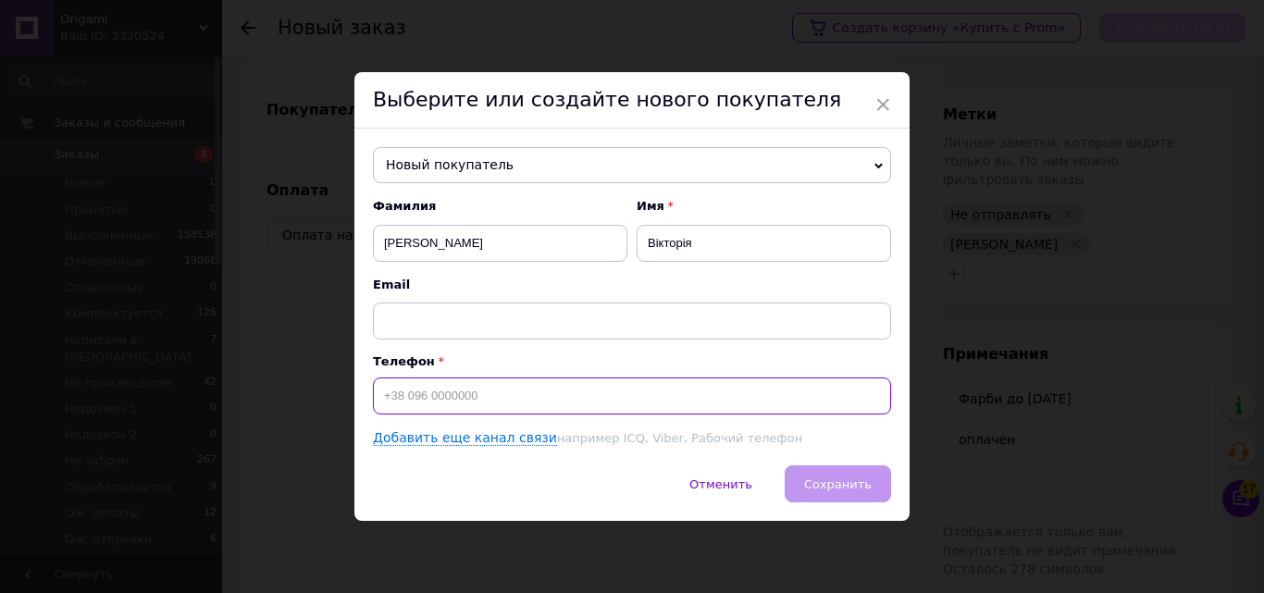
drag, startPoint x: 674, startPoint y: 403, endPoint x: 673, endPoint y: 392, distance: 11.1
click at [673, 392] on input at bounding box center [632, 395] width 518 height 37
paste input "[PHONE_NUMBER]"
type input "[PHONE_NUMBER]"
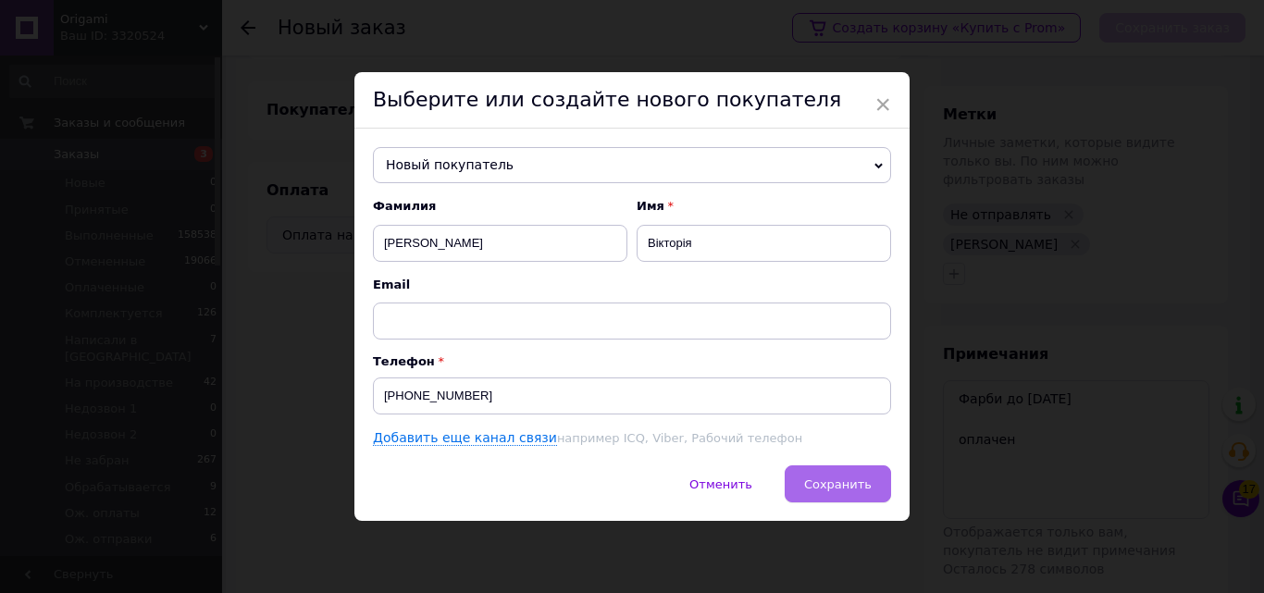
click at [857, 484] on span "Сохранить" at bounding box center [838, 484] width 68 height 14
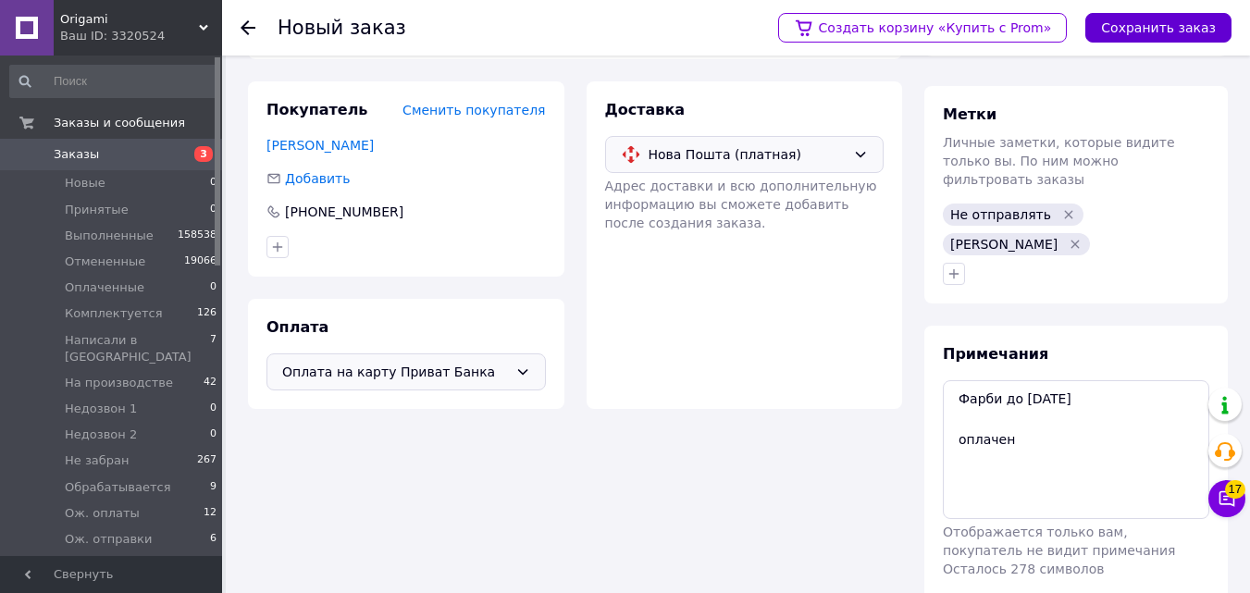
click at [1181, 41] on button "Сохранить заказ" at bounding box center [1158, 28] width 146 height 30
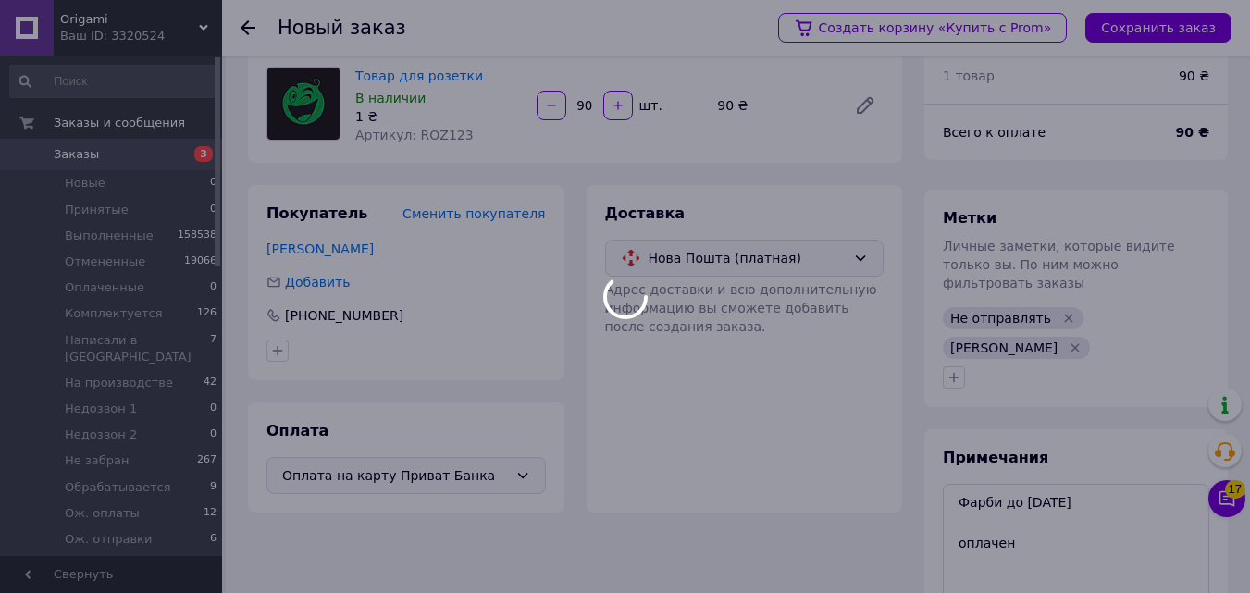
scroll to position [0, 0]
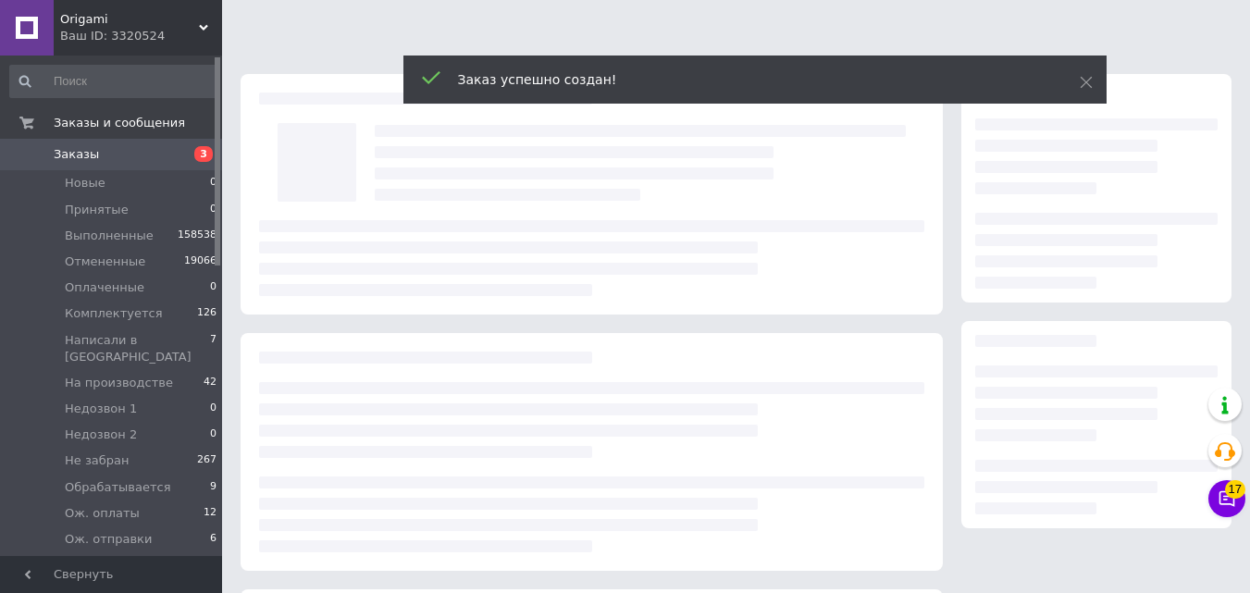
click at [1075, 87] on div "Заказ успешно создан!" at bounding box center [754, 80] width 703 height 48
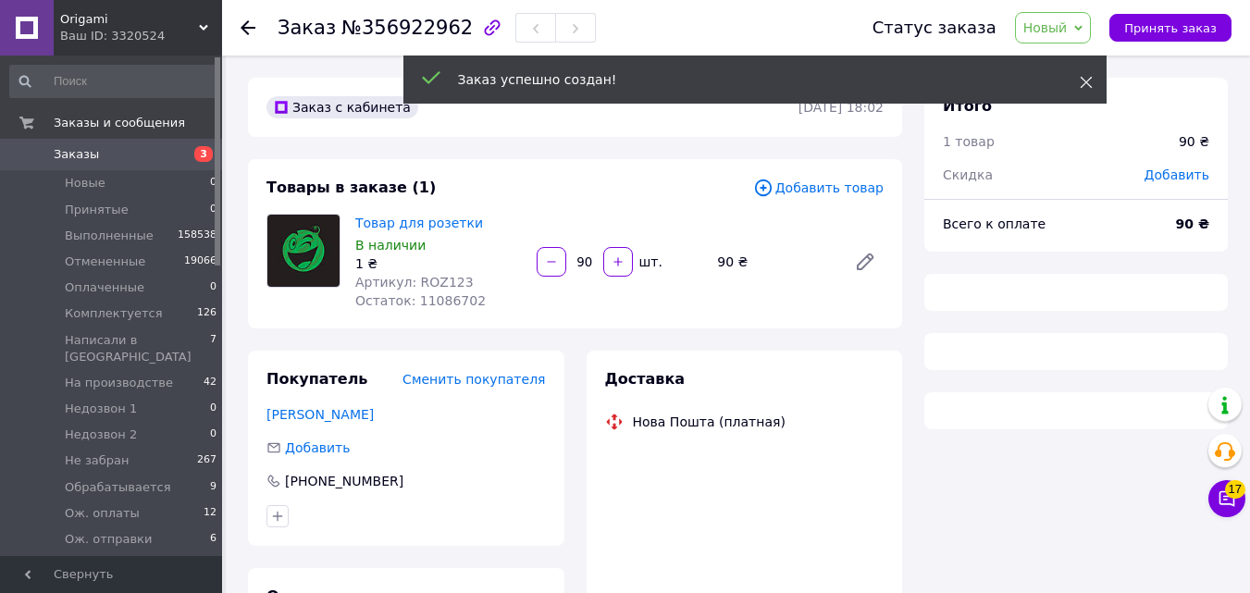
click at [1081, 86] on icon at bounding box center [1086, 82] width 13 height 13
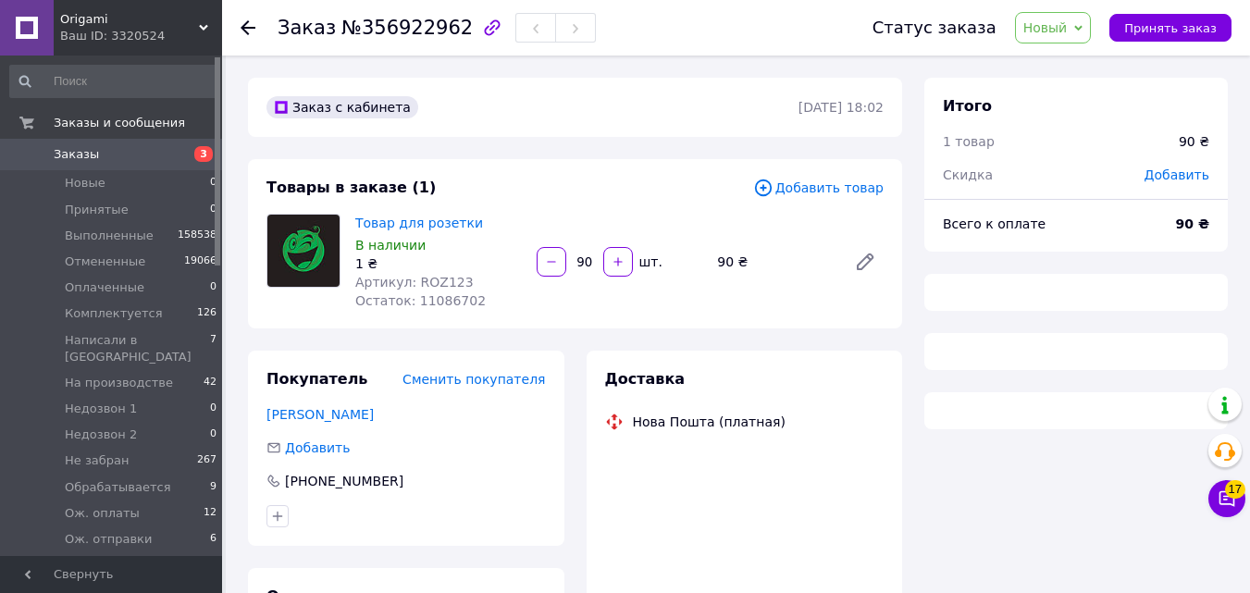
click at [1056, 39] on span "Новый" at bounding box center [1053, 27] width 77 height 31
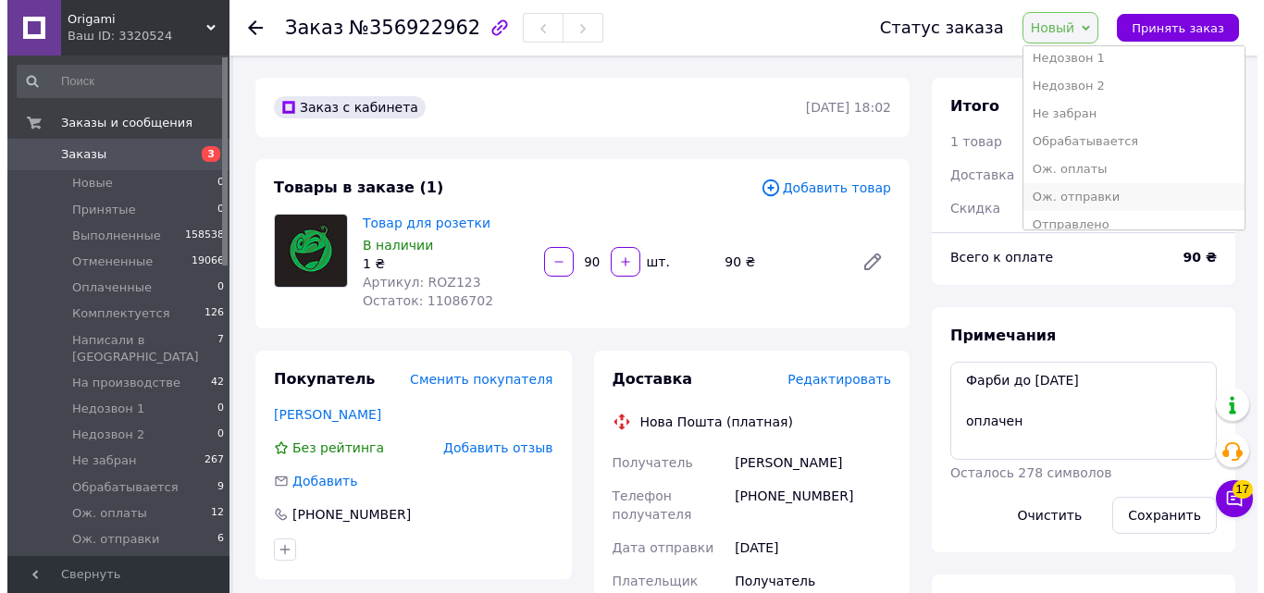
scroll to position [209, 0]
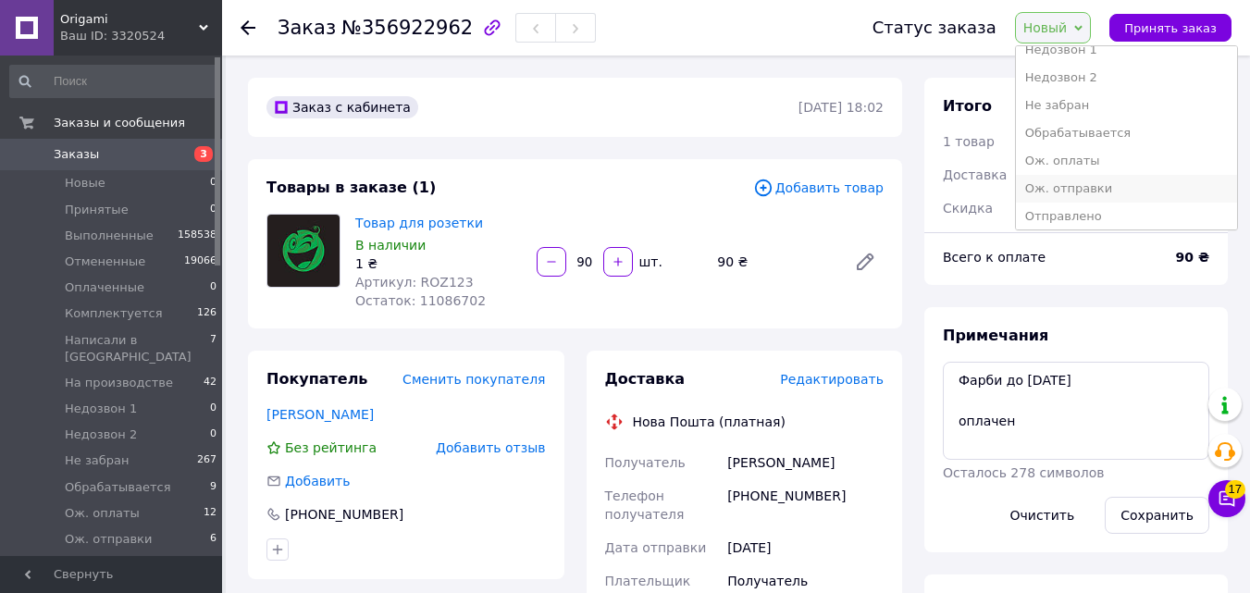
click at [1126, 189] on li "Ож. отправки" at bounding box center [1126, 189] width 221 height 28
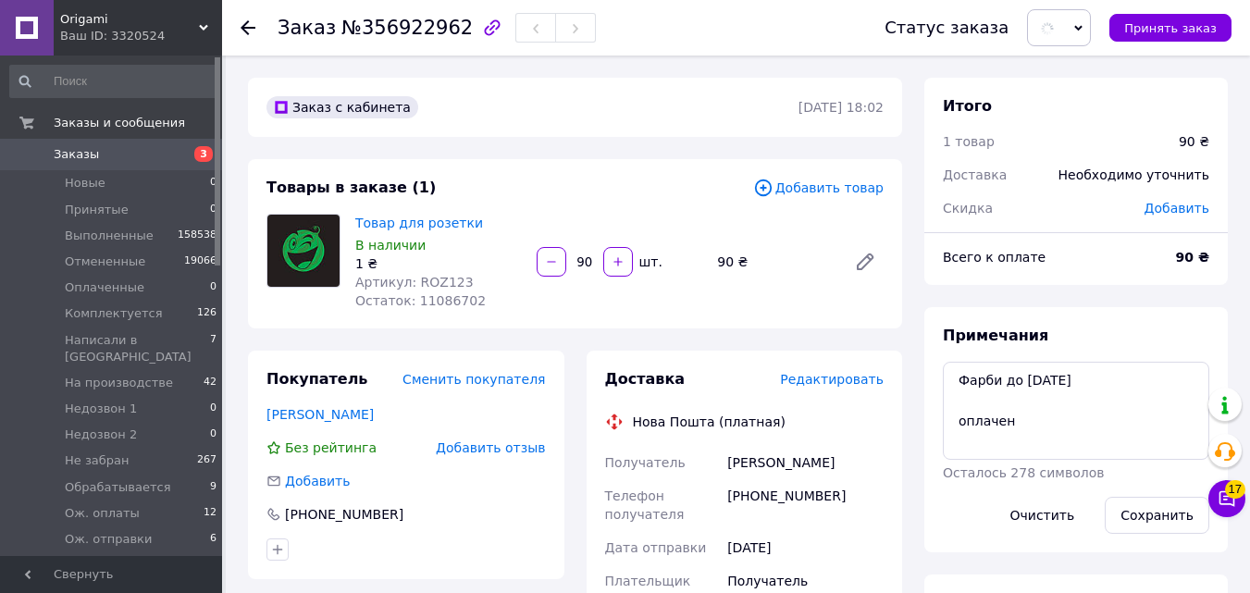
click at [860, 358] on div "Доставка Редактировать Нова Пошта (платная) Получатель [PERSON_NAME] Телефон по…" at bounding box center [744, 599] width 316 height 496
click at [855, 387] on span "Редактировать" at bounding box center [832, 379] width 104 height 15
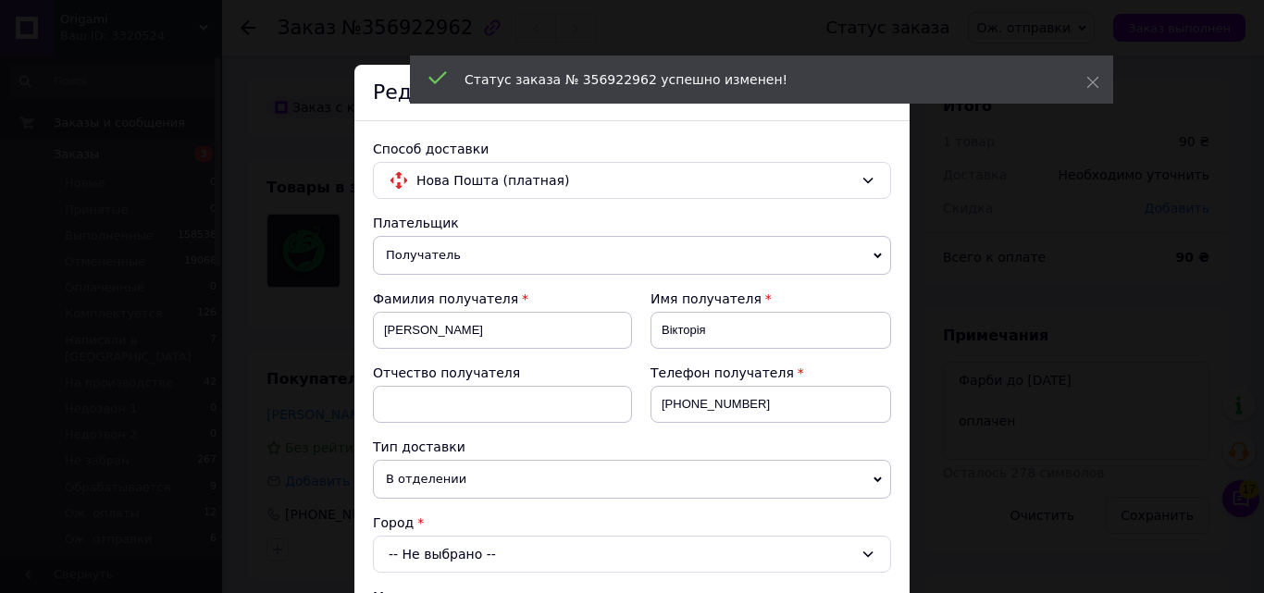
scroll to position [348, 0]
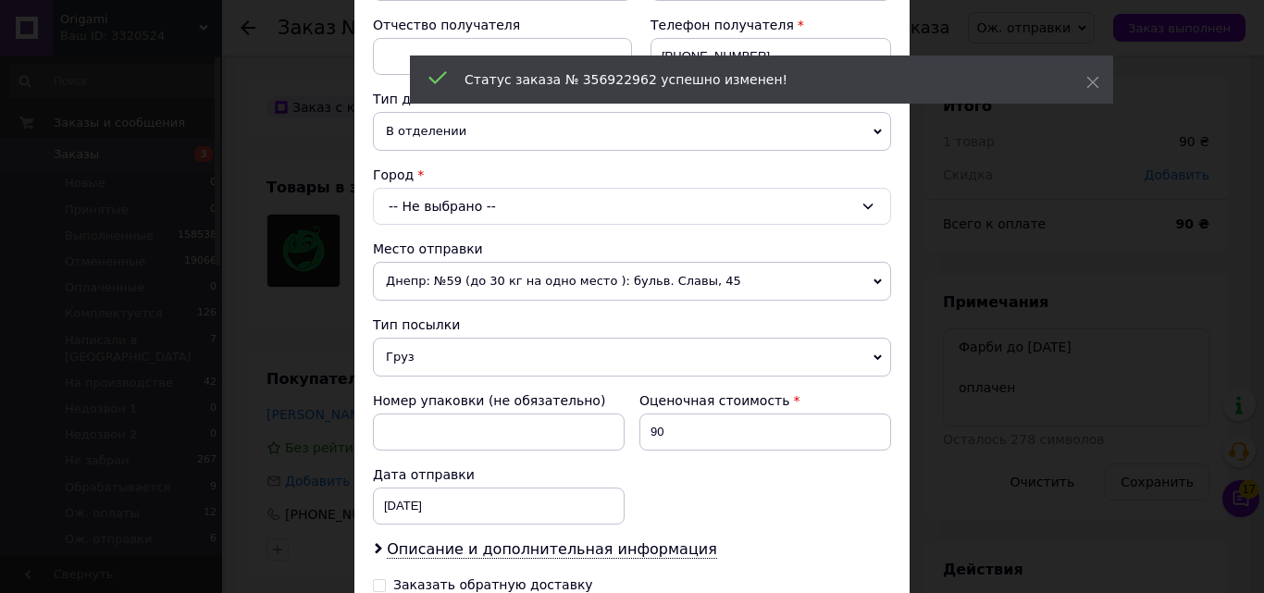
click at [511, 220] on div "Плательщик Получатель Отправитель Фамилия получателя [PERSON_NAME] Имя получате…" at bounding box center [632, 293] width 518 height 854
click at [510, 215] on div "-- Не выбрано --" at bounding box center [632, 206] width 518 height 37
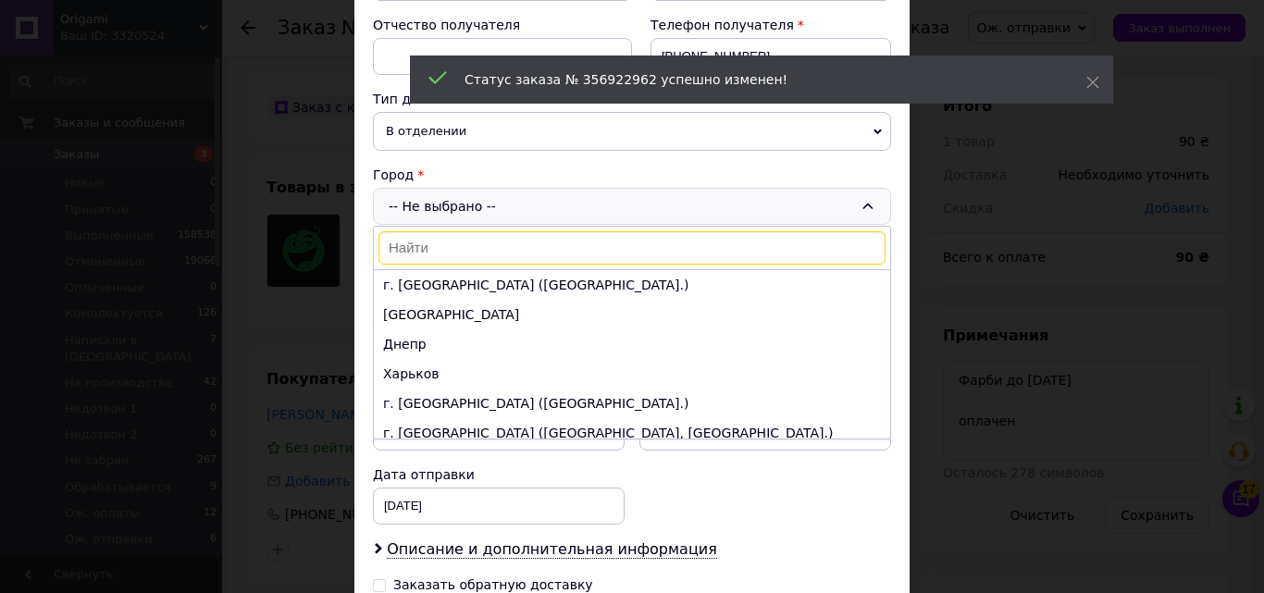
click at [472, 261] on input at bounding box center [631, 247] width 507 height 33
paste input "Озера"
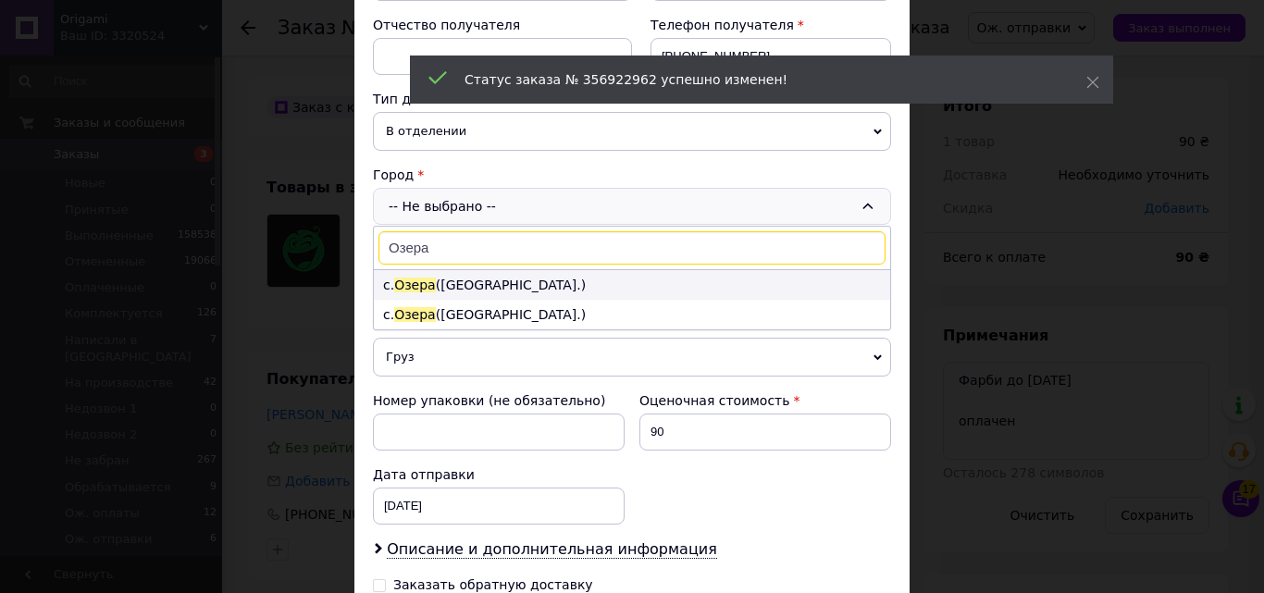
type input "Озера"
click at [456, 285] on li "с. [GEOGRAPHIC_DATA] ([GEOGRAPHIC_DATA].)" at bounding box center [632, 285] width 516 height 30
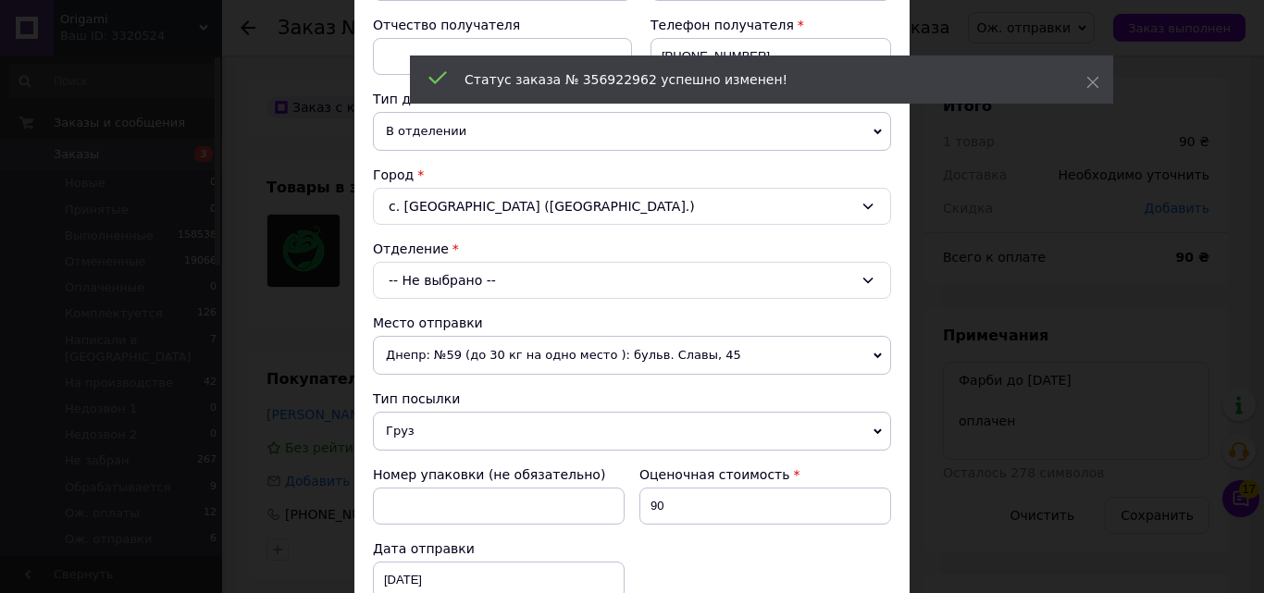
click at [454, 280] on div "-- Не выбрано --" at bounding box center [632, 280] width 518 height 37
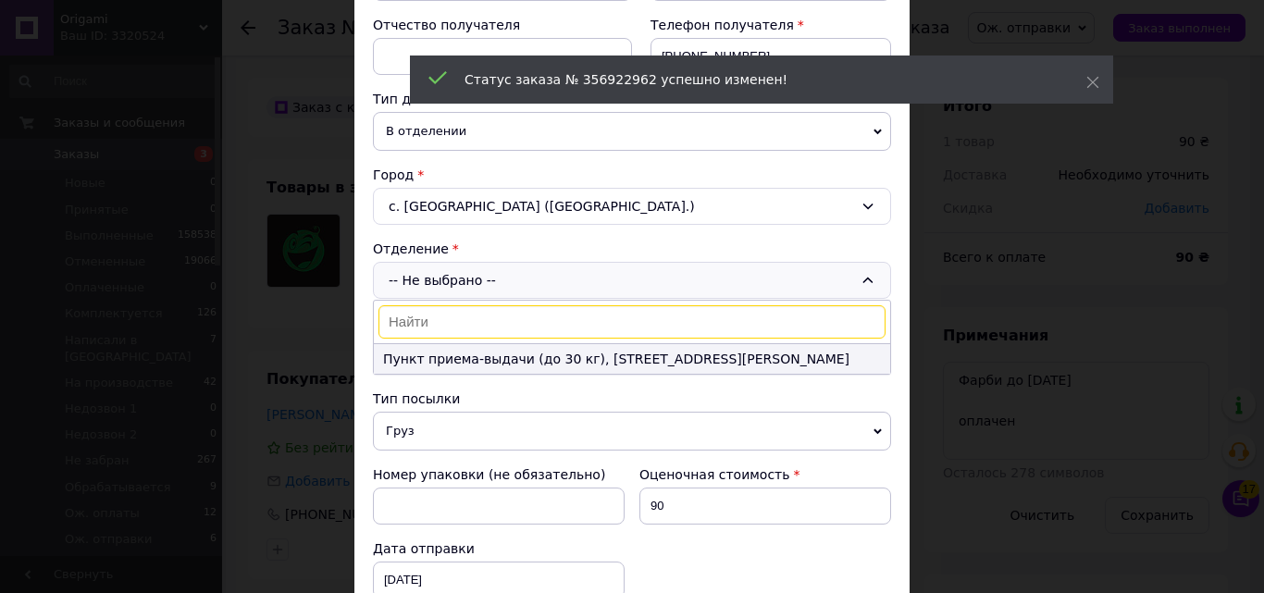
click at [479, 359] on li "Пункт приема-выдачи (до 30 кг), [STREET_ADDRESS][PERSON_NAME]" at bounding box center [632, 359] width 516 height 30
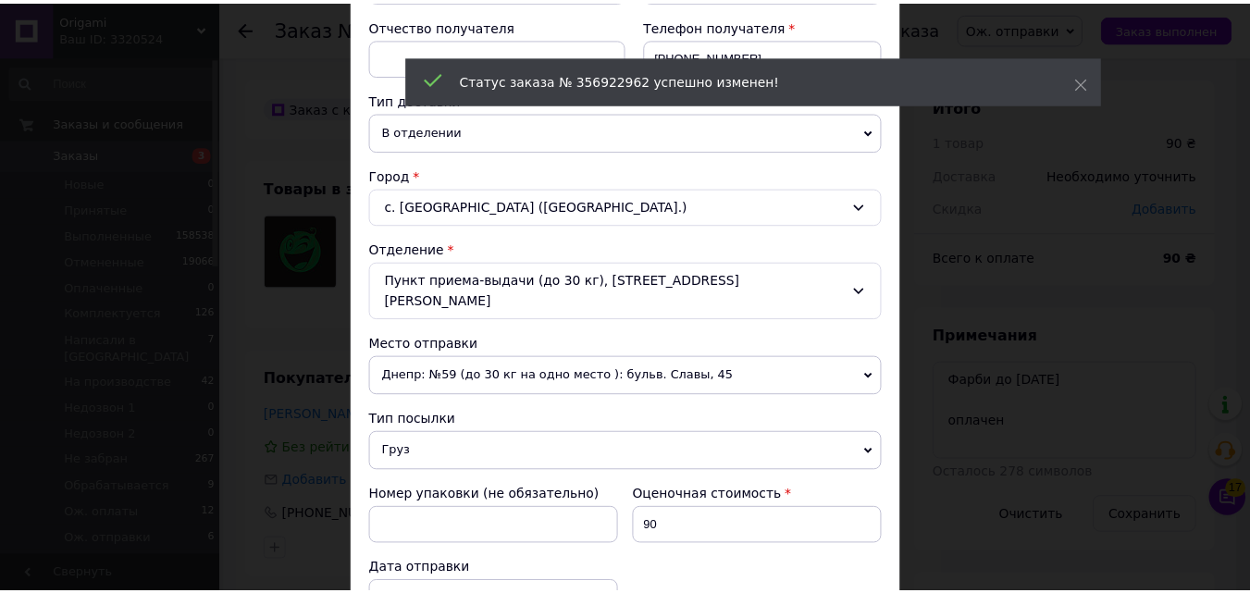
scroll to position [669, 0]
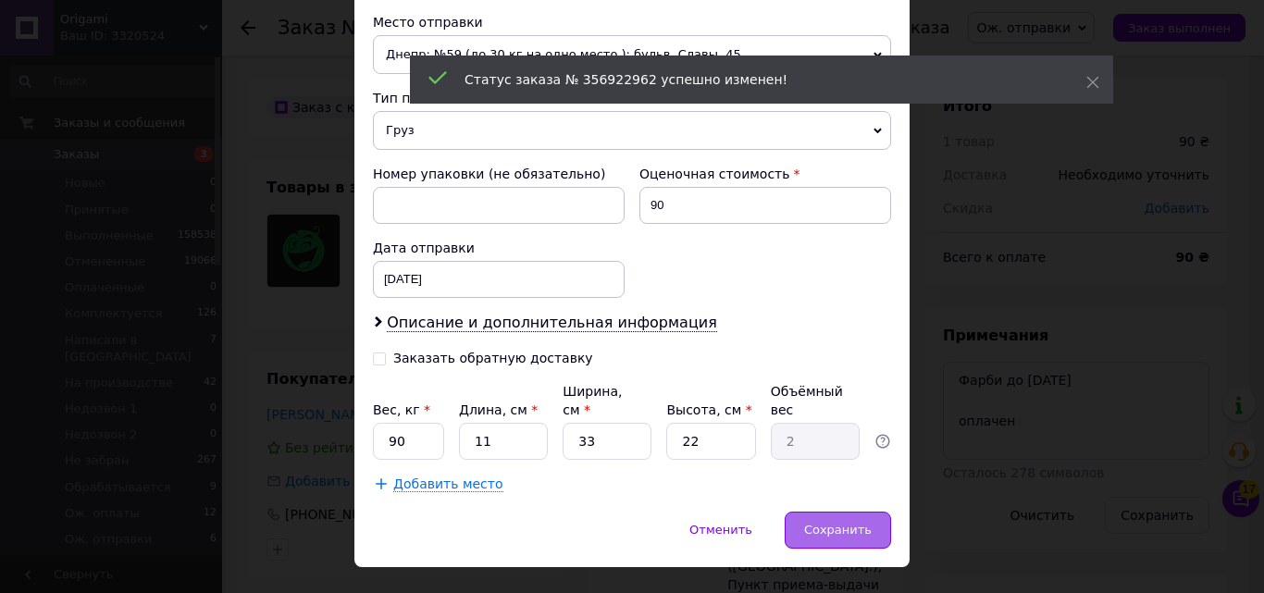
click at [810, 523] on span "Сохранить" at bounding box center [838, 530] width 68 height 14
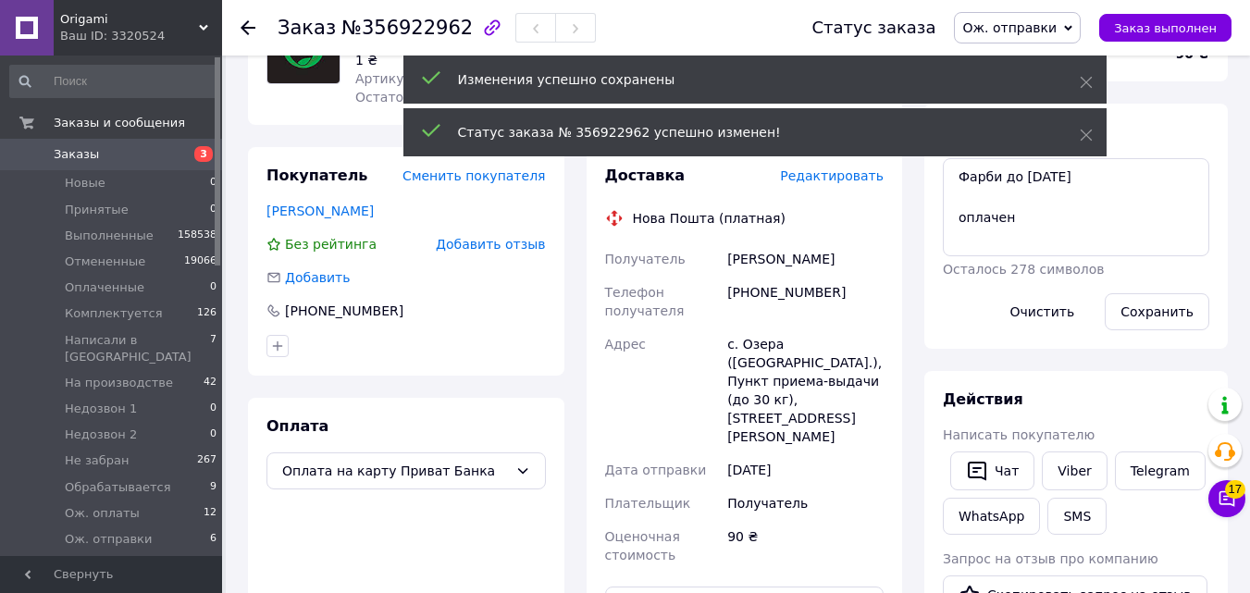
scroll to position [0, 0]
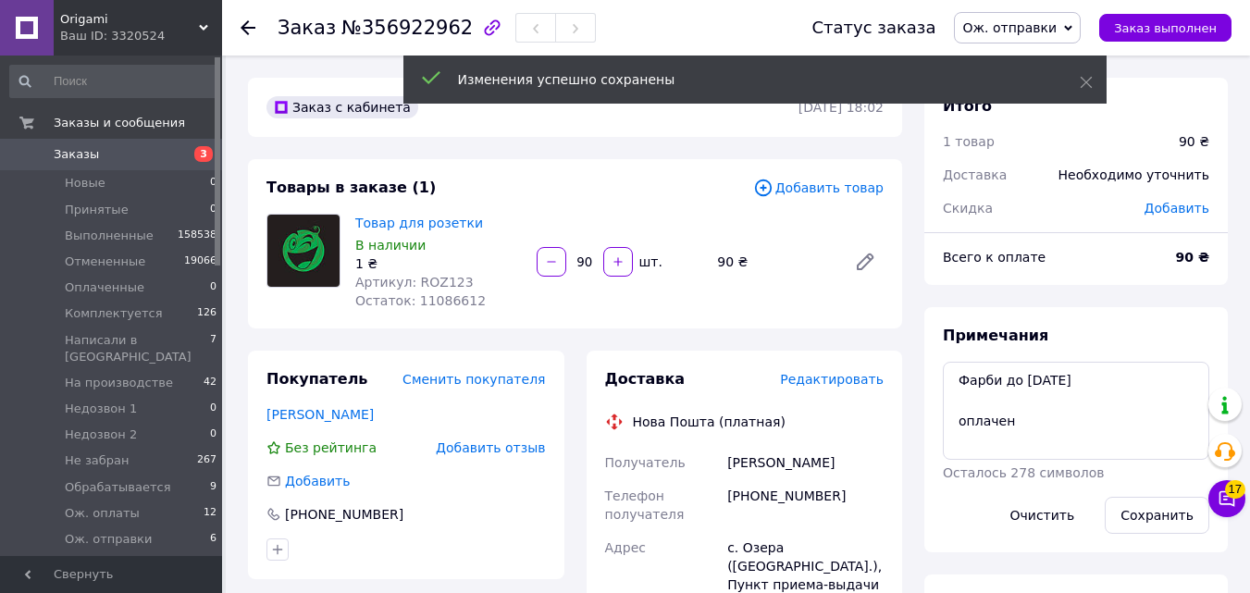
click at [202, 148] on span "3" at bounding box center [203, 154] width 19 height 16
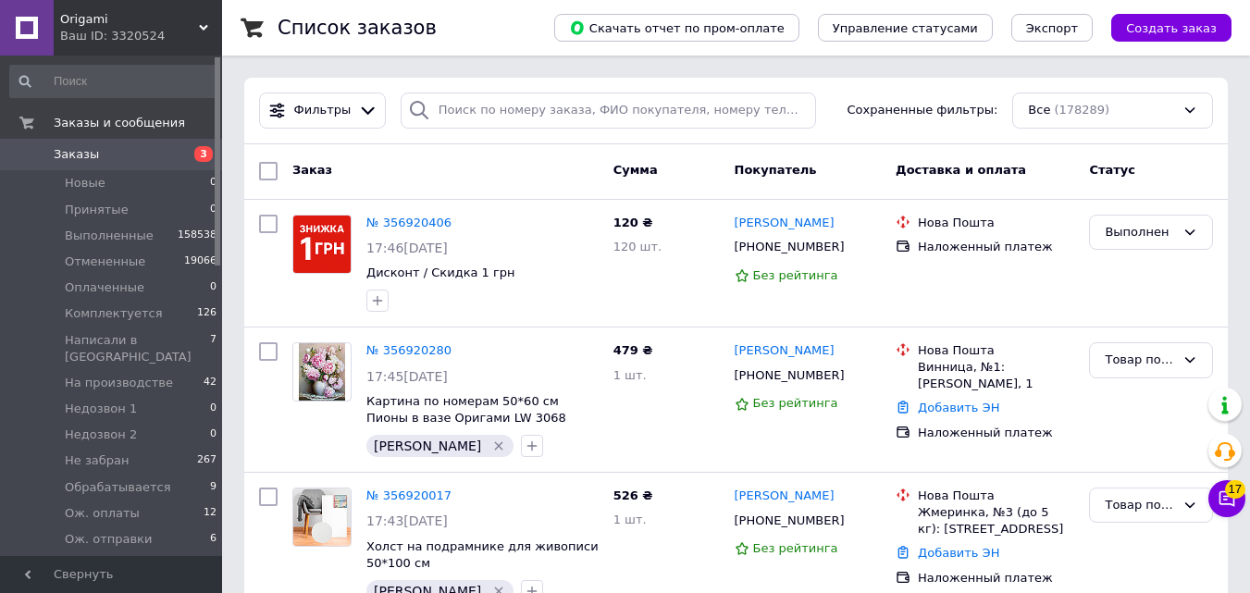
click at [835, 155] on div "Покупатель" at bounding box center [808, 170] width 162 height 33
click at [195, 150] on span "3" at bounding box center [203, 154] width 19 height 16
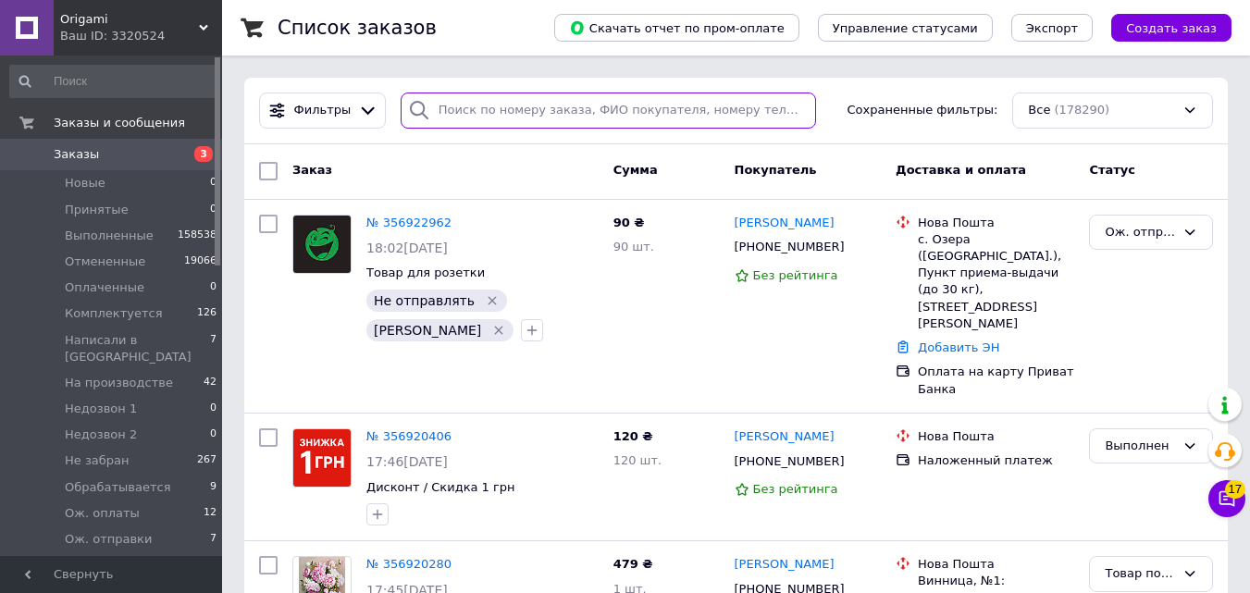
click at [571, 118] on input "search" at bounding box center [608, 111] width 415 height 36
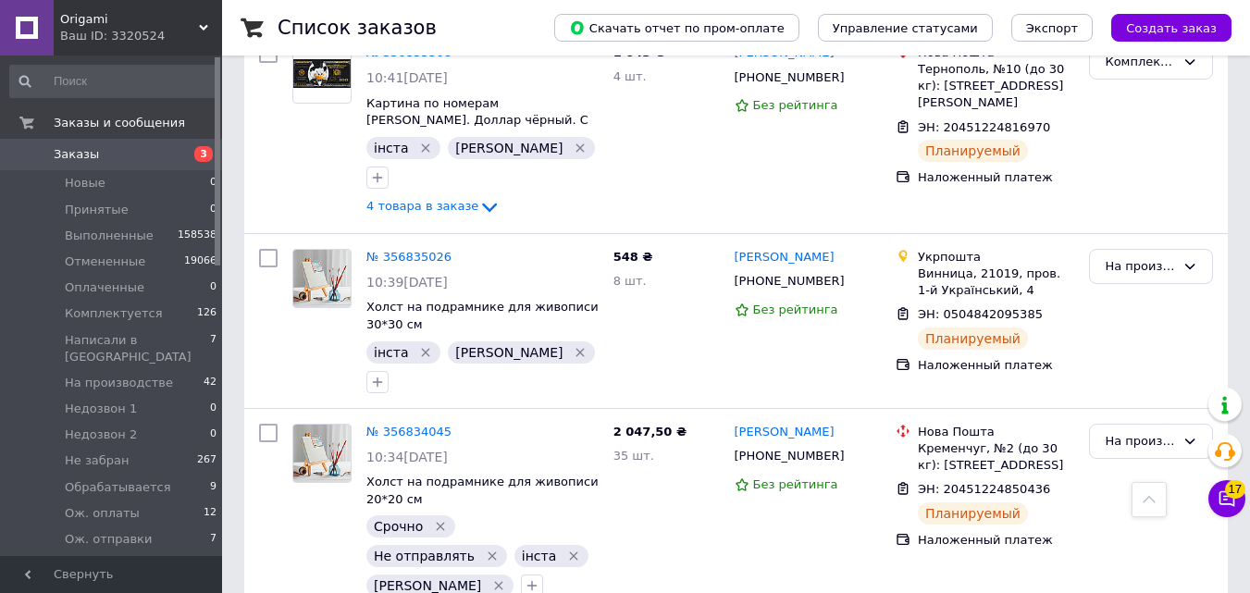
scroll to position [635, 0]
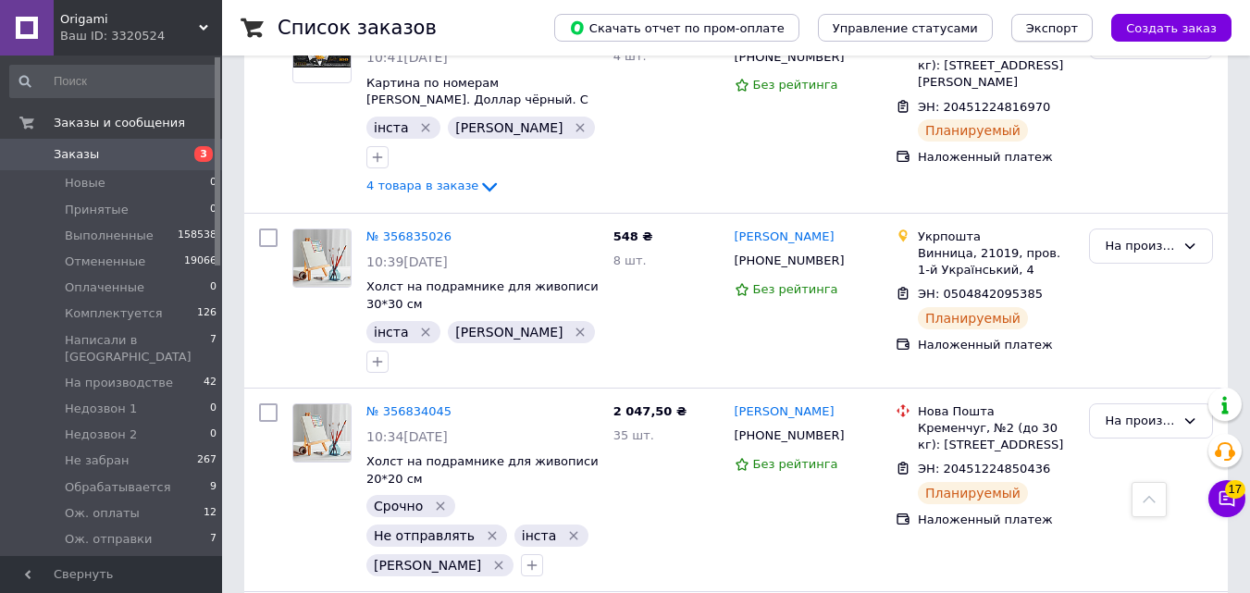
type input "інста"
click at [460, 404] on icon at bounding box center [462, 411] width 15 height 15
click at [462, 402] on div at bounding box center [462, 411] width 19 height 19
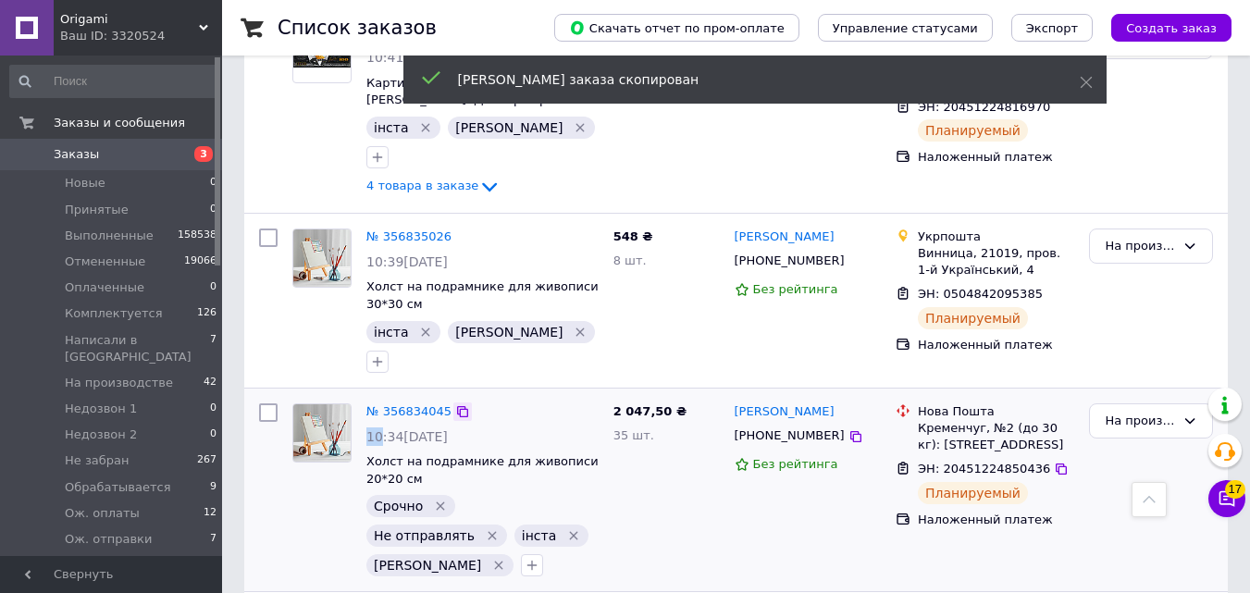
click at [462, 402] on div at bounding box center [462, 411] width 19 height 19
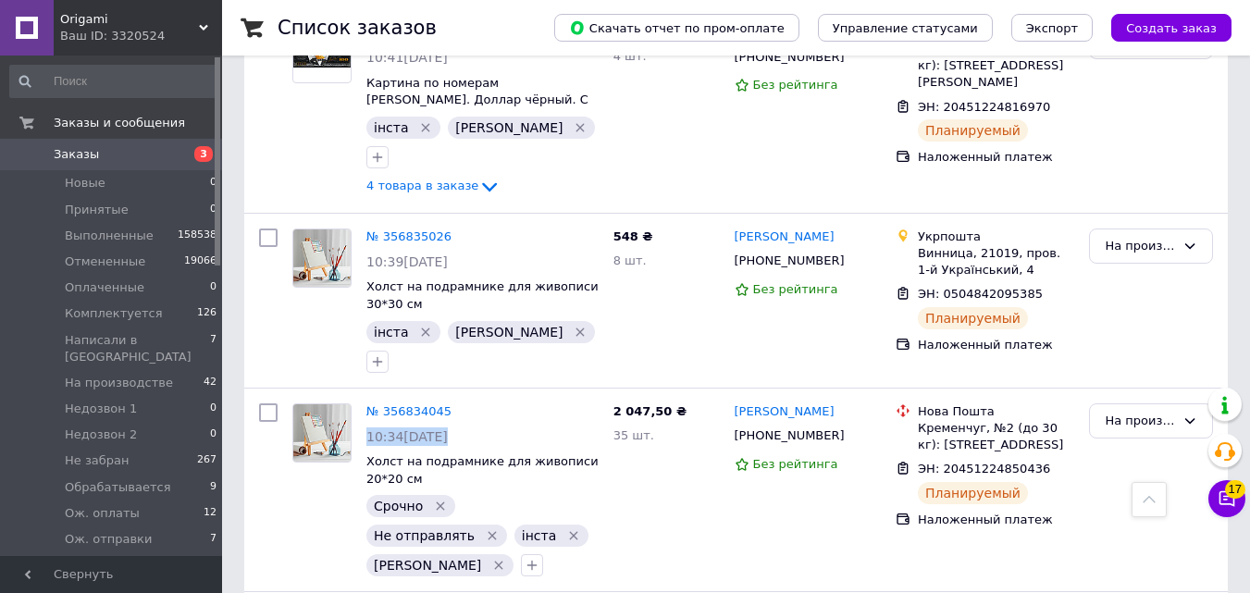
click at [188, 156] on span "3" at bounding box center [196, 154] width 51 height 17
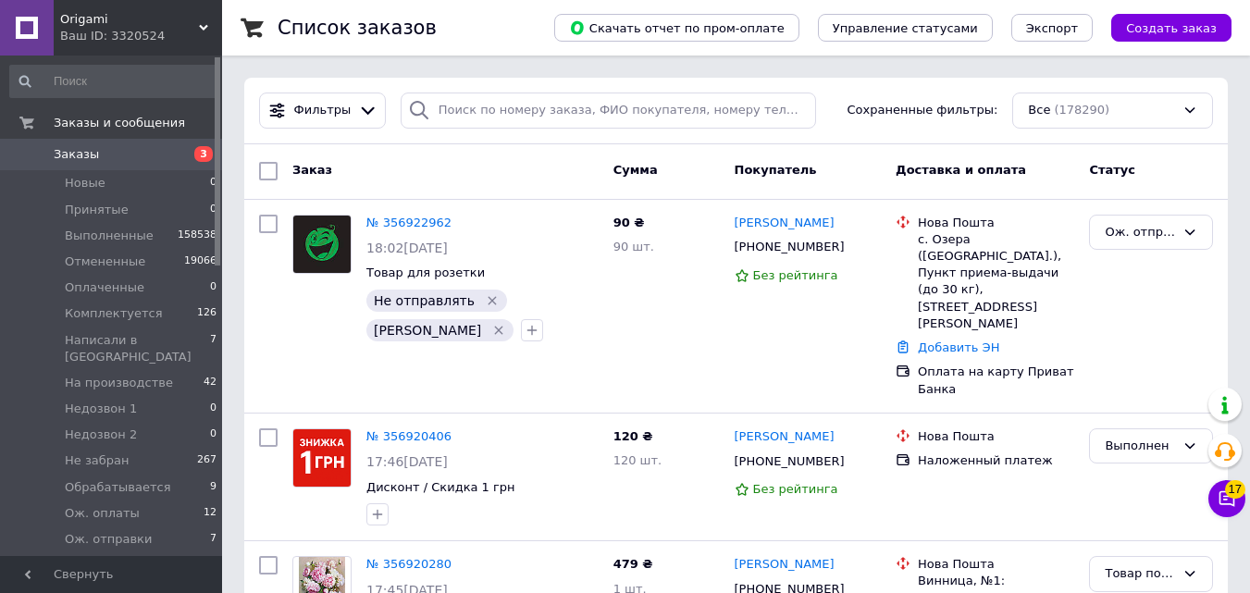
click at [174, 162] on span "3" at bounding box center [196, 154] width 51 height 17
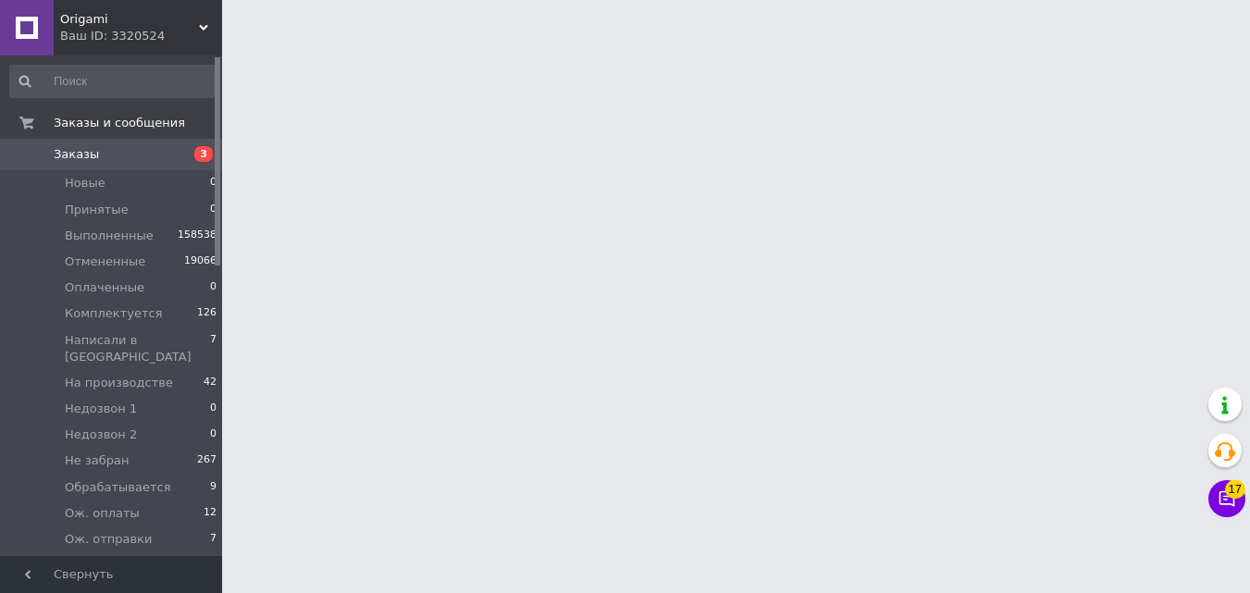
click at [174, 162] on span "3" at bounding box center [196, 154] width 51 height 17
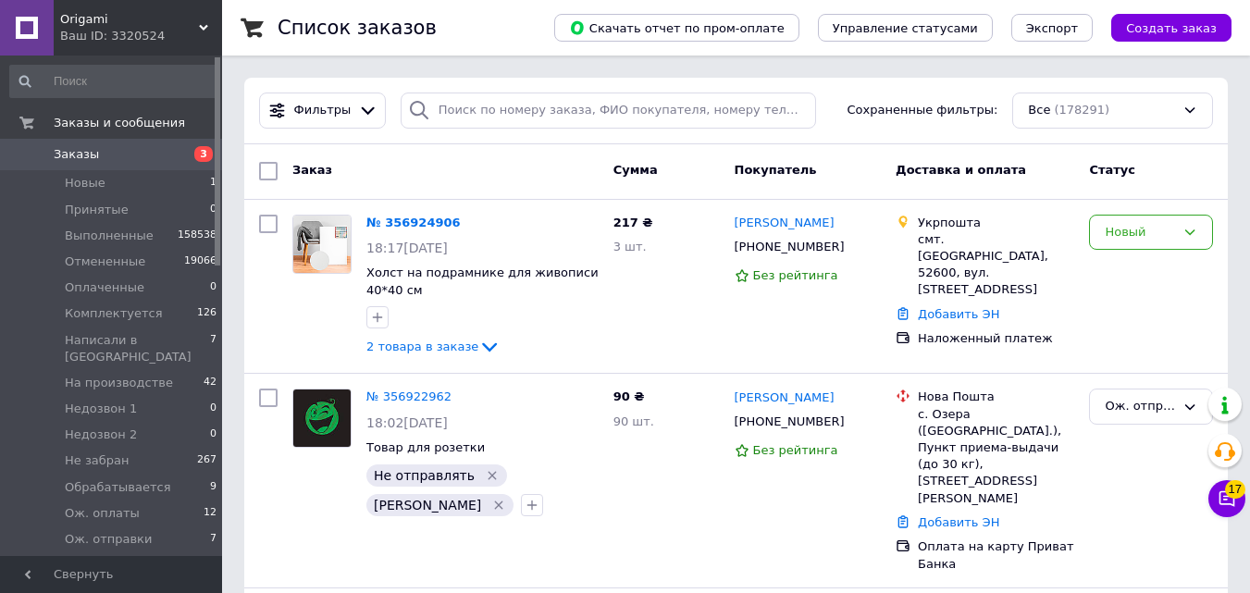
click at [174, 162] on span "3" at bounding box center [196, 154] width 51 height 17
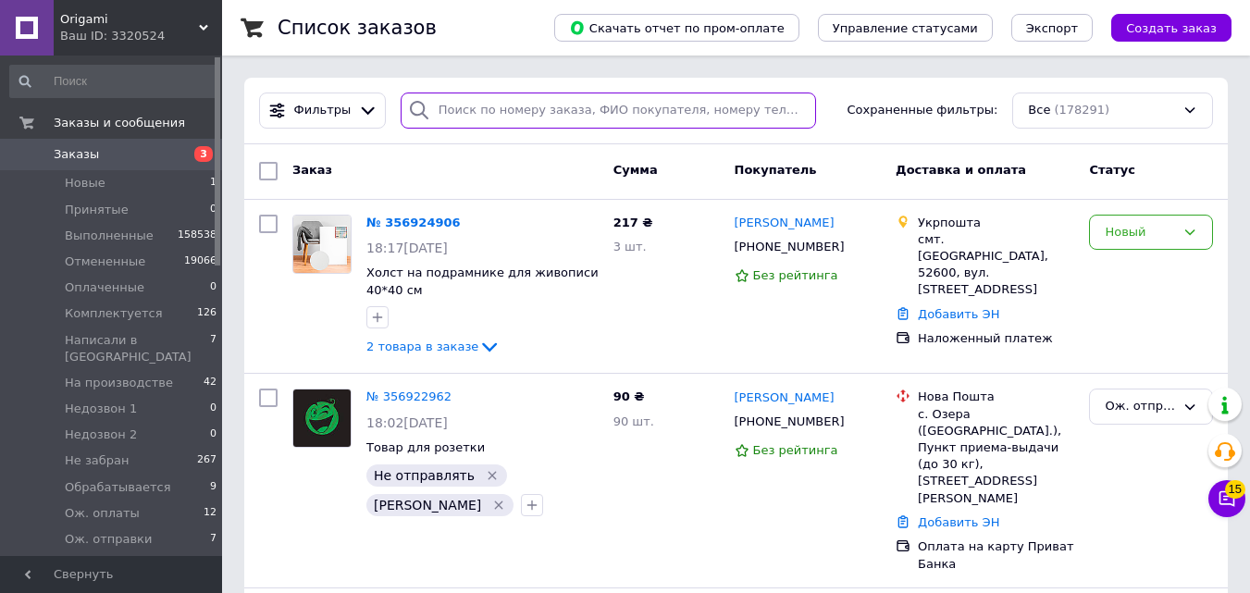
click at [521, 101] on input "search" at bounding box center [608, 111] width 415 height 36
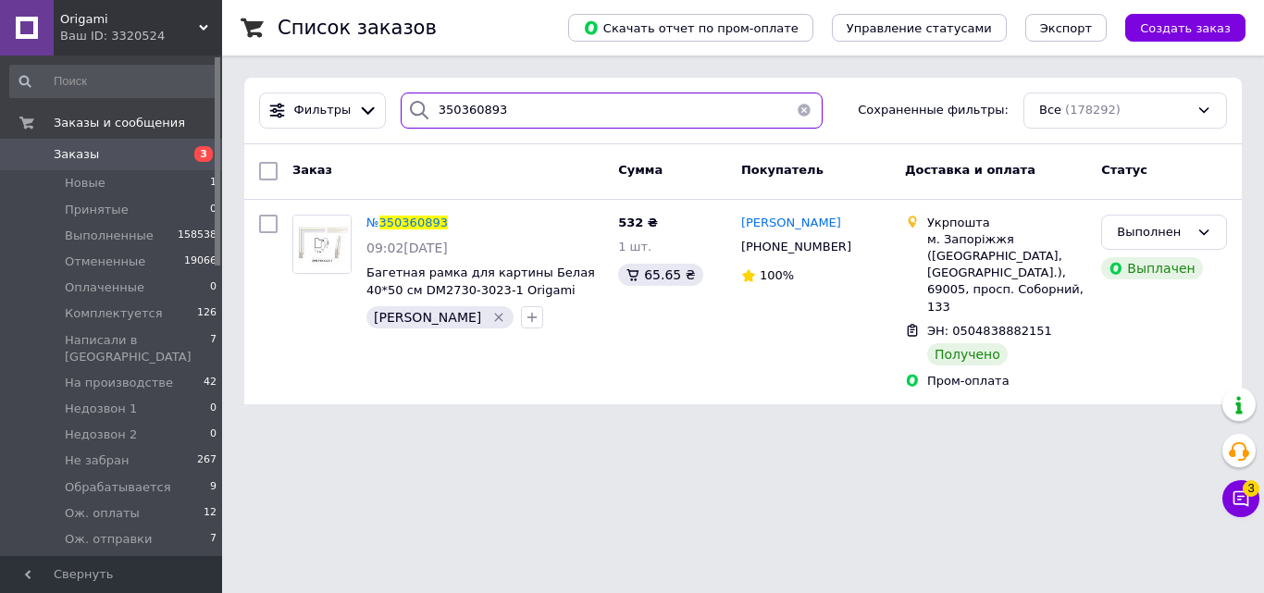
click at [521, 101] on input "350360893" at bounding box center [612, 111] width 422 height 36
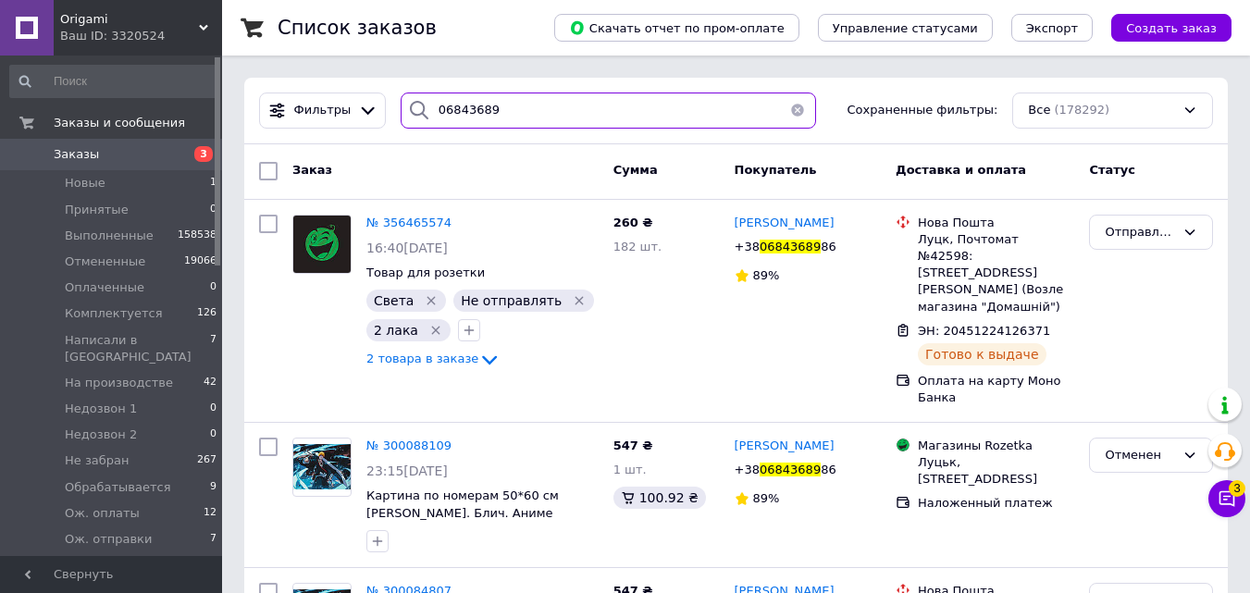
type input "06843689"
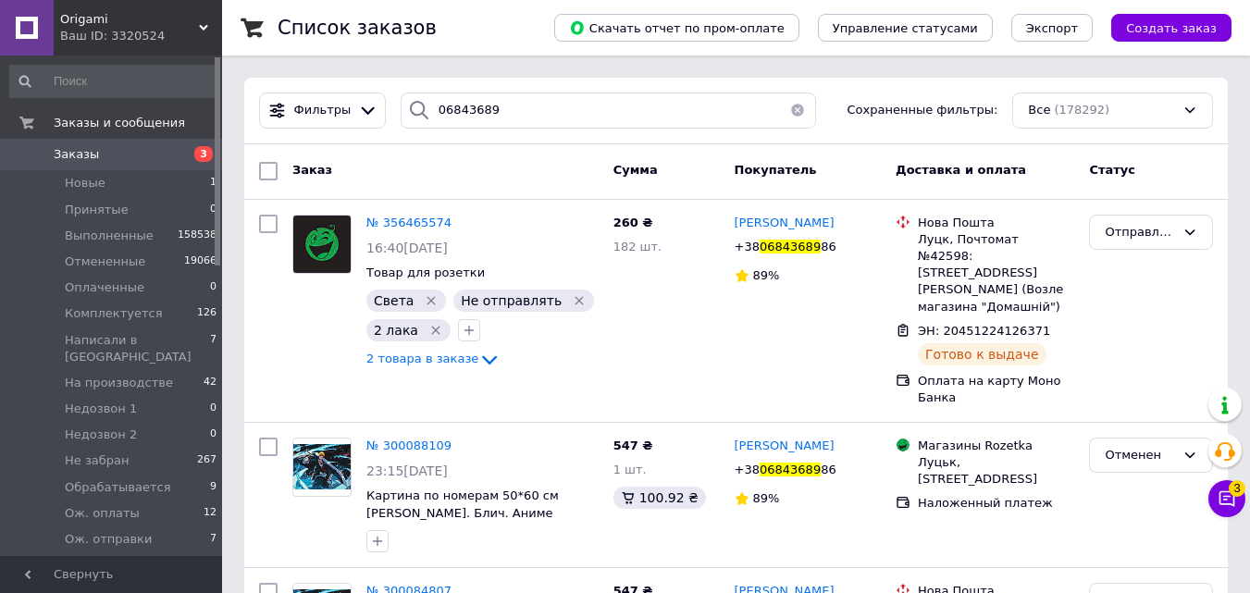
click at [179, 152] on span "3" at bounding box center [196, 154] width 51 height 17
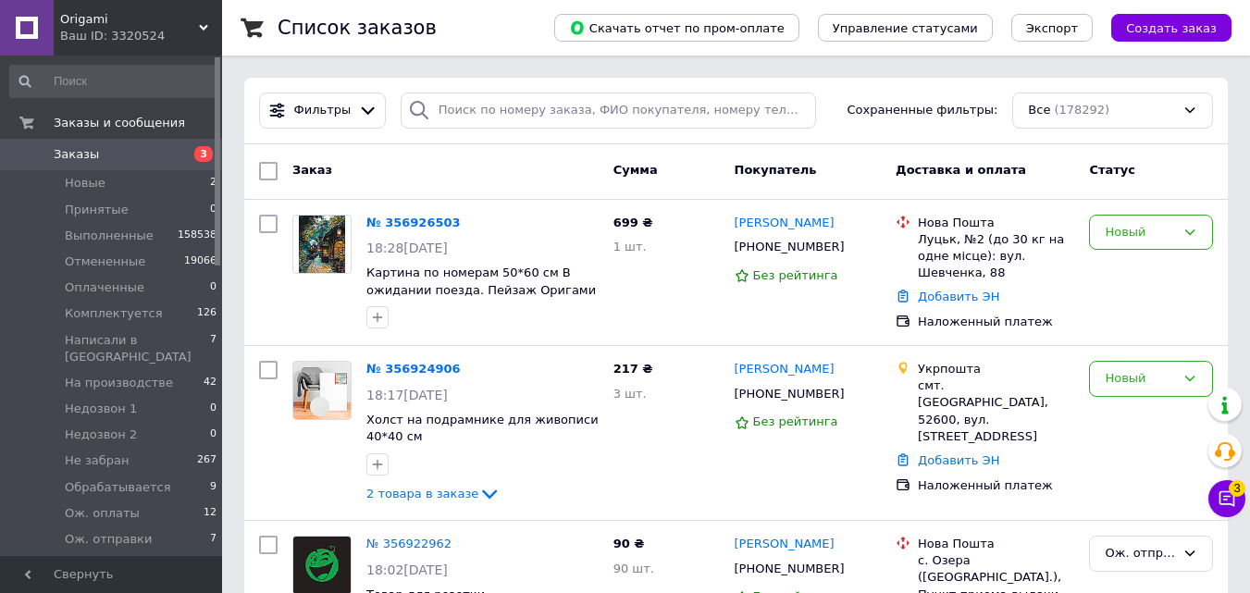
click at [179, 152] on span "3" at bounding box center [196, 154] width 51 height 17
click at [1147, 223] on div "Новый" at bounding box center [1140, 232] width 70 height 19
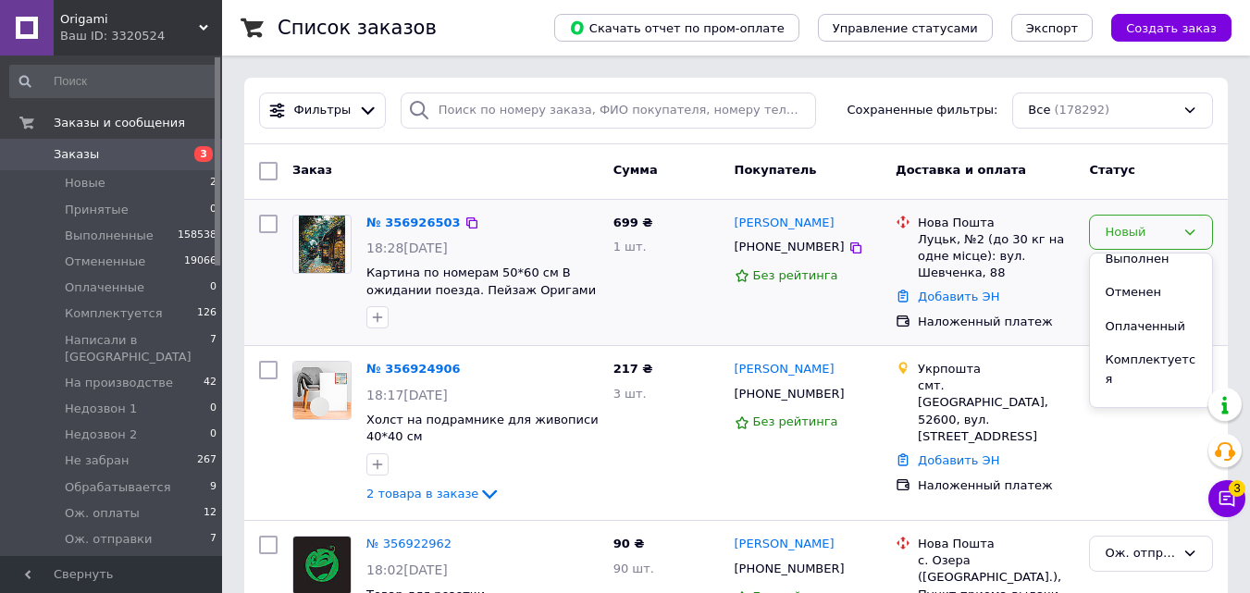
scroll to position [87, 0]
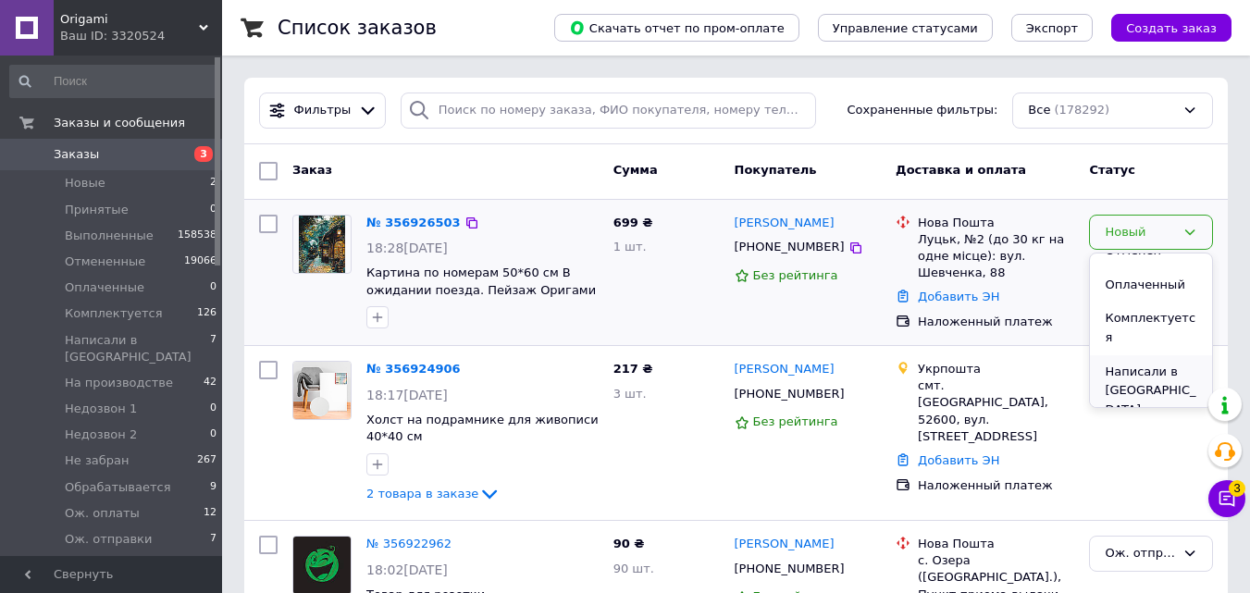
click at [1122, 364] on li "Написали в [GEOGRAPHIC_DATA]" at bounding box center [1151, 391] width 122 height 72
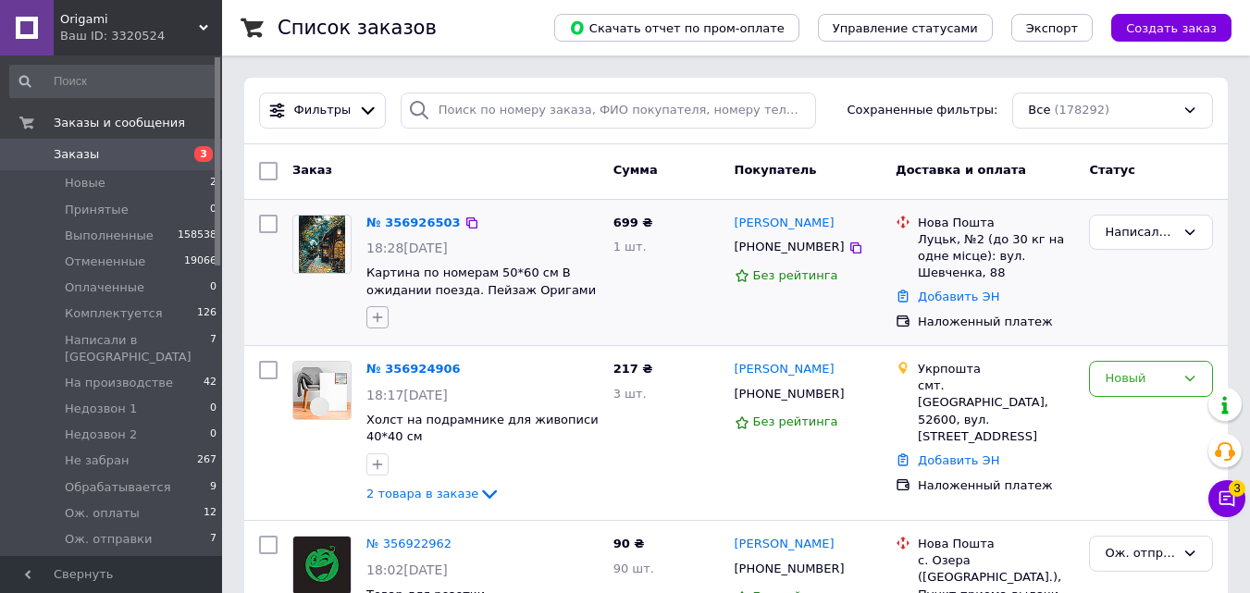
click at [377, 327] on button "button" at bounding box center [377, 317] width 22 height 22
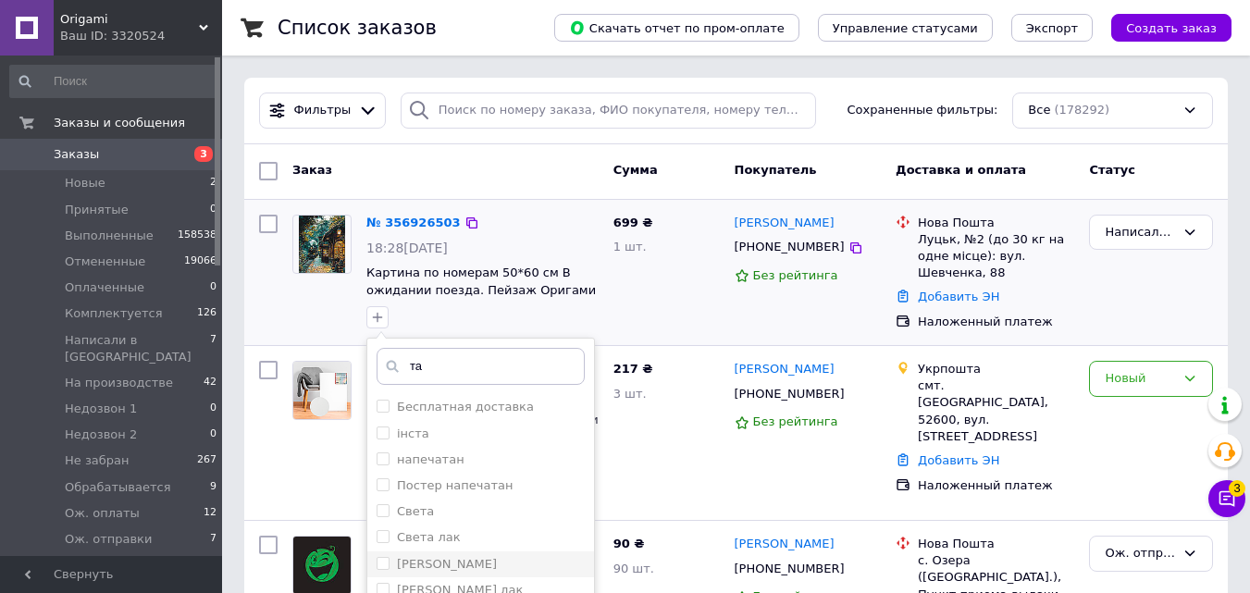
type input "та"
click at [388, 562] on input "[PERSON_NAME]" at bounding box center [383, 563] width 12 height 12
checkbox input "true"
click at [427, 359] on input "та" at bounding box center [481, 366] width 208 height 37
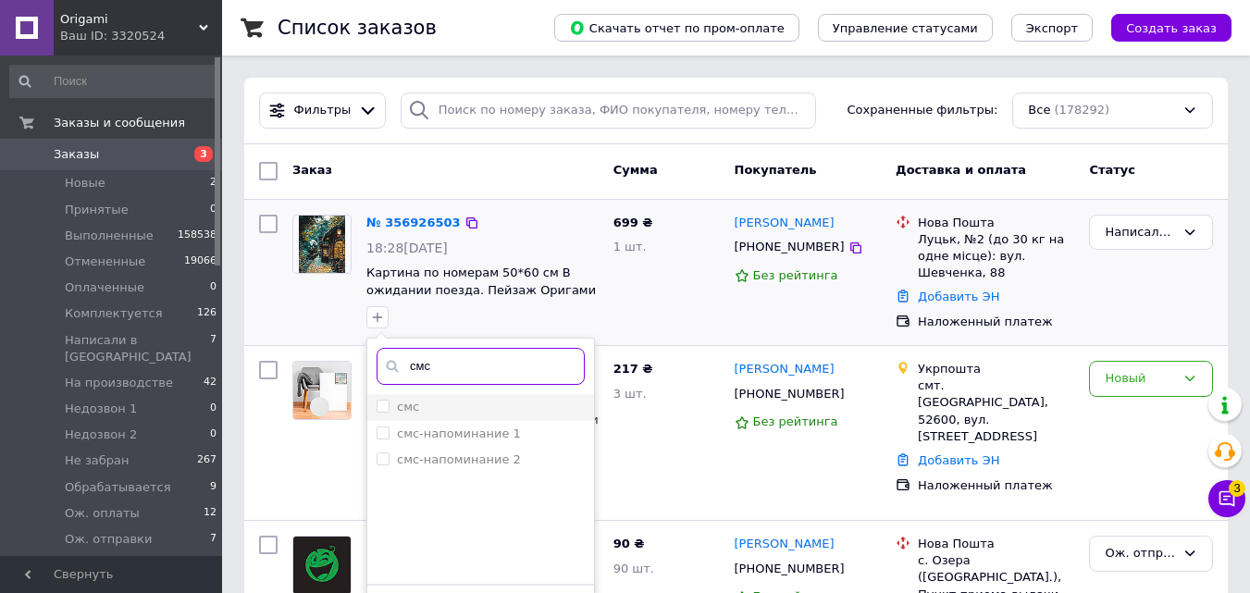
type input "смс"
click at [426, 404] on div "смс" at bounding box center [481, 407] width 208 height 17
checkbox input "true"
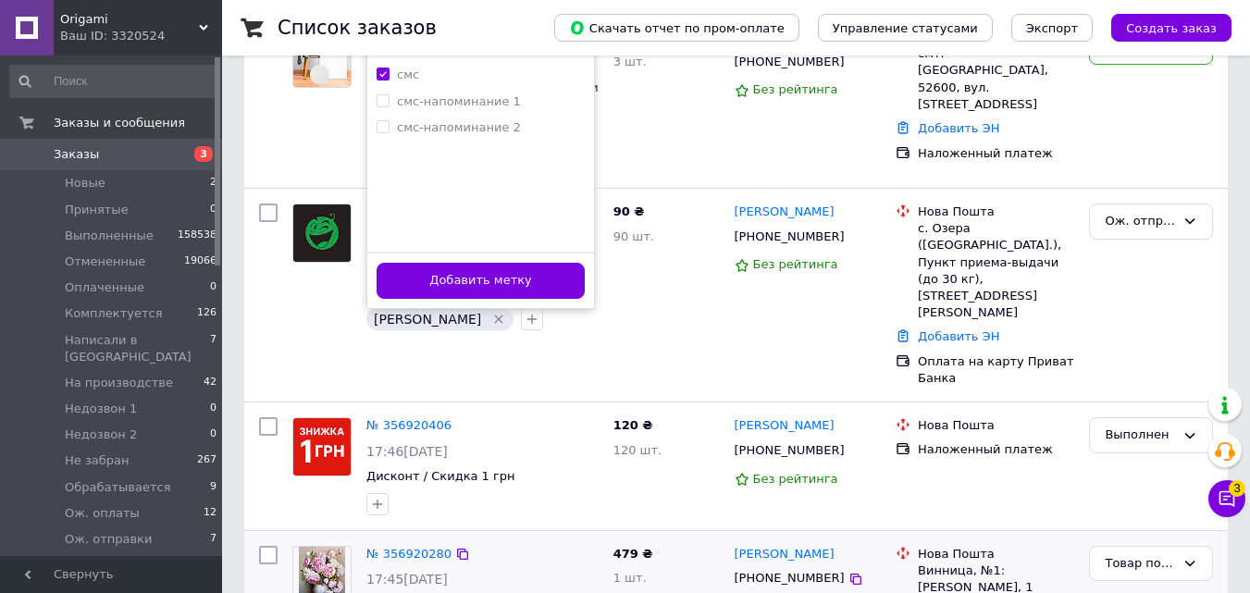
scroll to position [518, 0]
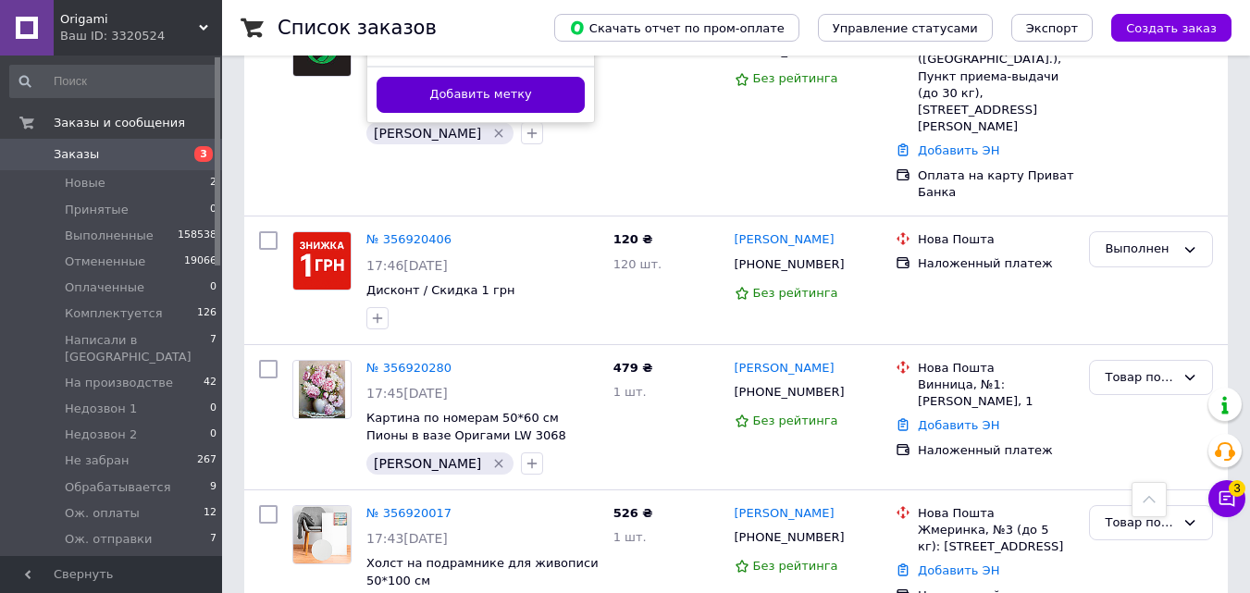
click at [582, 105] on button "Добавить метку" at bounding box center [481, 95] width 208 height 36
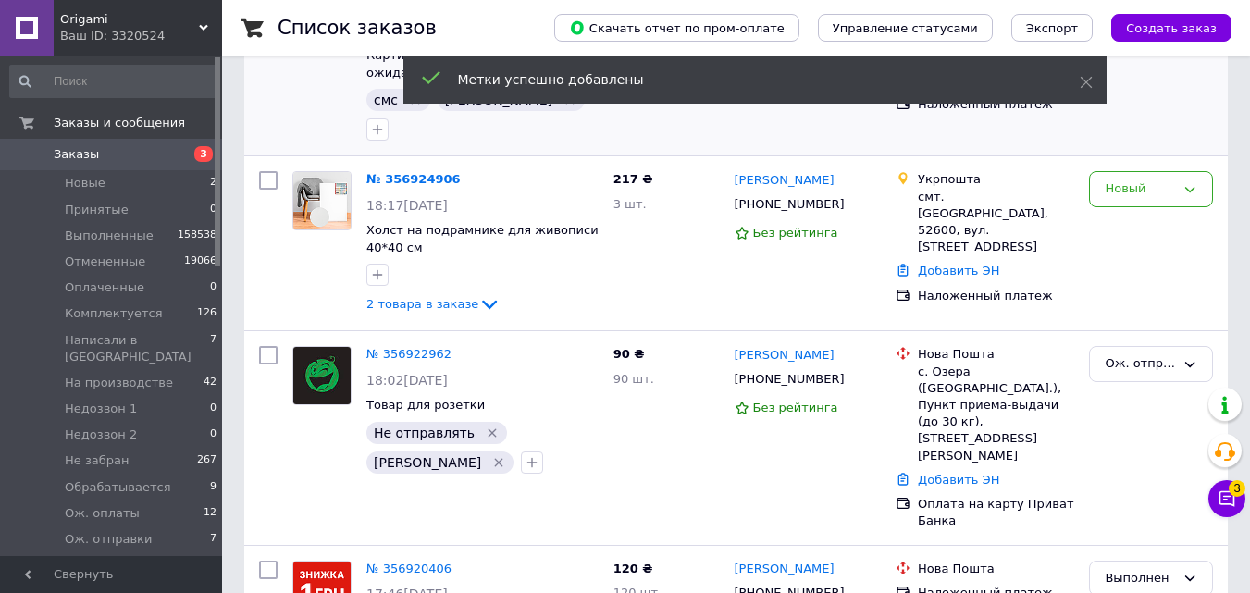
scroll to position [211, 0]
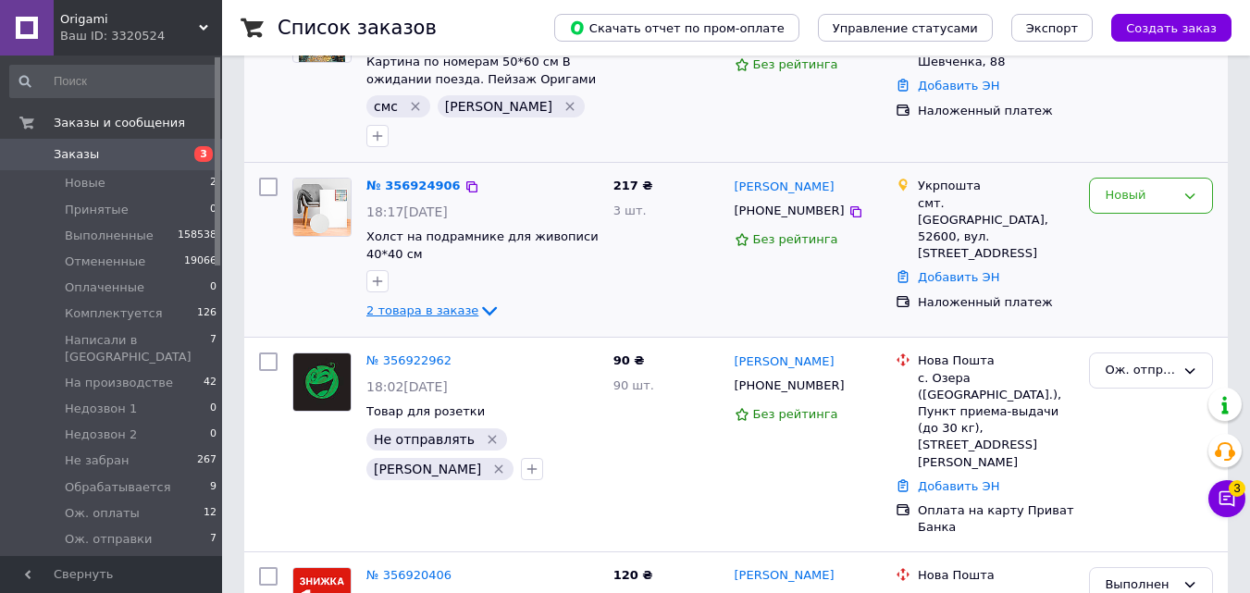
click at [437, 303] on span "2 товара в заказе" at bounding box center [422, 310] width 112 height 14
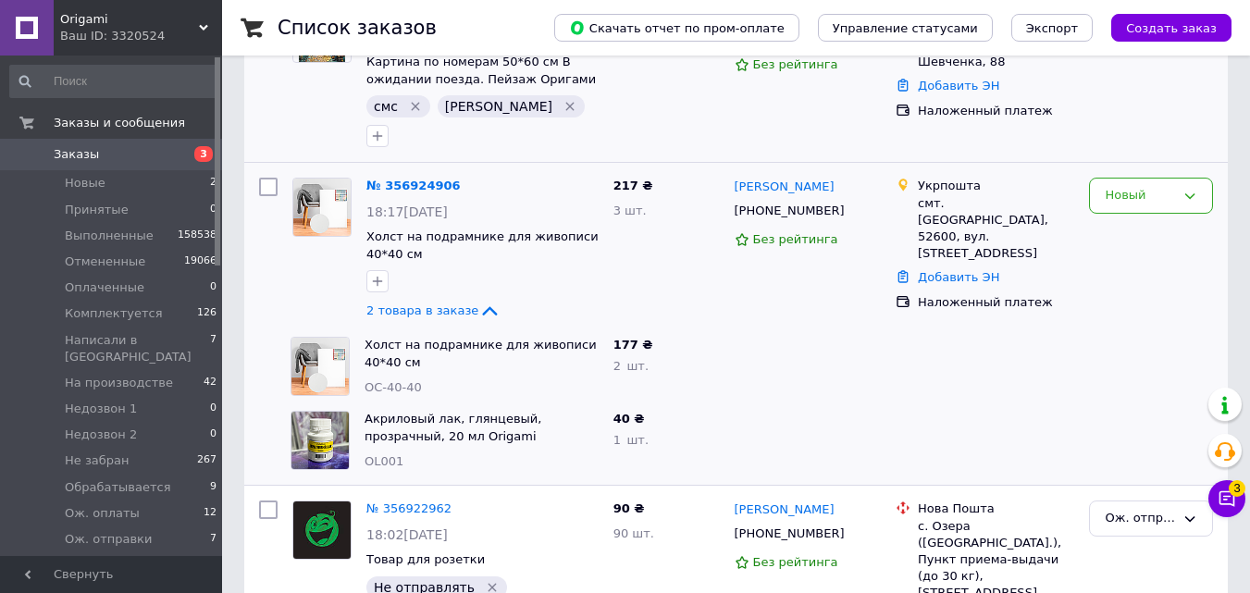
click at [176, 167] on link "Заказы 3" at bounding box center [114, 154] width 228 height 31
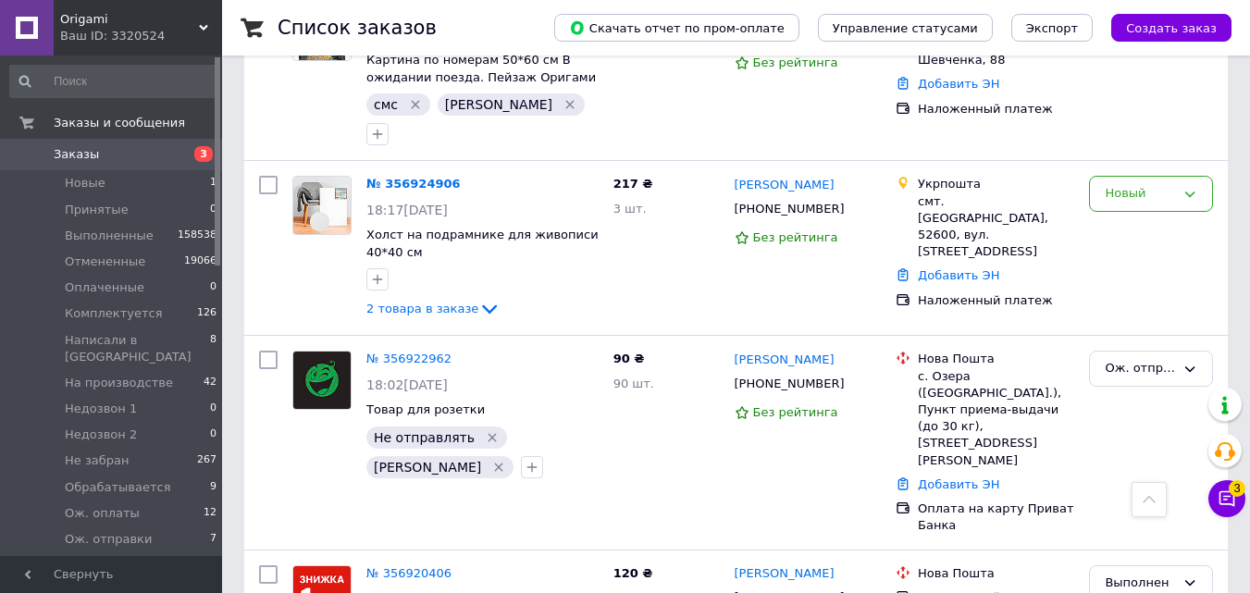
scroll to position [201, 0]
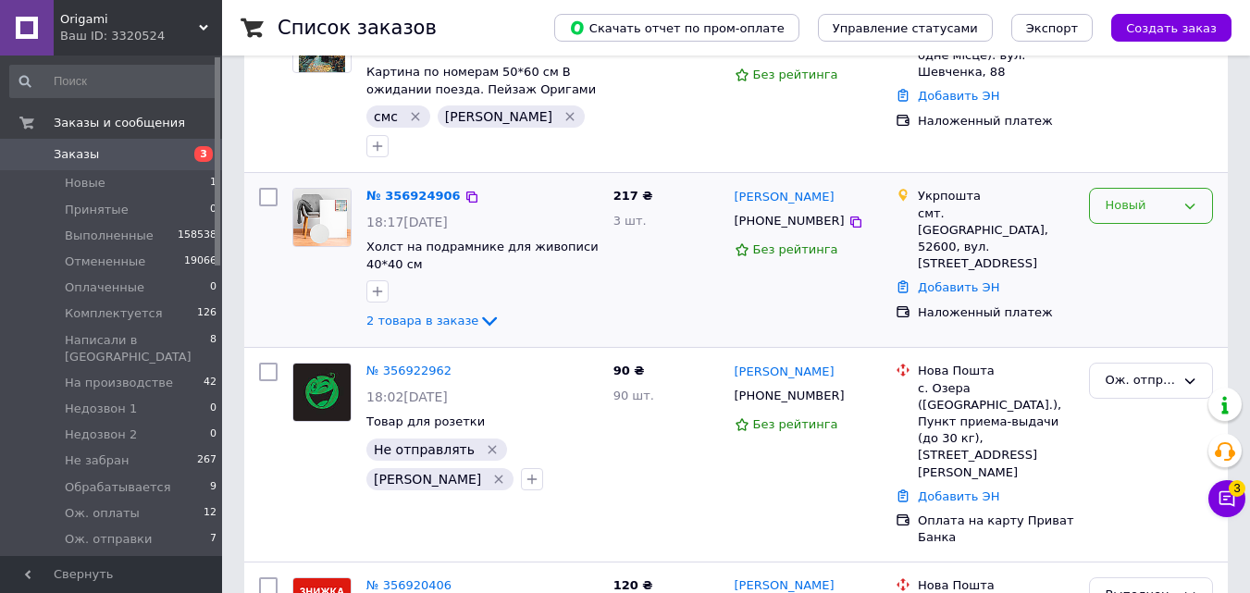
click at [1130, 191] on div "Новый" at bounding box center [1150, 259] width 139 height 159
click at [1129, 196] on div "Новый" at bounding box center [1140, 205] width 70 height 19
click at [1173, 354] on li "Товар под заказ" at bounding box center [1151, 380] width 122 height 53
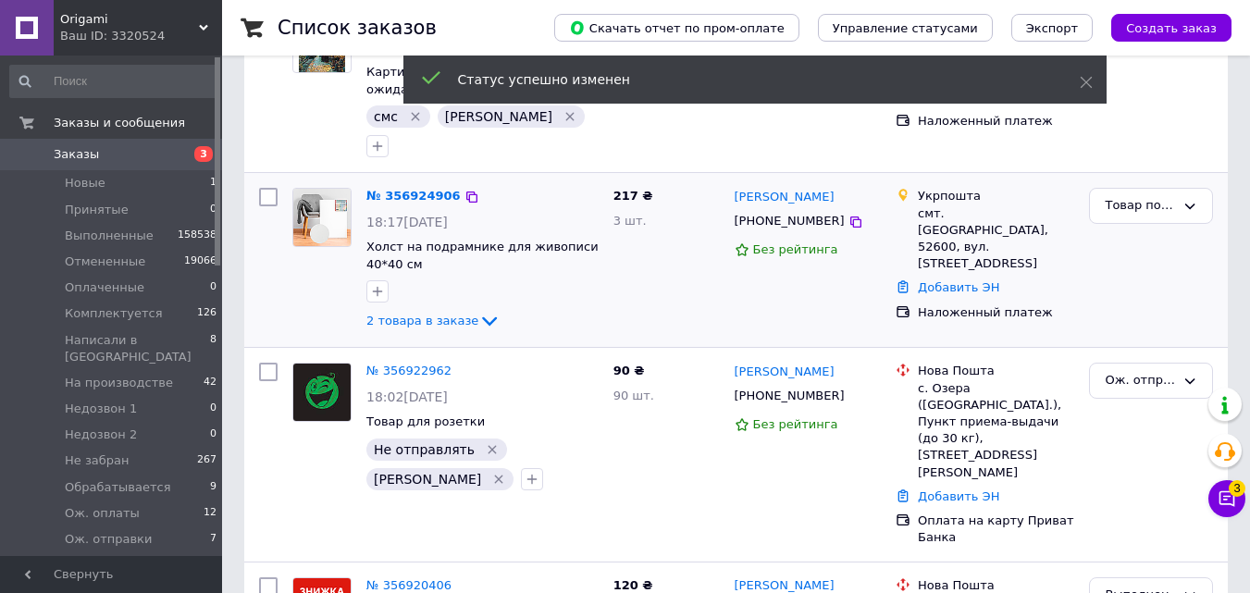
click at [380, 284] on icon "button" at bounding box center [377, 291] width 15 height 15
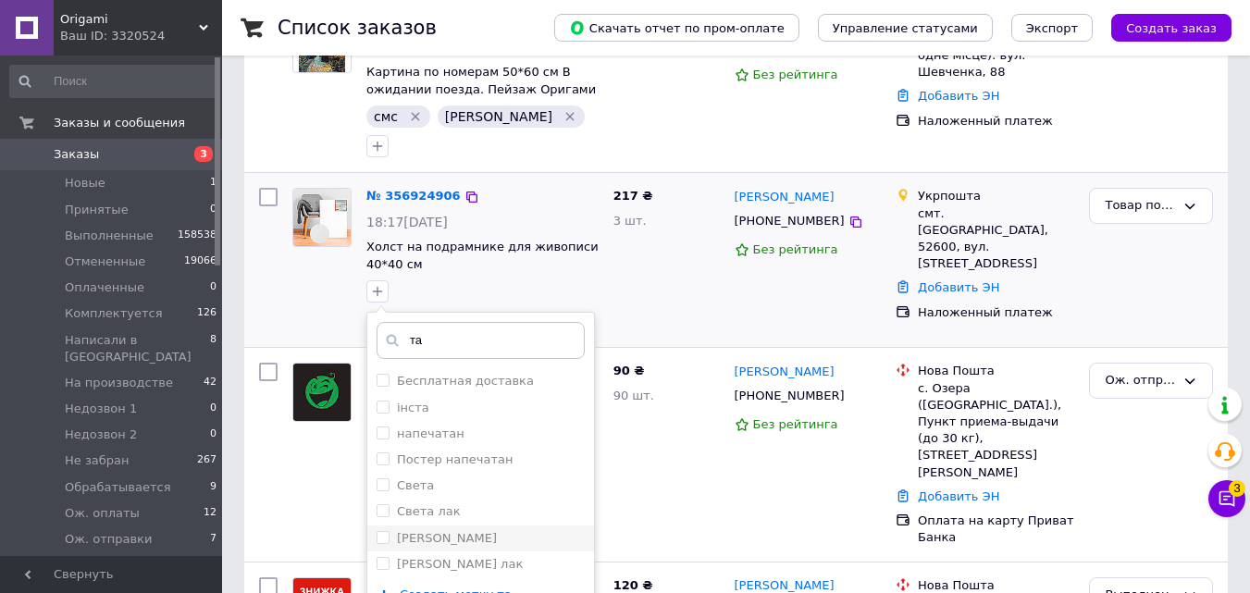
type input "та"
click at [383, 531] on input "[PERSON_NAME]" at bounding box center [383, 537] width 12 height 12
checkbox input "true"
click at [425, 322] on input "та" at bounding box center [481, 340] width 208 height 37
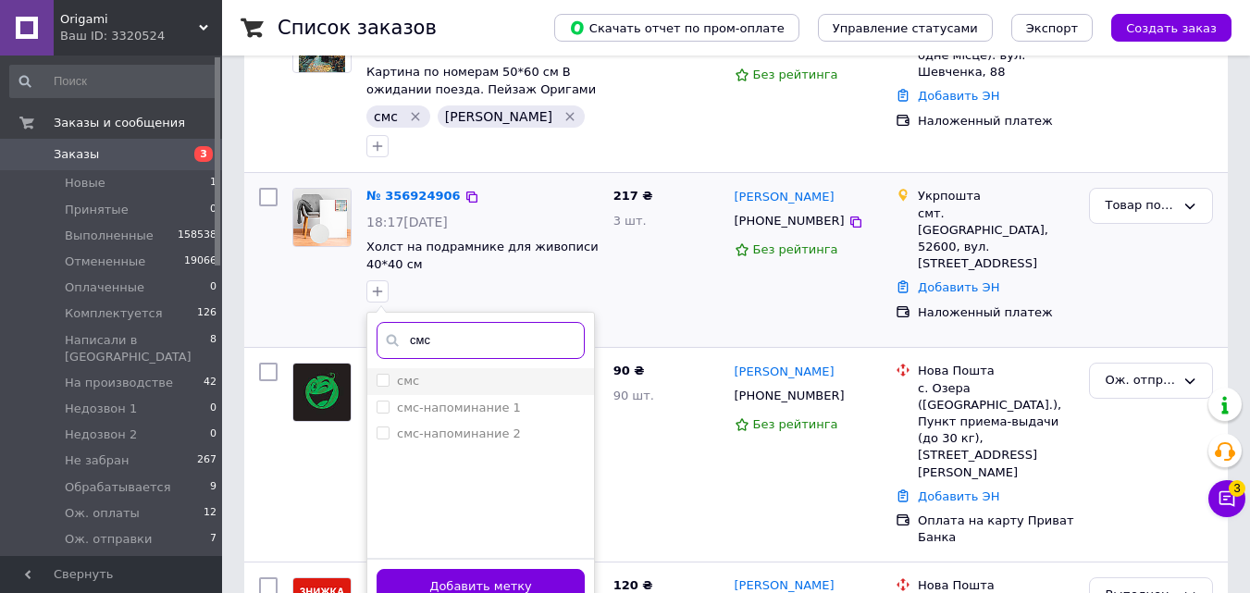
type input "смс"
click at [432, 373] on div "смс" at bounding box center [481, 381] width 208 height 17
checkbox input "true"
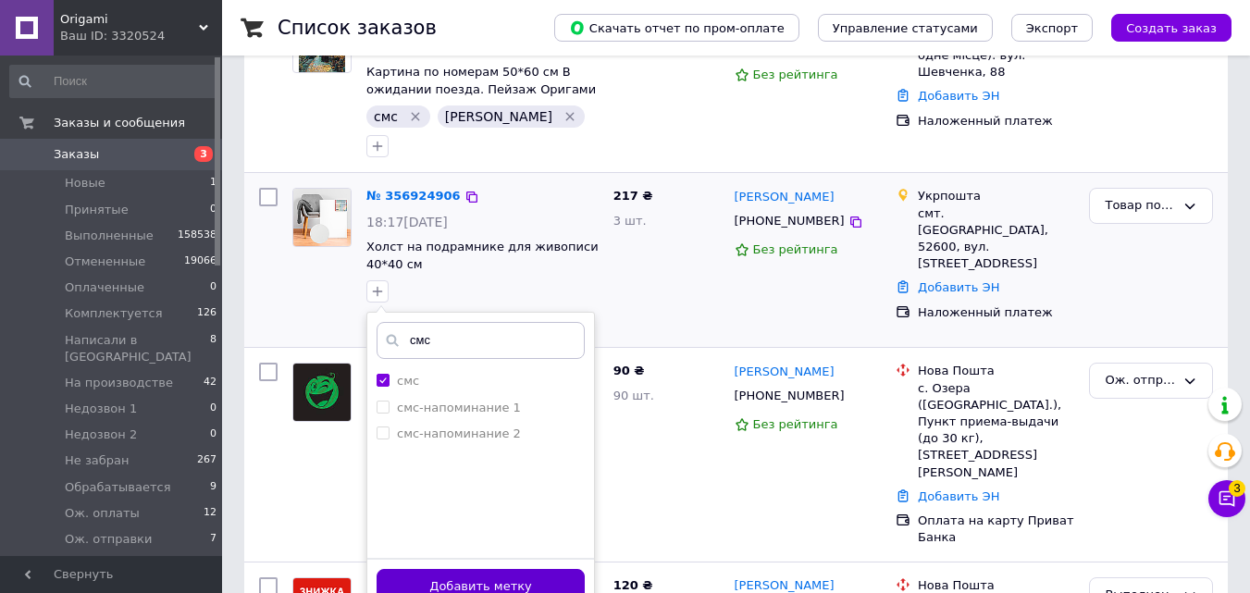
click at [452, 569] on button "Добавить метку" at bounding box center [481, 587] width 208 height 36
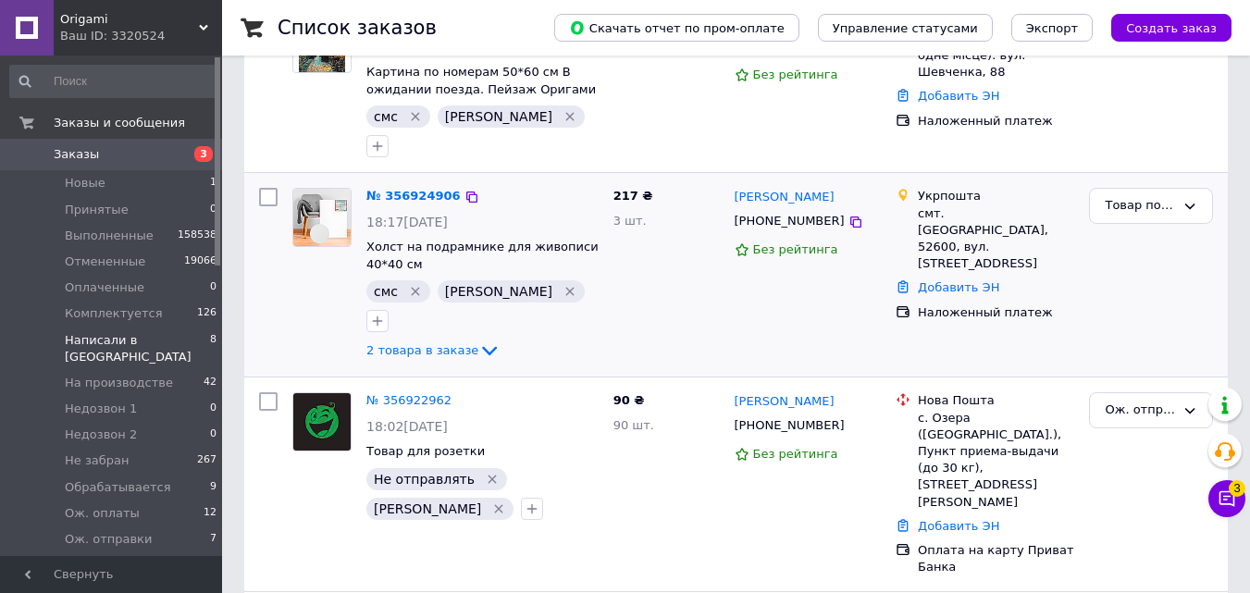
click at [107, 340] on span "Написали в [GEOGRAPHIC_DATA]" at bounding box center [137, 348] width 145 height 33
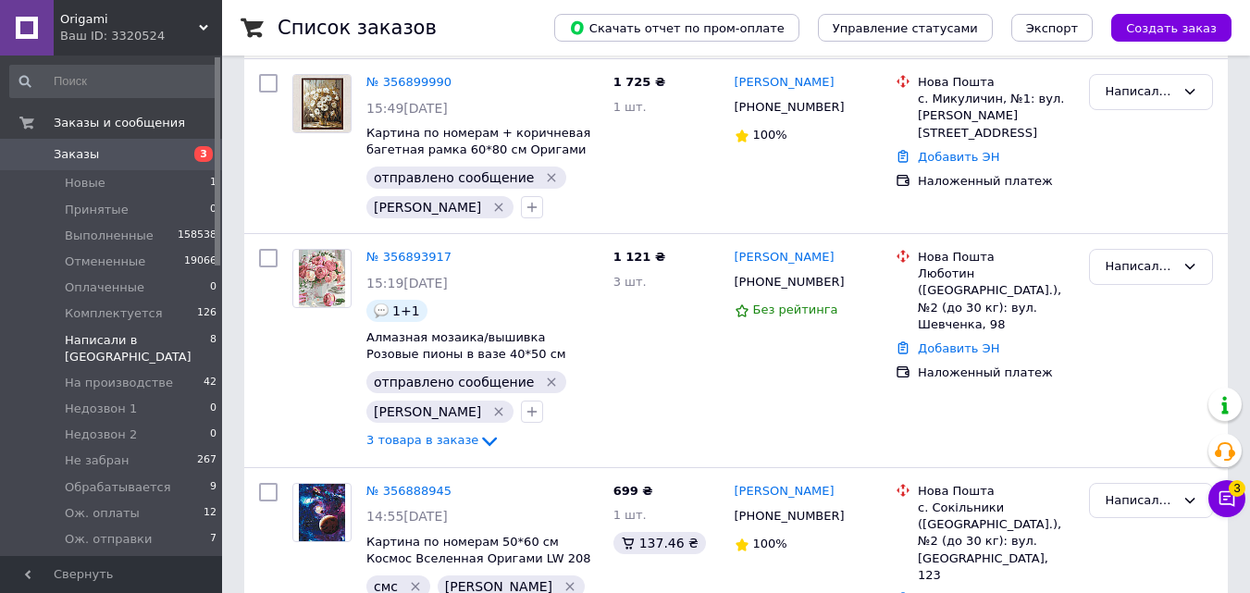
scroll to position [387, 0]
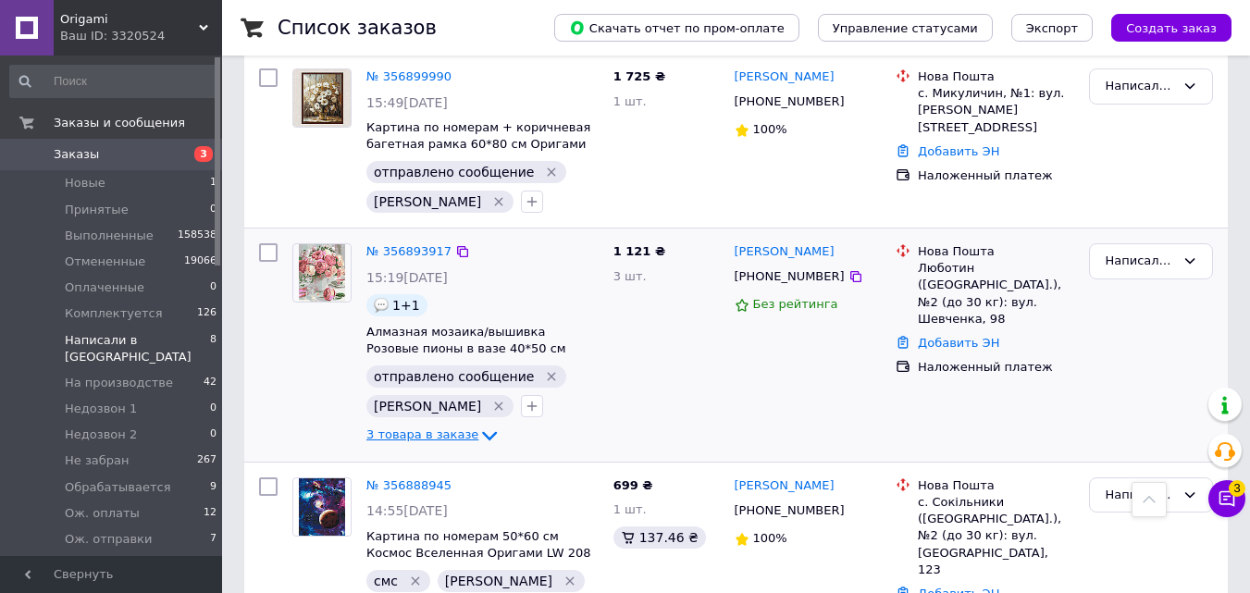
click at [451, 428] on span "3 товара в заказе" at bounding box center [422, 435] width 112 height 14
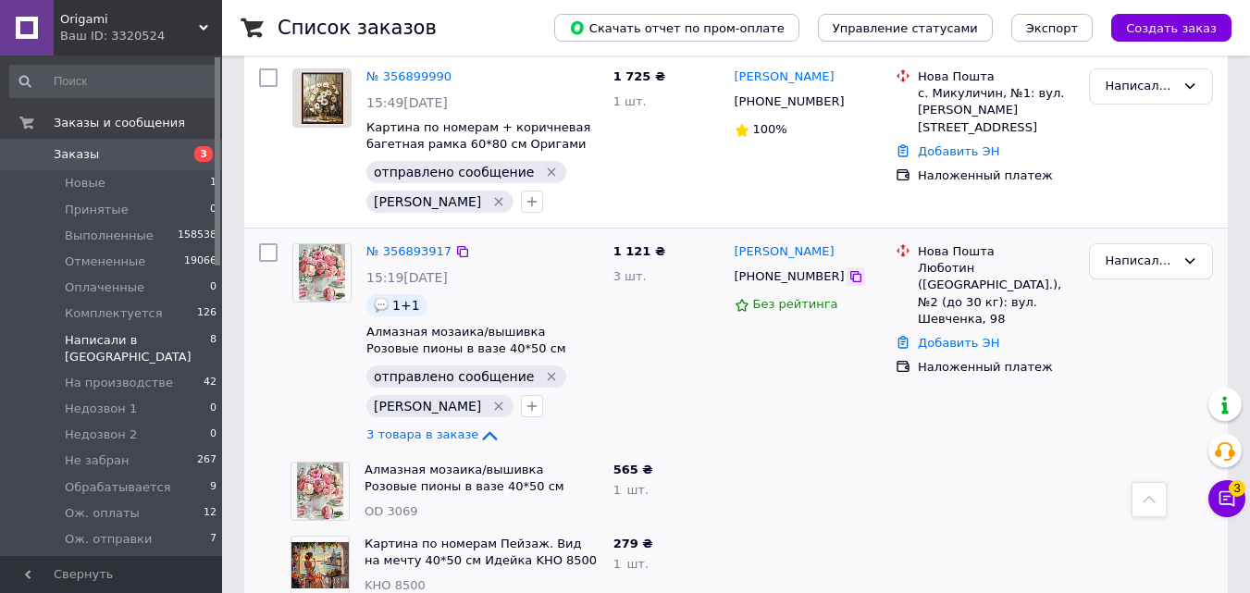
click at [846, 267] on div at bounding box center [855, 276] width 19 height 19
click at [848, 269] on icon at bounding box center [855, 276] width 15 height 15
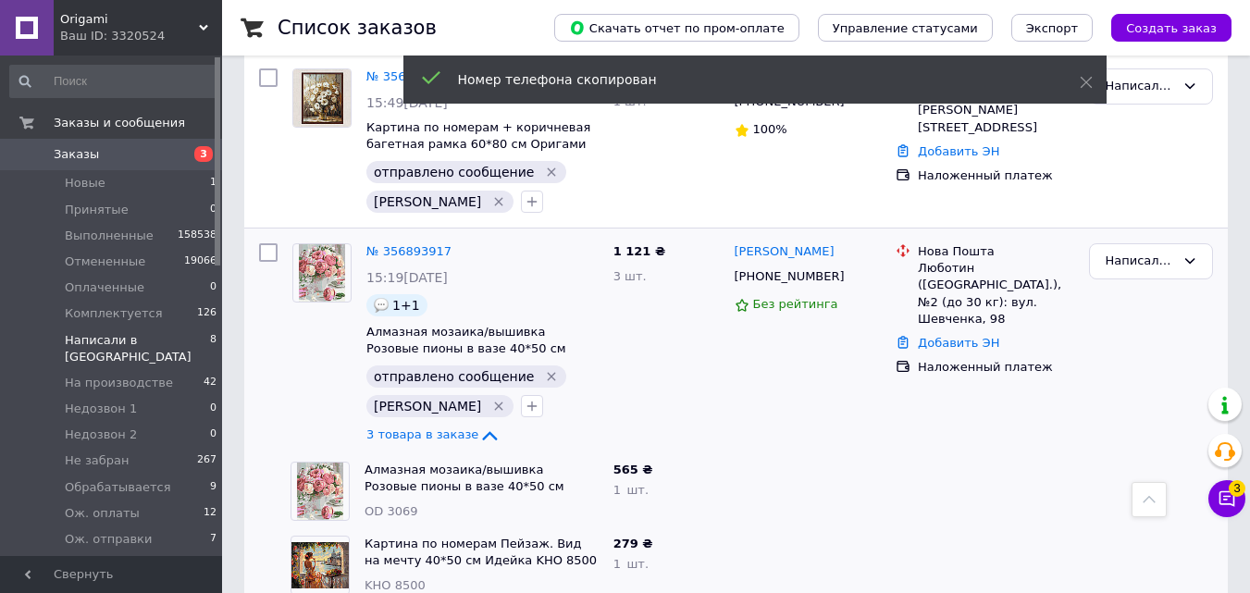
click at [206, 153] on span "3" at bounding box center [203, 154] width 19 height 16
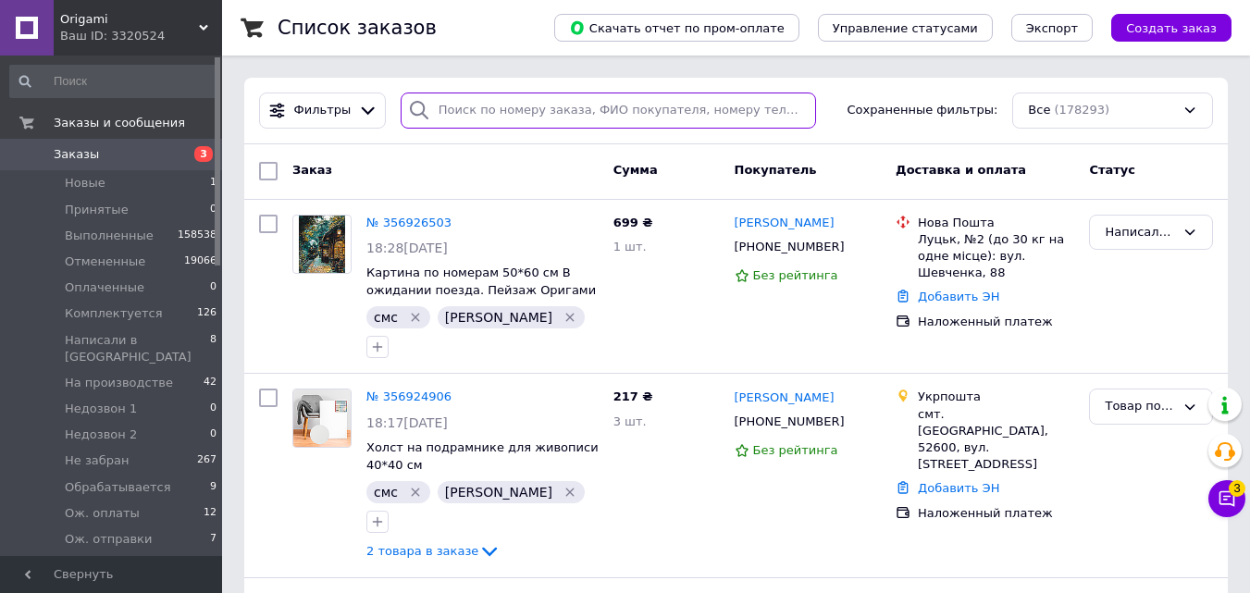
click at [484, 110] on input "search" at bounding box center [608, 111] width 415 height 36
paste input "[PHONE_NUMBER]"
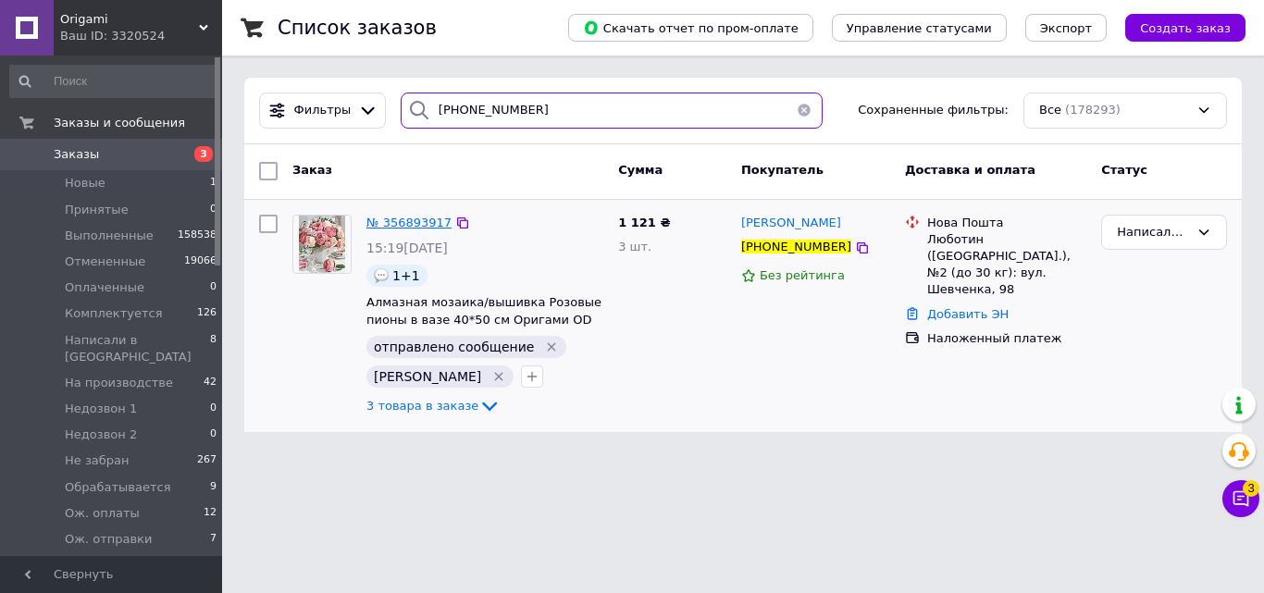
type input "[PHONE_NUMBER]"
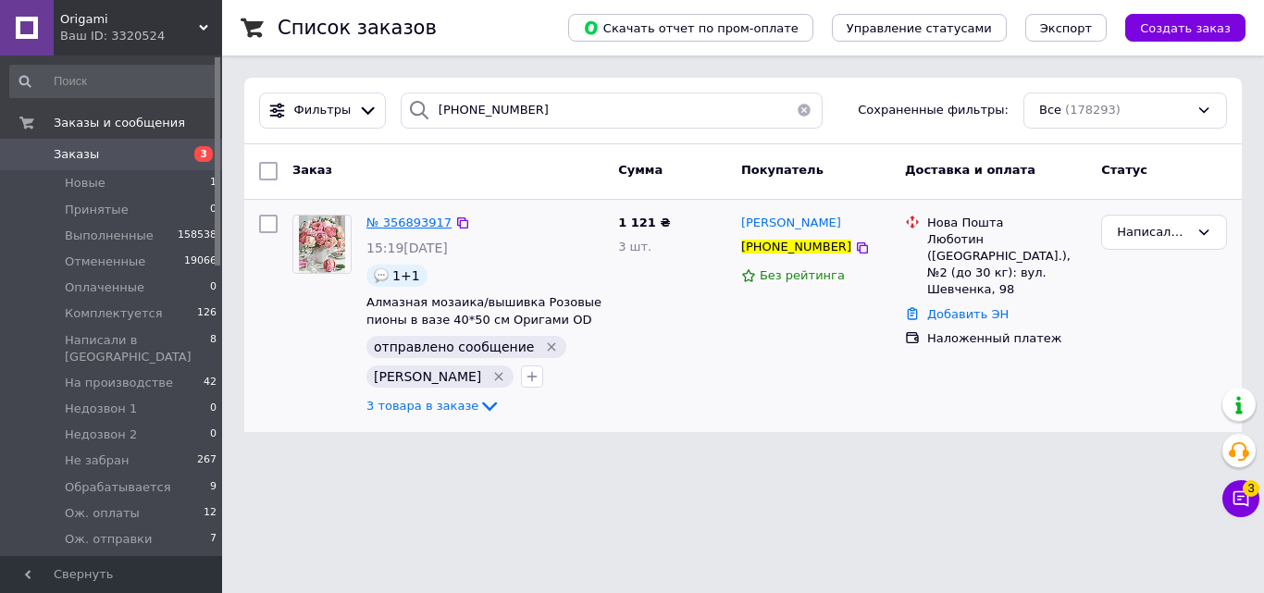
click at [400, 220] on span "№ 356893917" at bounding box center [408, 223] width 85 height 14
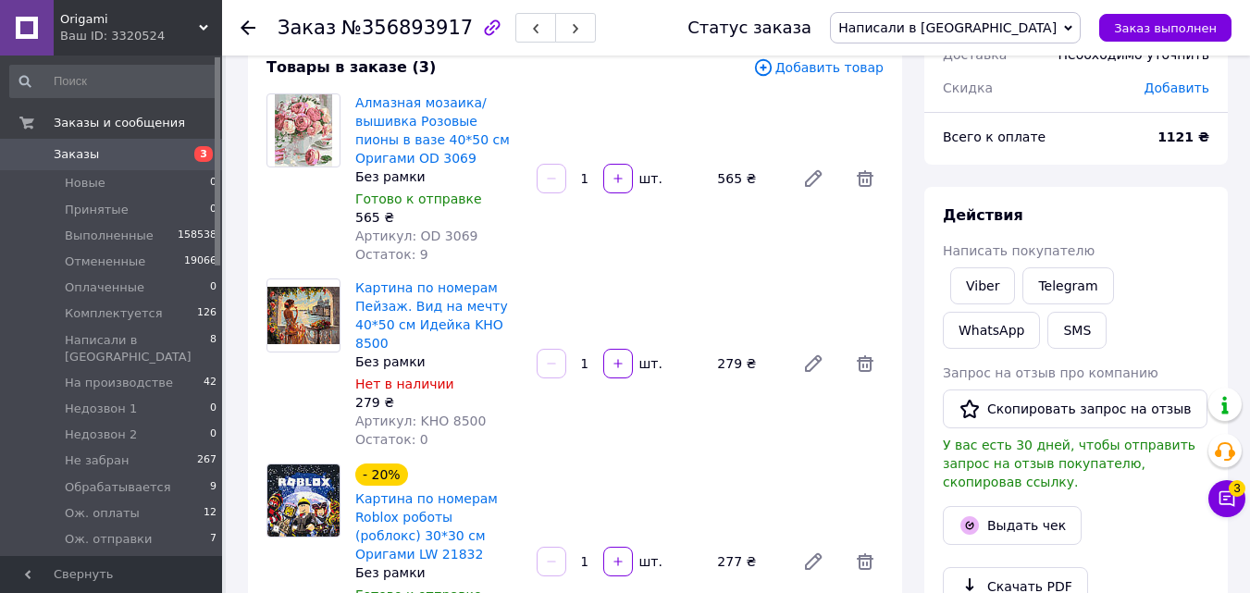
scroll to position [35, 0]
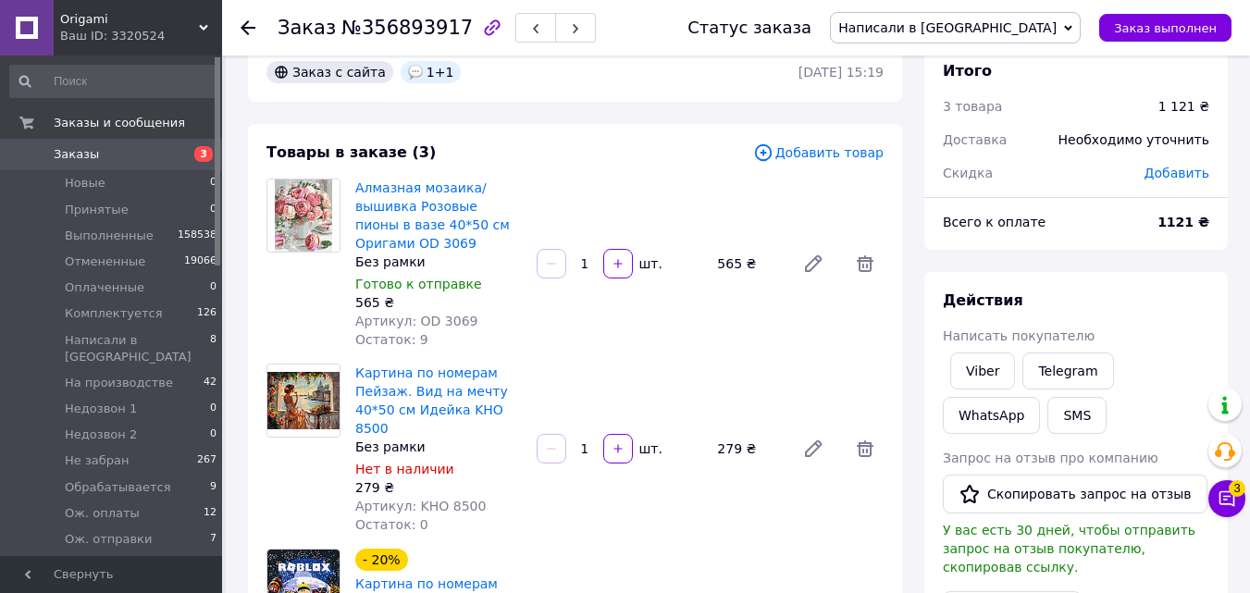
click at [1190, 174] on span "Добавить" at bounding box center [1176, 173] width 65 height 15
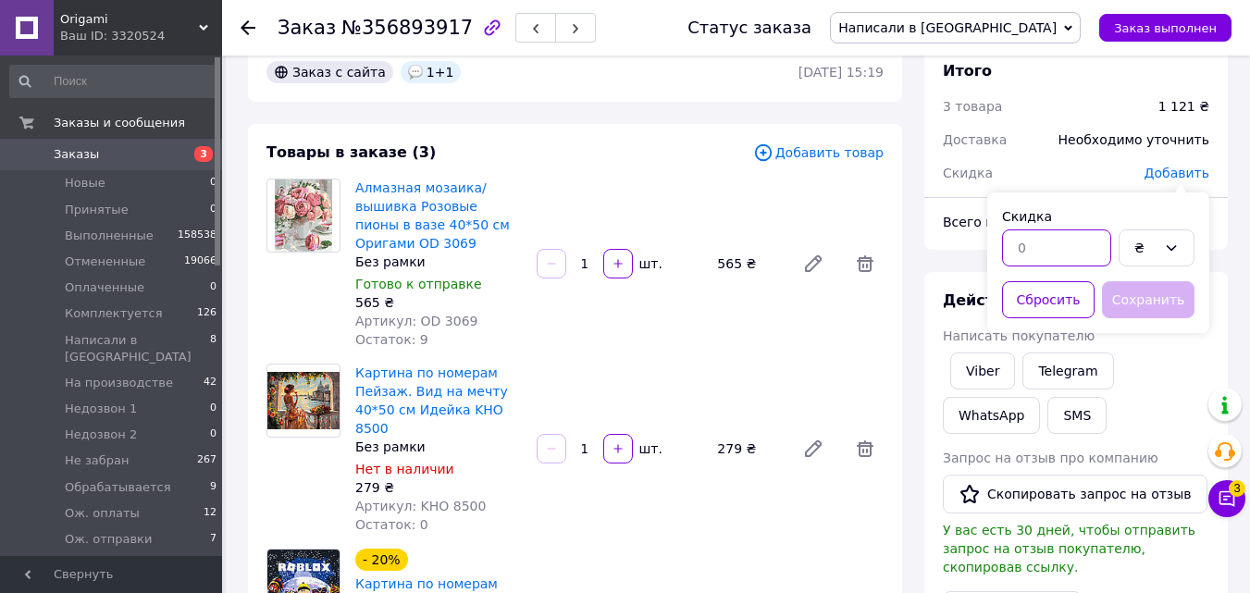
click at [1069, 257] on input "text" at bounding box center [1056, 247] width 109 height 37
type input "277"
click at [1128, 294] on button "Сохранить" at bounding box center [1148, 299] width 93 height 37
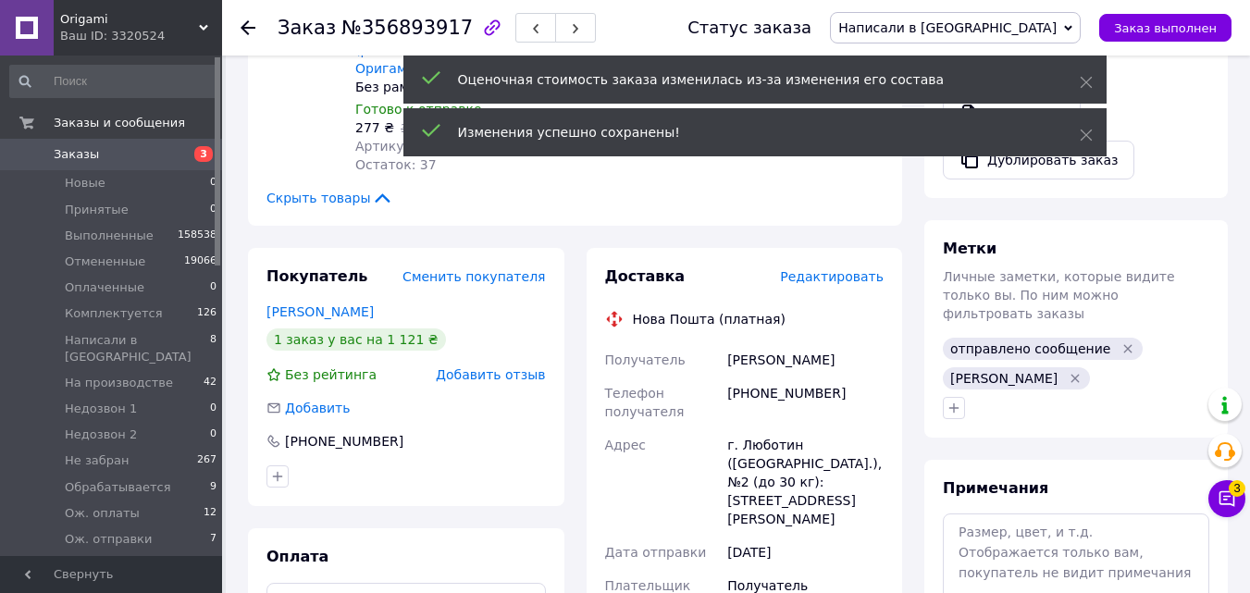
scroll to position [529, 0]
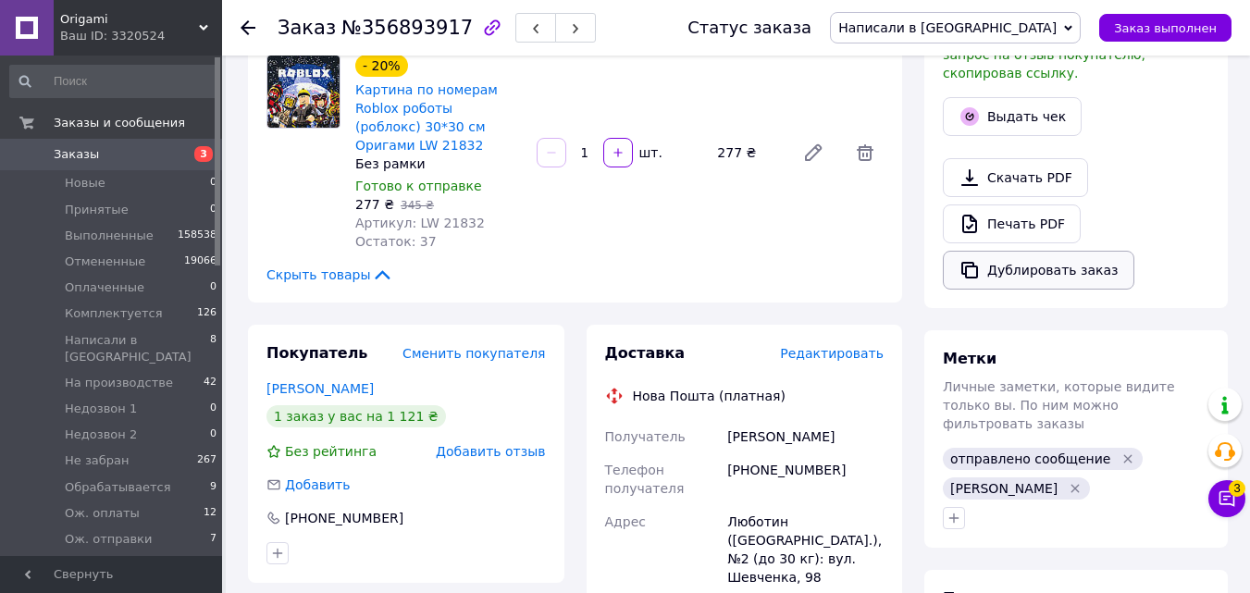
click at [994, 257] on button "Дублировать заказ" at bounding box center [1038, 270] width 191 height 39
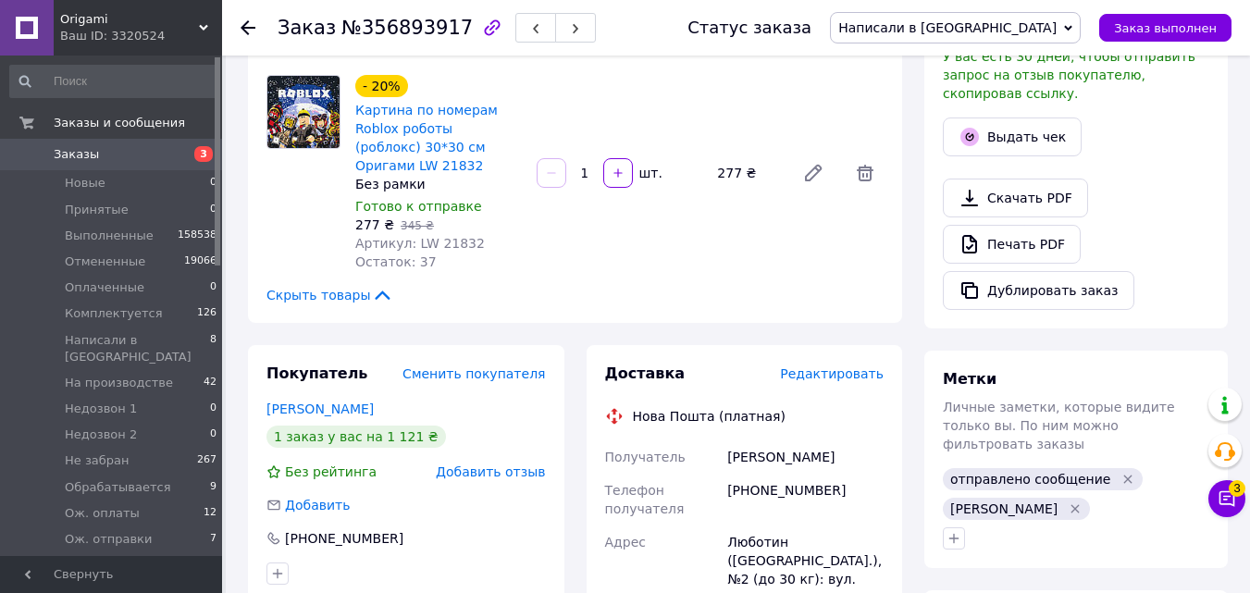
scroll to position [515, 0]
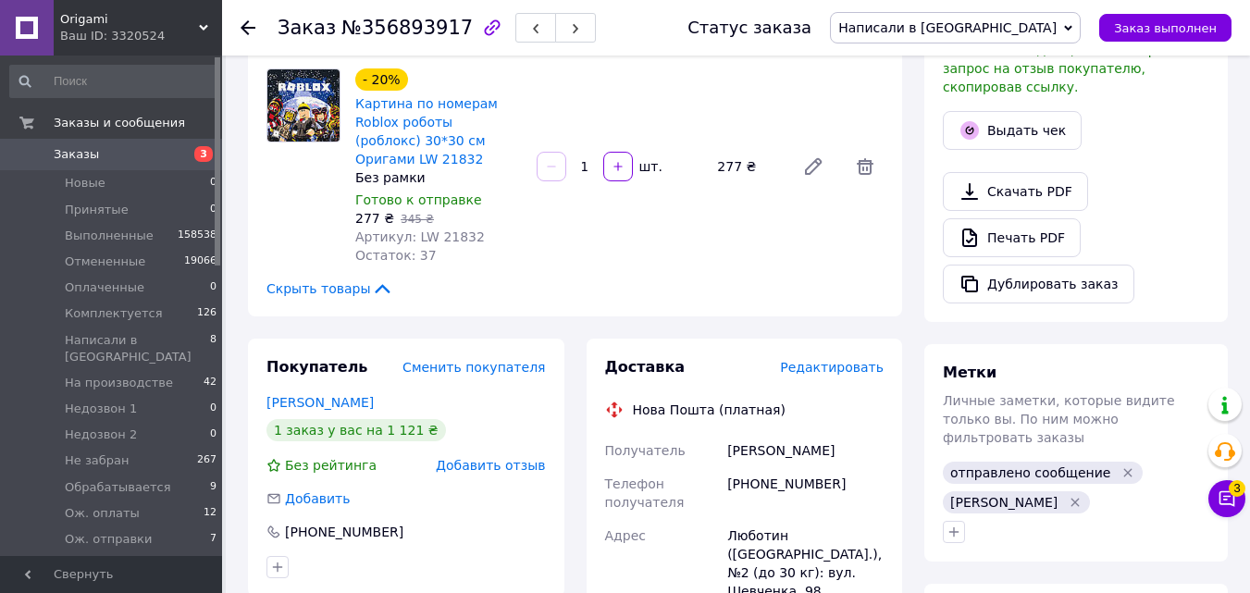
click at [207, 166] on link "Заказы 3" at bounding box center [114, 154] width 228 height 31
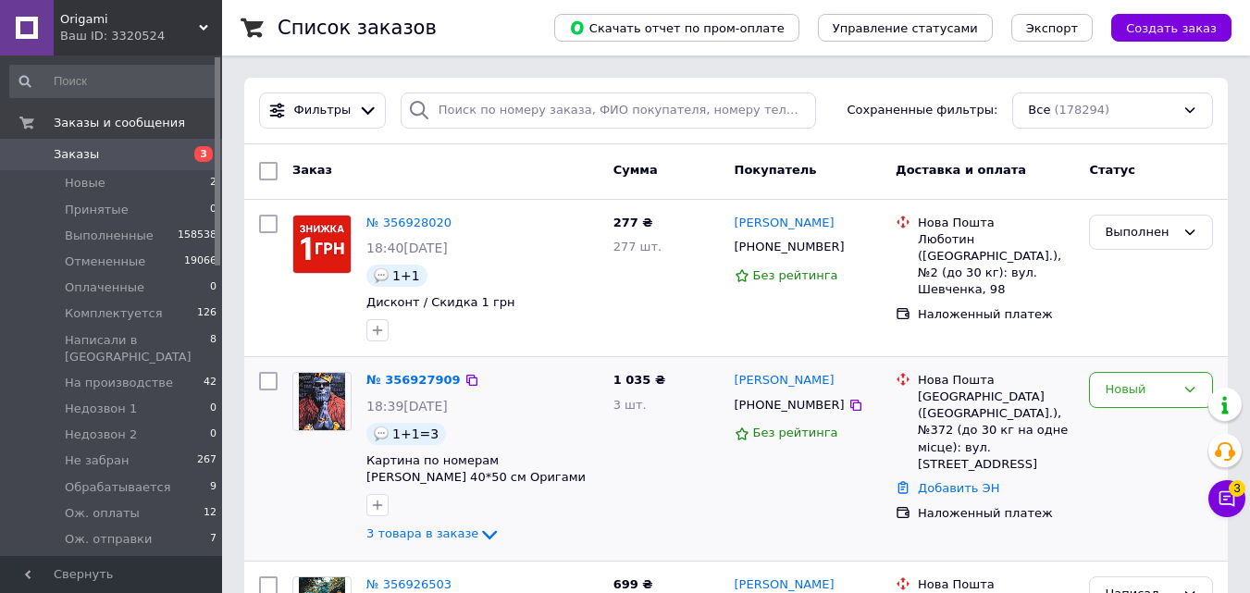
click at [469, 518] on div at bounding box center [483, 505] width 240 height 30
click at [478, 527] on icon at bounding box center [489, 535] width 22 height 22
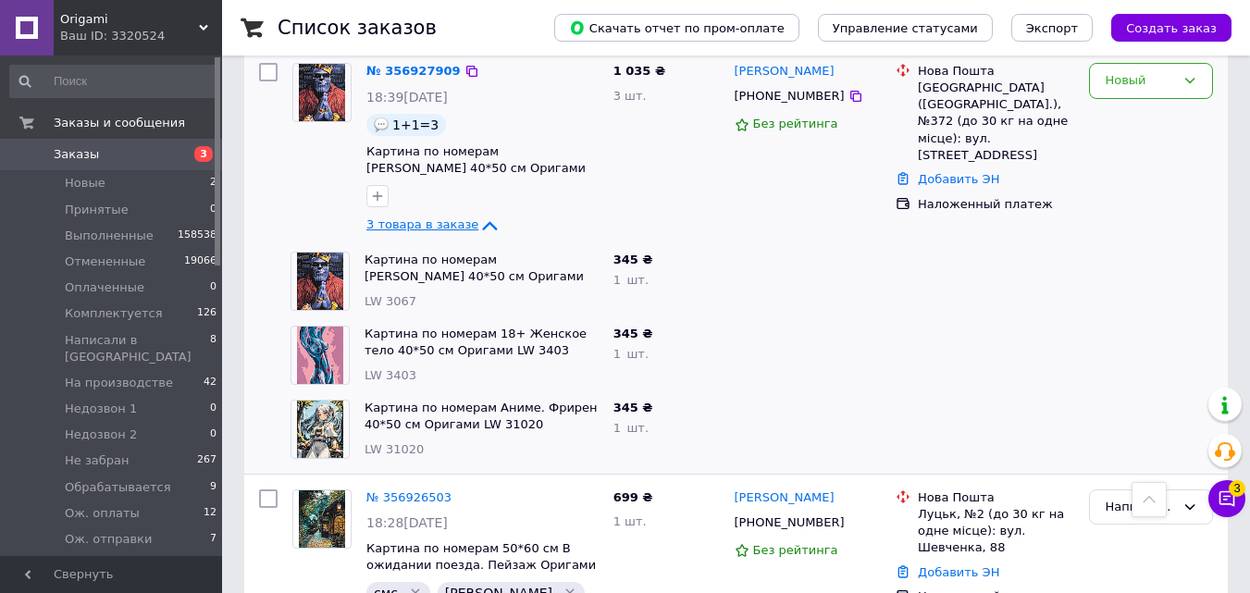
scroll to position [201, 0]
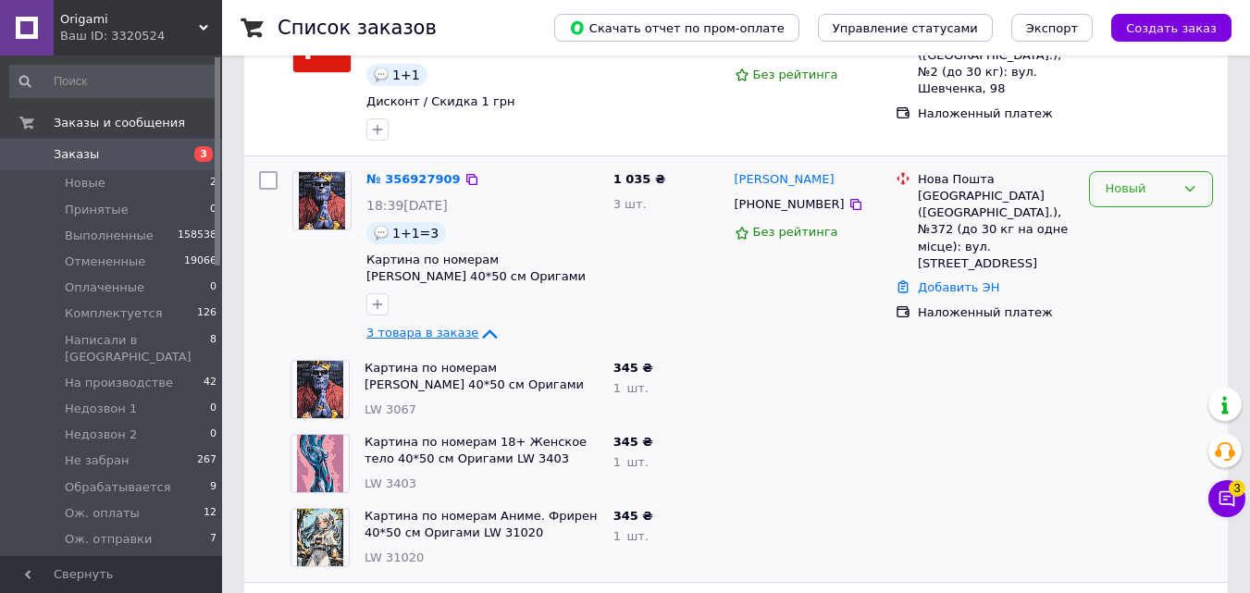
click at [1178, 176] on div "Новый" at bounding box center [1151, 189] width 124 height 36
click at [1142, 343] on li "Написали в [GEOGRAPHIC_DATA]" at bounding box center [1151, 379] width 122 height 72
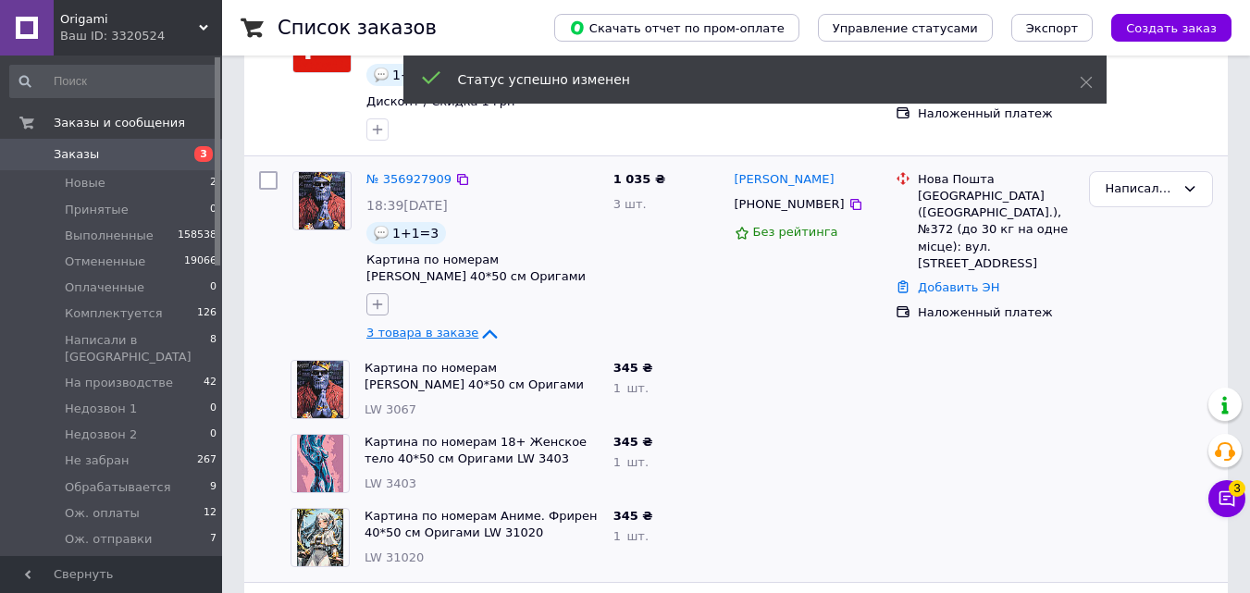
click at [385, 309] on button "button" at bounding box center [377, 304] width 22 height 22
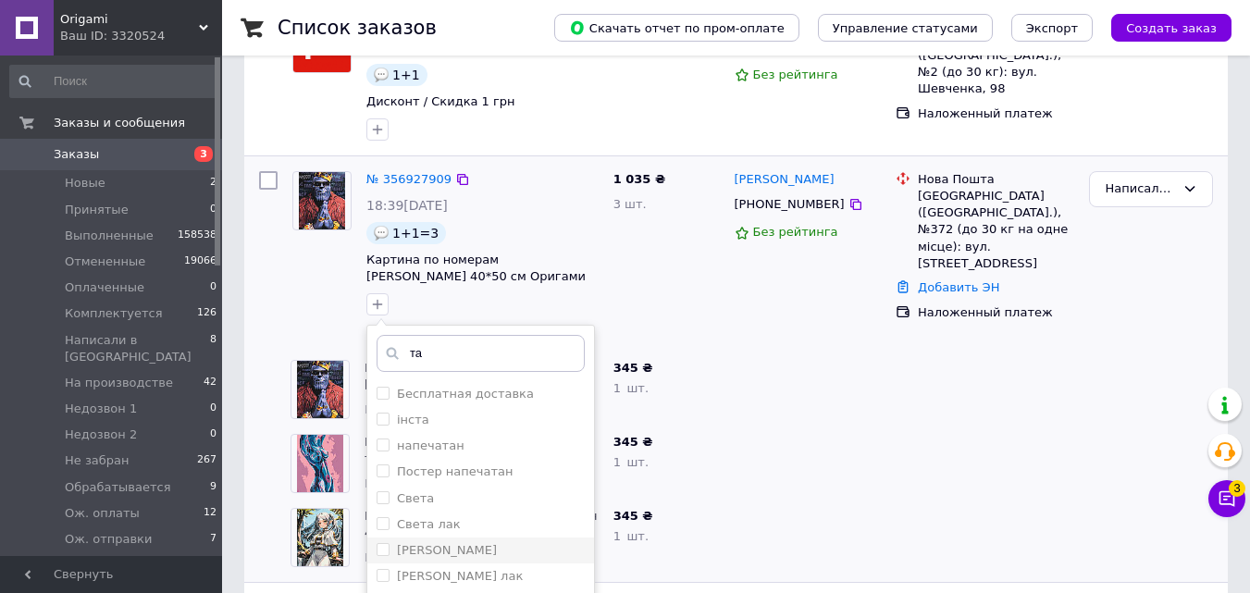
type input "та"
click at [379, 554] on input "[PERSON_NAME]" at bounding box center [383, 549] width 12 height 12
checkbox input "true"
click at [430, 348] on input "та" at bounding box center [481, 353] width 208 height 37
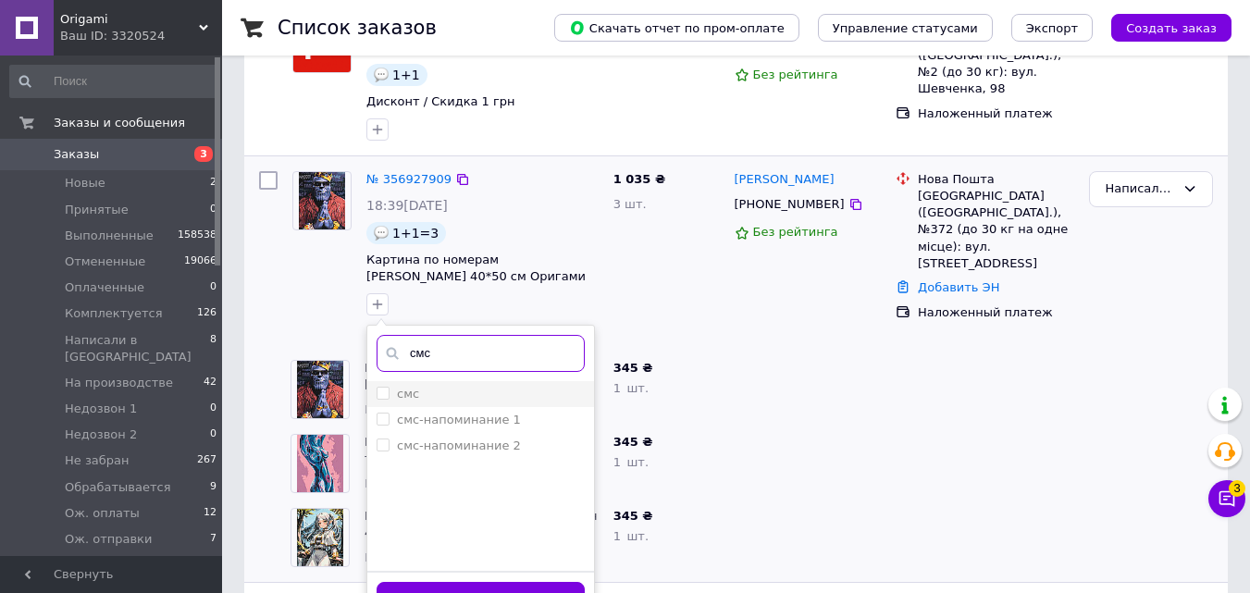
type input "смс"
click at [403, 395] on label "смс" at bounding box center [408, 394] width 22 height 14
checkbox input "true"
drag, startPoint x: 411, startPoint y: 353, endPoint x: 494, endPoint y: 348, distance: 83.4
click at [485, 350] on input "смс" at bounding box center [481, 353] width 208 height 37
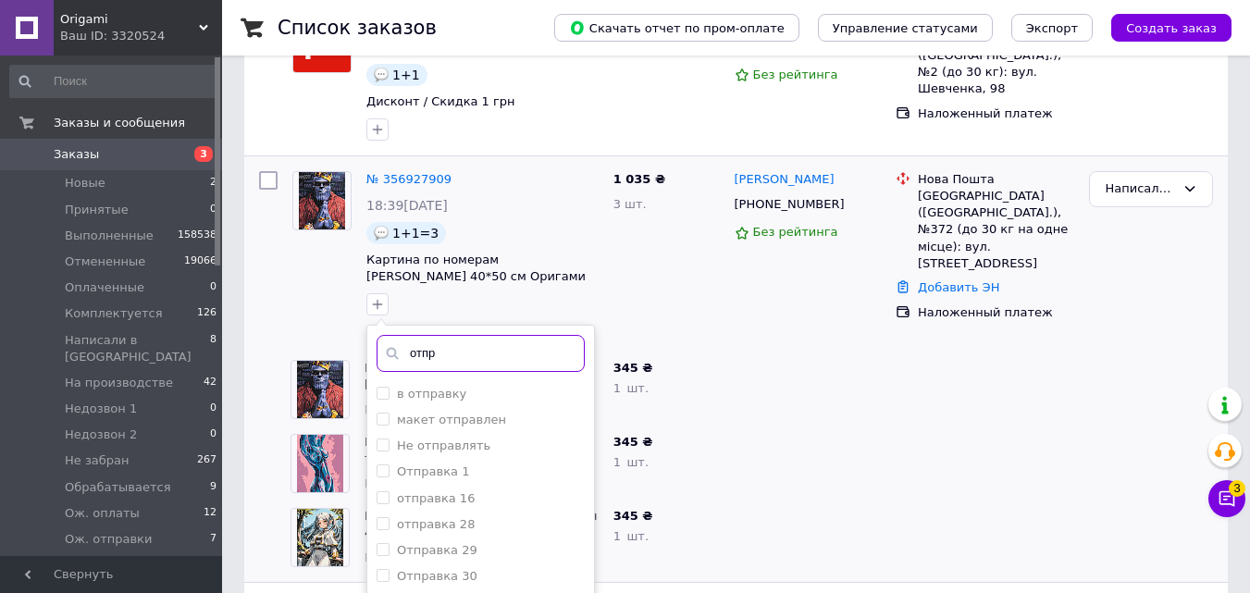
scroll to position [719, 0]
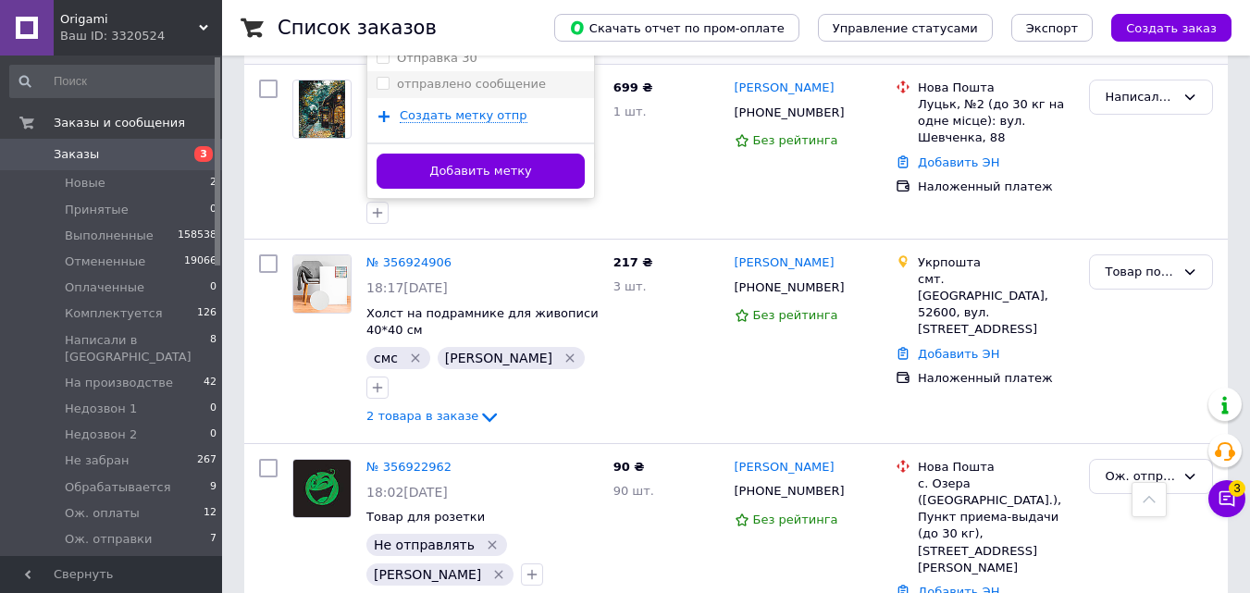
type input "отпр"
click at [541, 77] on div "отправлено сообщение" at bounding box center [481, 84] width 208 height 17
checkbox input "true"
click at [541, 159] on button "Добавить метку" at bounding box center [481, 172] width 208 height 36
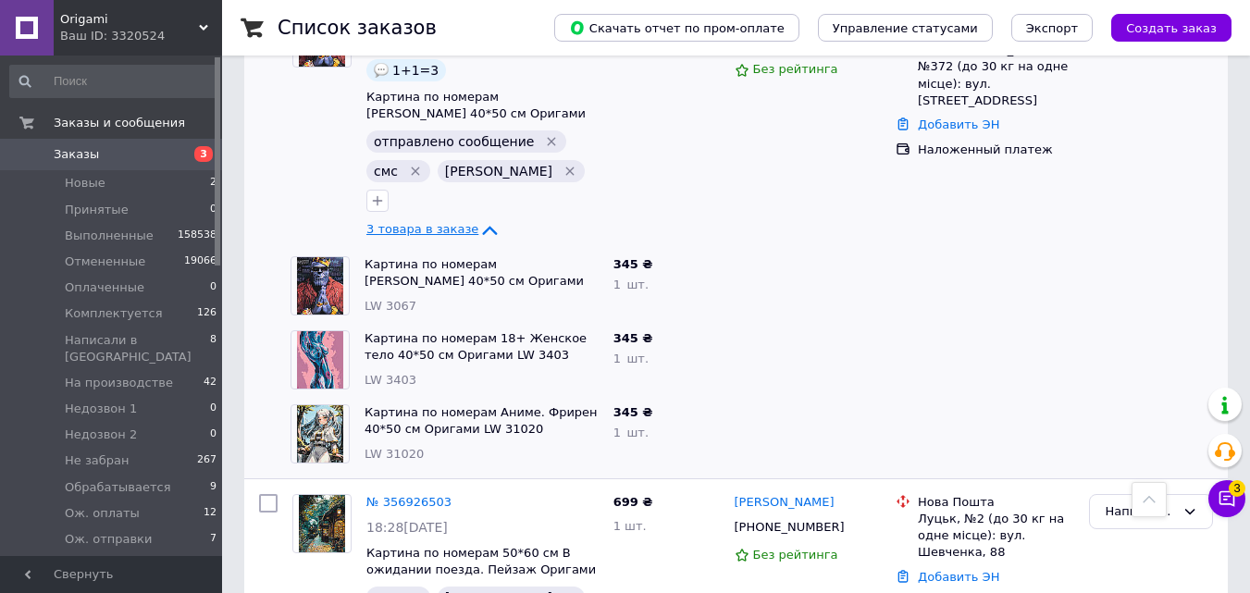
scroll to position [274, 0]
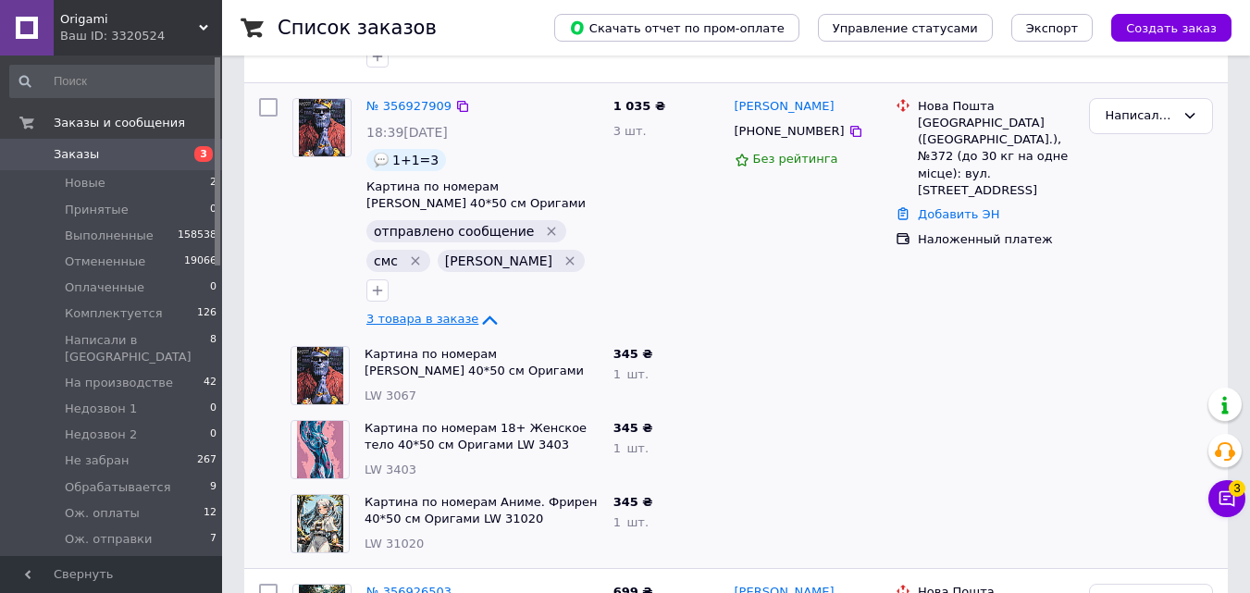
click at [194, 157] on span "3" at bounding box center [203, 154] width 19 height 16
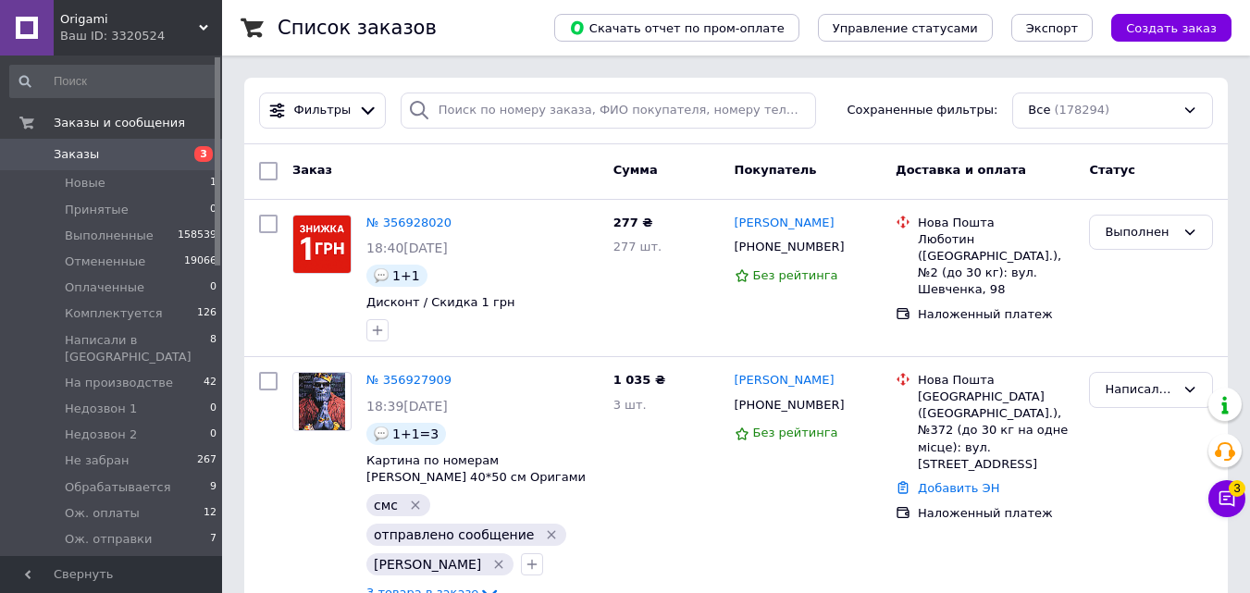
click at [194, 157] on span "3" at bounding box center [203, 154] width 19 height 16
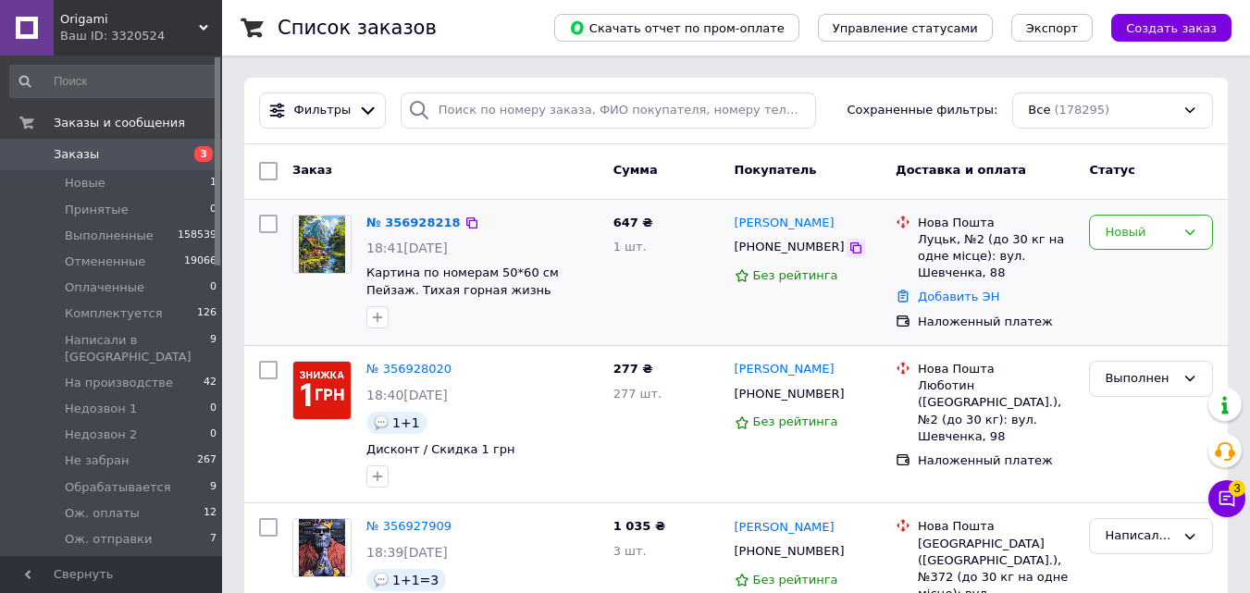
click at [848, 245] on icon at bounding box center [855, 248] width 15 height 15
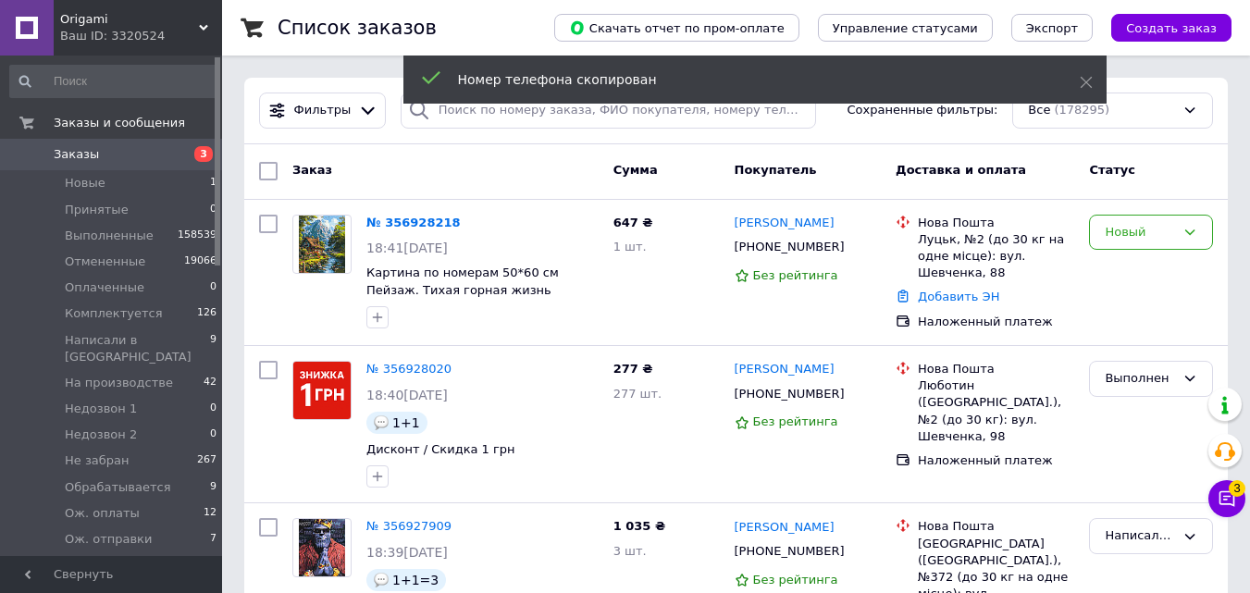
click at [615, 106] on div "Номер телефона скопирован" at bounding box center [754, 82] width 703 height 53
click at [615, 111] on input "search" at bounding box center [608, 111] width 415 height 36
paste input "[PHONE_NUMBER]"
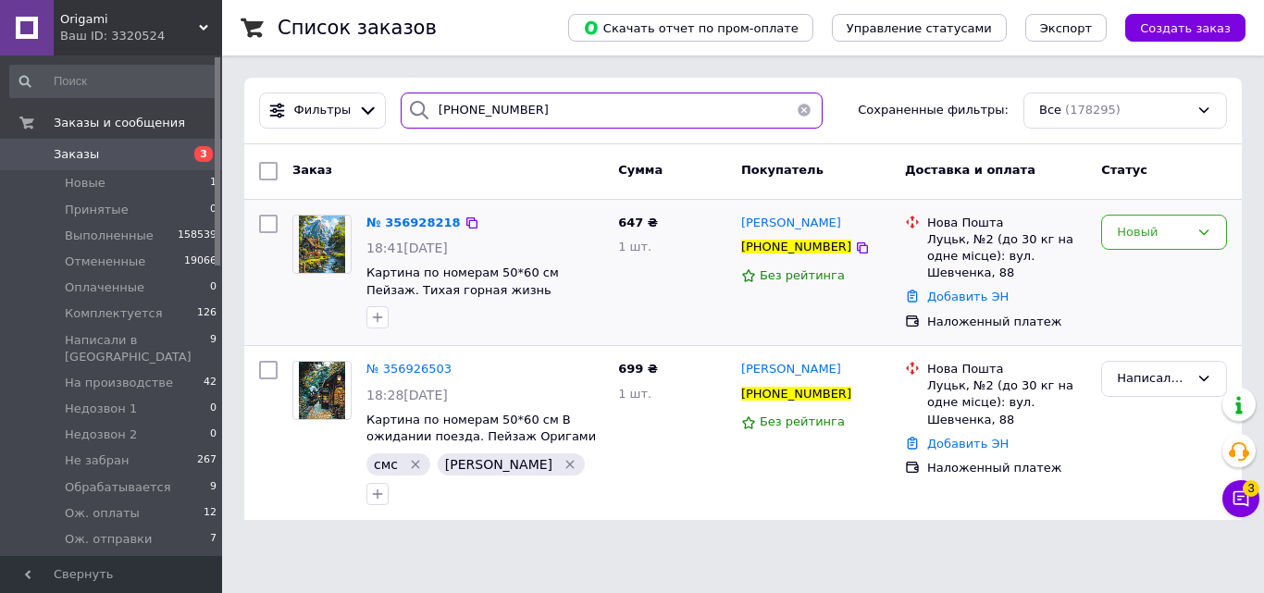
type input "[PHONE_NUMBER]"
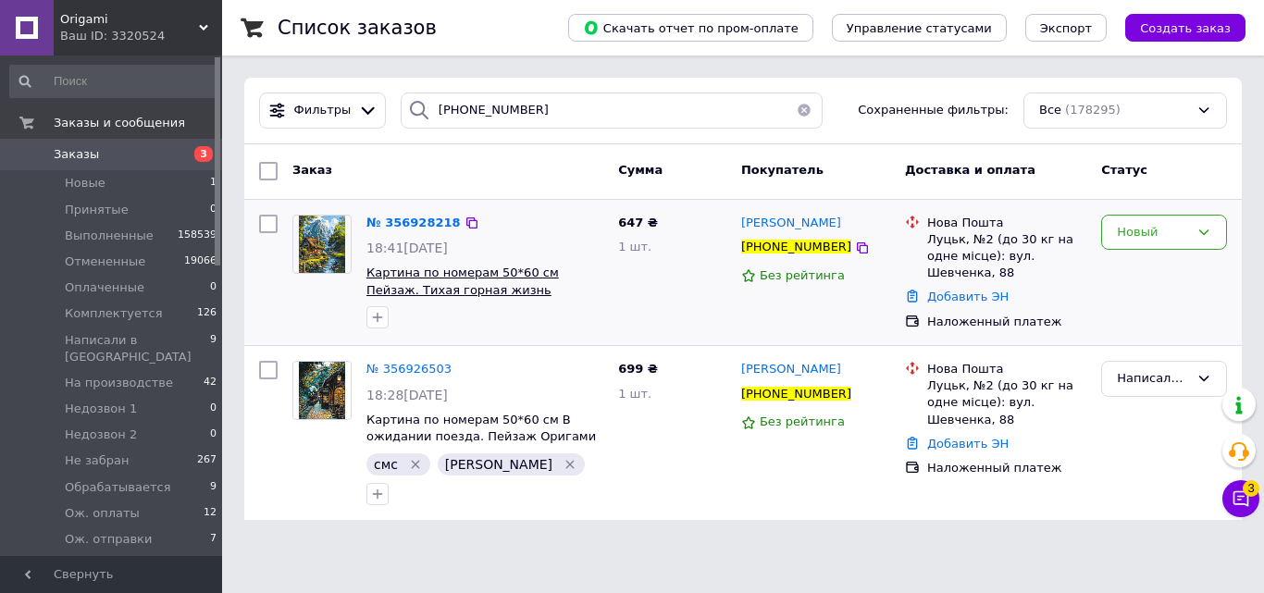
drag, startPoint x: 583, startPoint y: 292, endPoint x: 532, endPoint y: 290, distance: 51.0
click at [532, 290] on span "Картина по номерам 50*60 см Пейзаж. Тихая горная жизнь Оригами LW 3438 большой …" at bounding box center [484, 282] width 237 height 34
copy span "LW 3438"
click at [1131, 236] on div "Новый" at bounding box center [1153, 232] width 72 height 19
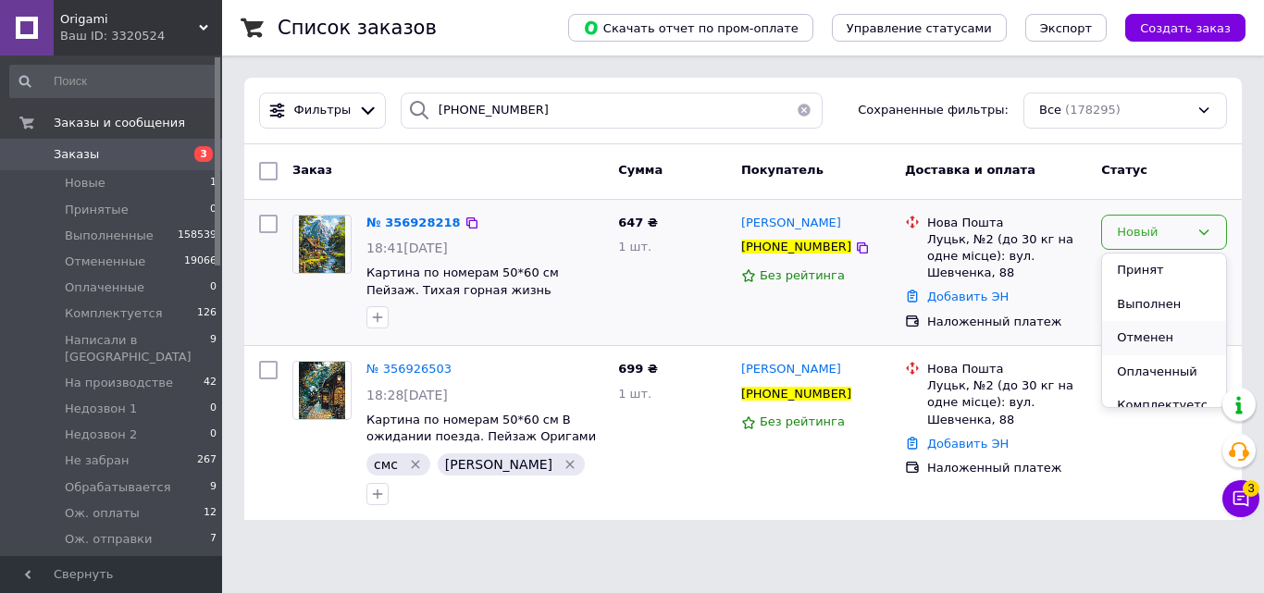
click at [1142, 329] on li "Отменен" at bounding box center [1164, 338] width 124 height 34
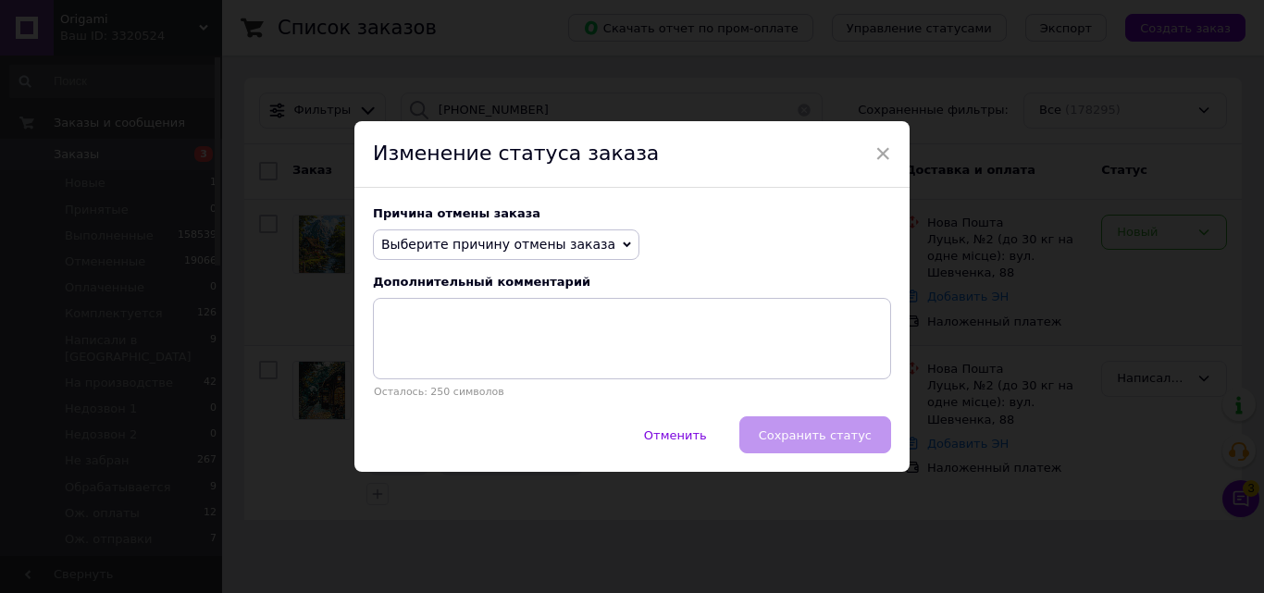
click at [534, 230] on span "Выберите причину отмены заказа" at bounding box center [506, 244] width 266 height 31
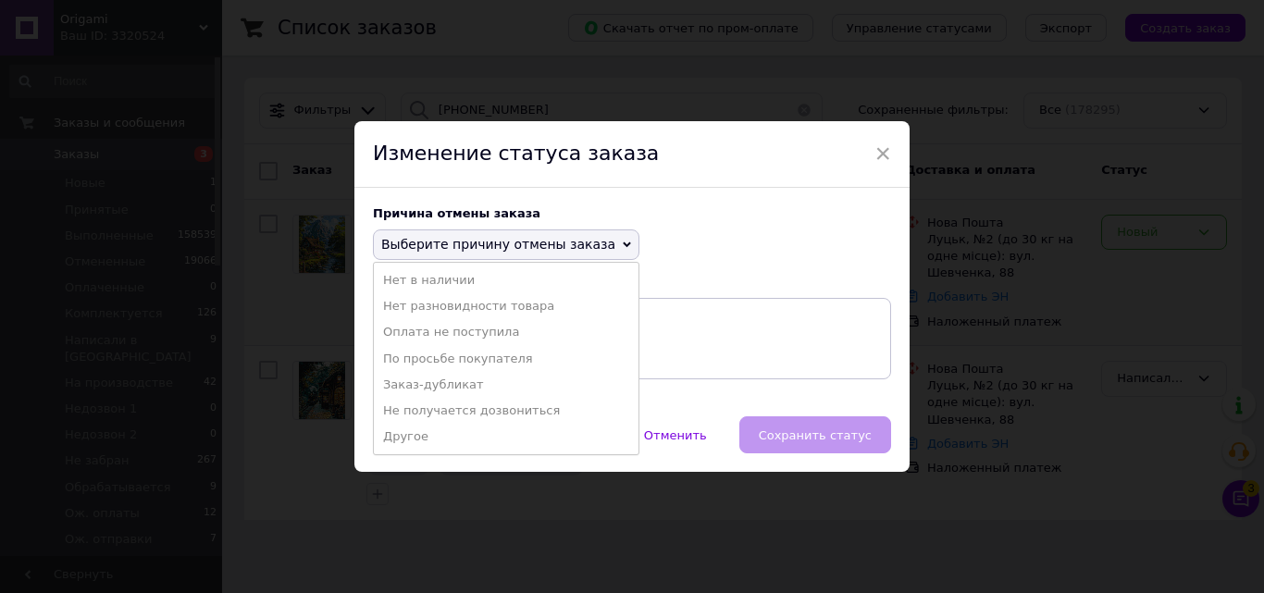
click at [475, 378] on li "Заказ-дубликат" at bounding box center [506, 385] width 265 height 26
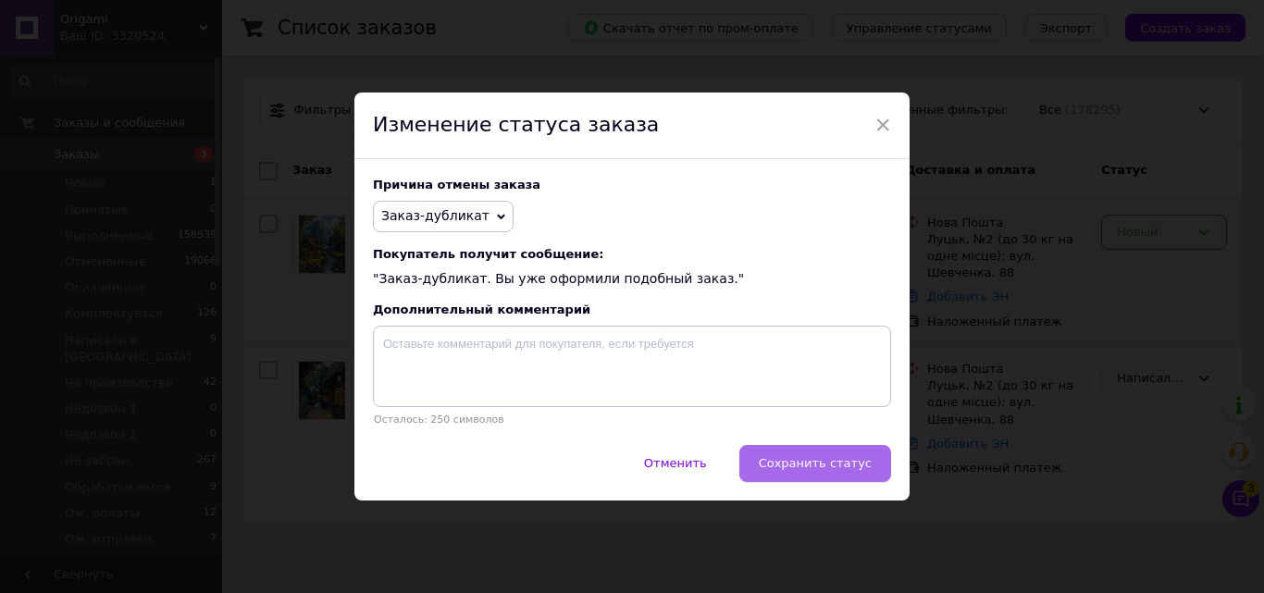
click at [763, 449] on button "Сохранить статус" at bounding box center [815, 463] width 152 height 37
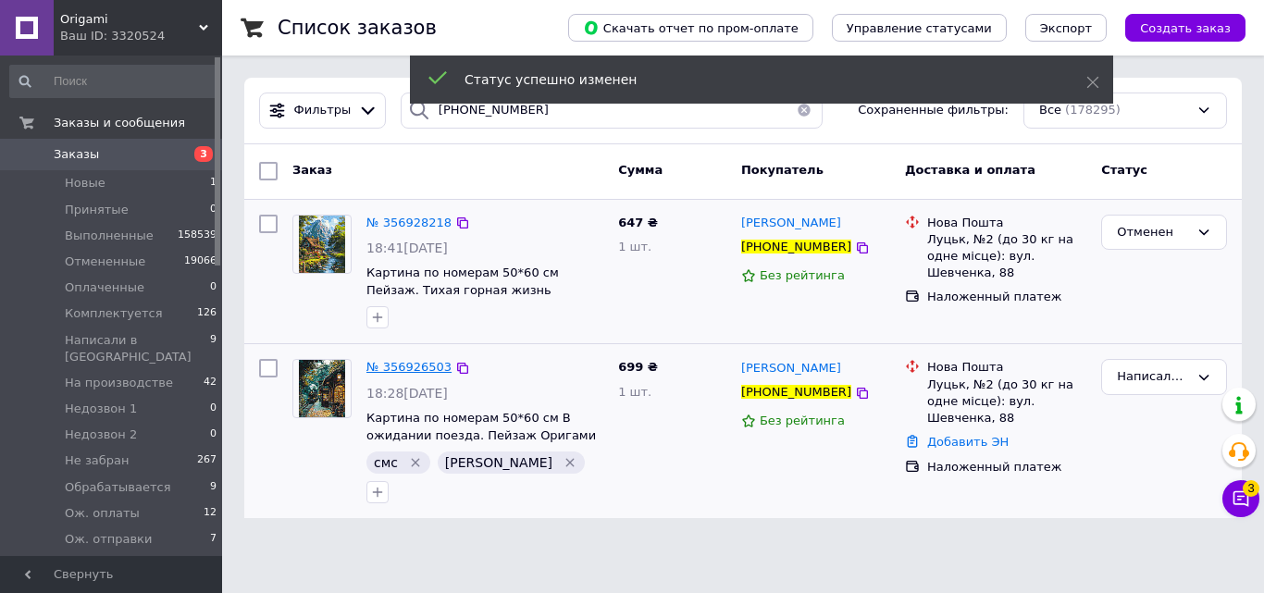
click at [428, 363] on span "№ 356926503" at bounding box center [408, 367] width 85 height 14
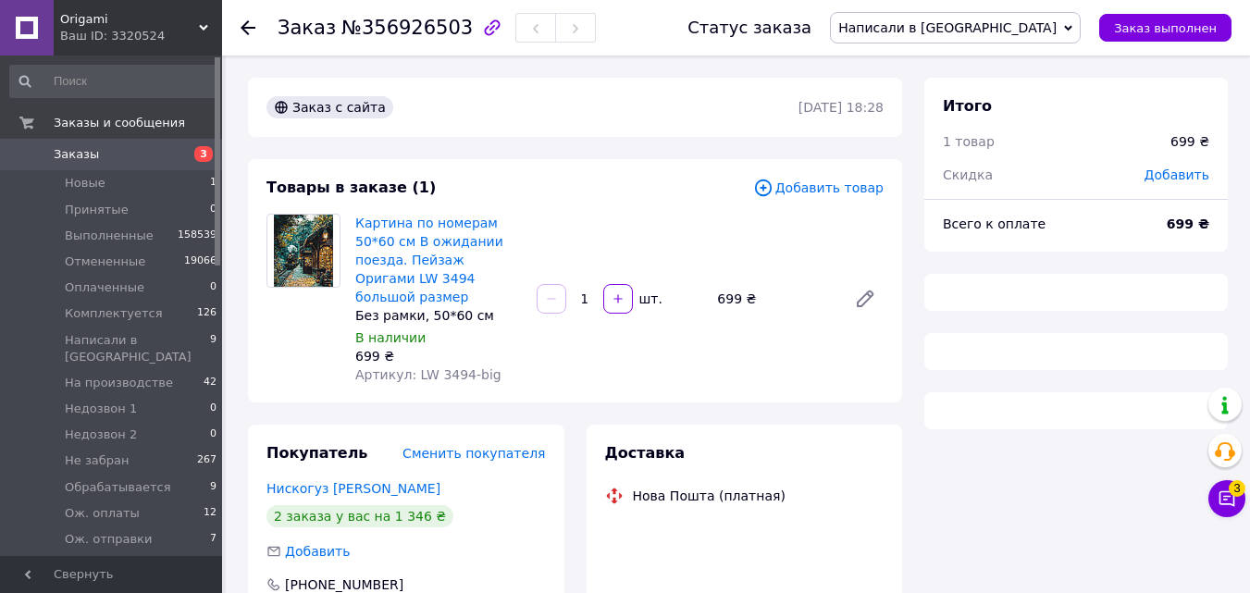
click at [773, 186] on icon at bounding box center [763, 188] width 20 height 20
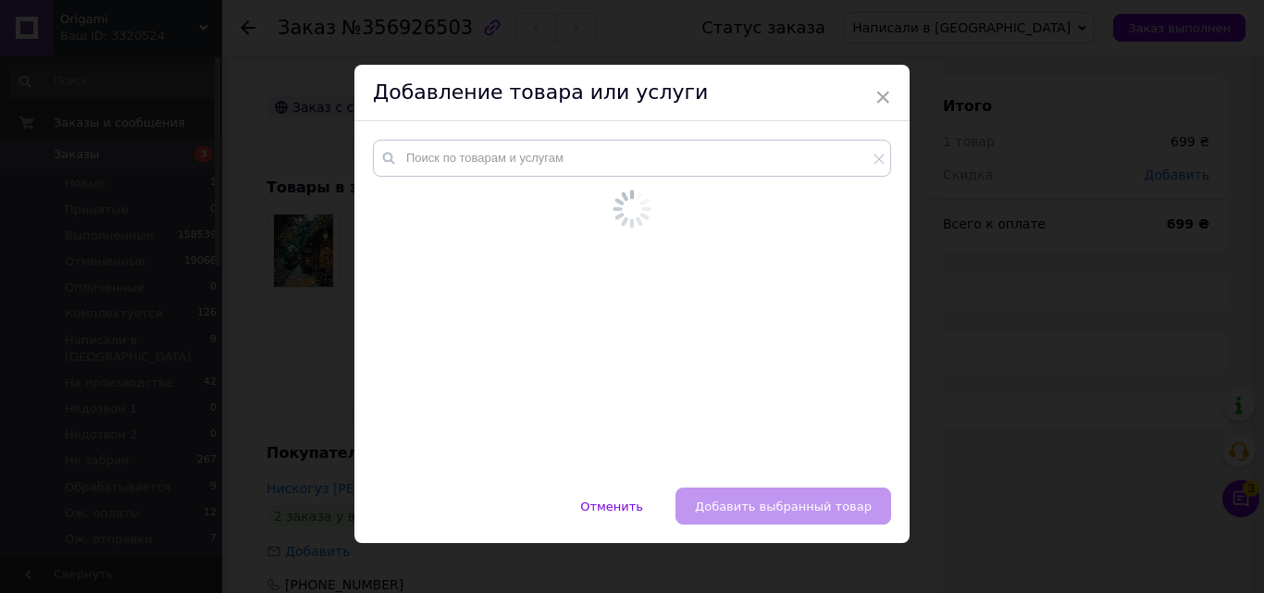
click at [606, 181] on div at bounding box center [632, 285] width 518 height 291
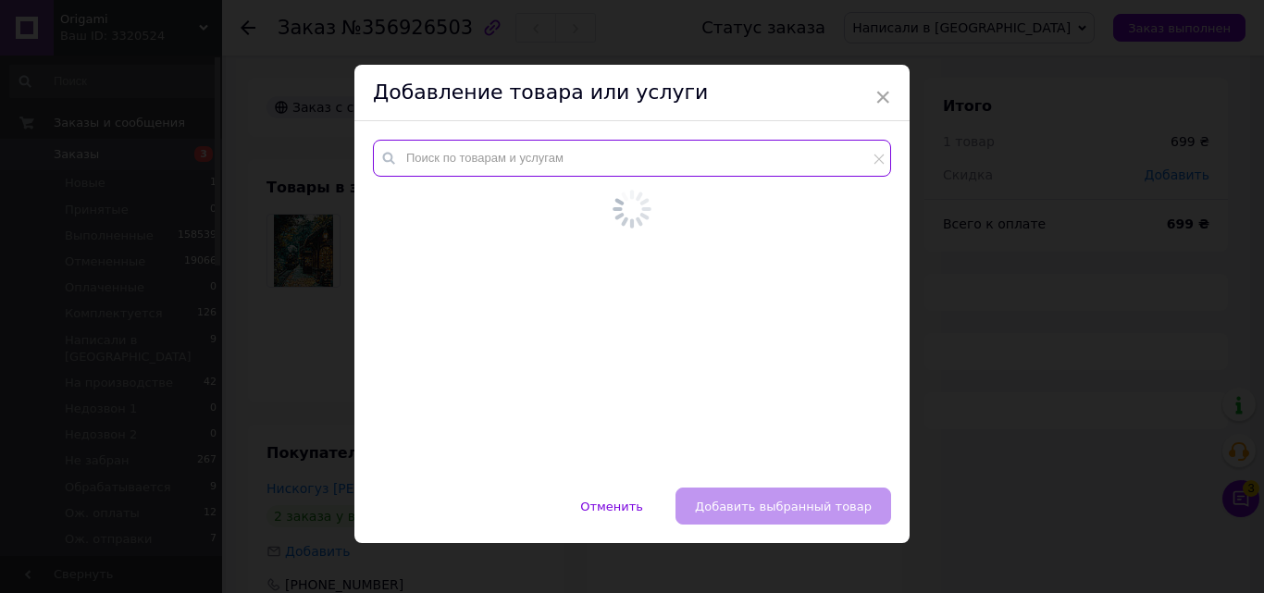
click at [587, 150] on input "text" at bounding box center [632, 158] width 518 height 37
paste input "LW 3438"
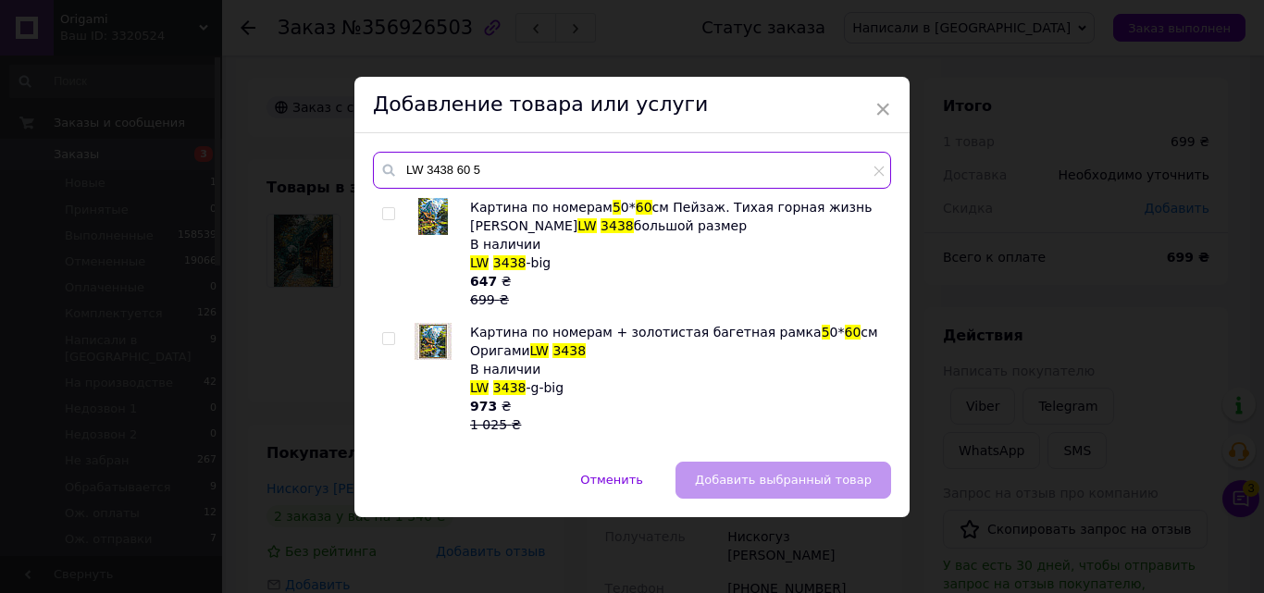
type input "LW 3438 60 5"
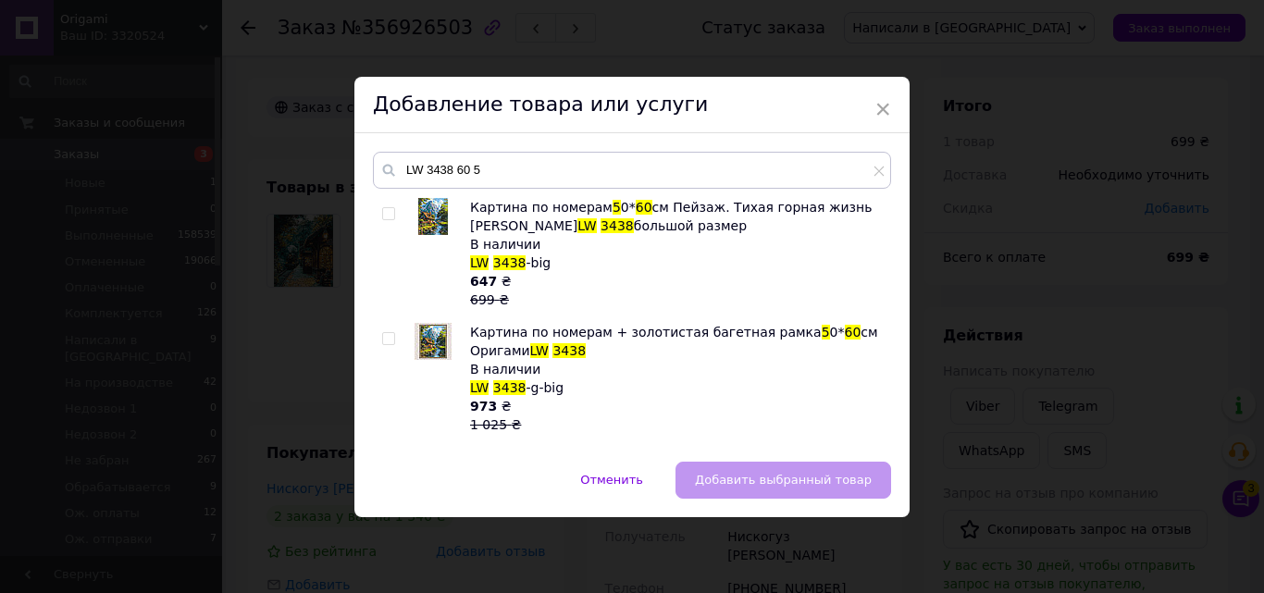
click at [388, 211] on input "checkbox" at bounding box center [388, 214] width 12 height 12
checkbox input "true"
click at [710, 463] on button "Добавить выбранный товар" at bounding box center [783, 480] width 216 height 37
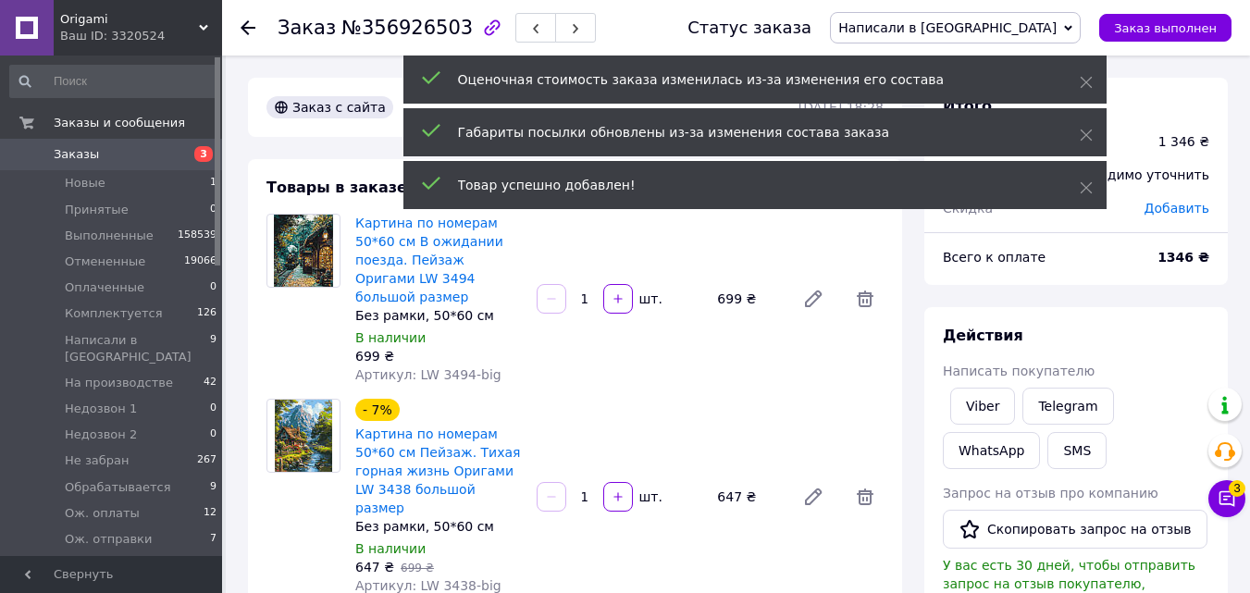
click at [191, 164] on link "Заказы 3" at bounding box center [114, 154] width 228 height 31
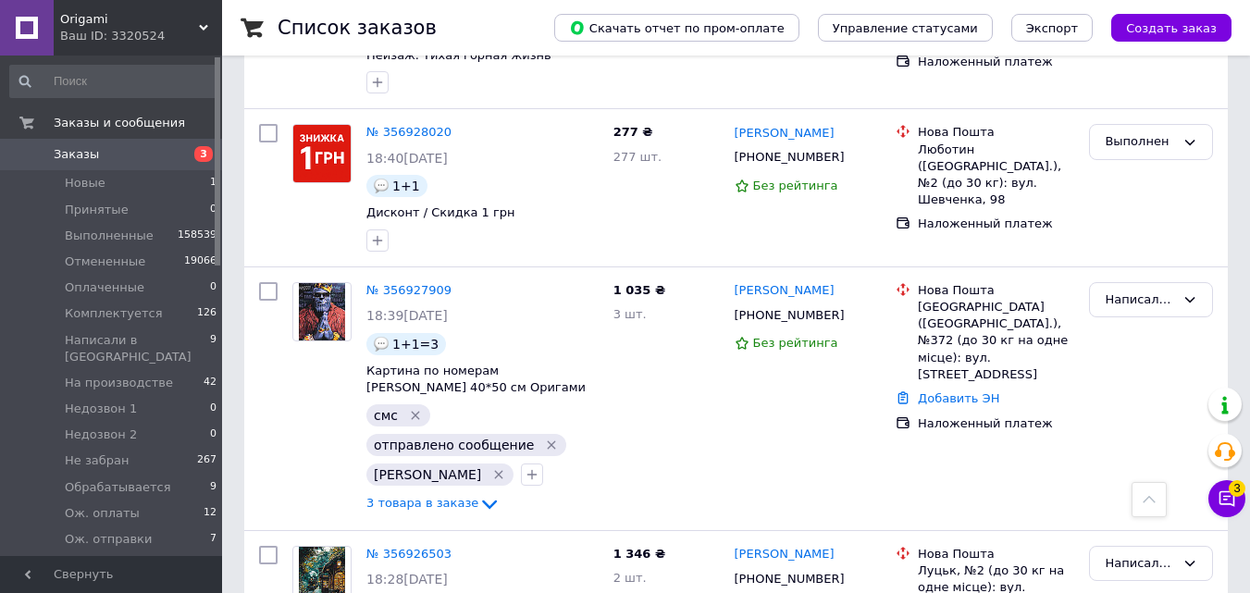
scroll to position [120, 0]
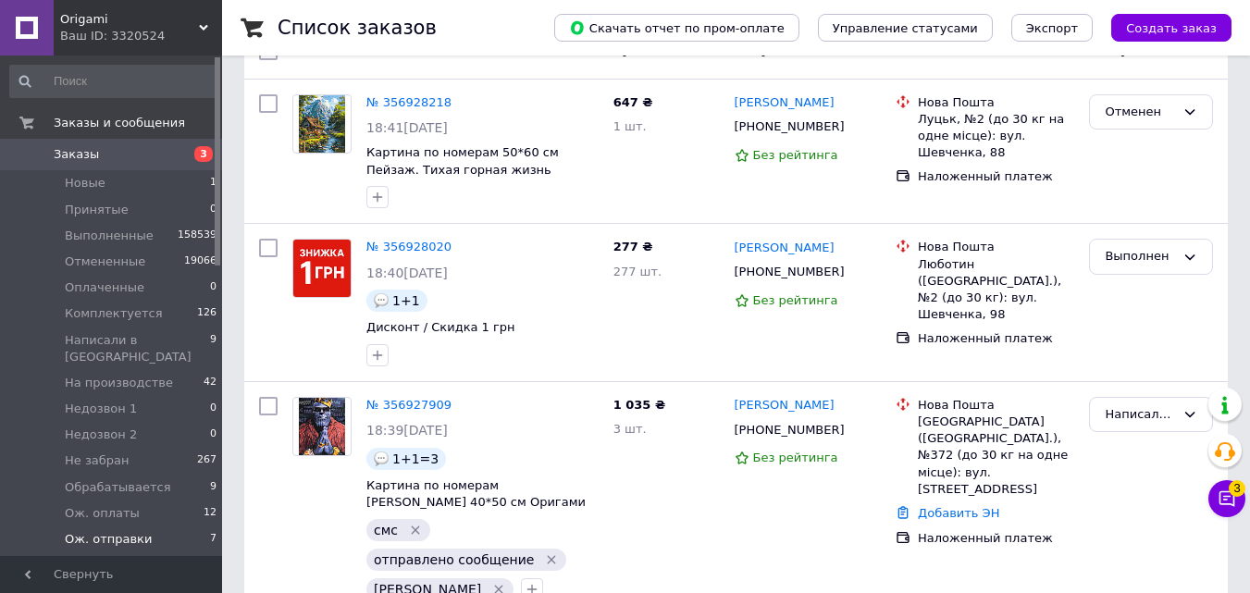
click at [187, 526] on li "Ож. отправки 7" at bounding box center [114, 539] width 228 height 26
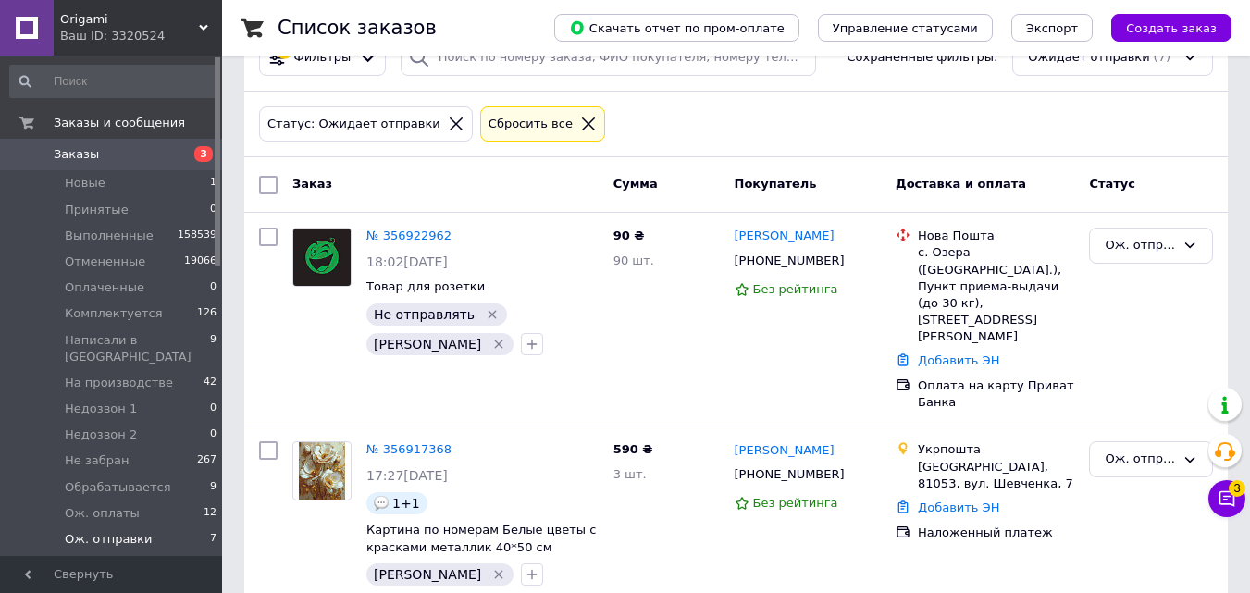
scroll to position [27, 0]
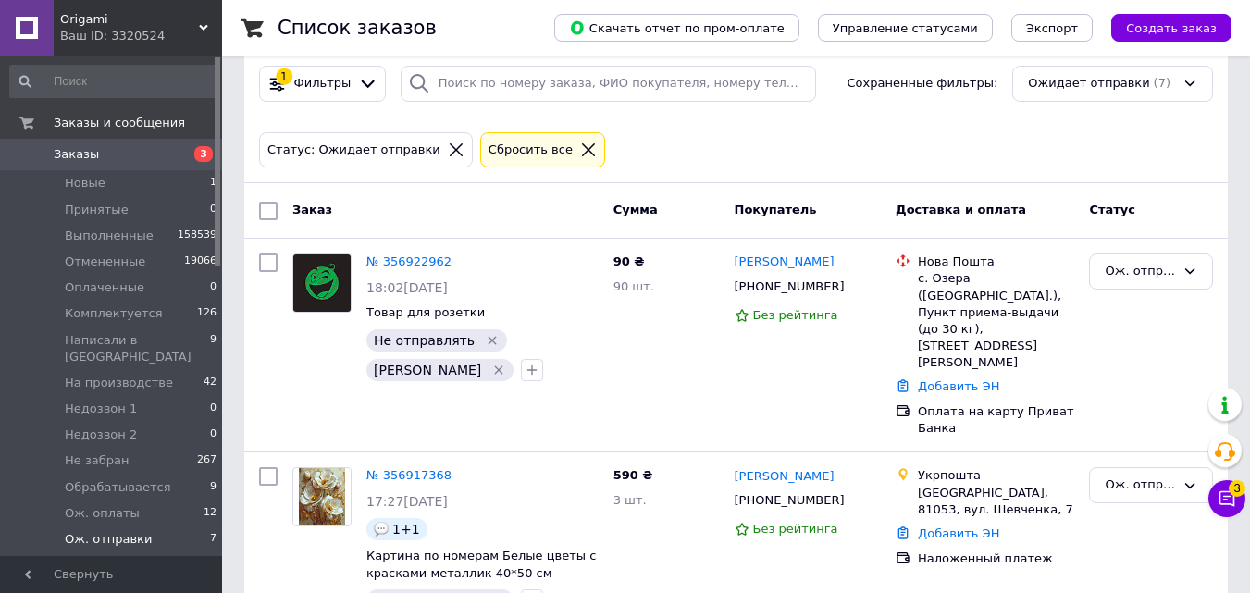
click at [179, 160] on span "3" at bounding box center [196, 154] width 51 height 17
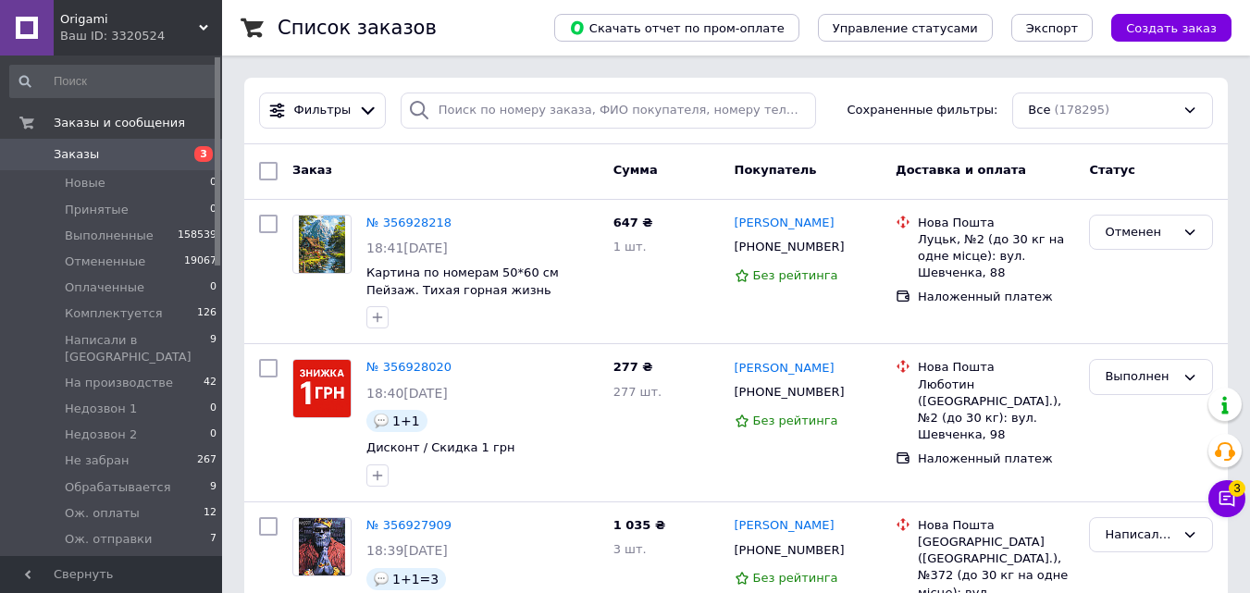
click at [178, 158] on span "3" at bounding box center [196, 154] width 51 height 17
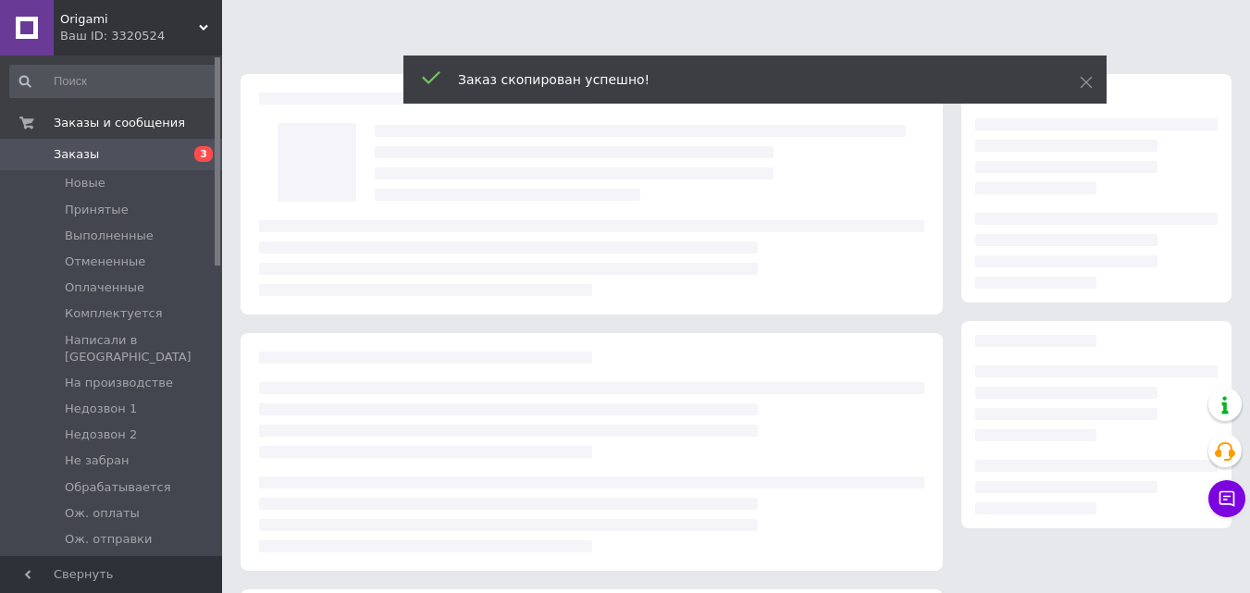
click at [1089, 93] on div "Заказ скопирован успешно!" at bounding box center [754, 80] width 703 height 48
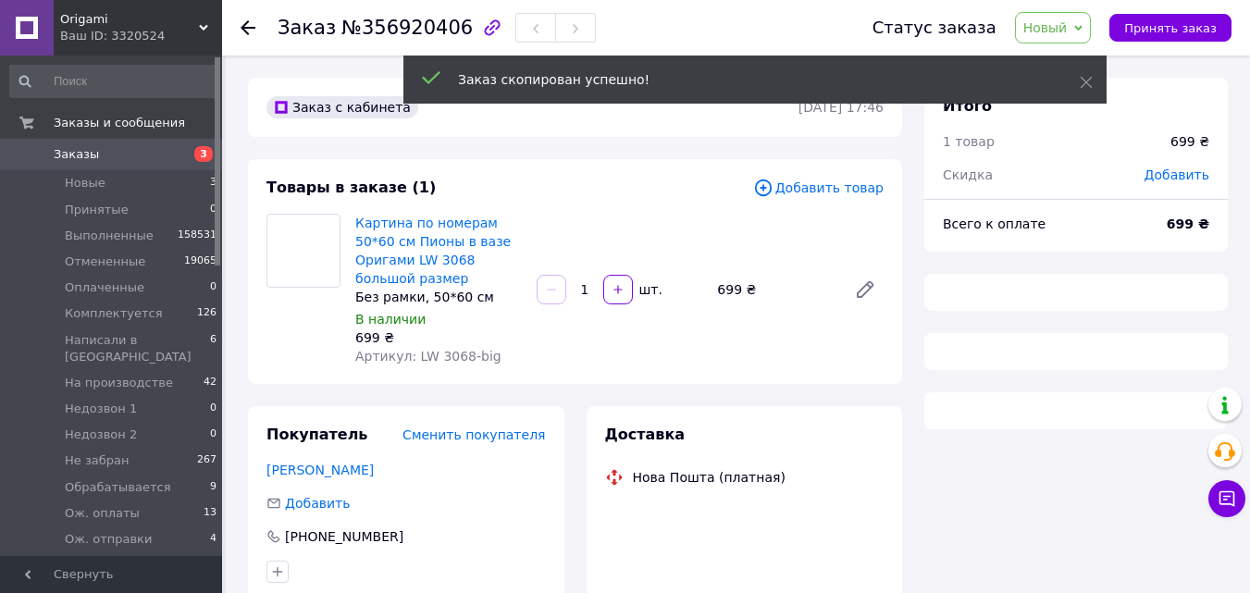
click at [1080, 80] on icon at bounding box center [1086, 82] width 13 height 13
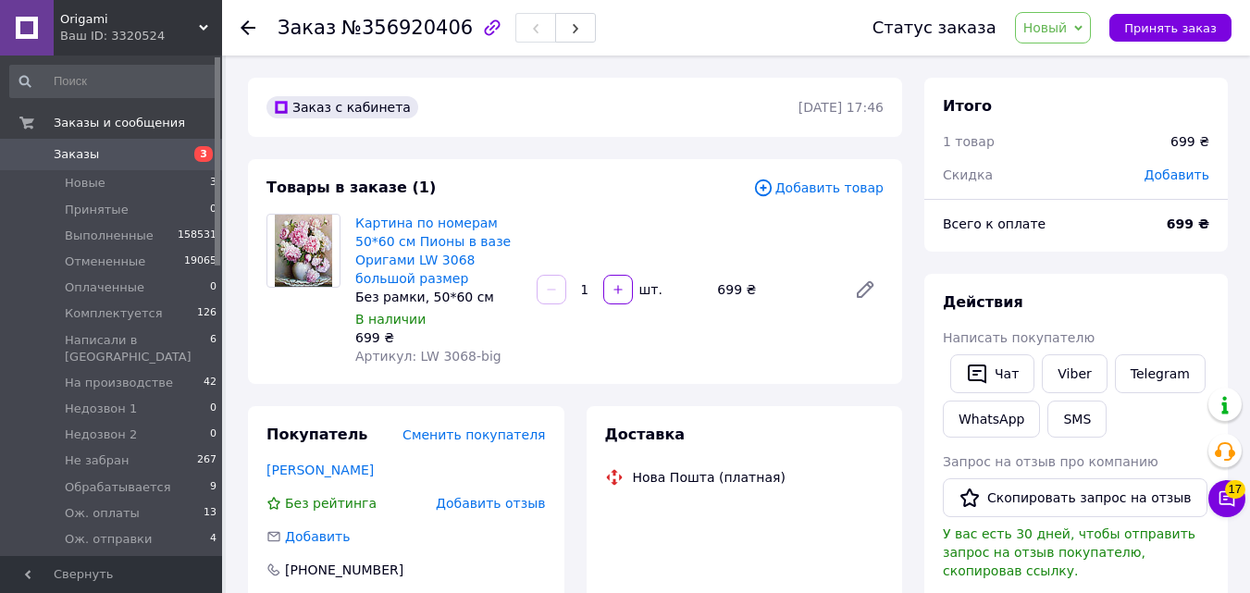
click at [1080, 27] on span "Новый" at bounding box center [1053, 27] width 77 height 31
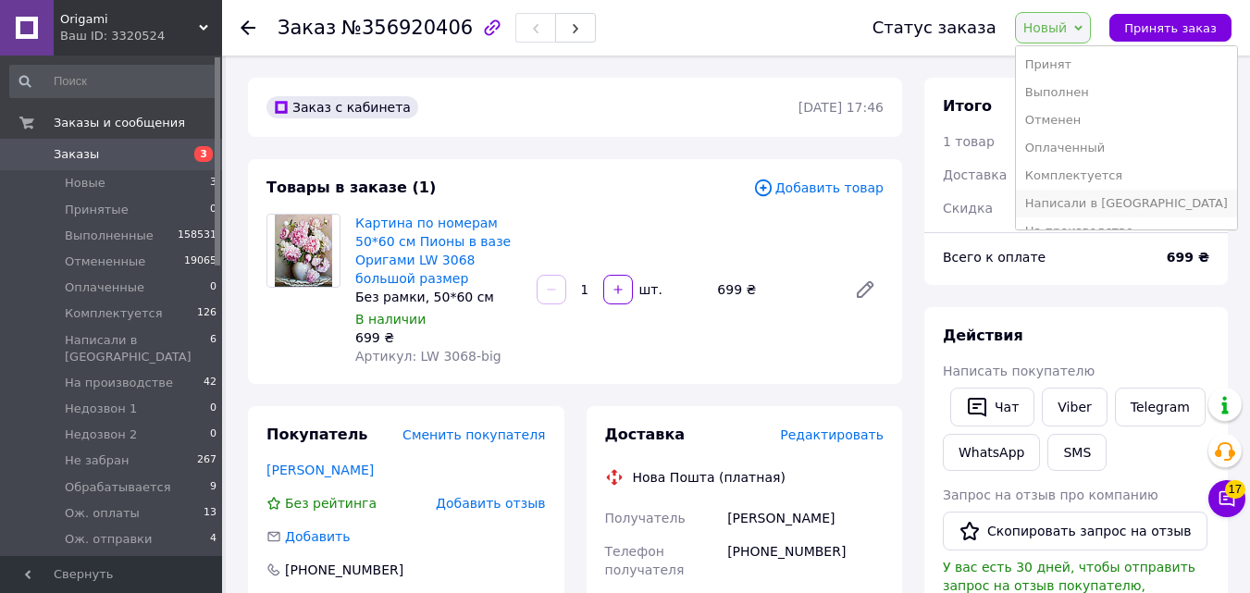
click at [1131, 194] on li "Написали в [GEOGRAPHIC_DATA]" at bounding box center [1126, 204] width 221 height 28
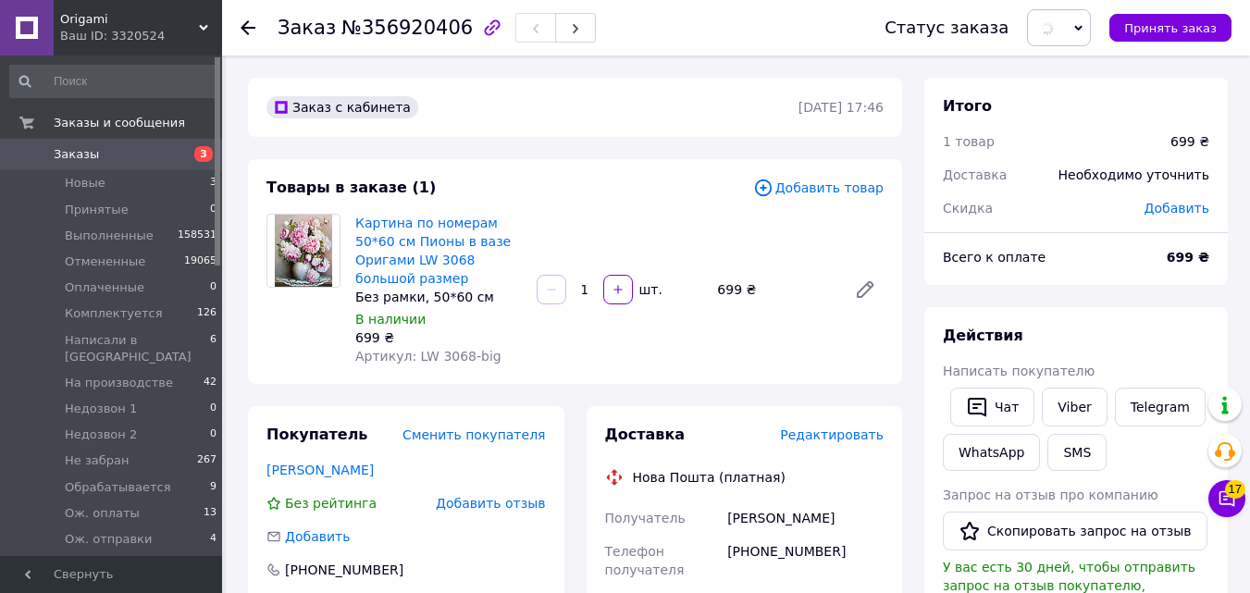
click at [842, 190] on span "Добавить товар" at bounding box center [818, 188] width 130 height 20
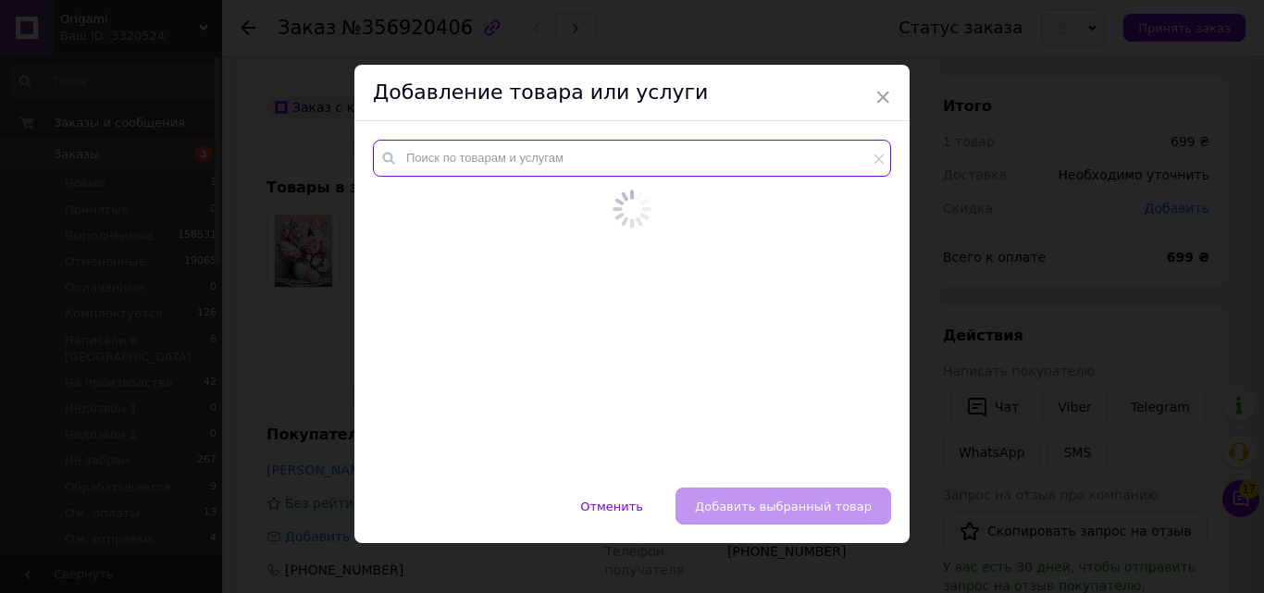
click at [616, 165] on input "text" at bounding box center [632, 158] width 518 height 37
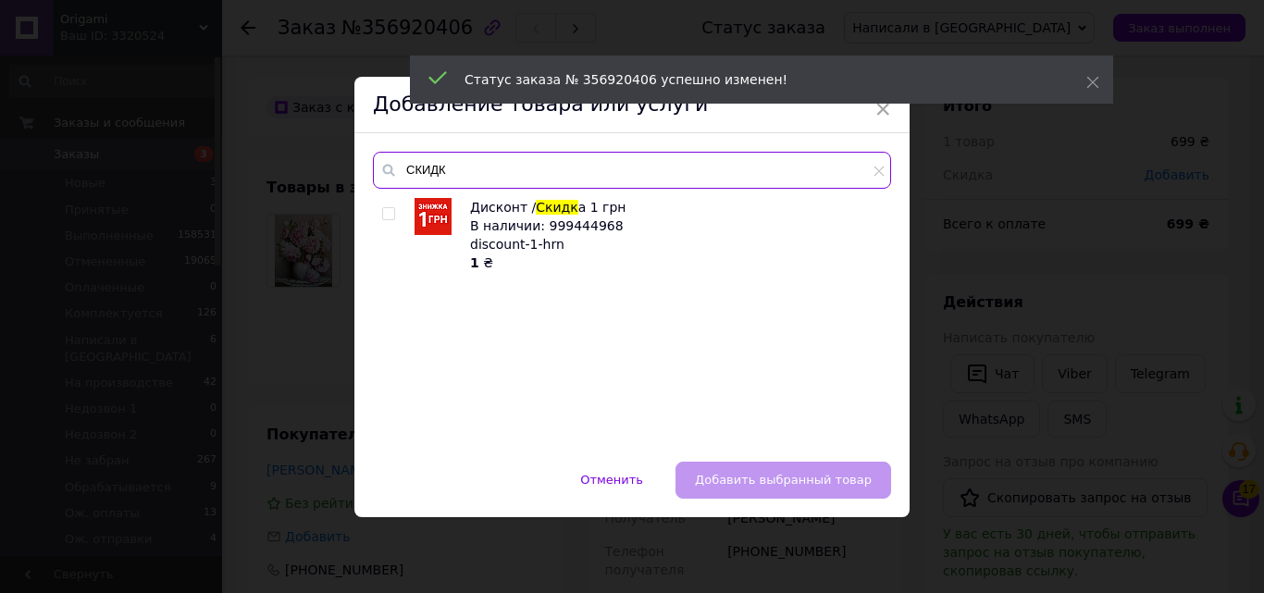
type input "СКИДК"
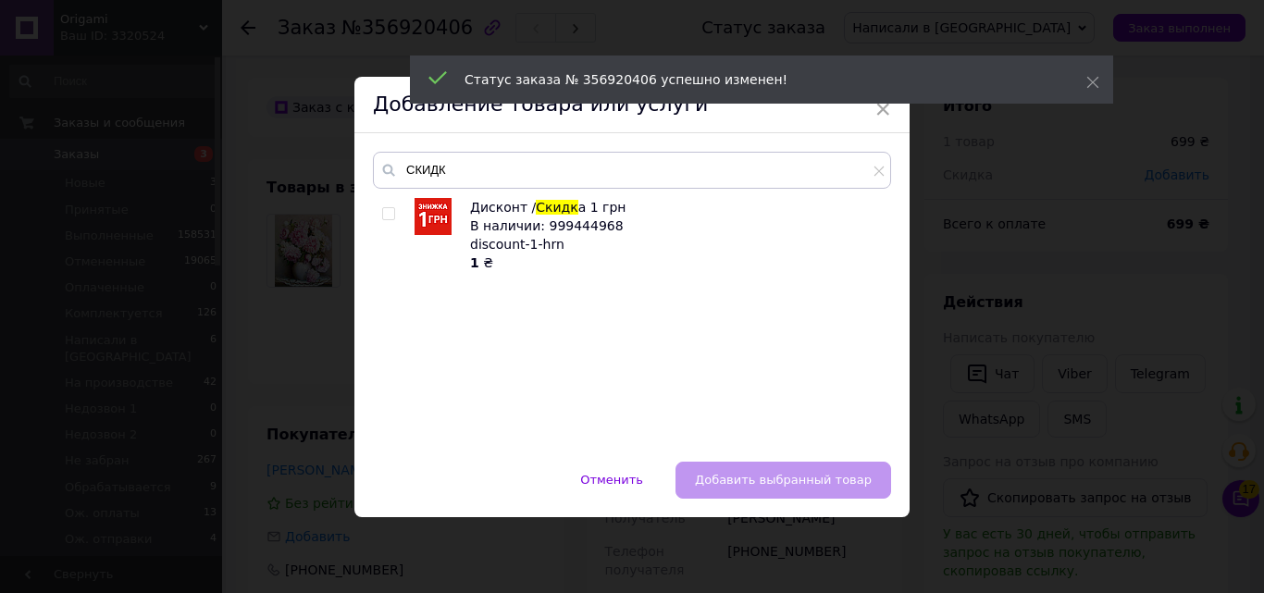
click at [390, 215] on input "checkbox" at bounding box center [388, 214] width 12 height 12
checkbox input "true"
click at [753, 476] on span "Добавить выбранный товар" at bounding box center [783, 480] width 177 height 14
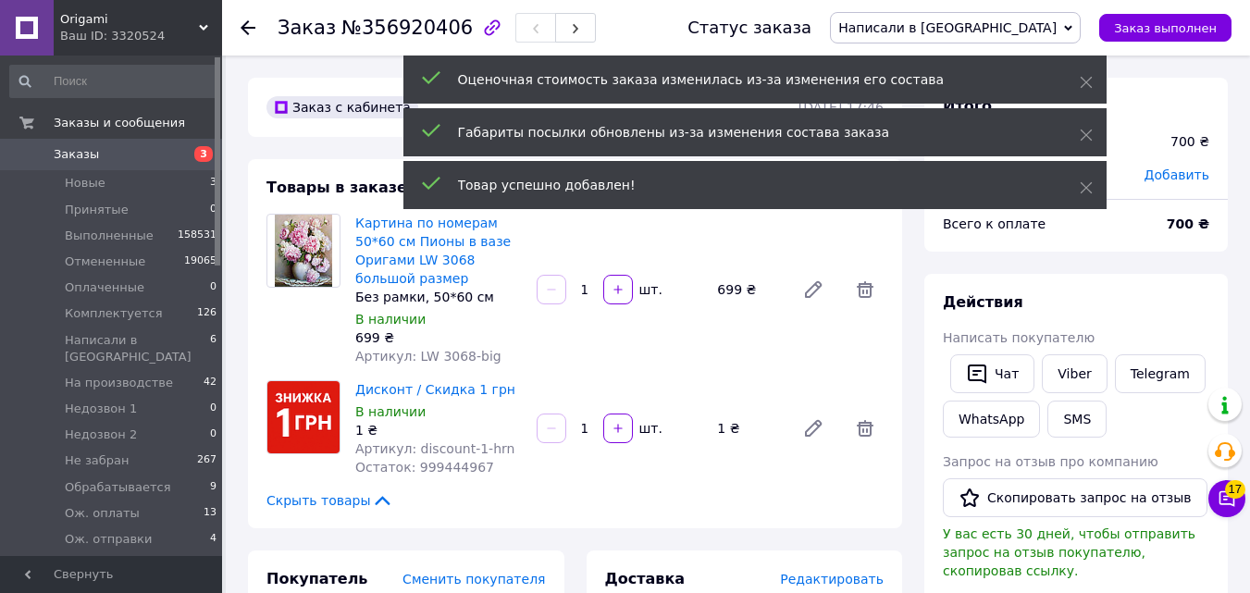
click at [594, 422] on input "1" at bounding box center [585, 429] width 30 height 14
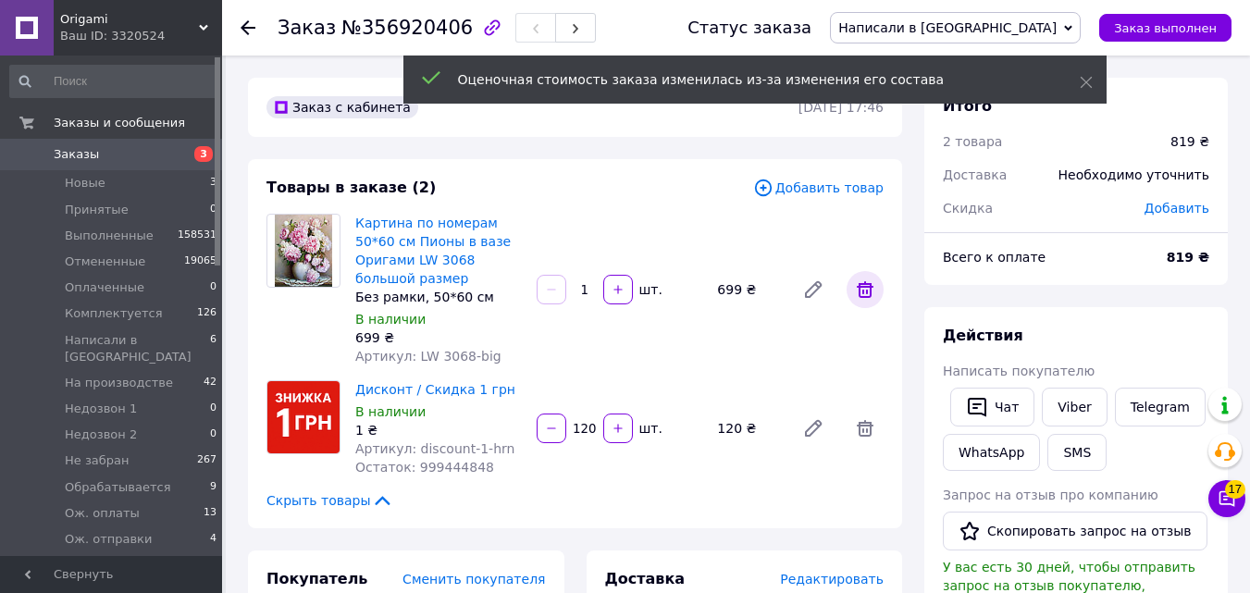
type input "120"
click at [873, 289] on icon at bounding box center [865, 289] width 22 height 22
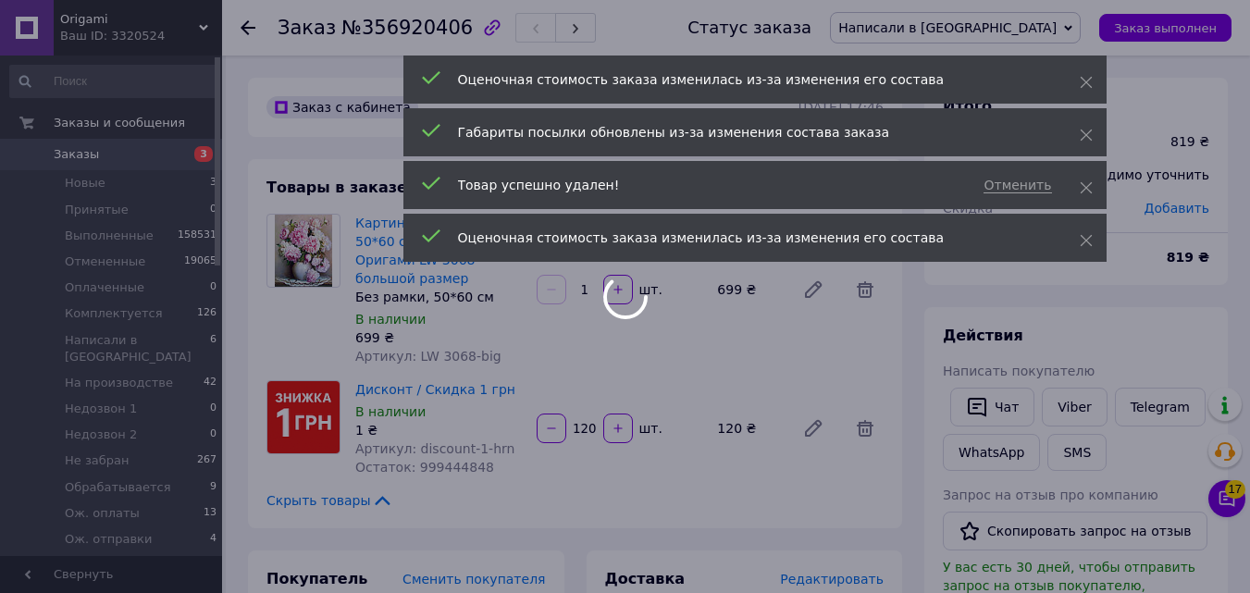
type input "120"
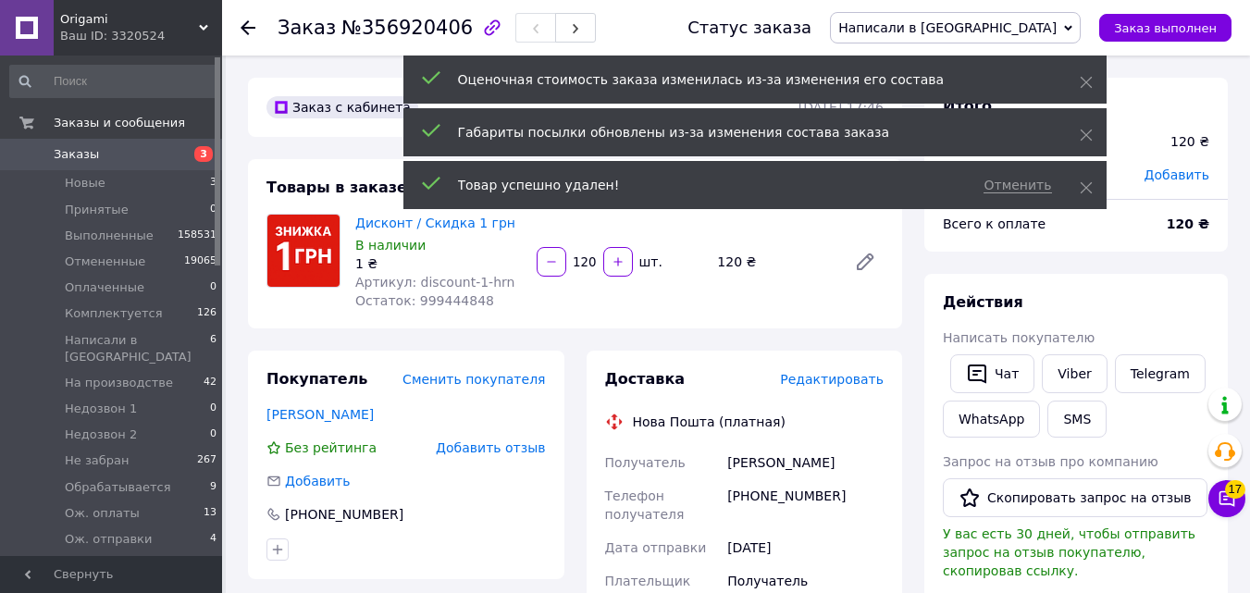
click at [1070, 99] on div "Оценочная стоимость заказа изменилась из-за изменения его состава" at bounding box center [754, 80] width 703 height 48
click at [1085, 87] on icon at bounding box center [1086, 82] width 13 height 13
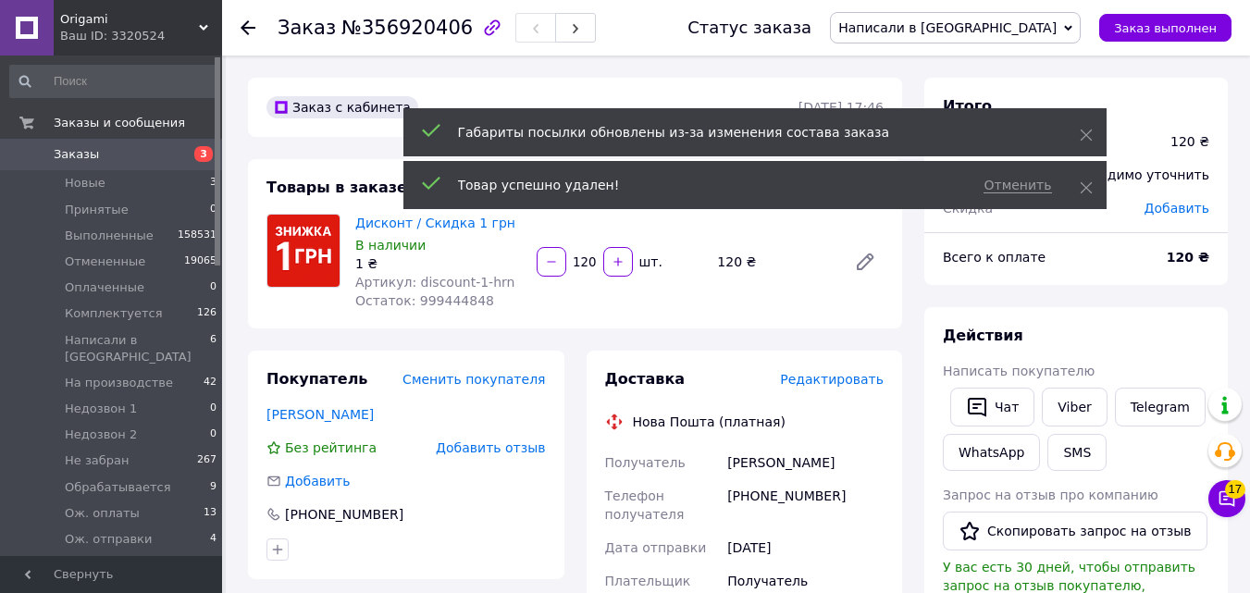
click at [1043, 31] on span "Написали в [GEOGRAPHIC_DATA]" at bounding box center [955, 27] width 251 height 31
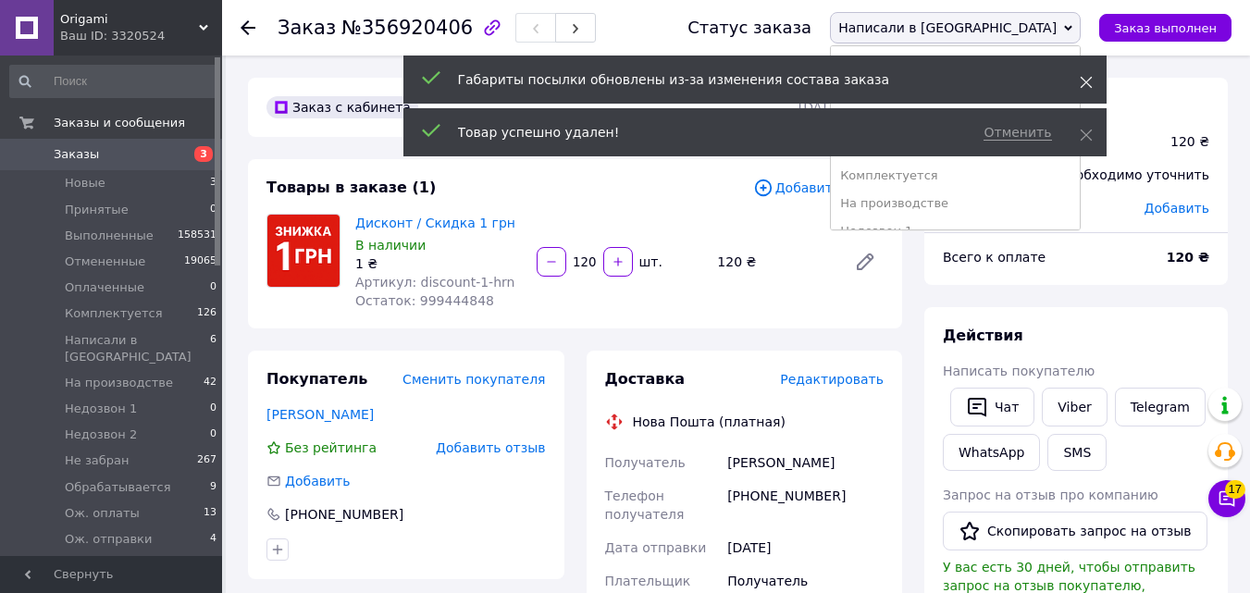
click at [1089, 80] on icon at bounding box center [1086, 82] width 13 height 13
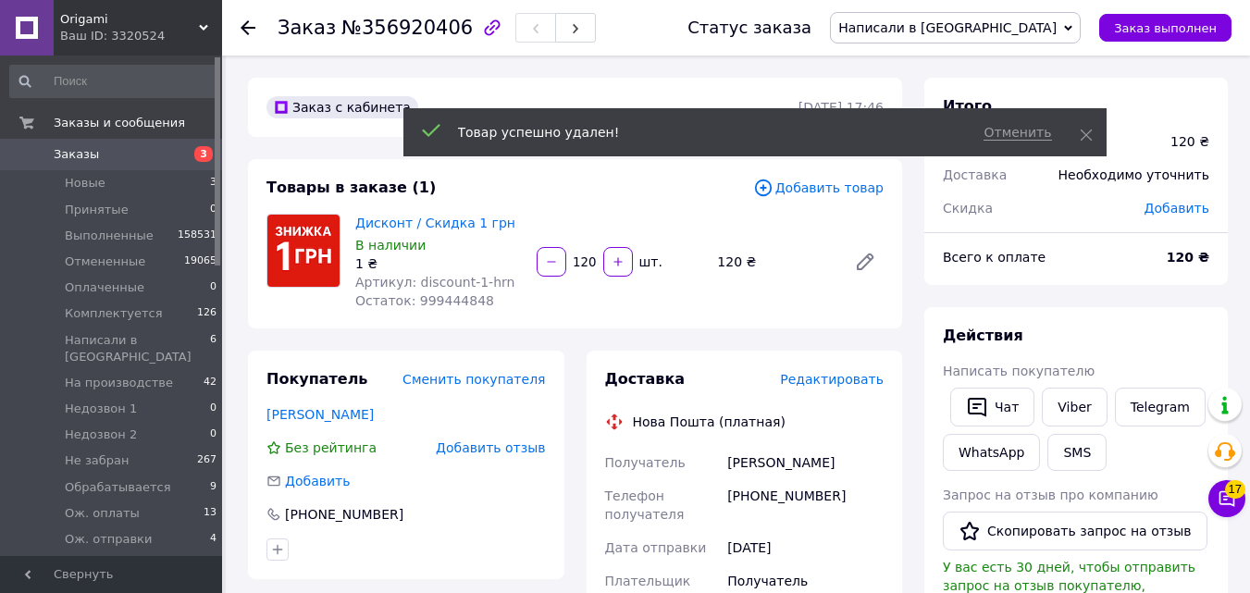
click at [1031, 34] on span "Написали в [GEOGRAPHIC_DATA]" at bounding box center [955, 27] width 251 height 31
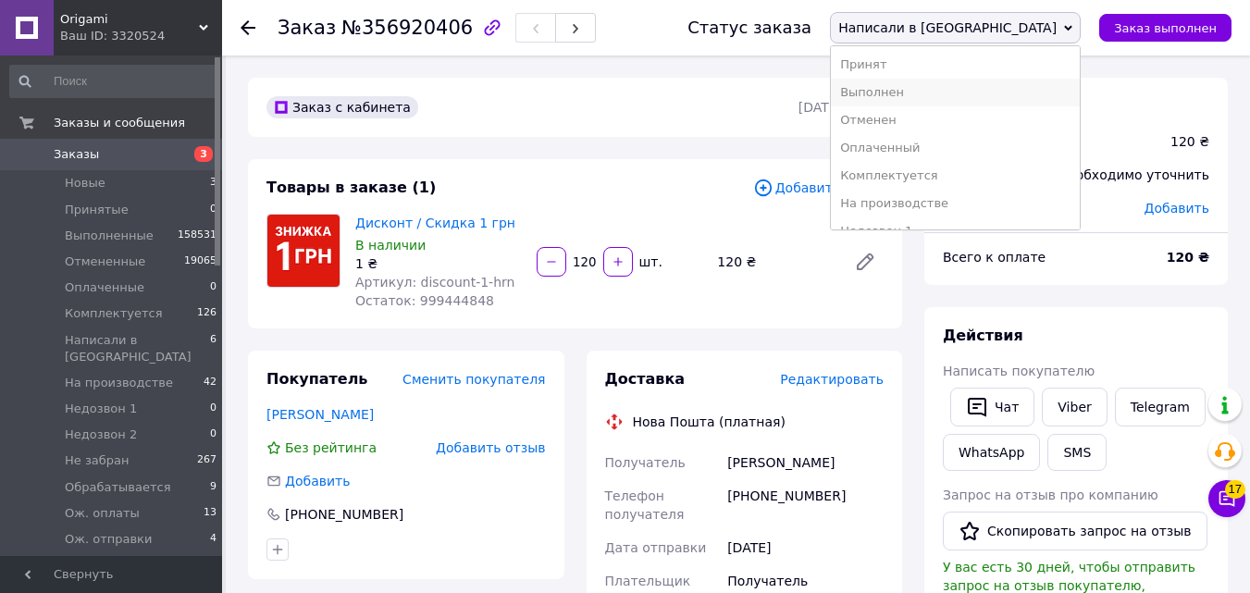
click at [1020, 85] on li "Выполнен" at bounding box center [955, 93] width 249 height 28
